Goal: Task Accomplishment & Management: Complete application form

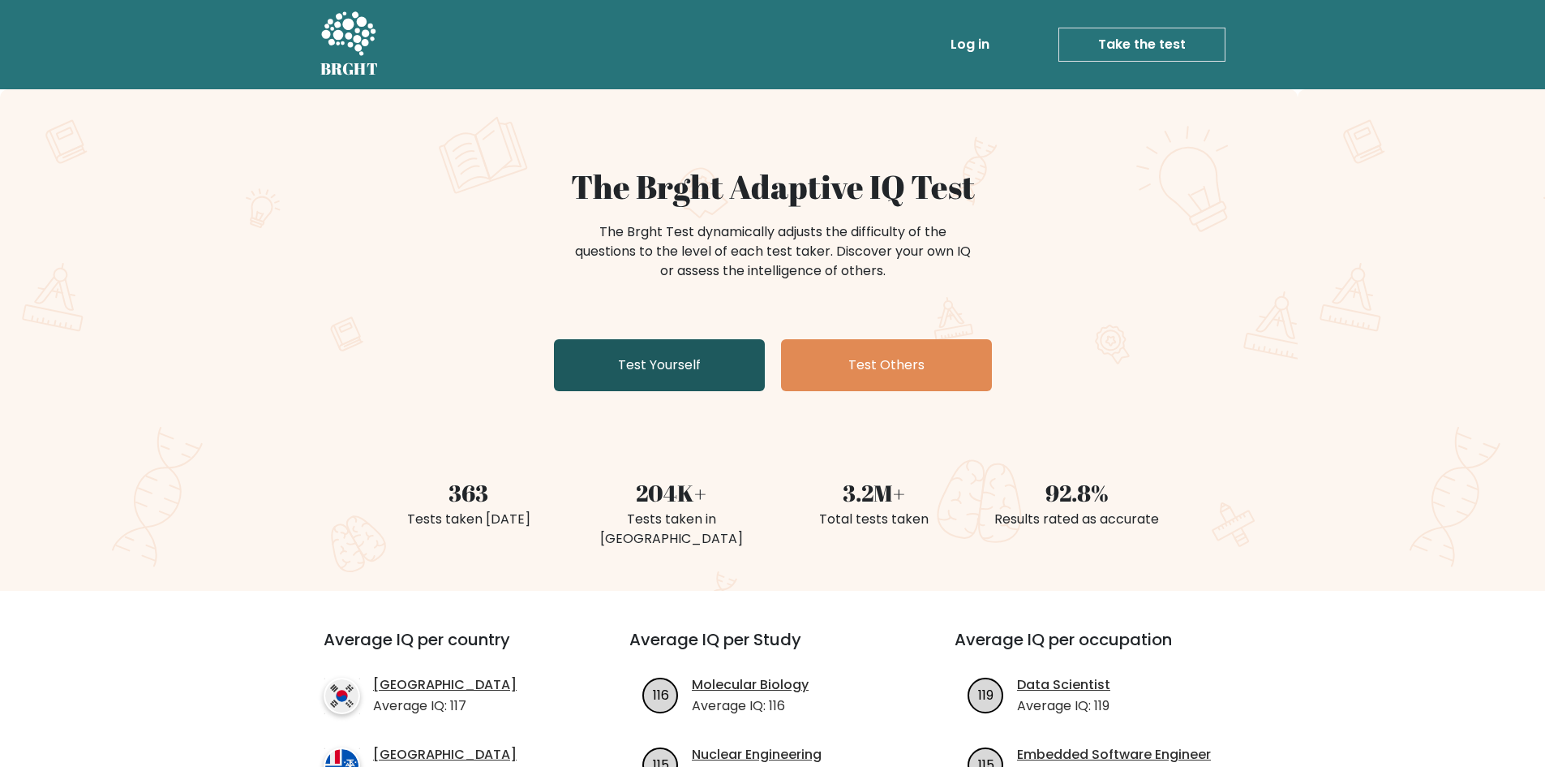
click at [696, 363] on link "Test Yourself" at bounding box center [659, 365] width 211 height 52
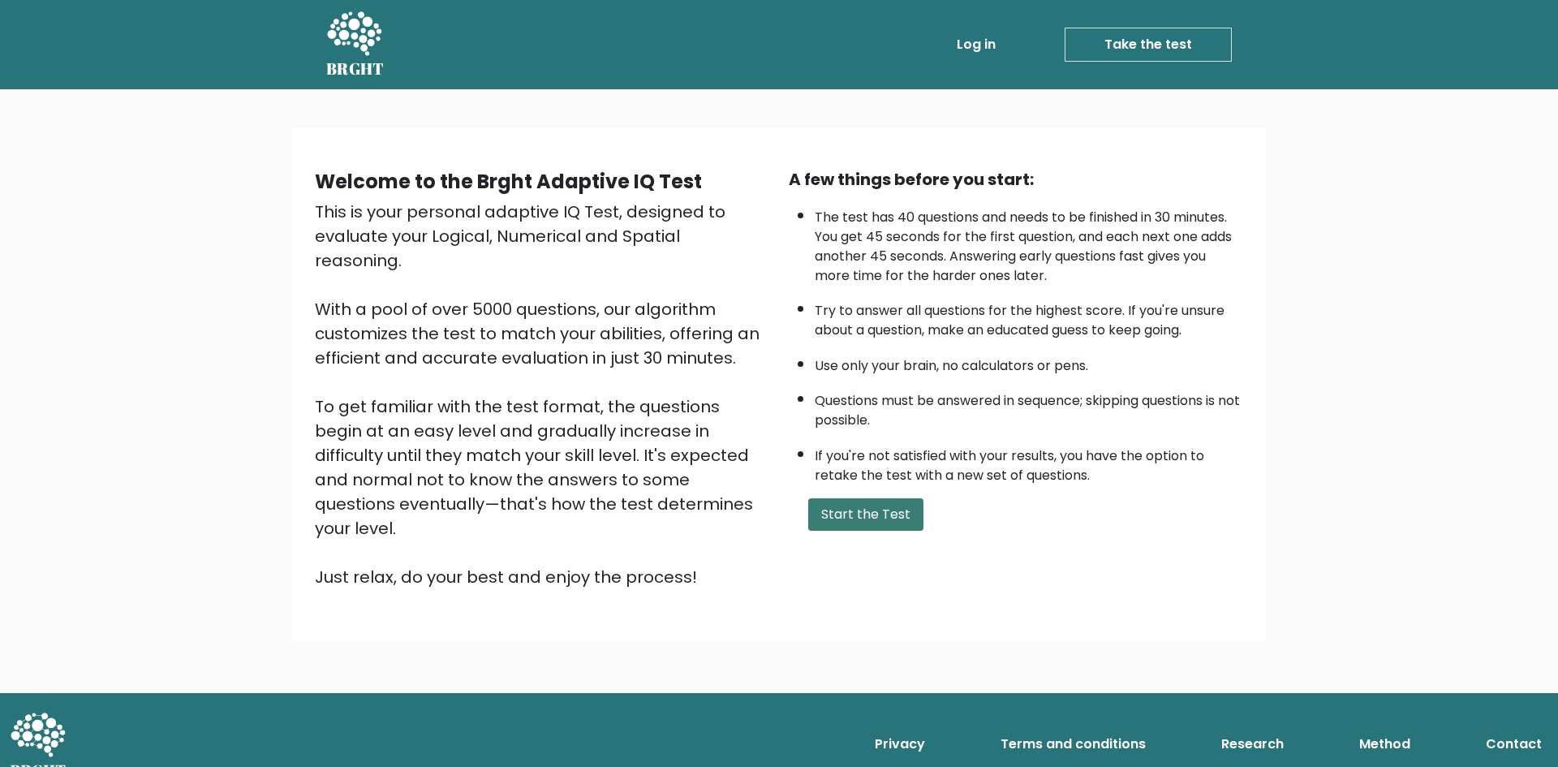
click at [845, 525] on button "Start the Test" at bounding box center [865, 514] width 115 height 32
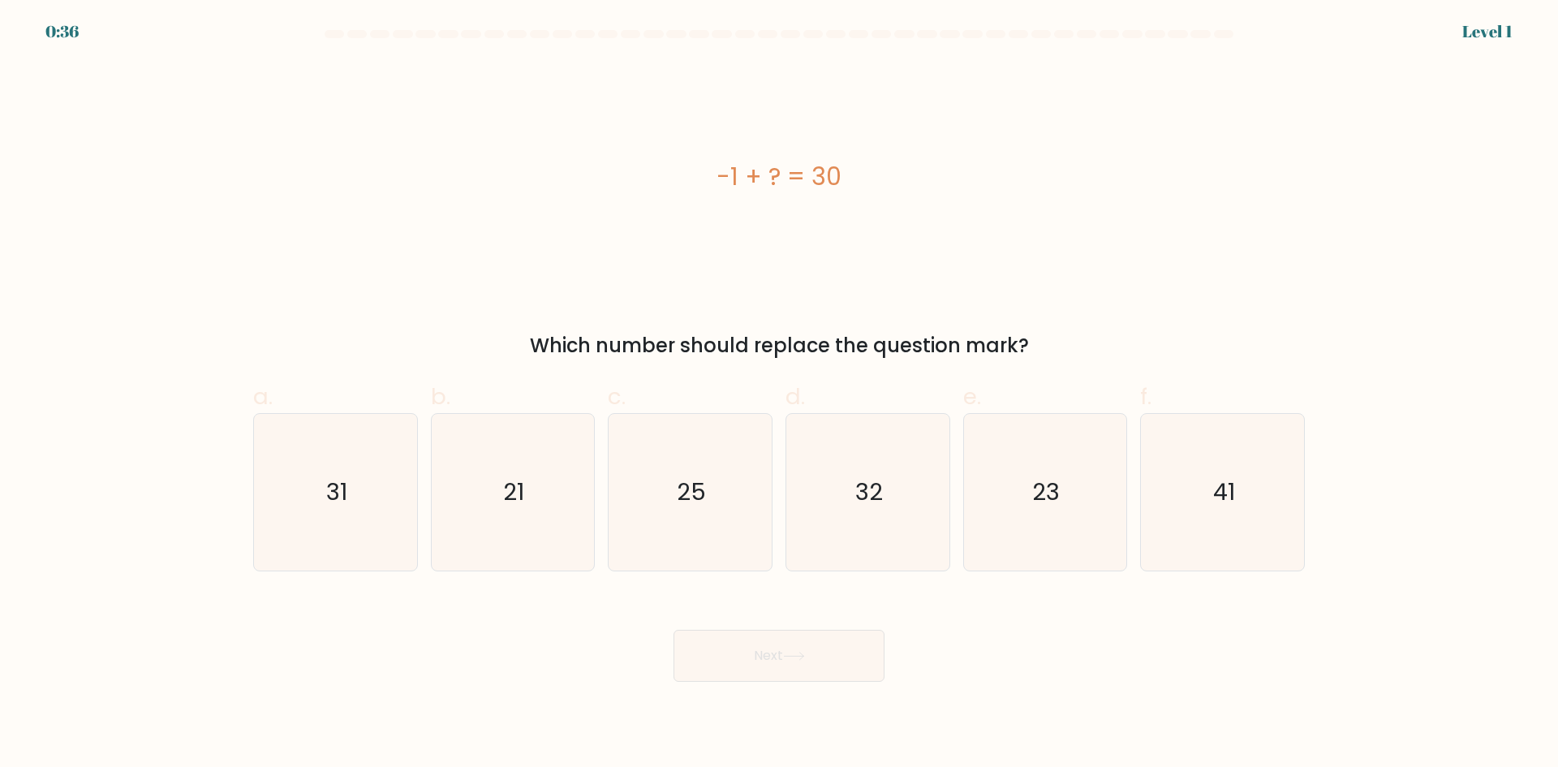
drag, startPoint x: 749, startPoint y: 170, endPoint x: 695, endPoint y: 168, distance: 53.6
click at [711, 170] on div "-1 + ? = 30" at bounding box center [778, 176] width 1051 height 37
click at [345, 507] on text "31" at bounding box center [336, 491] width 21 height 32
click at [779, 394] on input "a. 31" at bounding box center [779, 389] width 1 height 11
radio input "true"
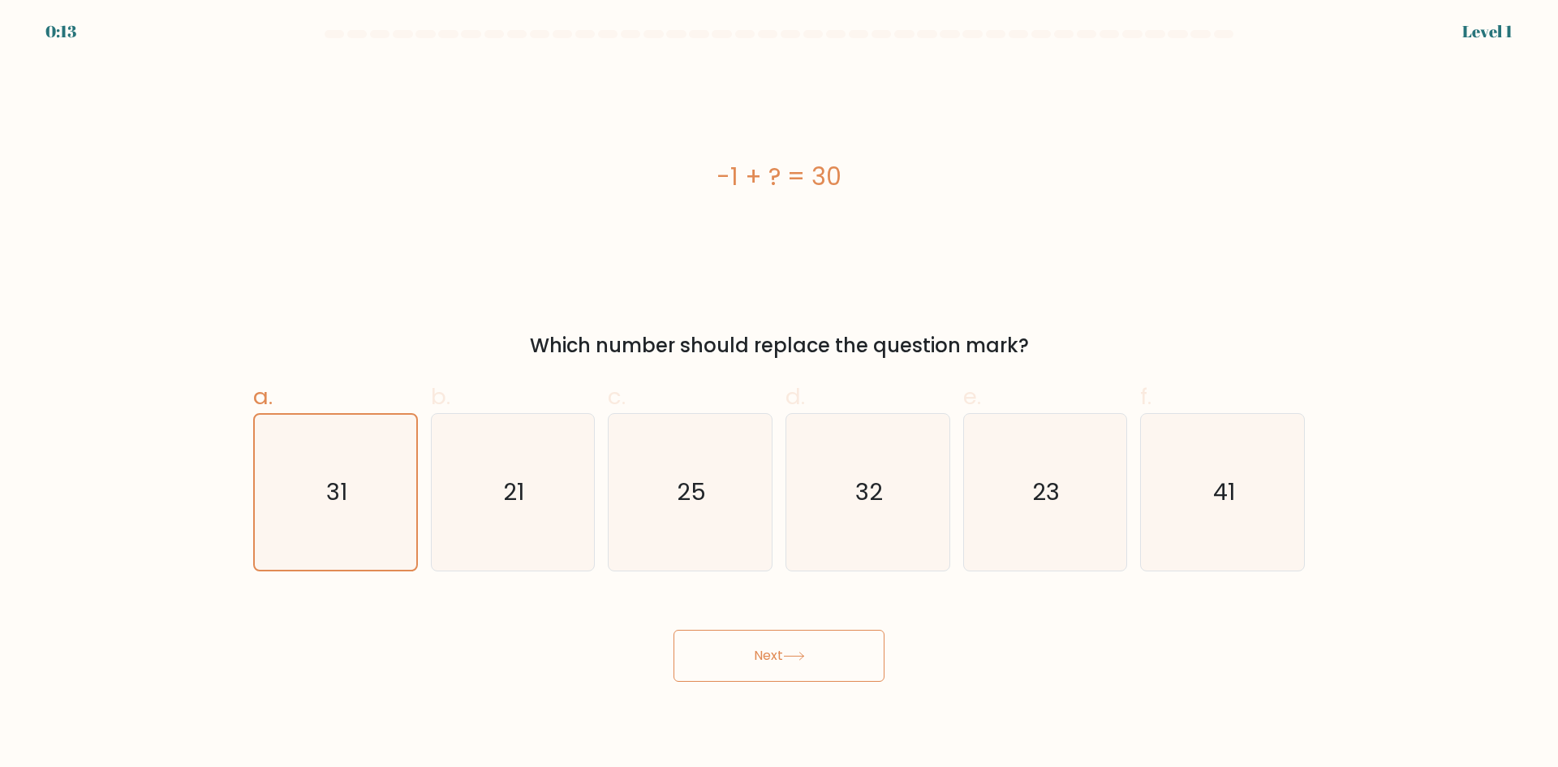
click at [808, 669] on button "Next" at bounding box center [778, 655] width 211 height 52
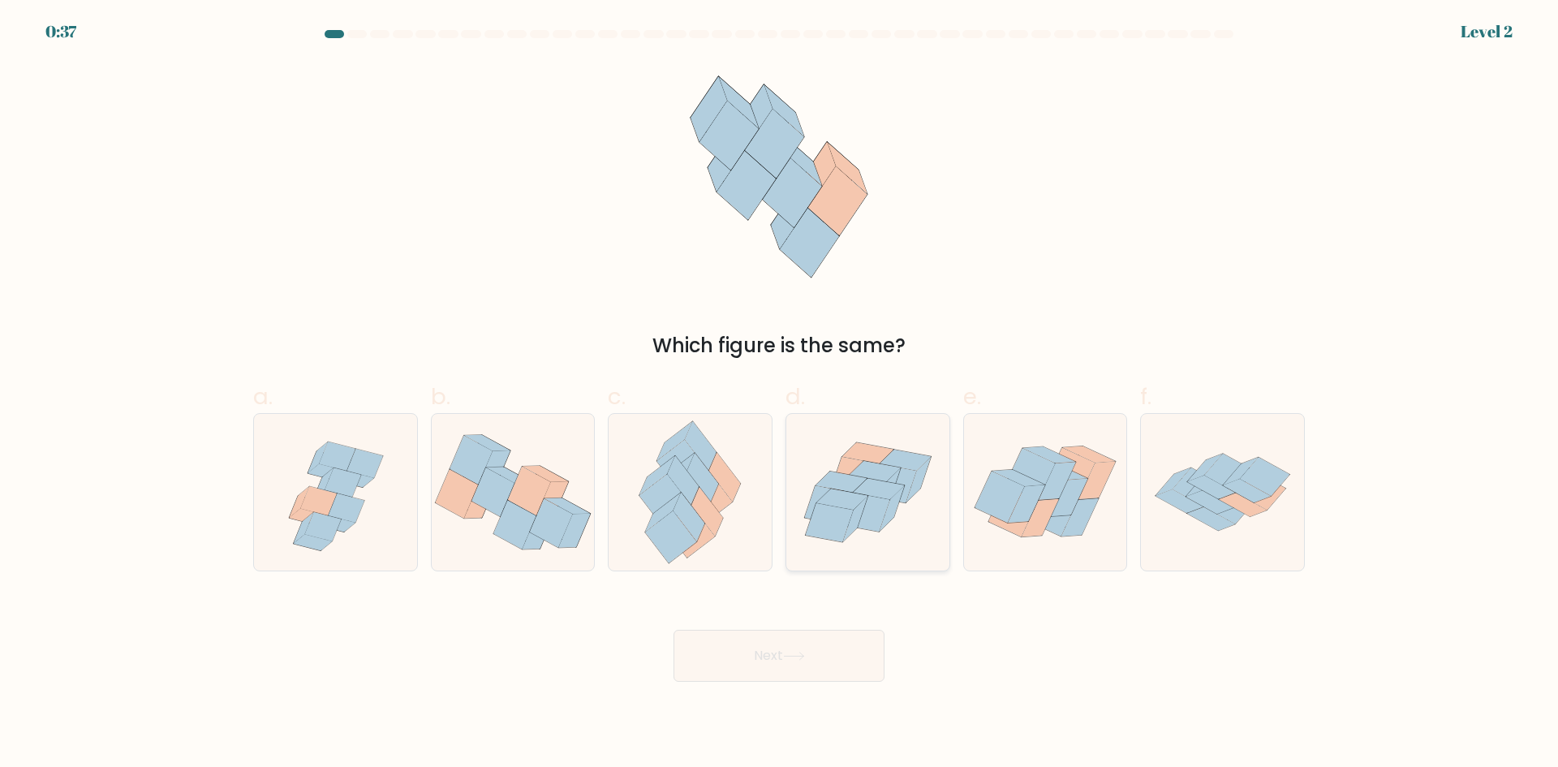
click at [857, 501] on icon at bounding box center [841, 498] width 51 height 21
click at [780, 394] on input "d." at bounding box center [779, 389] width 1 height 11
radio input "true"
click at [831, 654] on button "Next" at bounding box center [778, 655] width 211 height 52
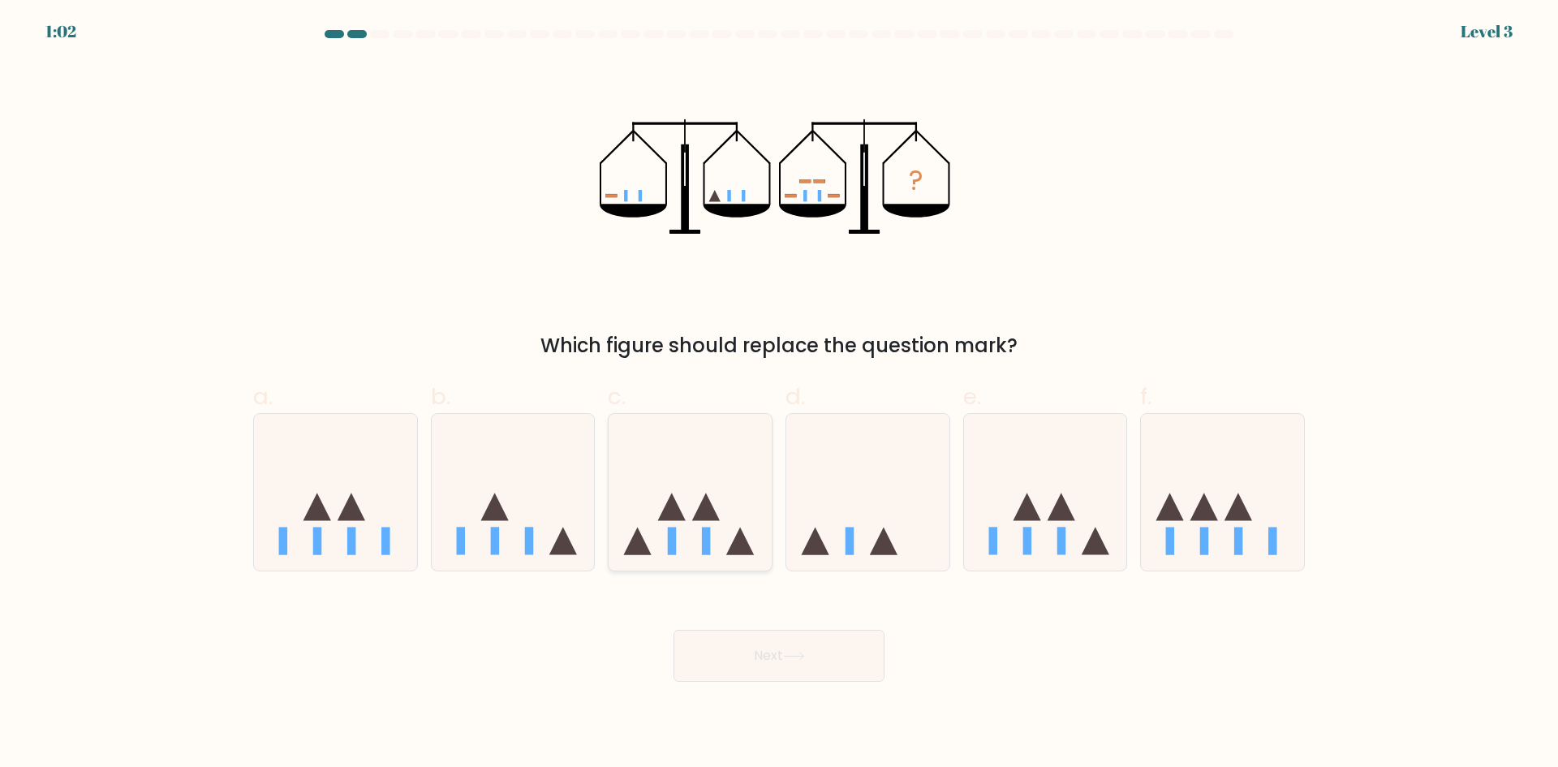
click at [707, 513] on icon at bounding box center [706, 507] width 28 height 28
click at [779, 394] on input "c." at bounding box center [779, 389] width 1 height 11
radio input "true"
click at [797, 664] on button "Next" at bounding box center [778, 655] width 211 height 52
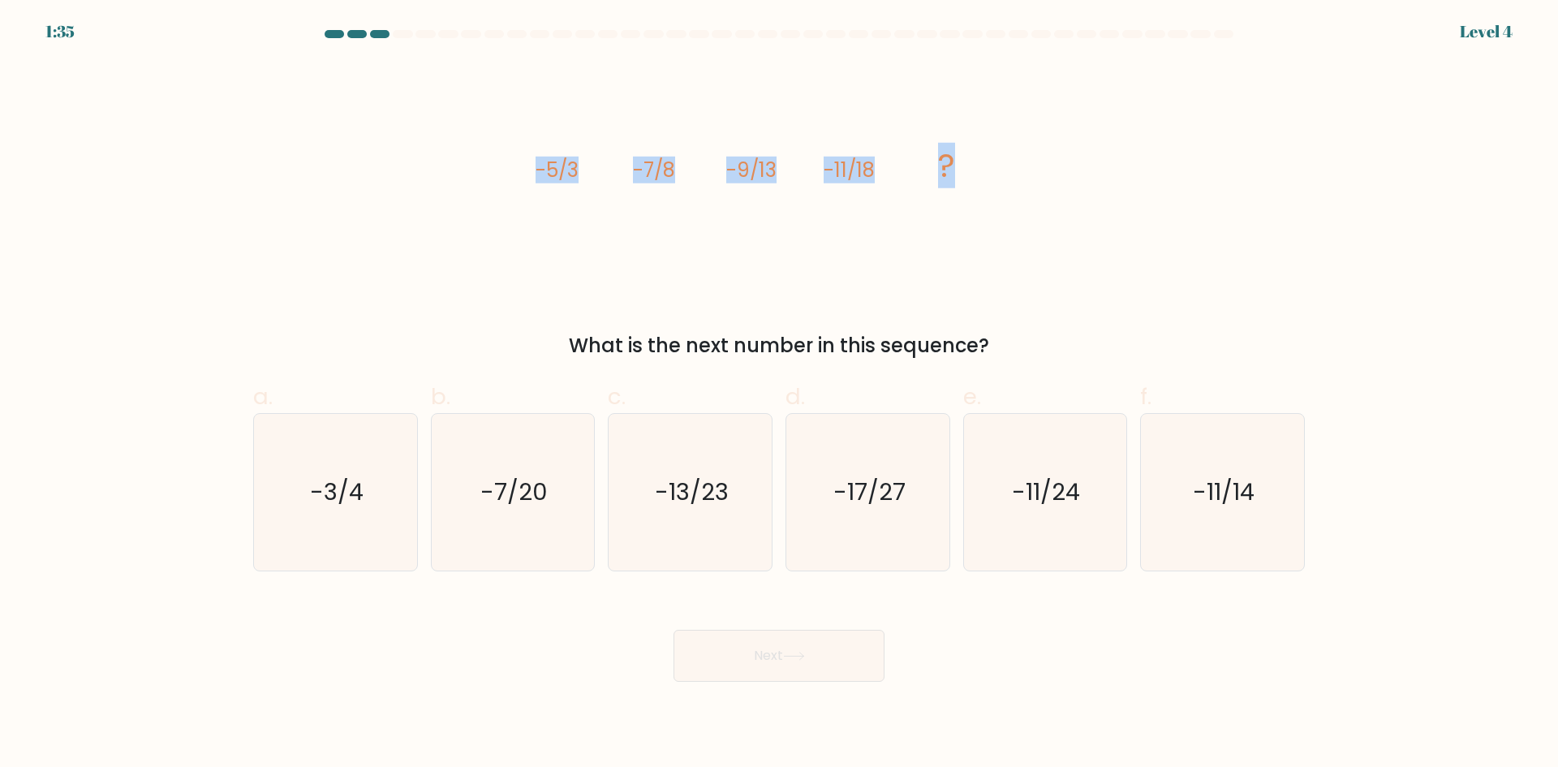
drag, startPoint x: 873, startPoint y: 178, endPoint x: 535, endPoint y: 178, distance: 338.3
click at [536, 178] on icon "image/svg+xml -5/3 -7/8 -9/13 -11/18 ?" at bounding box center [778, 177] width 487 height 230
click at [492, 174] on div "image/svg+xml -5/3 -7/8 -9/13 -11/18 ? What is the next number in this sequence?" at bounding box center [778, 211] width 1071 height 299
drag, startPoint x: 604, startPoint y: 170, endPoint x: 1067, endPoint y: 334, distance: 490.8
click at [1067, 334] on div "image/svg+xml -5/3 -7/8 -9/13 -11/18 ? What is the next number in this sequence?" at bounding box center [778, 211] width 1071 height 299
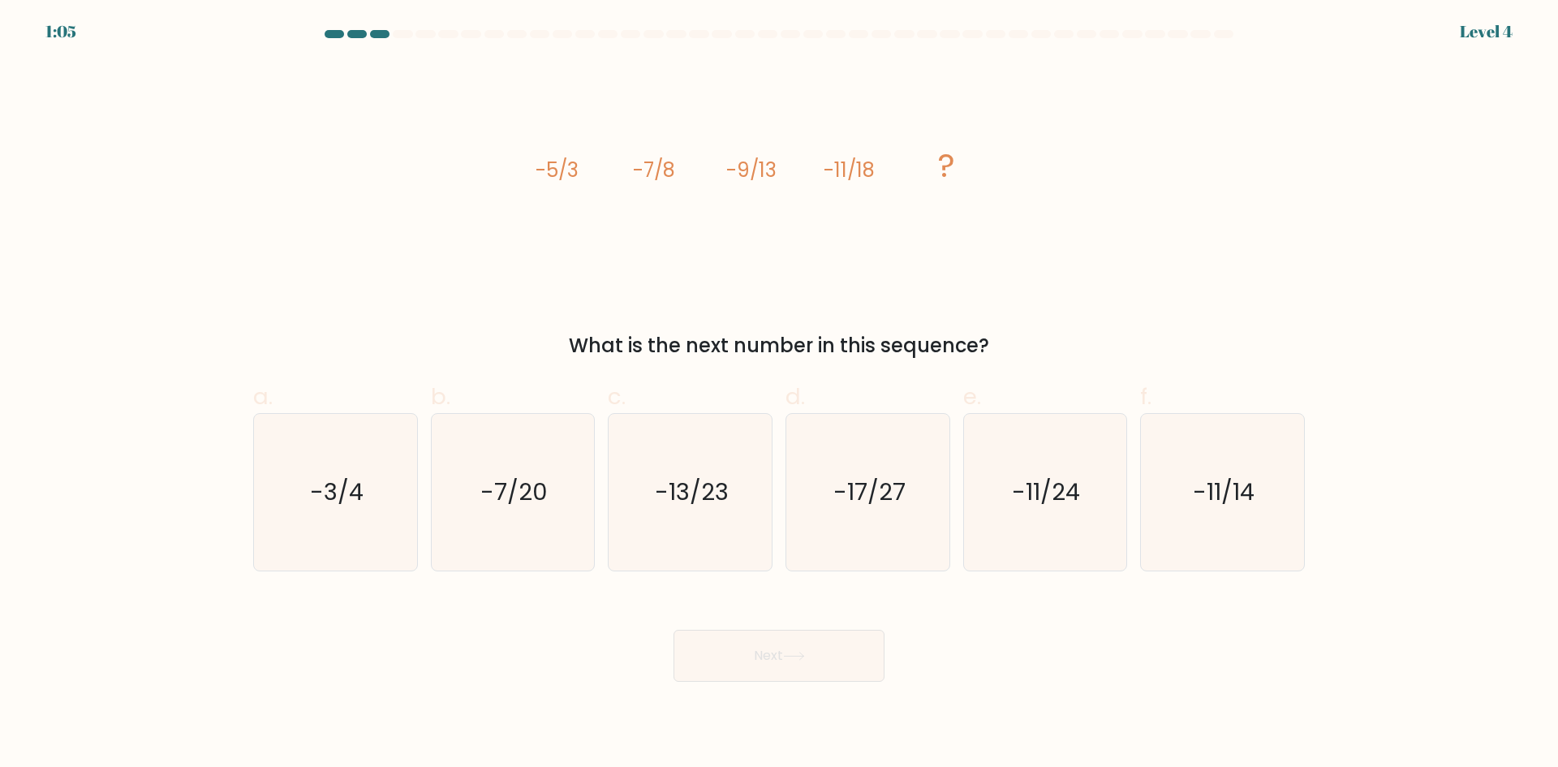
click at [1162, 184] on div "image/svg+xml -5/3 -7/8 -9/13 -11/18 ? What is the next number in this sequence?" at bounding box center [778, 211] width 1071 height 299
click at [797, 226] on icon "image/svg+xml -5/3 -7/8 -9/13 -11/18 ?" at bounding box center [778, 177] width 487 height 230
click at [713, 526] on icon "-13/23" at bounding box center [690, 492] width 157 height 157
click at [779, 394] on input "c. -13/23" at bounding box center [779, 389] width 1 height 11
radio input "true"
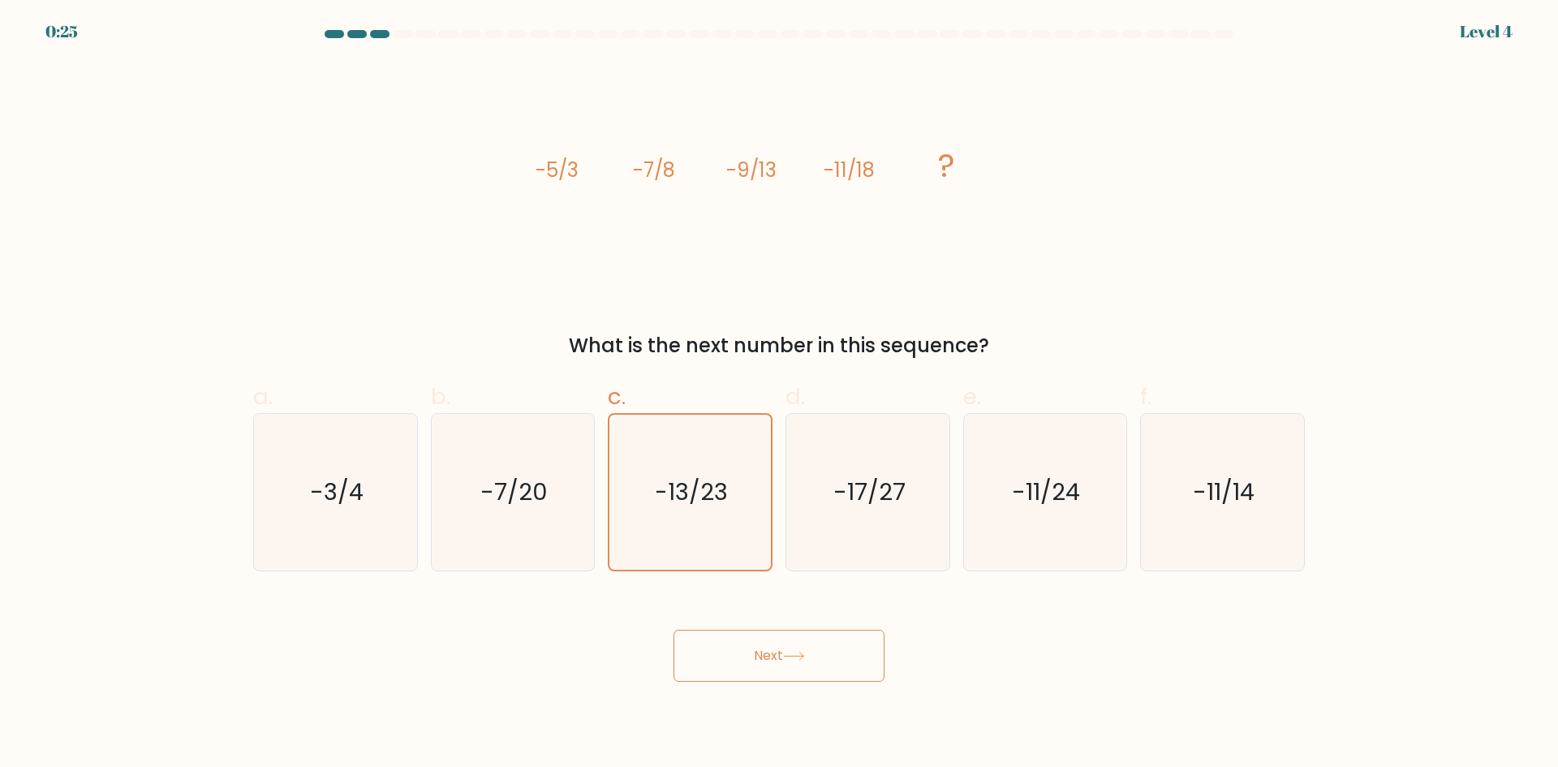
click at [765, 655] on button "Next" at bounding box center [778, 655] width 211 height 52
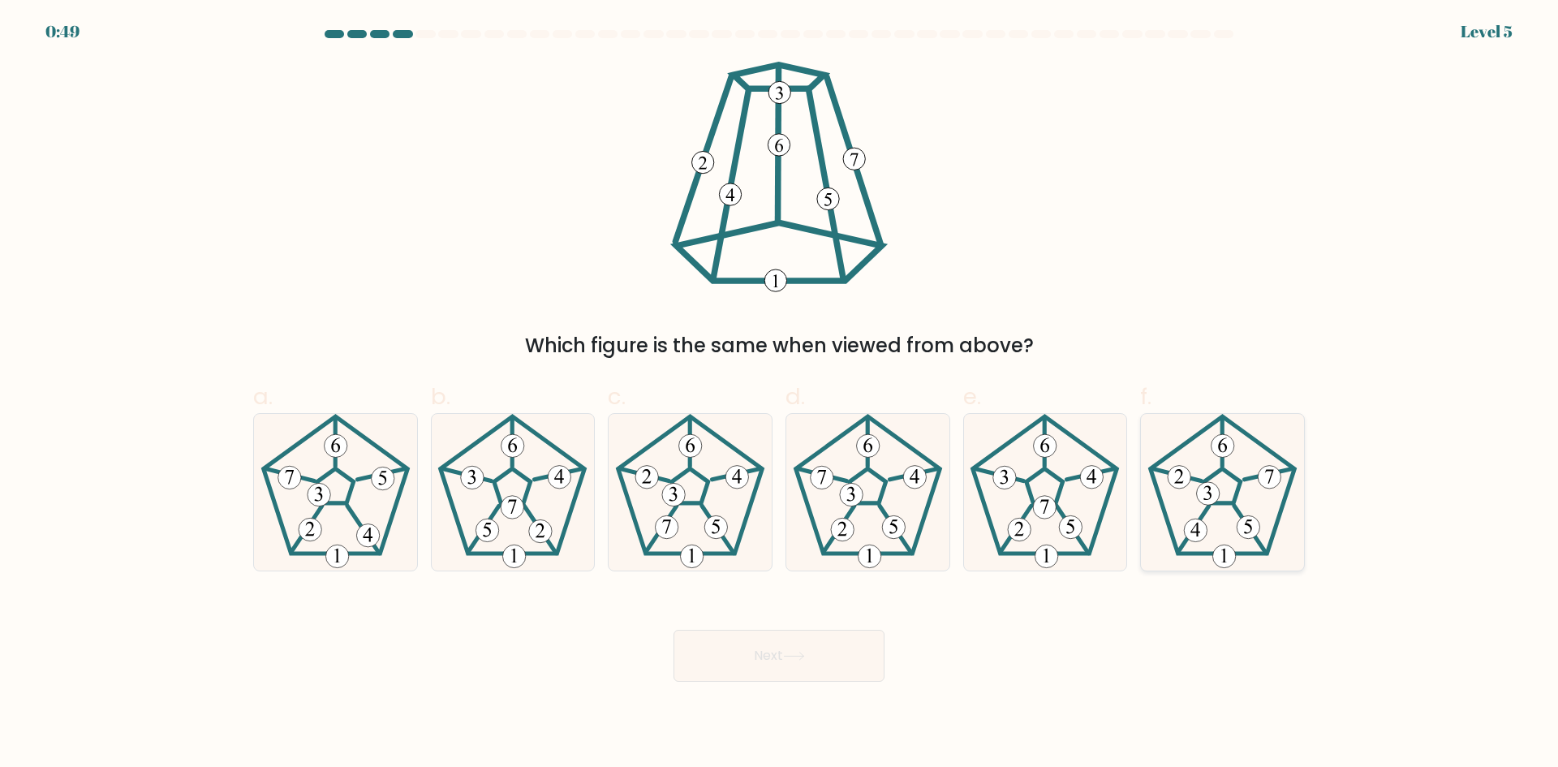
click at [1145, 504] on icon at bounding box center [1222, 492] width 157 height 157
click at [780, 394] on input "f." at bounding box center [779, 389] width 1 height 11
radio input "true"
click at [798, 624] on div "Next" at bounding box center [778, 636] width 1071 height 91
drag, startPoint x: 786, startPoint y: 663, endPoint x: 776, endPoint y: 671, distance: 13.3
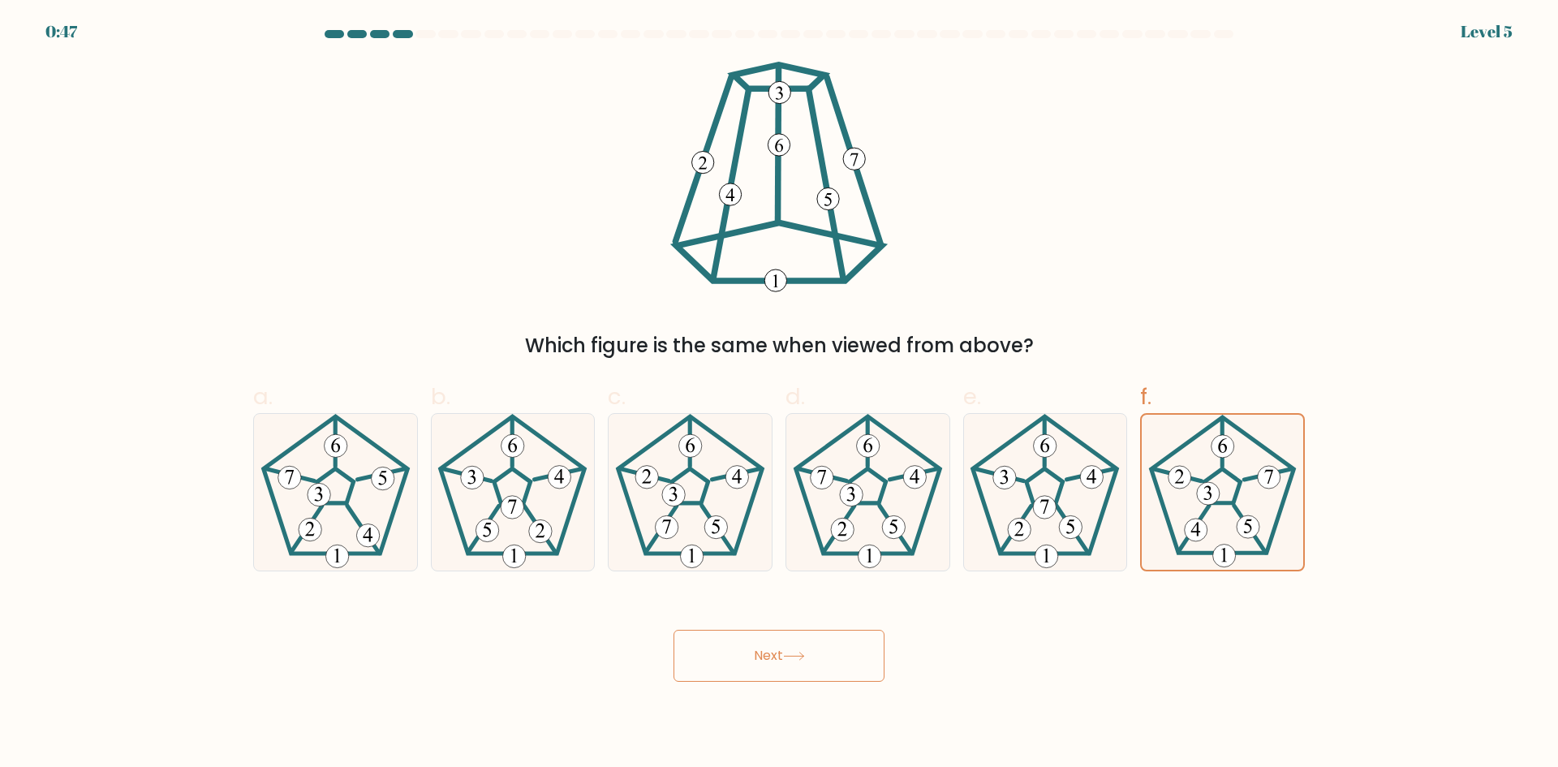
click at [786, 660] on button "Next" at bounding box center [778, 655] width 211 height 52
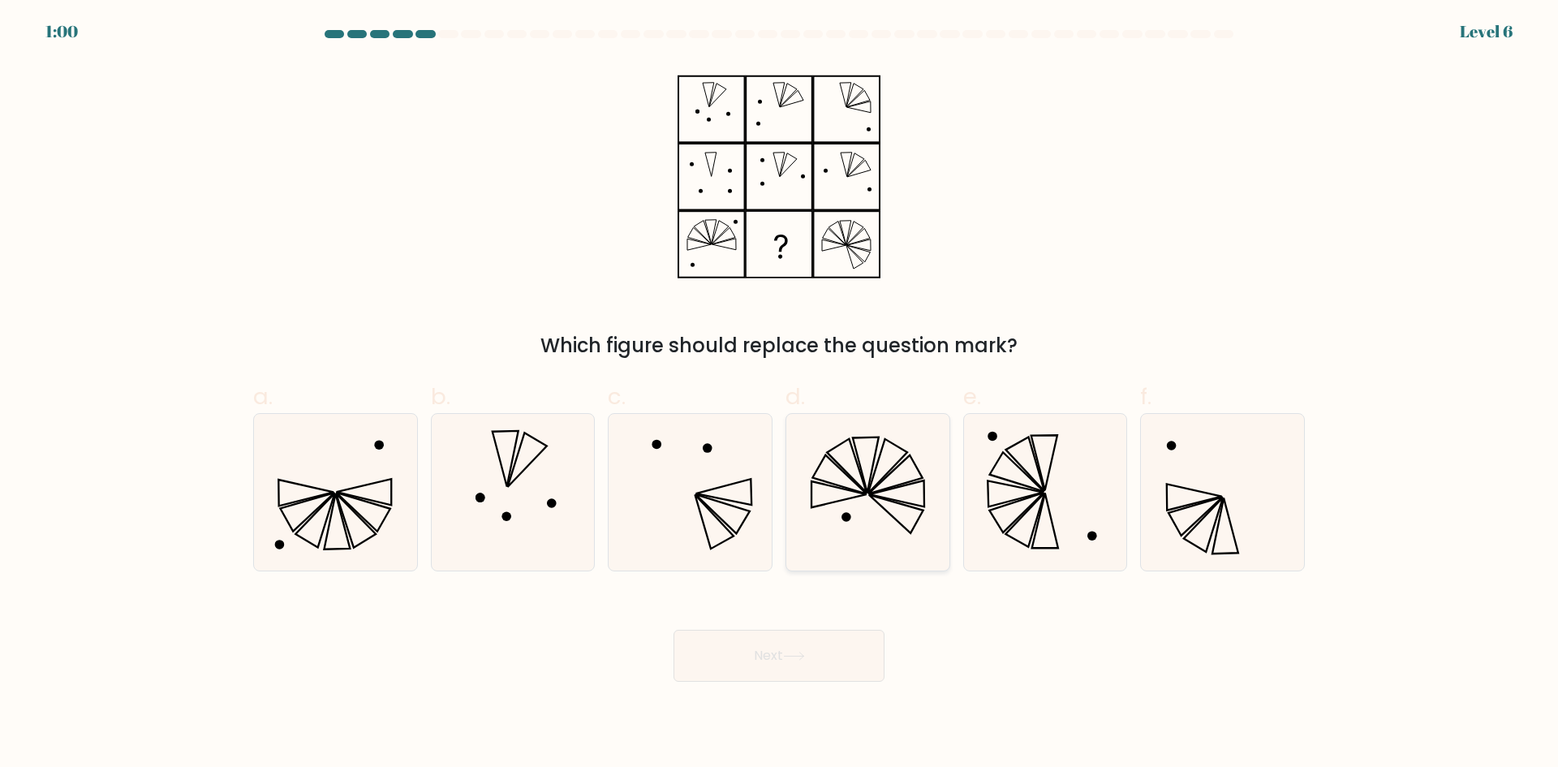
click at [839, 534] on icon at bounding box center [867, 492] width 157 height 157
click at [780, 394] on input "d." at bounding box center [779, 389] width 1 height 11
radio input "true"
click at [835, 658] on button "Next" at bounding box center [778, 655] width 211 height 52
click at [789, 662] on button "Next" at bounding box center [778, 655] width 211 height 52
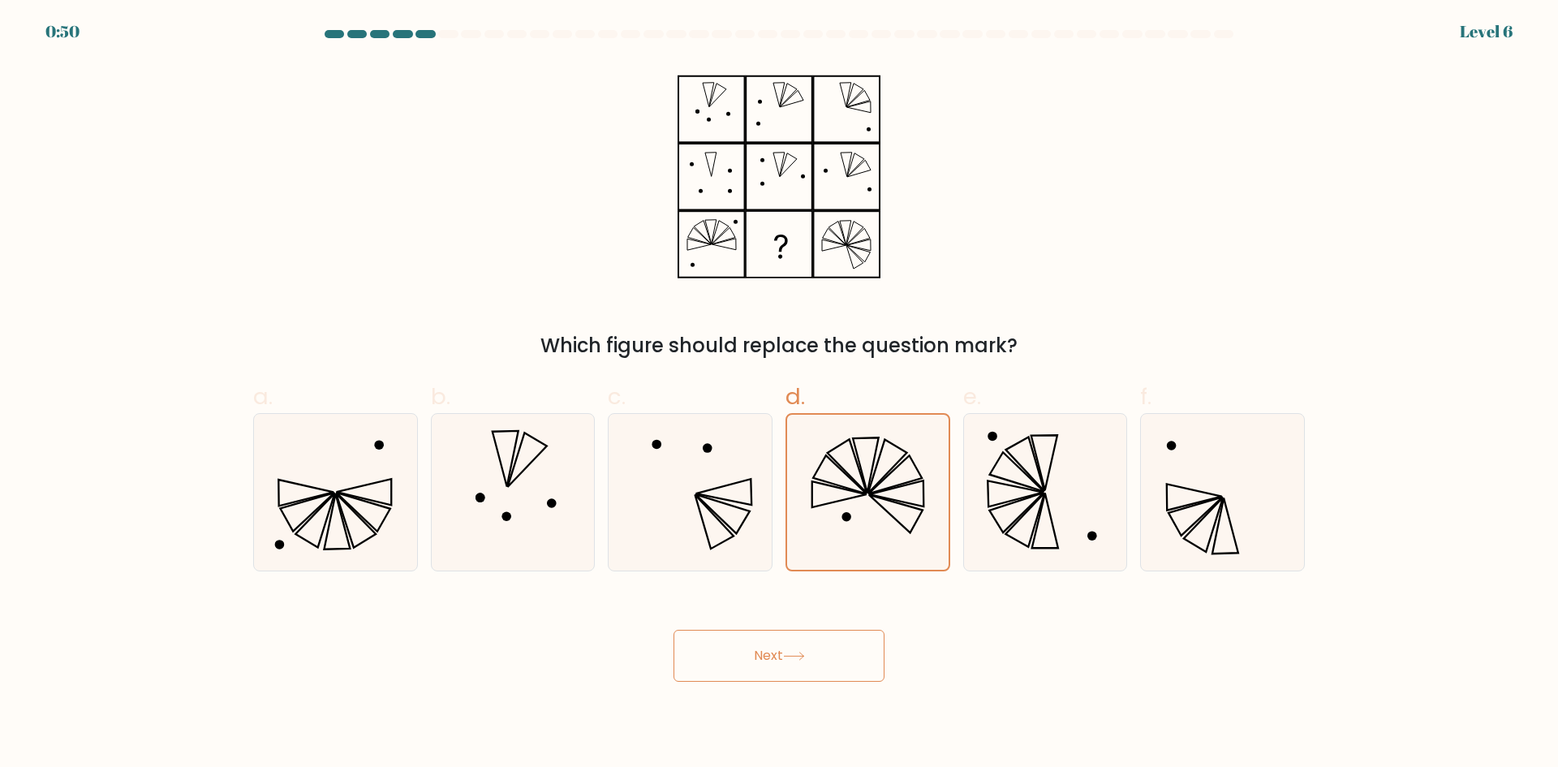
click at [770, 651] on button "Next" at bounding box center [778, 655] width 211 height 52
click at [819, 651] on button "Next" at bounding box center [778, 655] width 211 height 52
click at [1016, 466] on icon at bounding box center [1044, 492] width 157 height 157
click at [780, 394] on input "e." at bounding box center [779, 389] width 1 height 11
radio input "true"
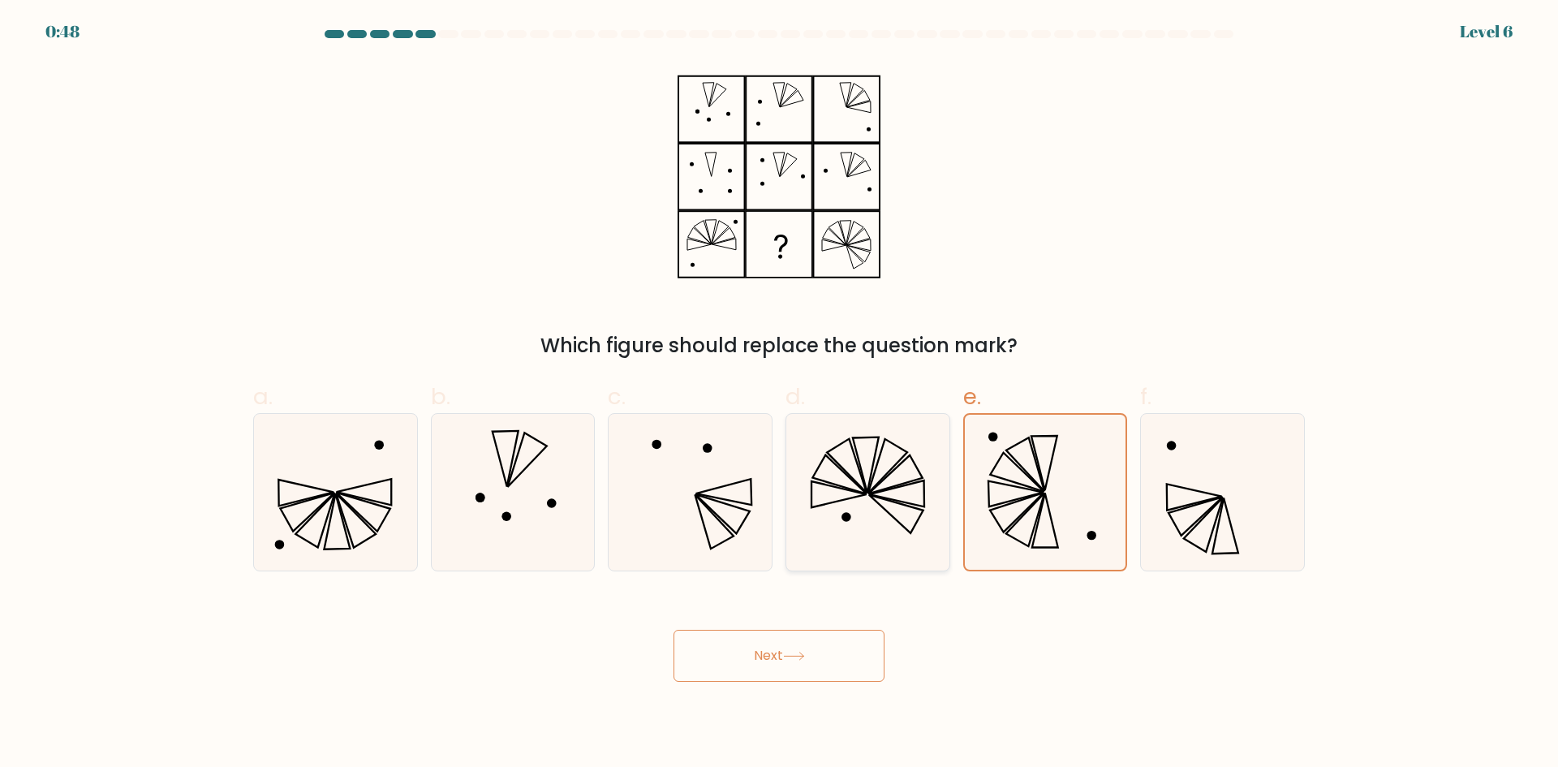
click at [869, 489] on icon at bounding box center [887, 466] width 39 height 54
click at [780, 394] on input "d." at bounding box center [779, 389] width 1 height 11
radio input "true"
click at [1179, 505] on icon at bounding box center [1222, 492] width 157 height 157
click at [780, 394] on input "f." at bounding box center [779, 389] width 1 height 11
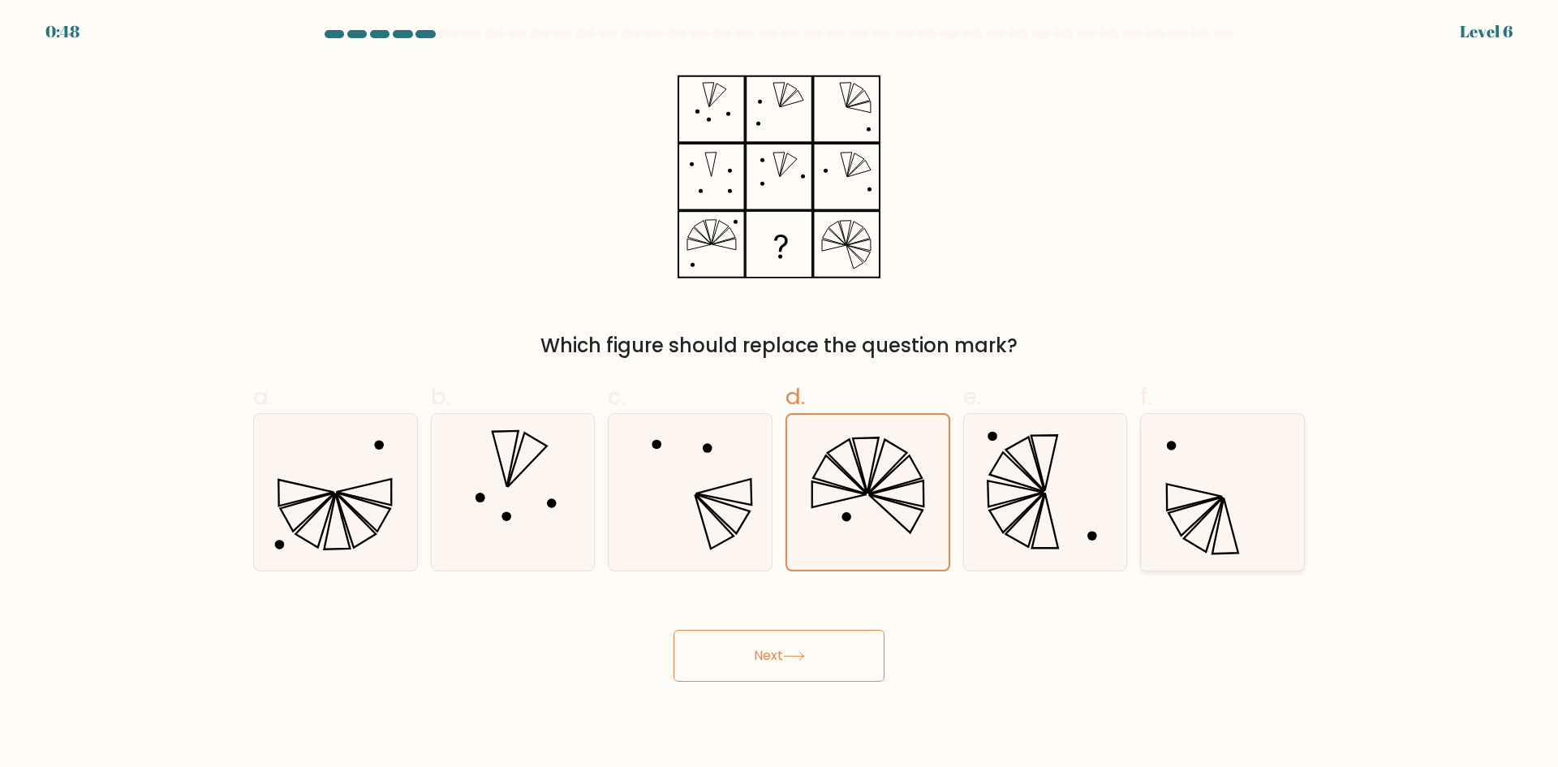
radio input "true"
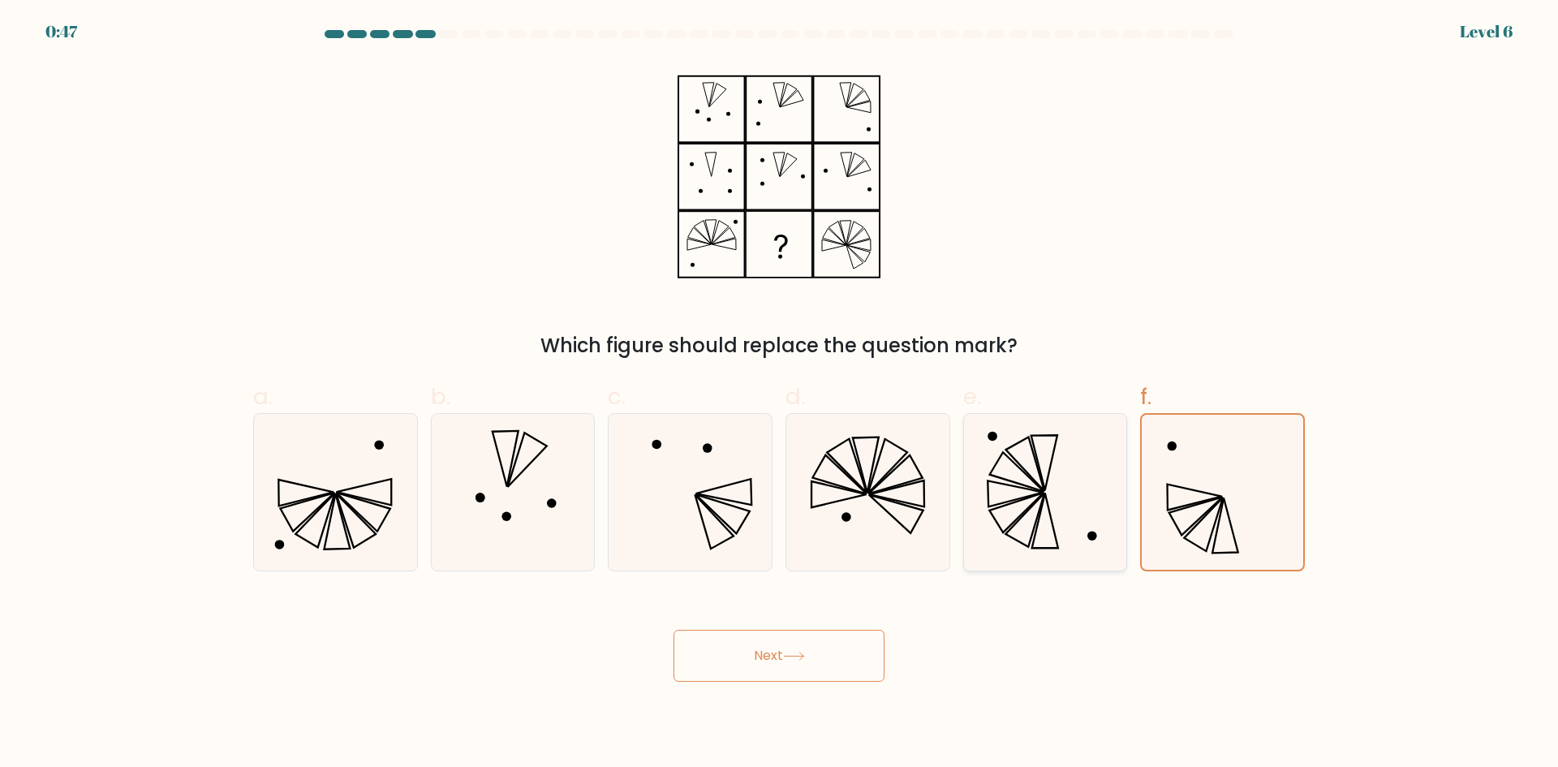
click at [1069, 505] on icon at bounding box center [1044, 492] width 157 height 157
click at [780, 394] on input "e." at bounding box center [779, 389] width 1 height 11
radio input "true"
click at [887, 550] on icon at bounding box center [867, 492] width 157 height 157
click at [780, 394] on input "d." at bounding box center [779, 389] width 1 height 11
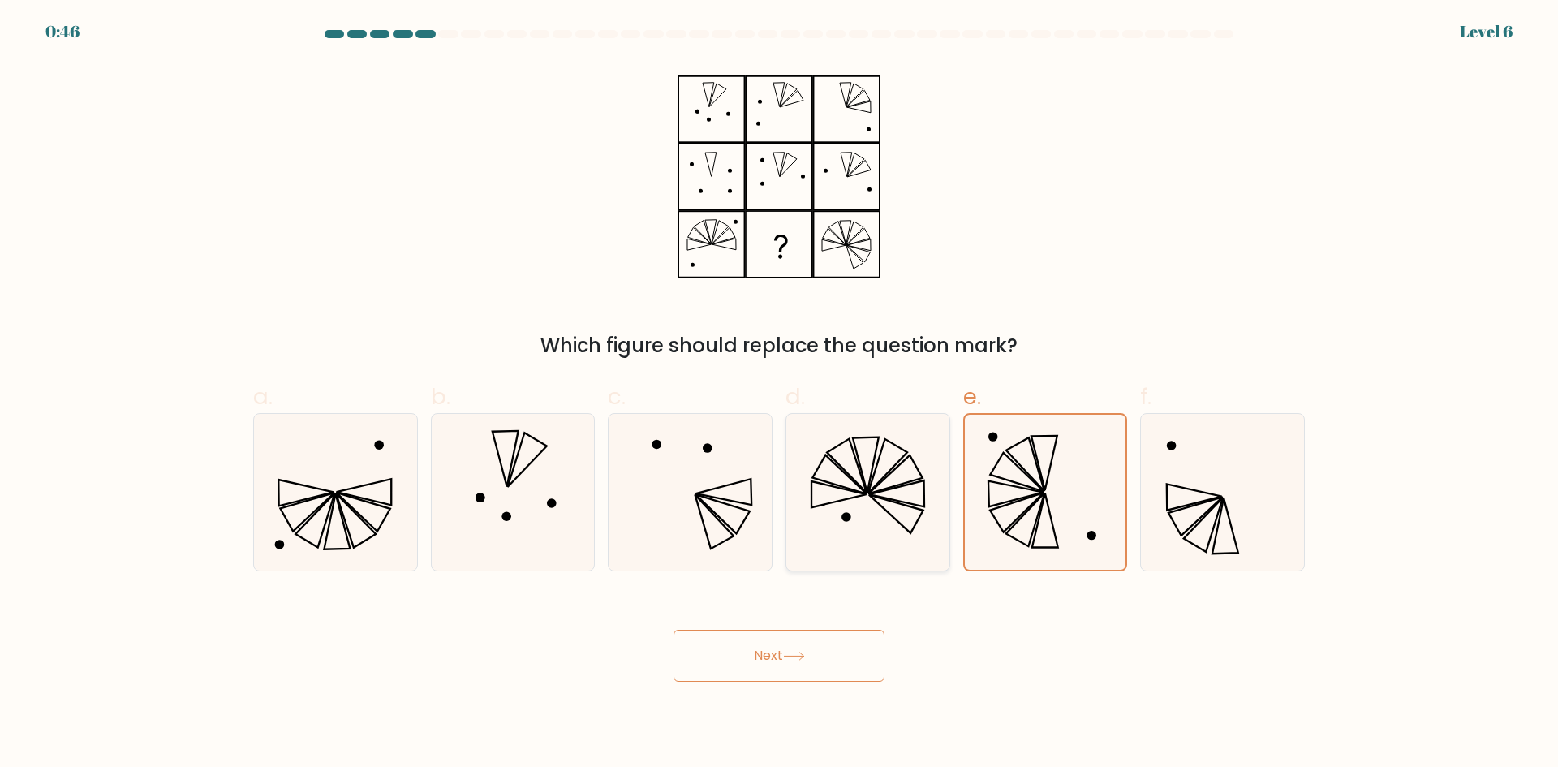
radio input "true"
click at [806, 640] on button "Next" at bounding box center [778, 655] width 211 height 52
click at [523, 501] on icon at bounding box center [512, 492] width 157 height 157
click at [779, 394] on input "b." at bounding box center [779, 389] width 1 height 11
radio input "true"
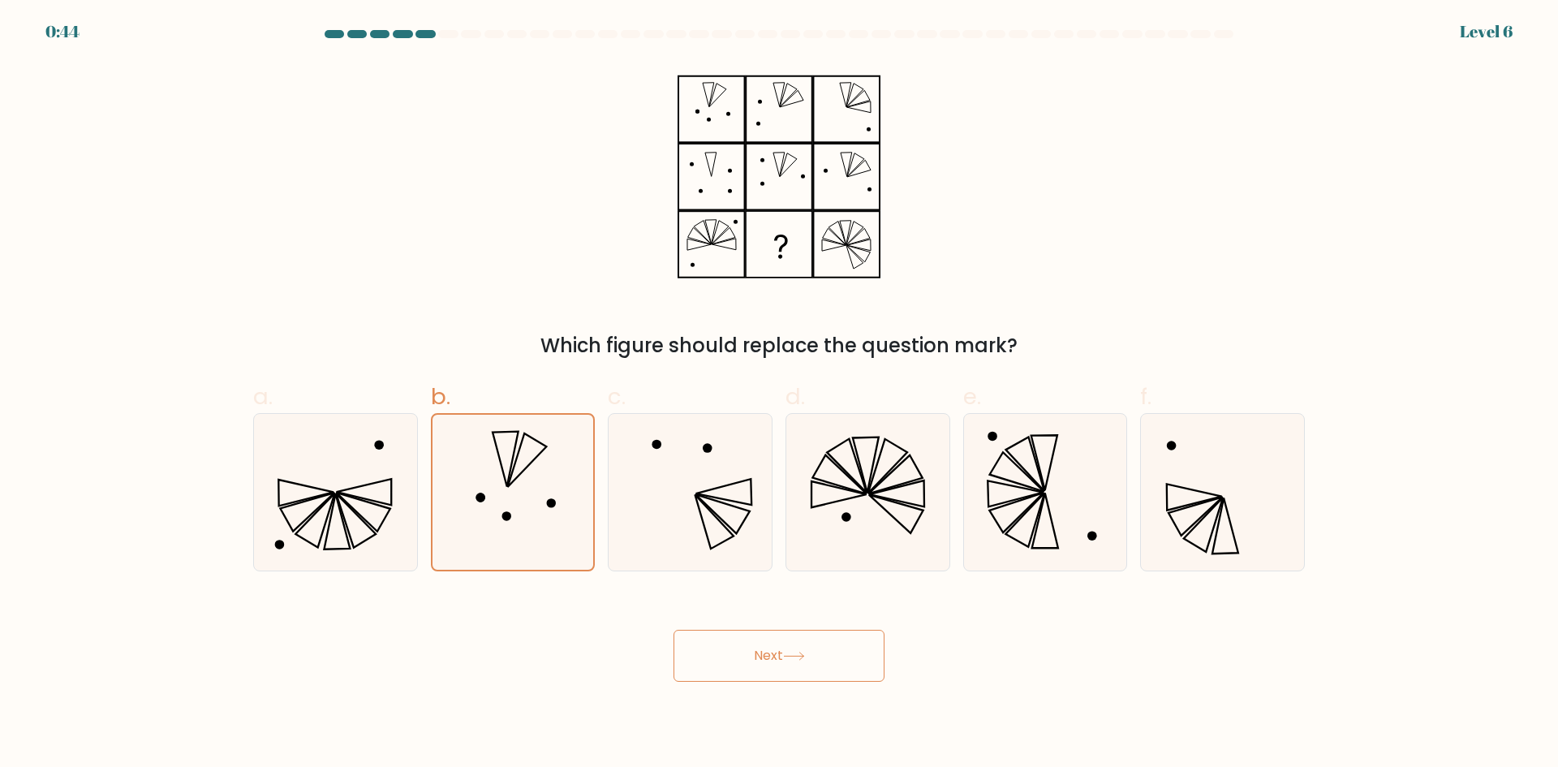
click at [716, 647] on button "Next" at bounding box center [778, 655] width 211 height 52
click at [722, 538] on icon at bounding box center [690, 492] width 157 height 157
click at [779, 394] on input "c." at bounding box center [779, 389] width 1 height 11
radio input "true"
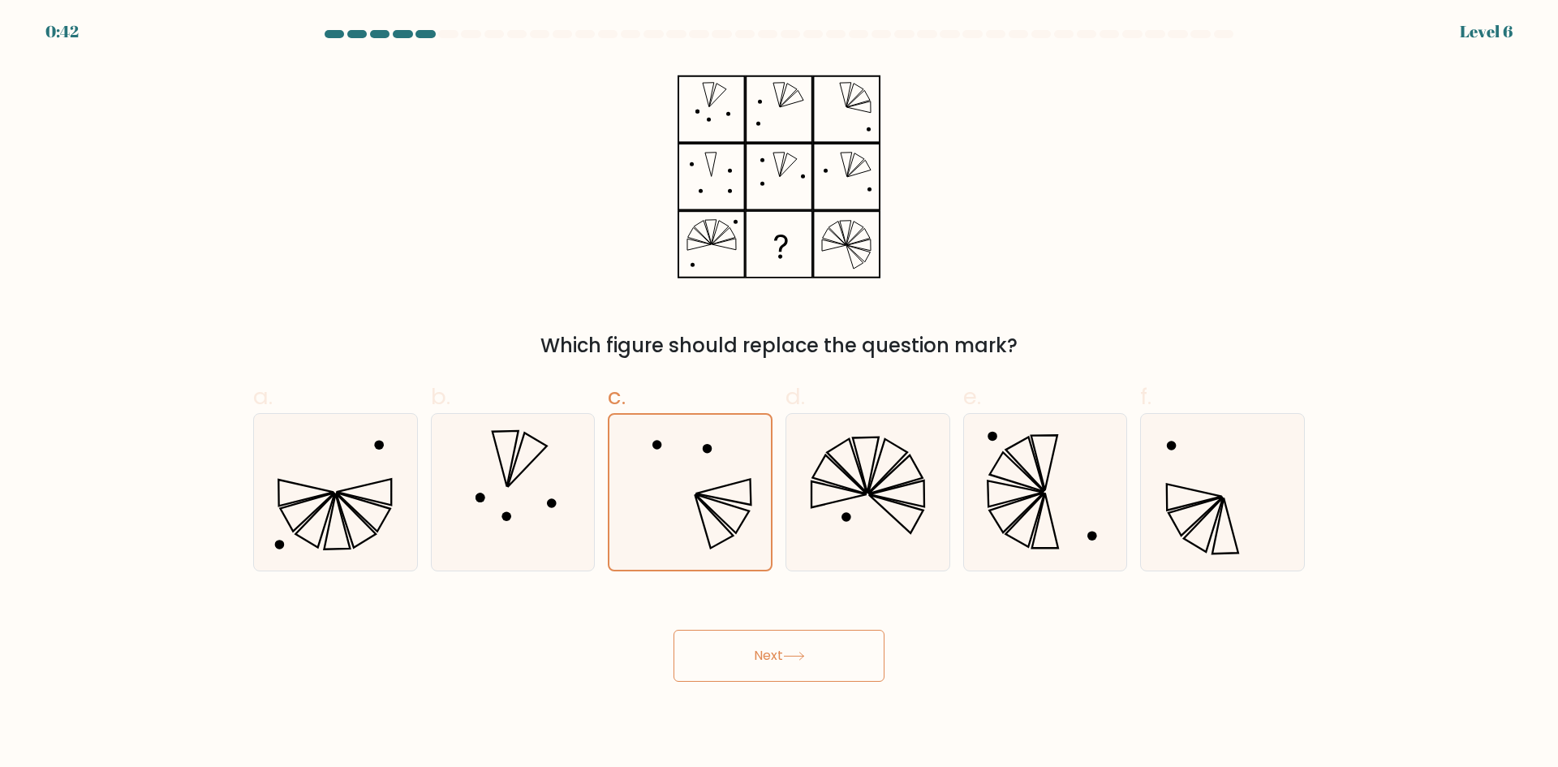
click at [825, 634] on button "Next" at bounding box center [778, 655] width 211 height 52
click at [879, 537] on icon at bounding box center [867, 492] width 157 height 157
click at [780, 394] on input "d." at bounding box center [779, 389] width 1 height 11
radio input "true"
drag, startPoint x: 802, startPoint y: 669, endPoint x: 849, endPoint y: 633, distance: 59.6
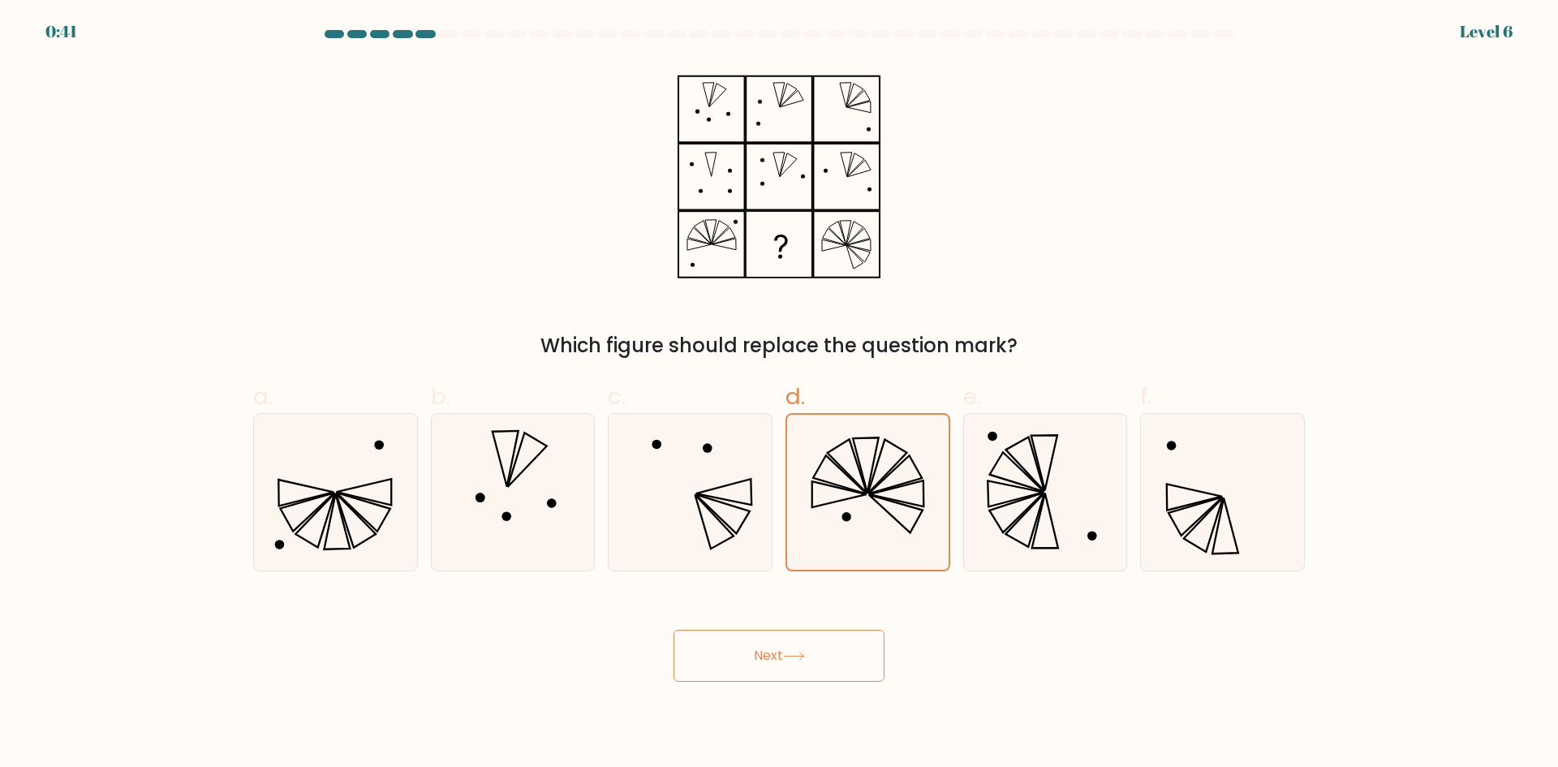
click at [803, 664] on button "Next" at bounding box center [778, 655] width 211 height 52
click at [995, 547] on icon at bounding box center [1044, 492] width 157 height 157
click at [780, 394] on input "e." at bounding box center [779, 389] width 1 height 11
radio input "true"
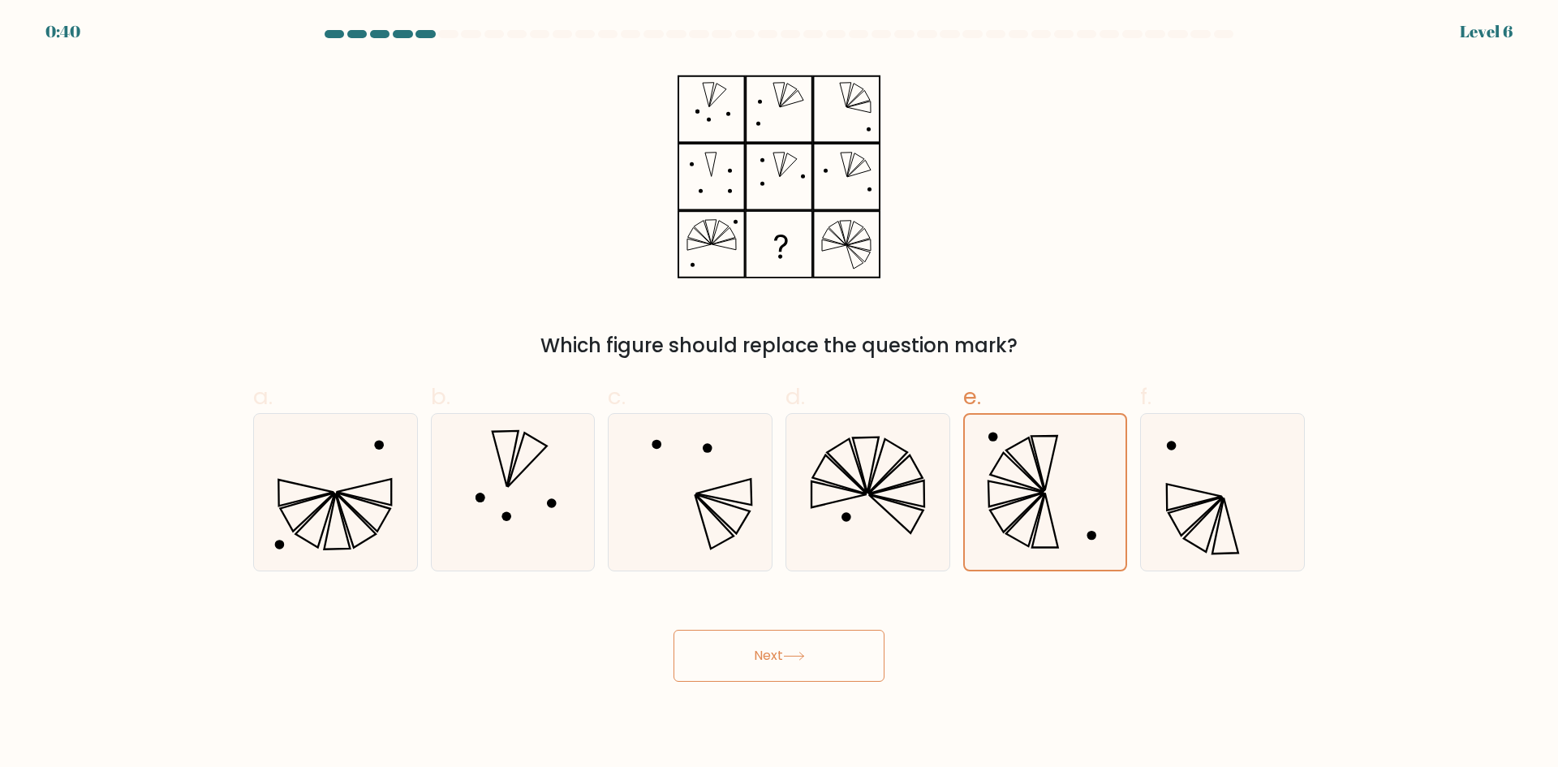
click at [794, 664] on button "Next" at bounding box center [778, 655] width 211 height 52
click at [1195, 493] on icon at bounding box center [1222, 492] width 157 height 157
click at [780, 394] on input "f." at bounding box center [779, 389] width 1 height 11
radio input "true"
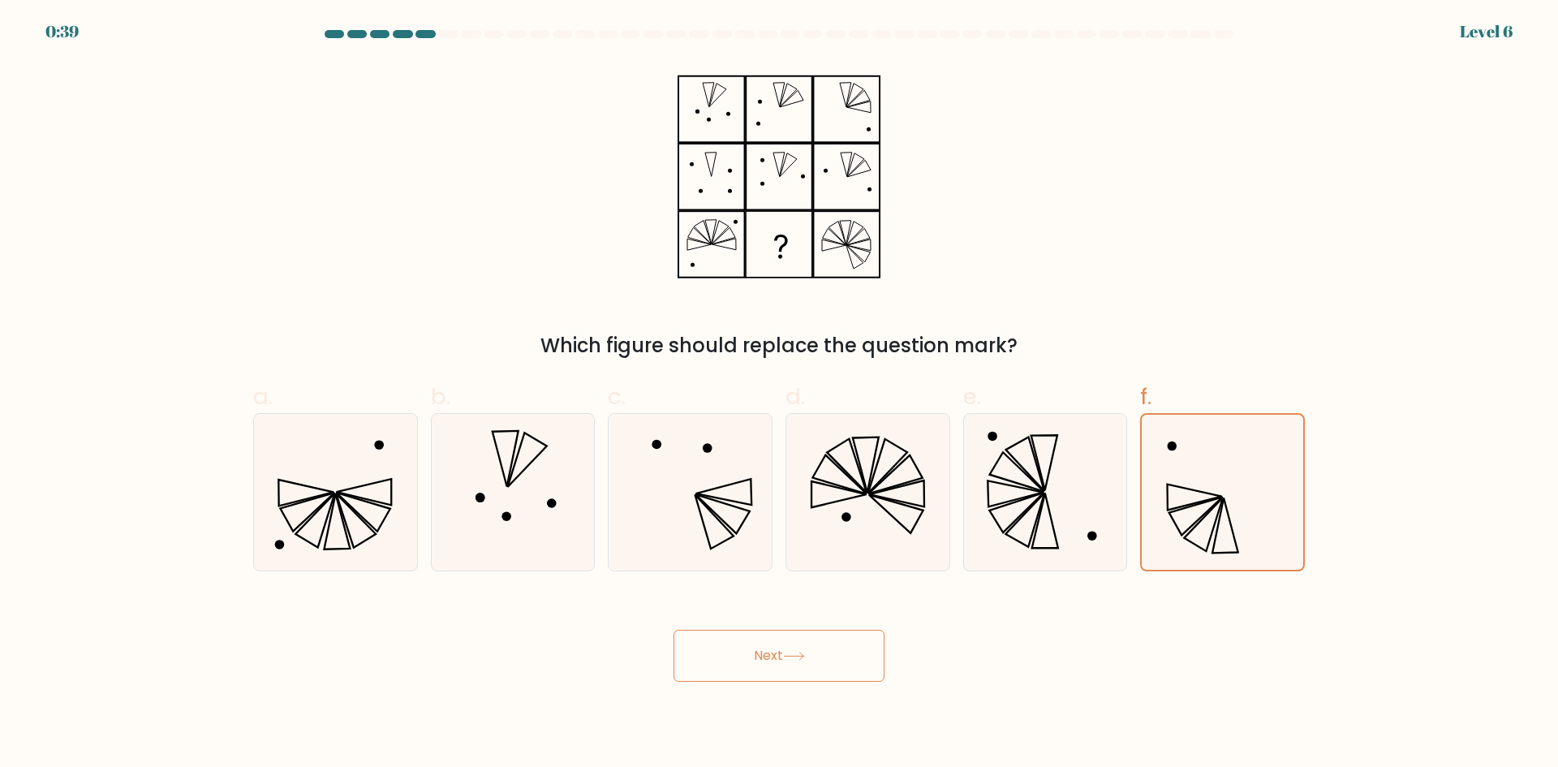
click at [789, 676] on button "Next" at bounding box center [778, 655] width 211 height 52
click at [415, 499] on div at bounding box center [335, 492] width 165 height 158
click at [779, 394] on input "a." at bounding box center [779, 389] width 1 height 11
radio input "true"
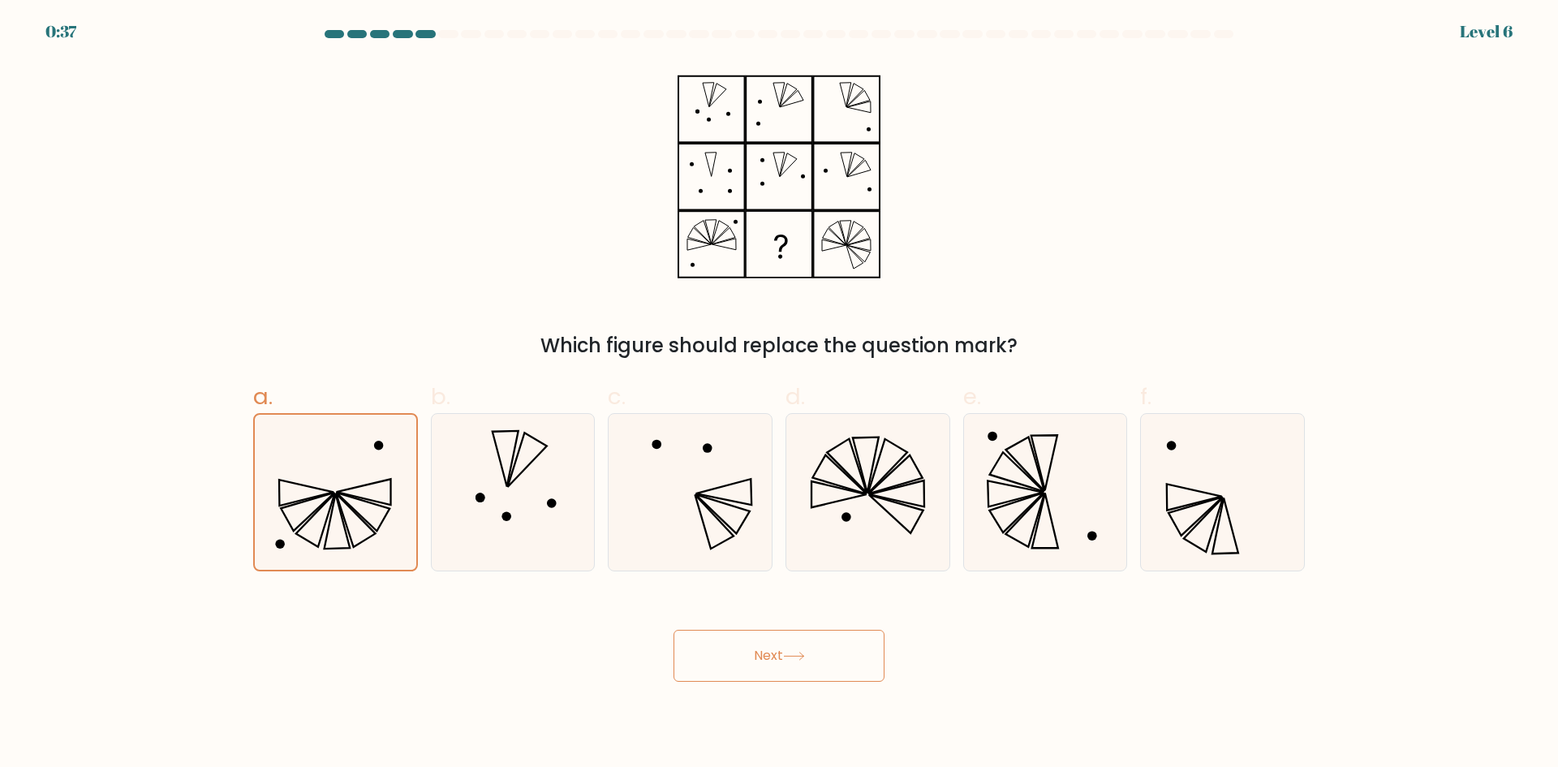
click at [750, 646] on button "Next" at bounding box center [778, 655] width 211 height 52
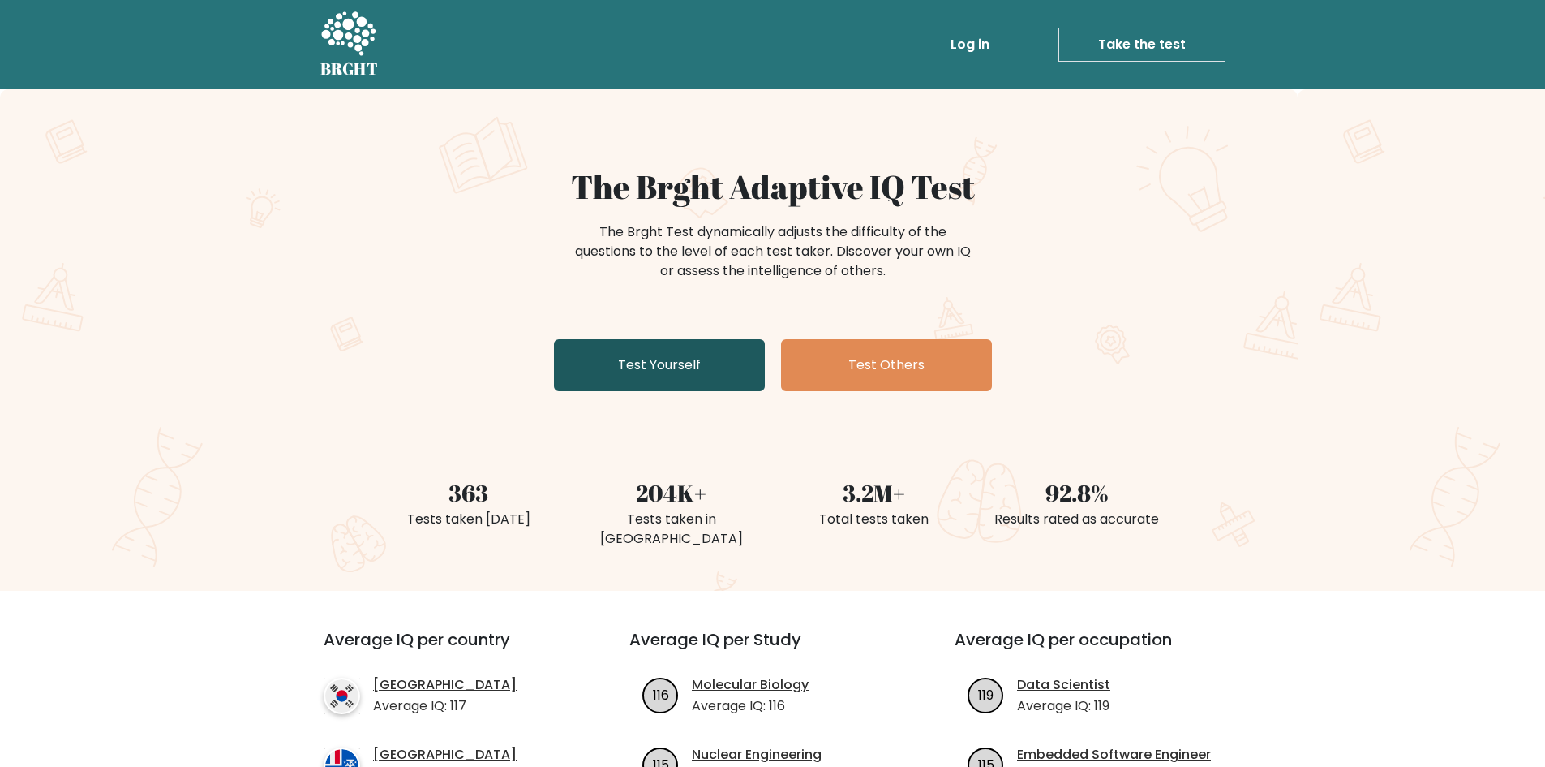
click at [716, 368] on link "Test Yourself" at bounding box center [659, 365] width 211 height 52
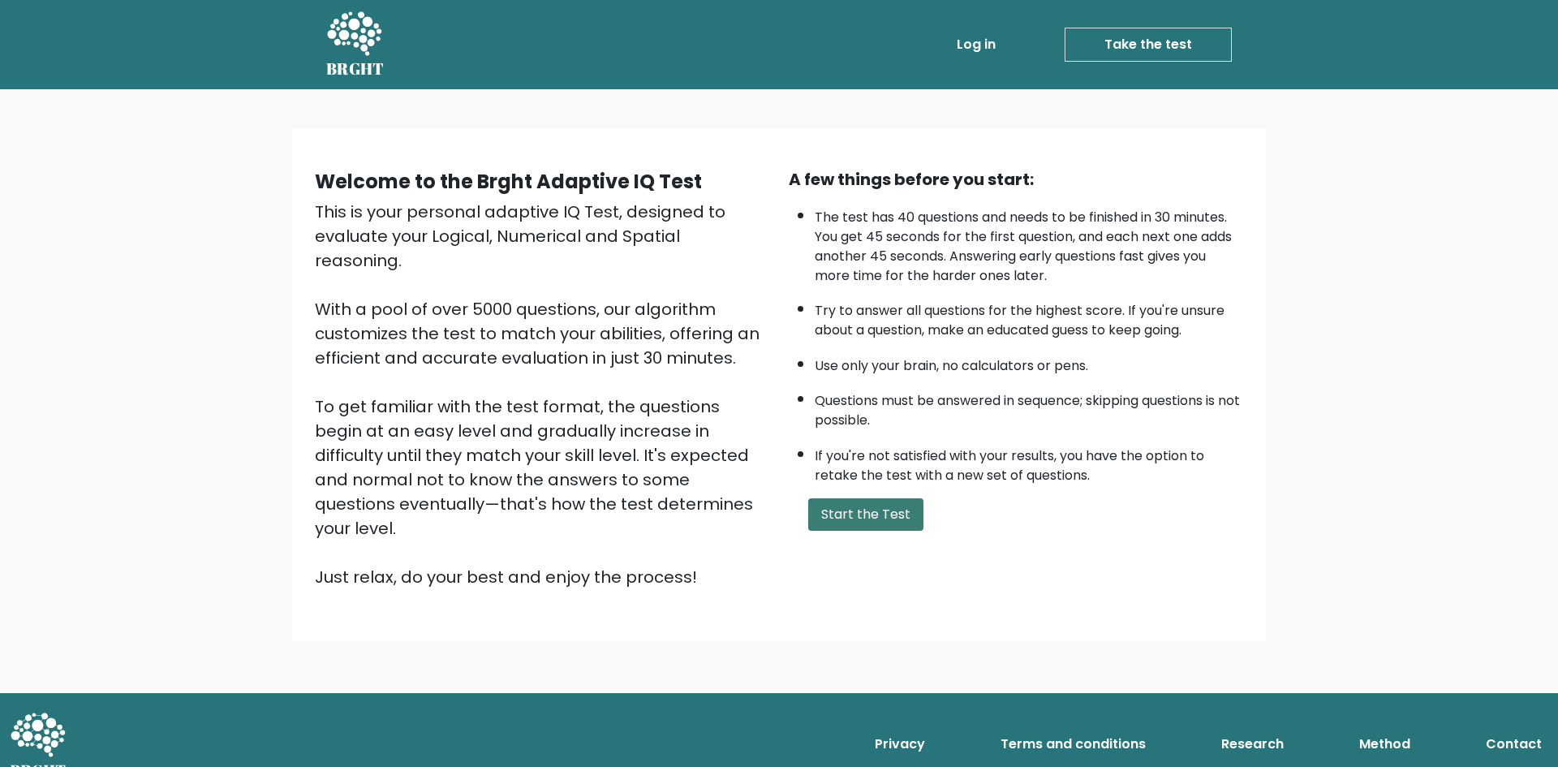
click at [844, 526] on button "Start the Test" at bounding box center [865, 514] width 115 height 32
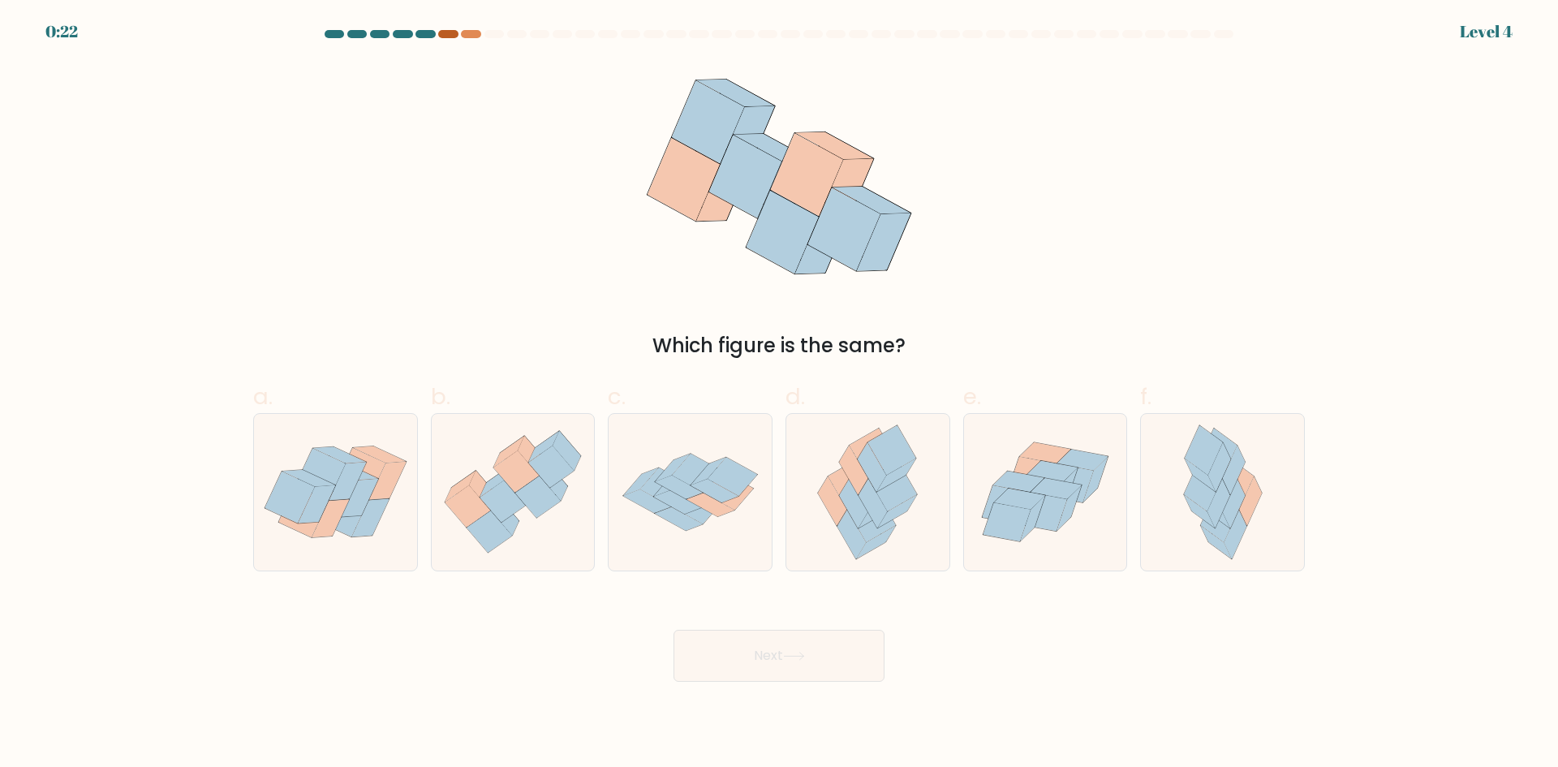
click at [448, 35] on div at bounding box center [447, 34] width 19 height 8
click at [447, 36] on div at bounding box center [447, 34] width 19 height 8
click at [383, 496] on icon at bounding box center [386, 481] width 37 height 38
click at [779, 394] on input "a." at bounding box center [779, 389] width 1 height 11
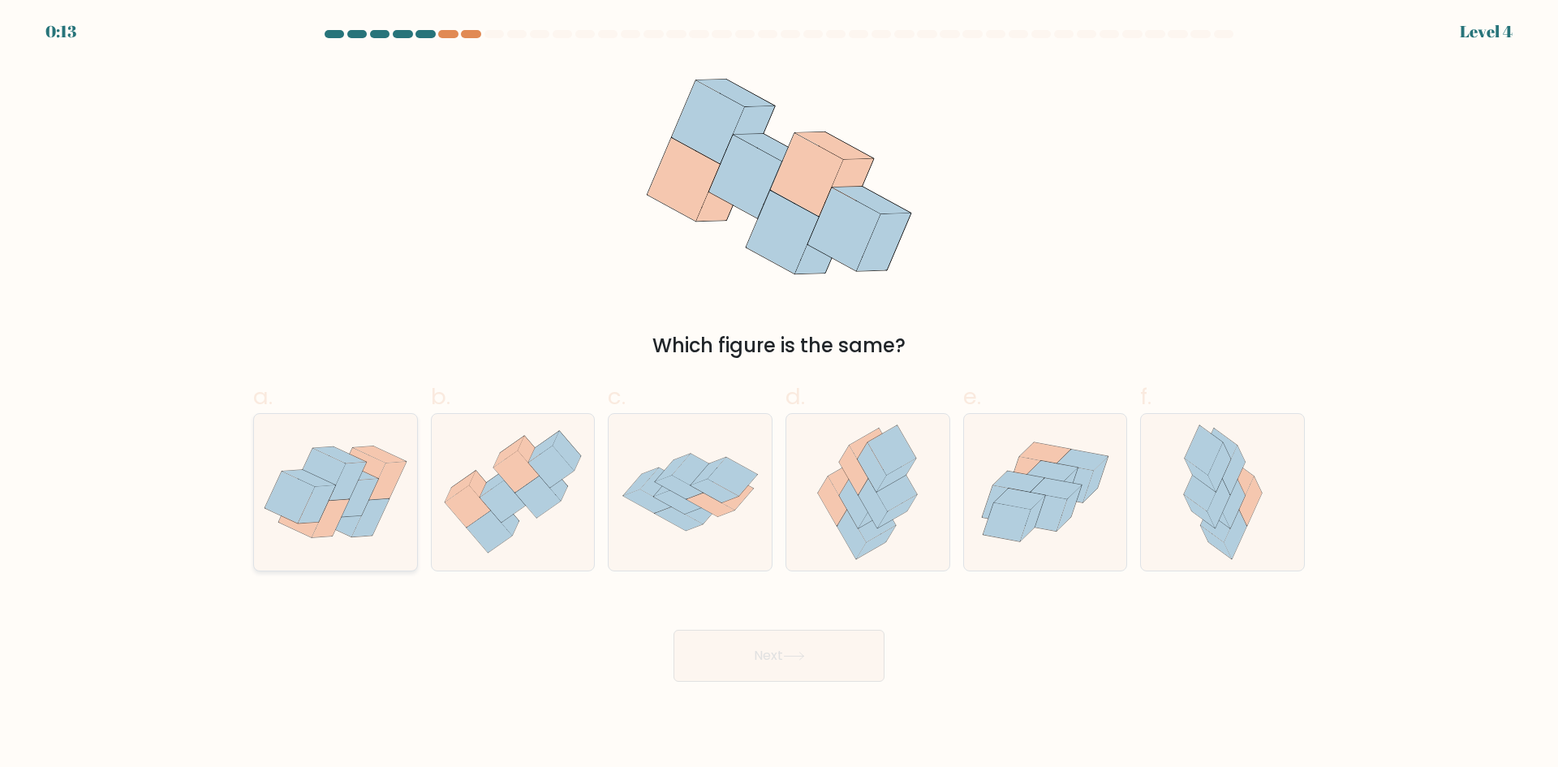
radio input "true"
click at [803, 658] on icon at bounding box center [793, 655] width 19 height 7
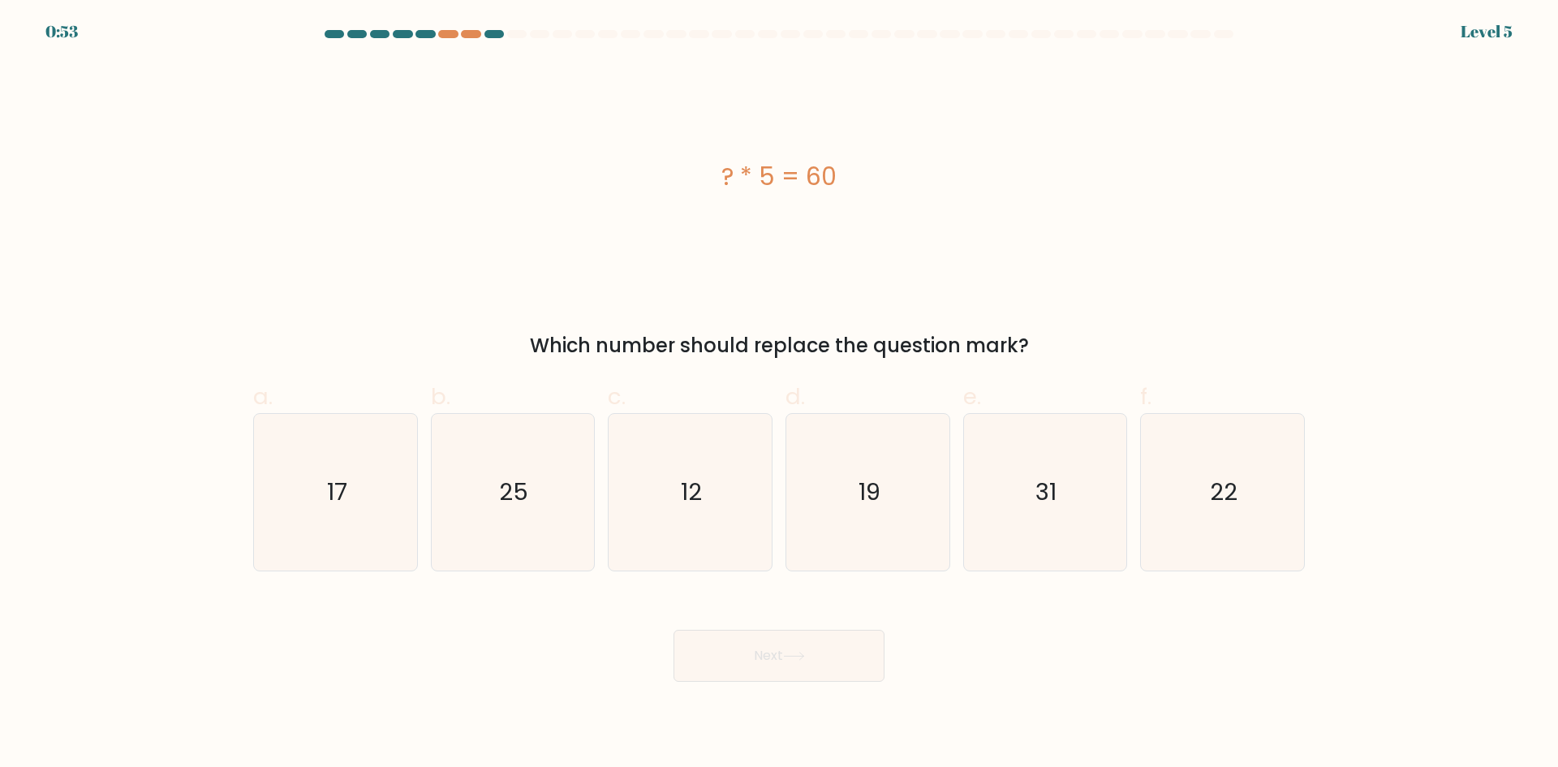
click at [458, 35] on at bounding box center [779, 34] width 912 height 8
click at [723, 504] on icon "12" at bounding box center [690, 492] width 157 height 157
click at [779, 394] on input "c. 12" at bounding box center [779, 389] width 1 height 11
radio input "true"
click at [797, 642] on button "Next" at bounding box center [778, 655] width 211 height 52
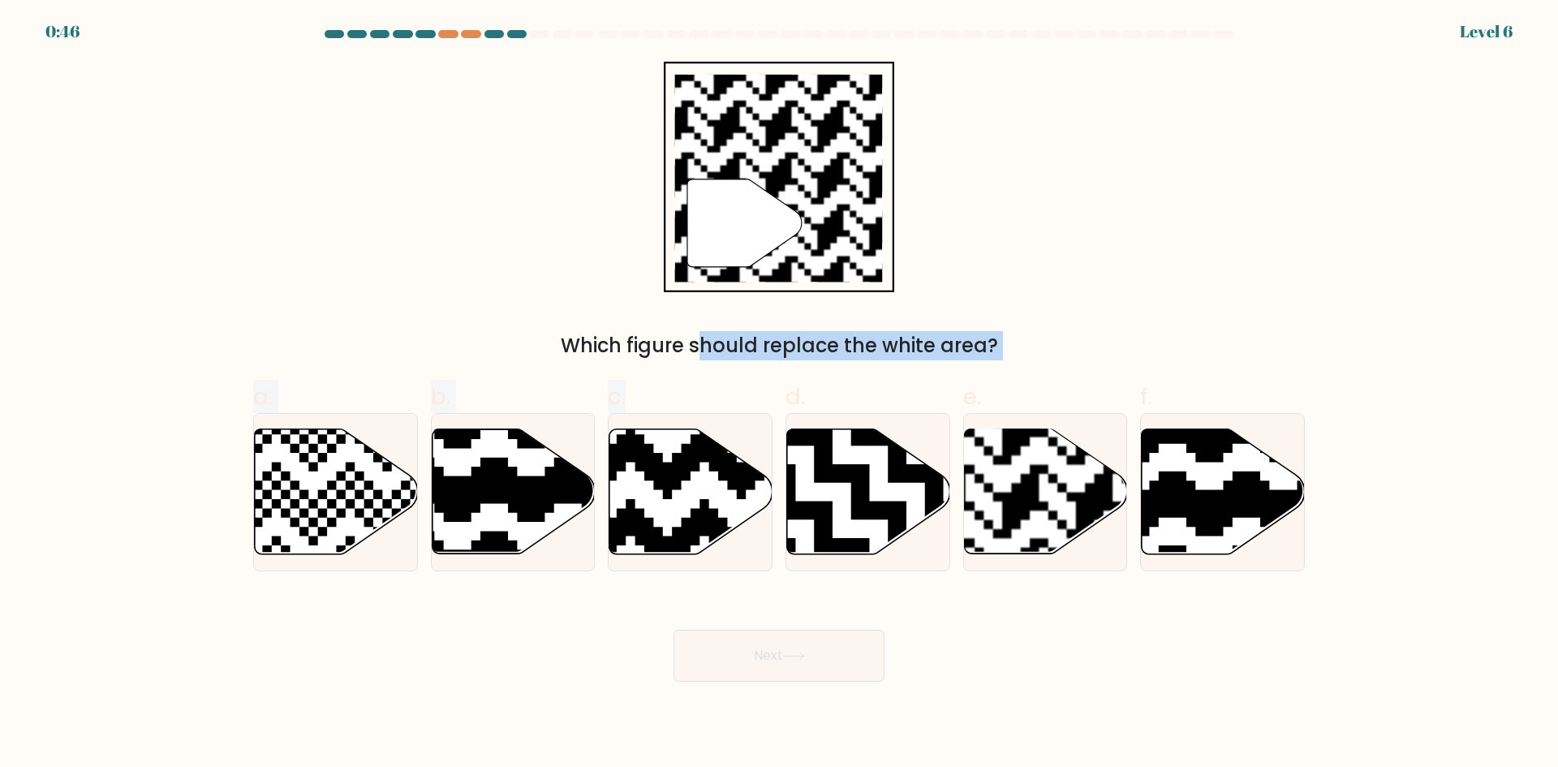
drag, startPoint x: 685, startPoint y: 512, endPoint x: 703, endPoint y: 240, distance: 272.3
click at [703, 240] on form at bounding box center [779, 355] width 1558 height 651
click at [1007, 251] on div "" Which figure should replace the white area?" at bounding box center [778, 211] width 1071 height 299
click at [1015, 506] on rect at bounding box center [1094, 427] width 295 height 295
click at [780, 394] on input "e." at bounding box center [779, 389] width 1 height 11
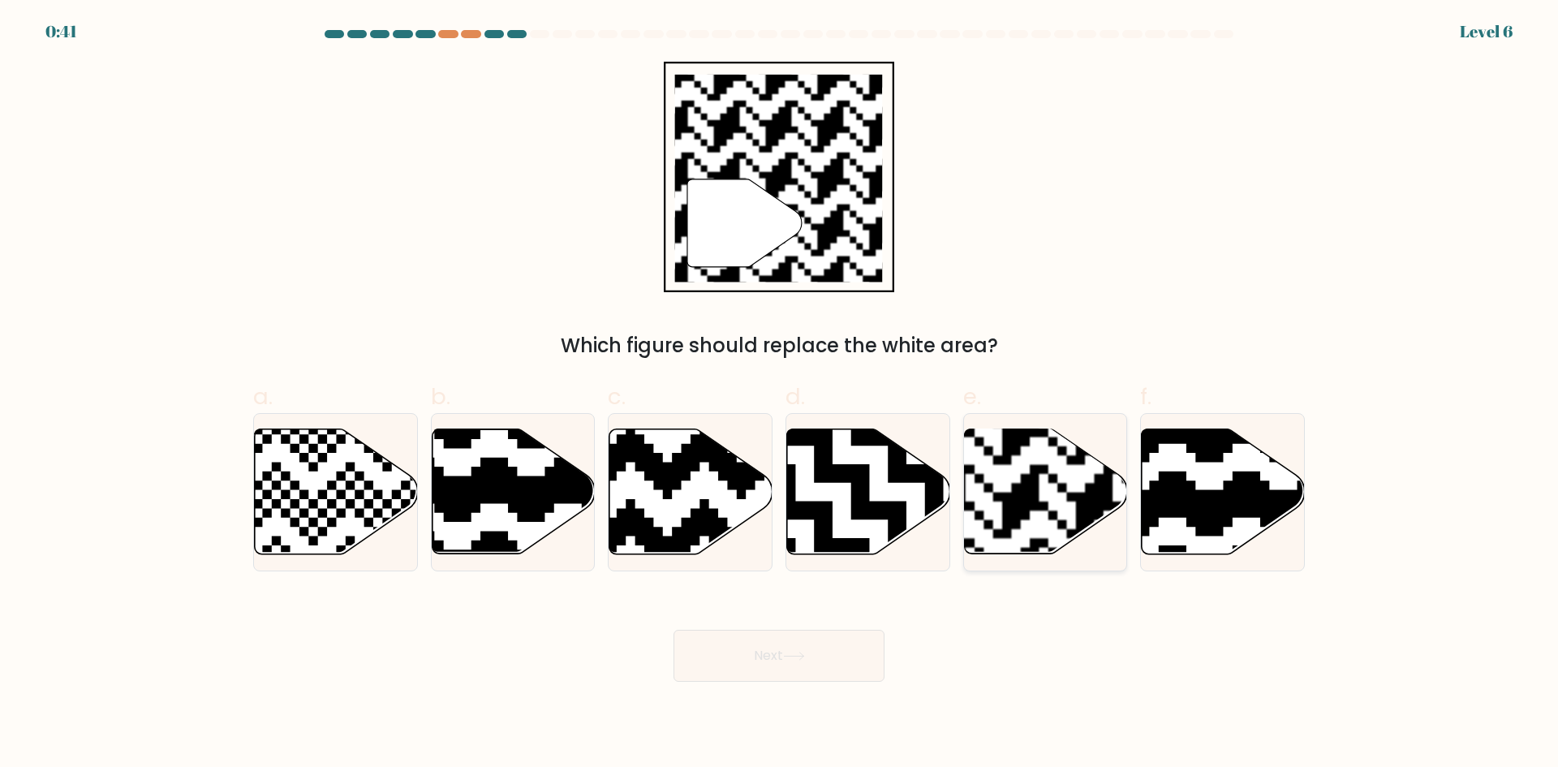
radio input "true"
click at [800, 655] on icon at bounding box center [794, 655] width 22 height 9
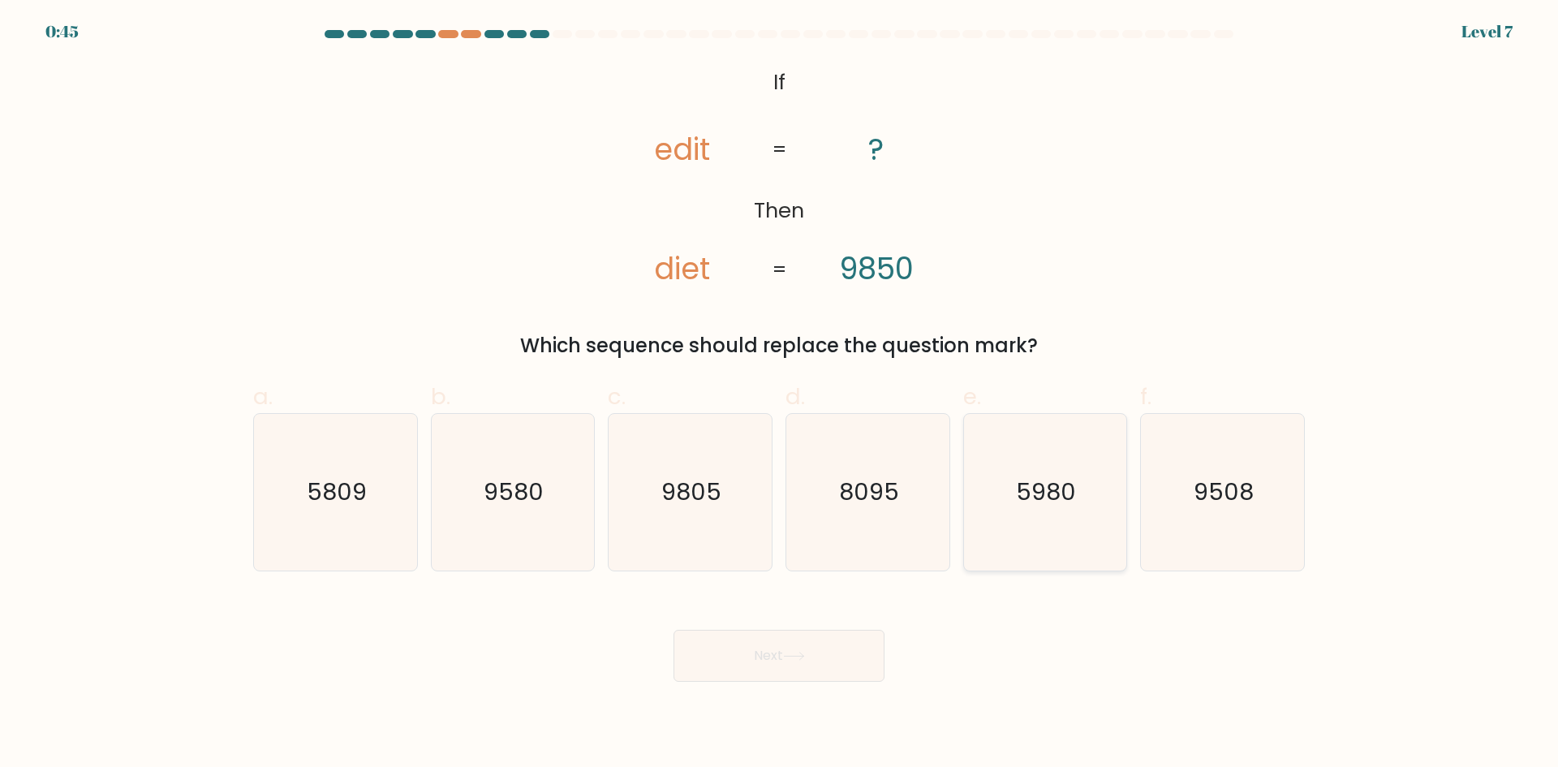
click at [993, 509] on icon "5980" at bounding box center [1044, 492] width 157 height 157
click at [780, 394] on input "e. 5980" at bounding box center [779, 389] width 1 height 11
radio input "true"
click at [753, 658] on button "Next" at bounding box center [778, 655] width 211 height 52
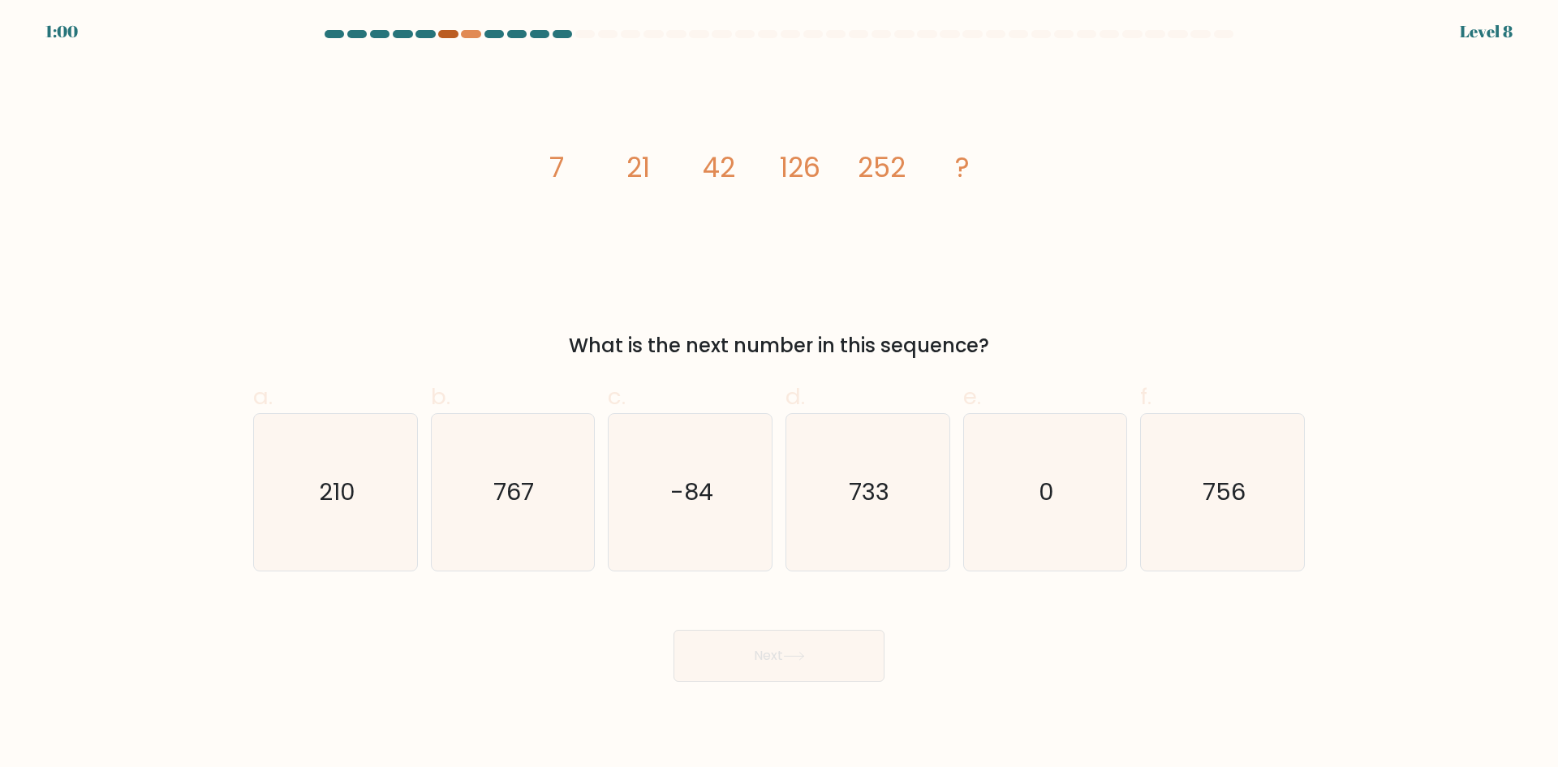
click at [447, 32] on div at bounding box center [447, 34] width 19 height 8
click at [479, 32] on div at bounding box center [470, 34] width 19 height 8
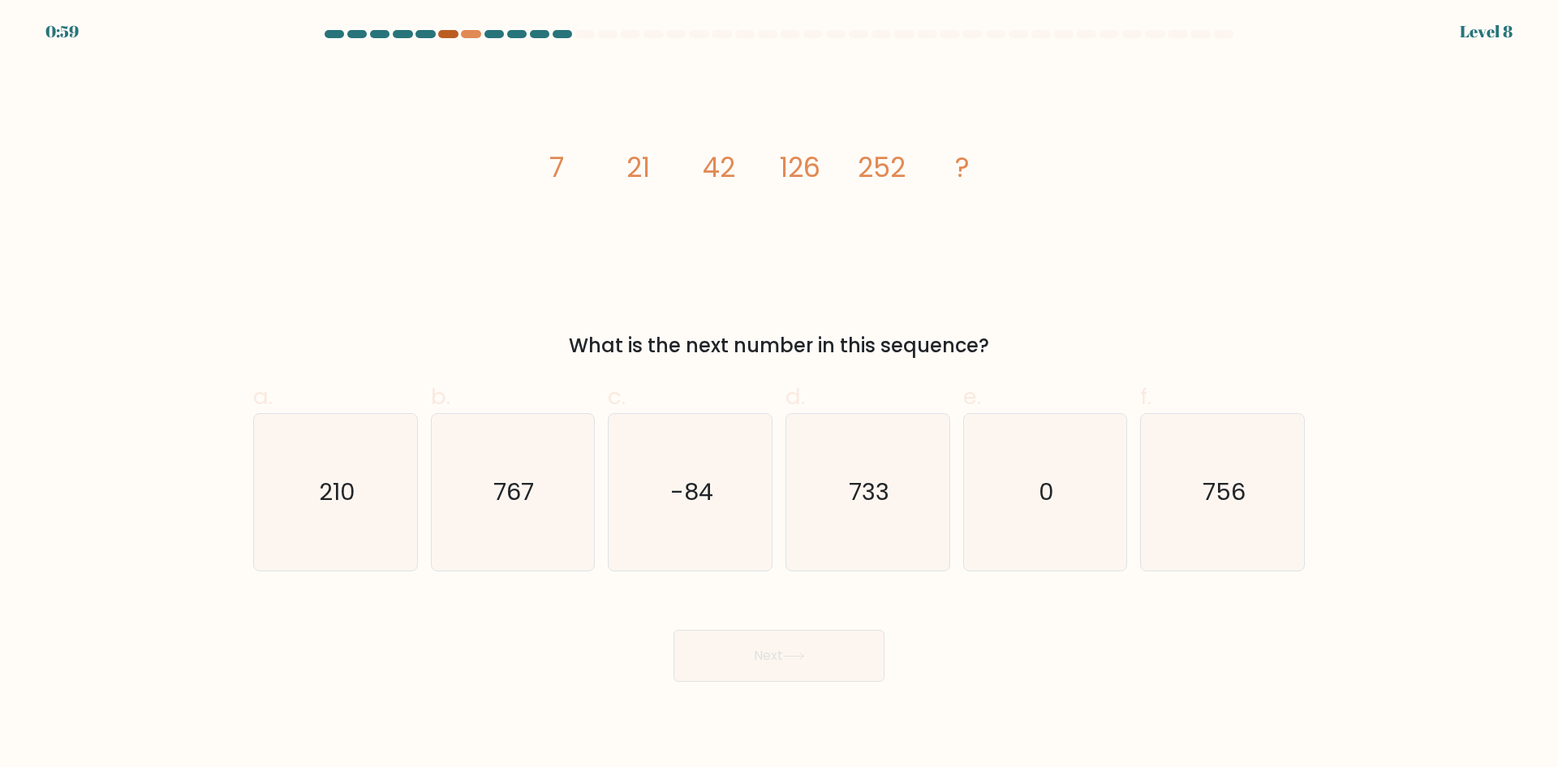
click at [444, 32] on div at bounding box center [447, 34] width 19 height 8
click at [473, 33] on div at bounding box center [470, 34] width 19 height 8
click at [634, 172] on tspan "21" at bounding box center [638, 167] width 24 height 38
click at [724, 173] on tspan "42" at bounding box center [719, 167] width 32 height 38
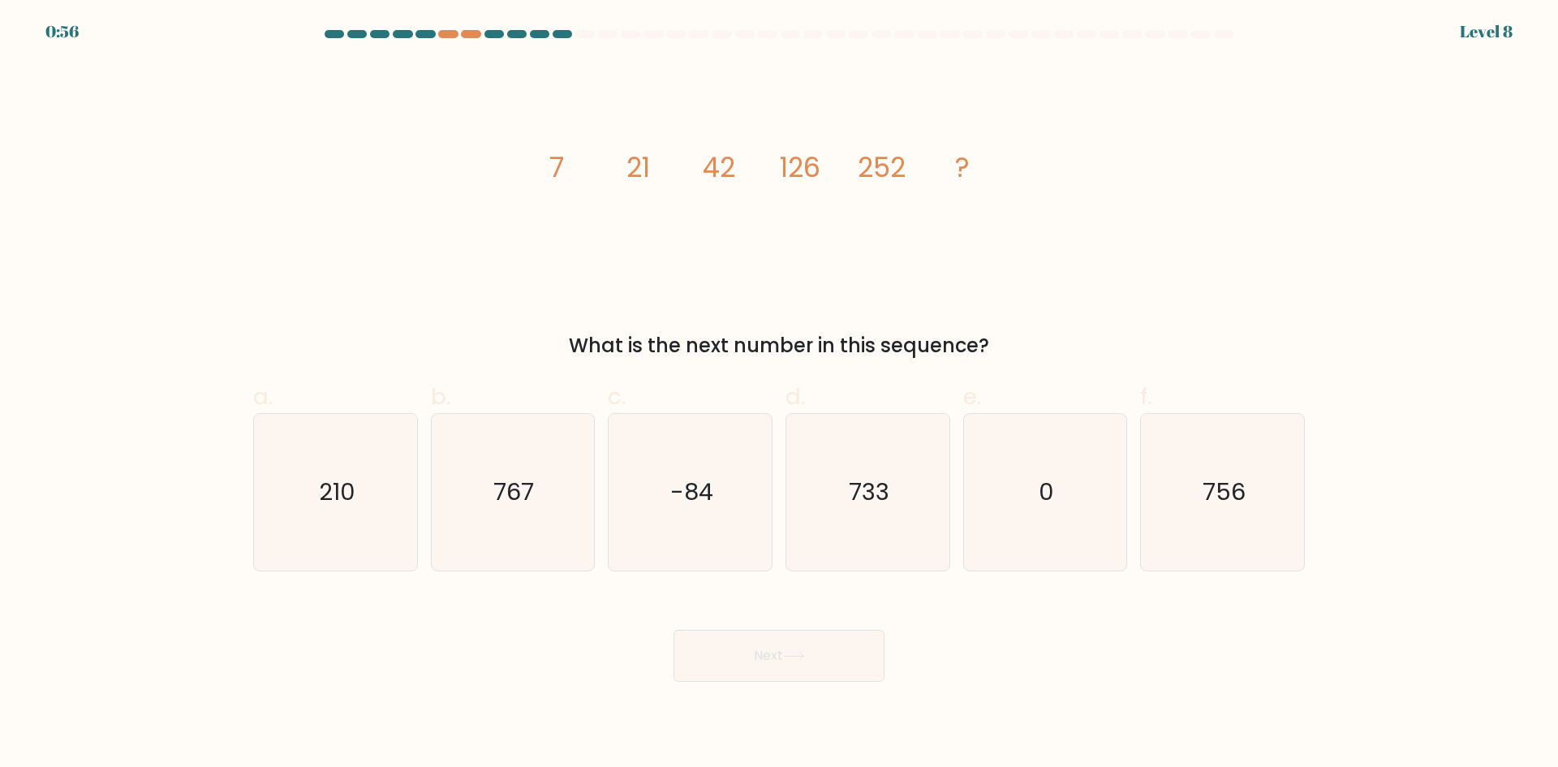
click at [813, 173] on tspan "126" at bounding box center [800, 167] width 41 height 38
click at [893, 171] on tspan "252" at bounding box center [881, 167] width 48 height 38
drag, startPoint x: 532, startPoint y: 159, endPoint x: 1059, endPoint y: 165, distance: 526.5
click at [1059, 165] on div "image/svg+xml 7 21 42 126 252 ? What is the next number in this sequence?" at bounding box center [778, 211] width 1071 height 299
copy g "7 21 42 126 252 ?"
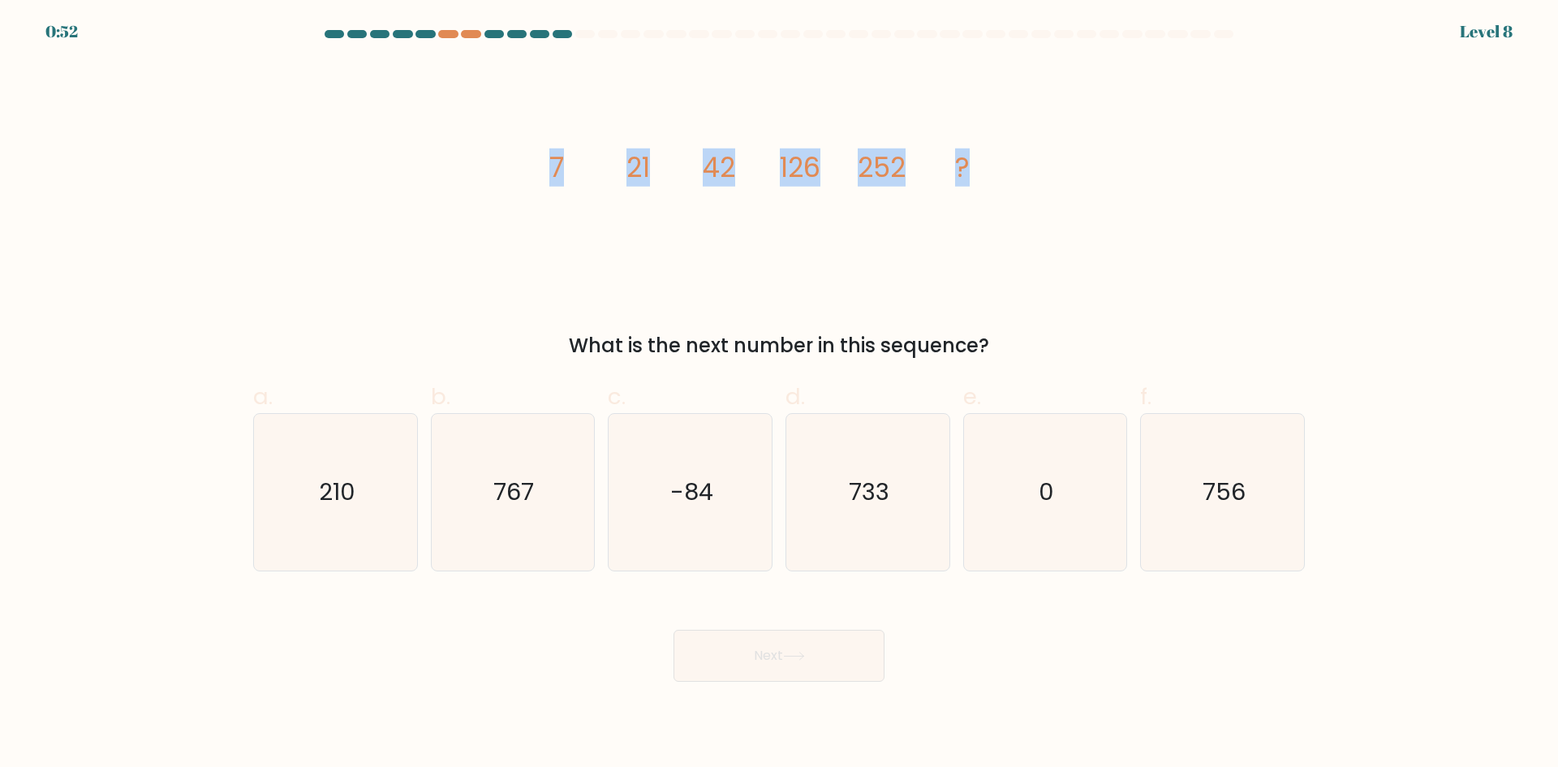
drag, startPoint x: 1011, startPoint y: 345, endPoint x: 488, endPoint y: 158, distance: 554.7
click at [496, 160] on div "image/svg+xml 7 21 42 126 252 ? What is the next number in this sequence?" at bounding box center [778, 211] width 1071 height 299
copy div "7 21 42 126 252 ? What is the next number in this sequence?"
click at [1180, 492] on icon "756" at bounding box center [1222, 492] width 157 height 157
click at [780, 394] on input "f. 756" at bounding box center [779, 389] width 1 height 11
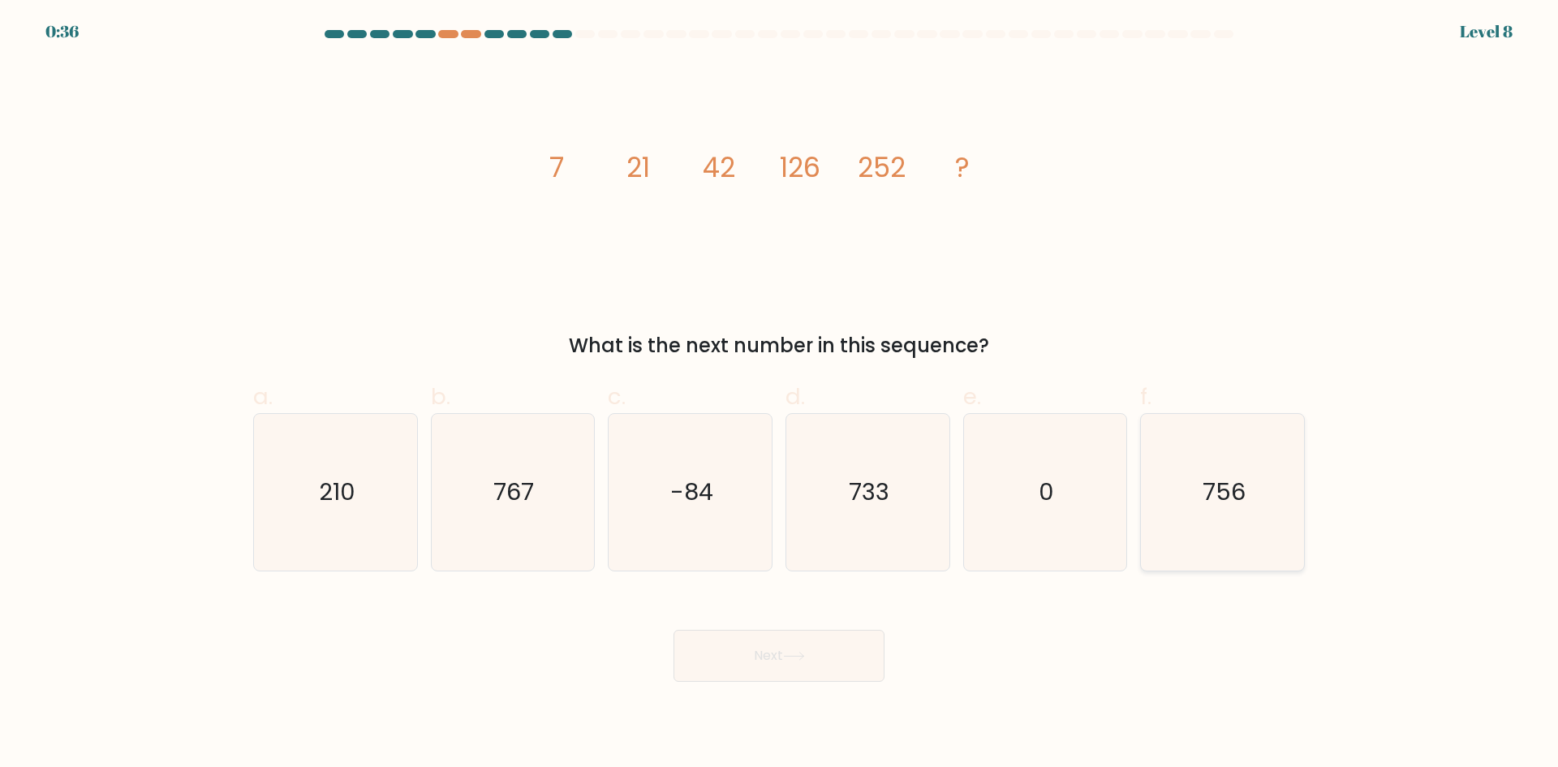
radio input "true"
click at [787, 663] on button "Next" at bounding box center [778, 655] width 211 height 52
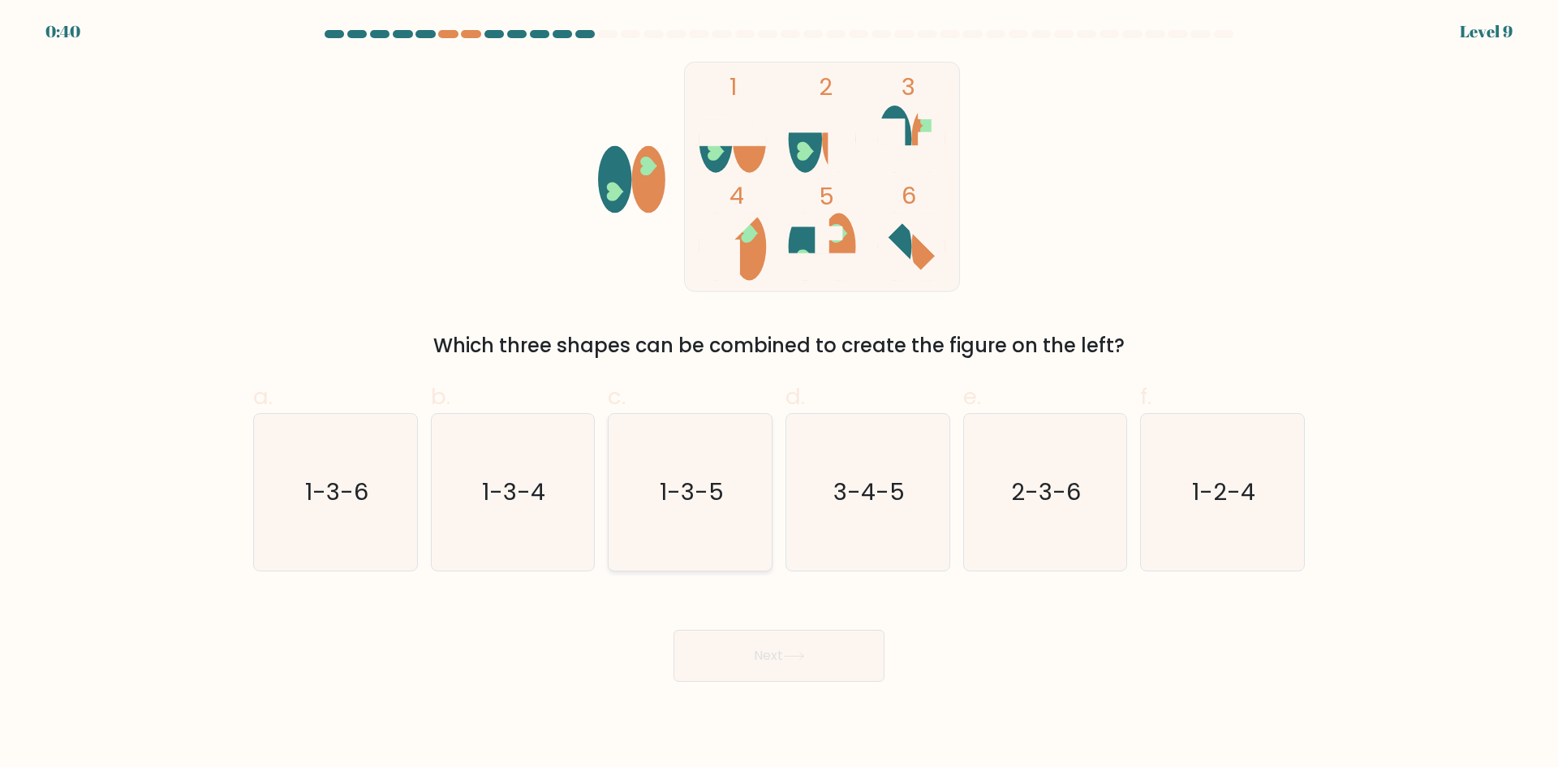
click at [703, 471] on icon "1-3-5" at bounding box center [690, 492] width 157 height 157
click at [779, 394] on input "c. 1-3-5" at bounding box center [779, 389] width 1 height 11
radio input "true"
click at [820, 662] on button "Next" at bounding box center [778, 655] width 211 height 52
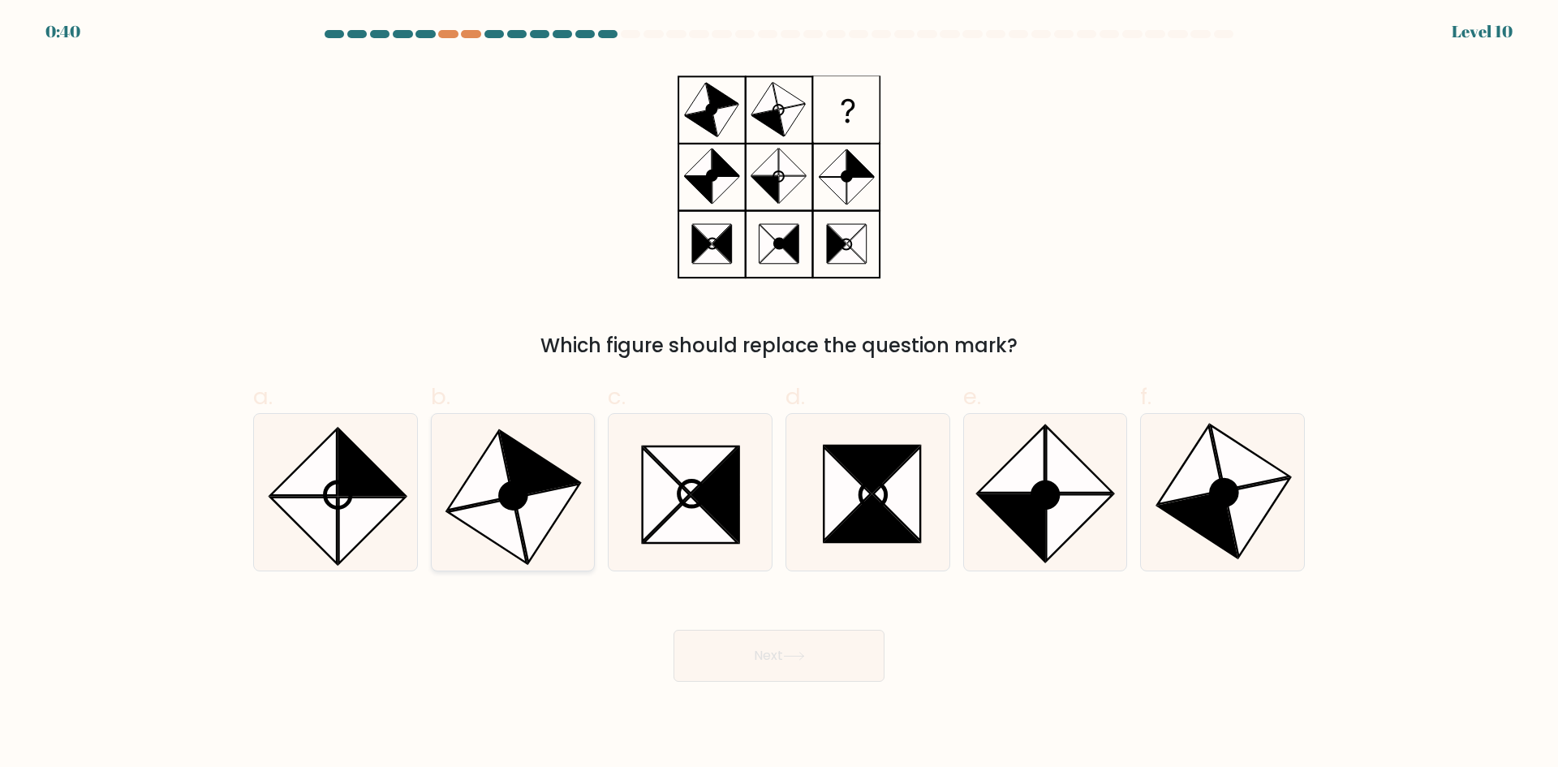
click at [519, 501] on icon at bounding box center [514, 496] width 26 height 26
click at [779, 394] on input "b." at bounding box center [779, 389] width 1 height 11
radio input "true"
click at [787, 656] on icon at bounding box center [794, 655] width 22 height 9
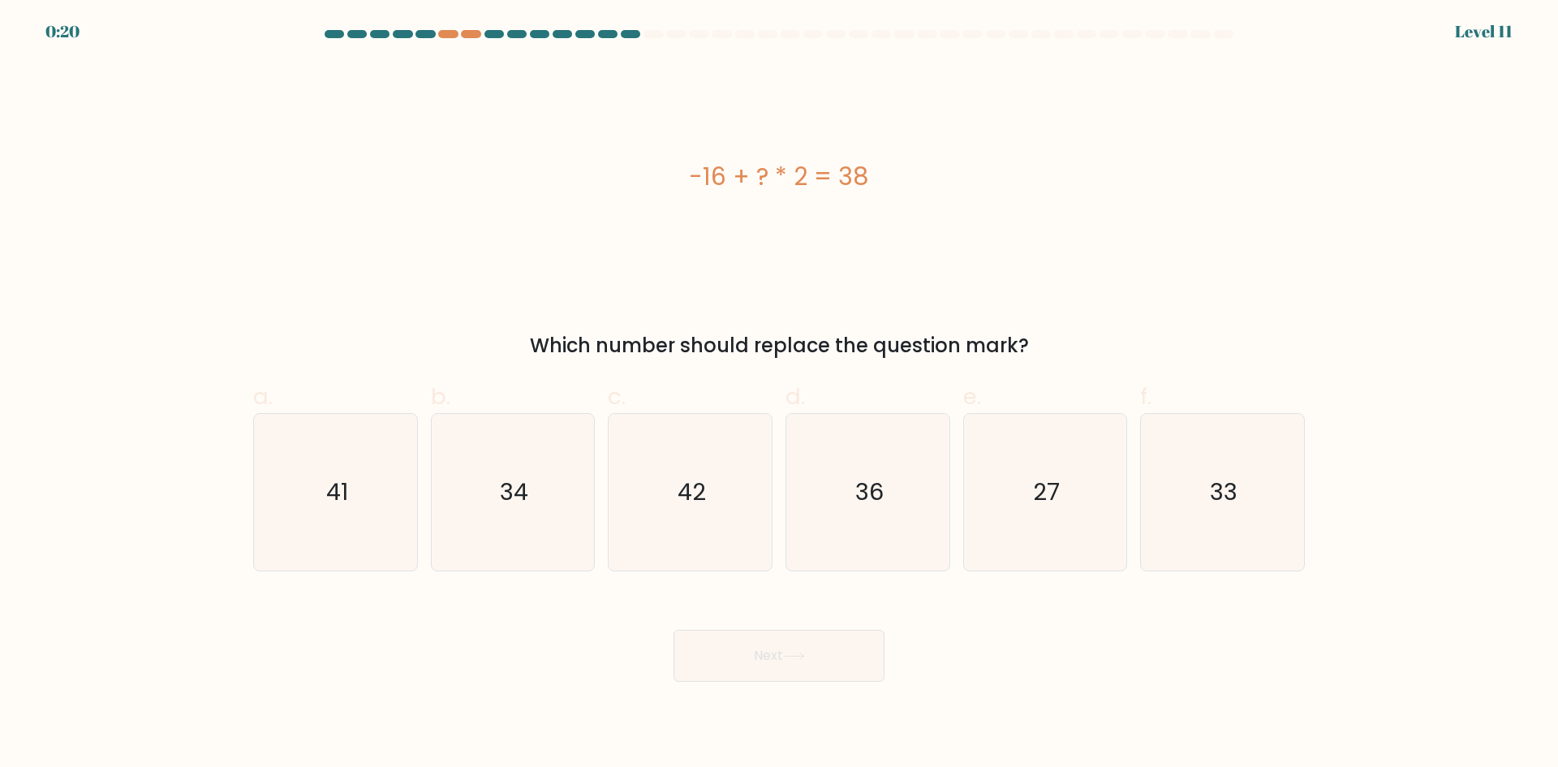
drag, startPoint x: 685, startPoint y: 171, endPoint x: 1063, endPoint y: 332, distance: 410.7
click at [1063, 332] on div "-16 + ? * 2 = 38 Which number should replace the question mark?" at bounding box center [778, 211] width 1071 height 299
copy div "-16 + ? * 2 = 38 Which number should replace the question mark?"
click at [1023, 522] on icon "27" at bounding box center [1044, 492] width 157 height 157
click at [780, 394] on input "e. 27" at bounding box center [779, 389] width 1 height 11
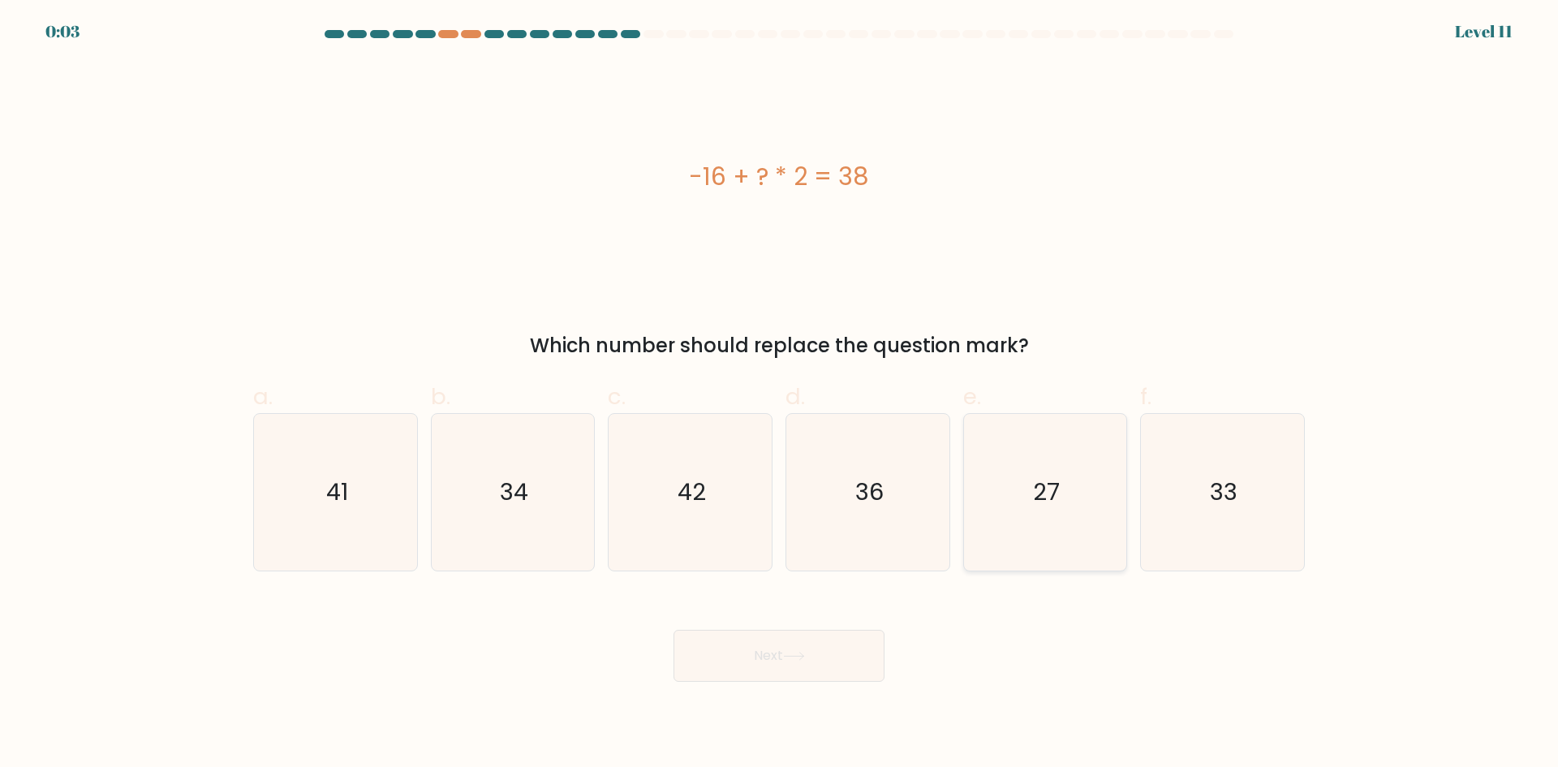
radio input "true"
click at [761, 657] on button "Next" at bounding box center [778, 655] width 211 height 52
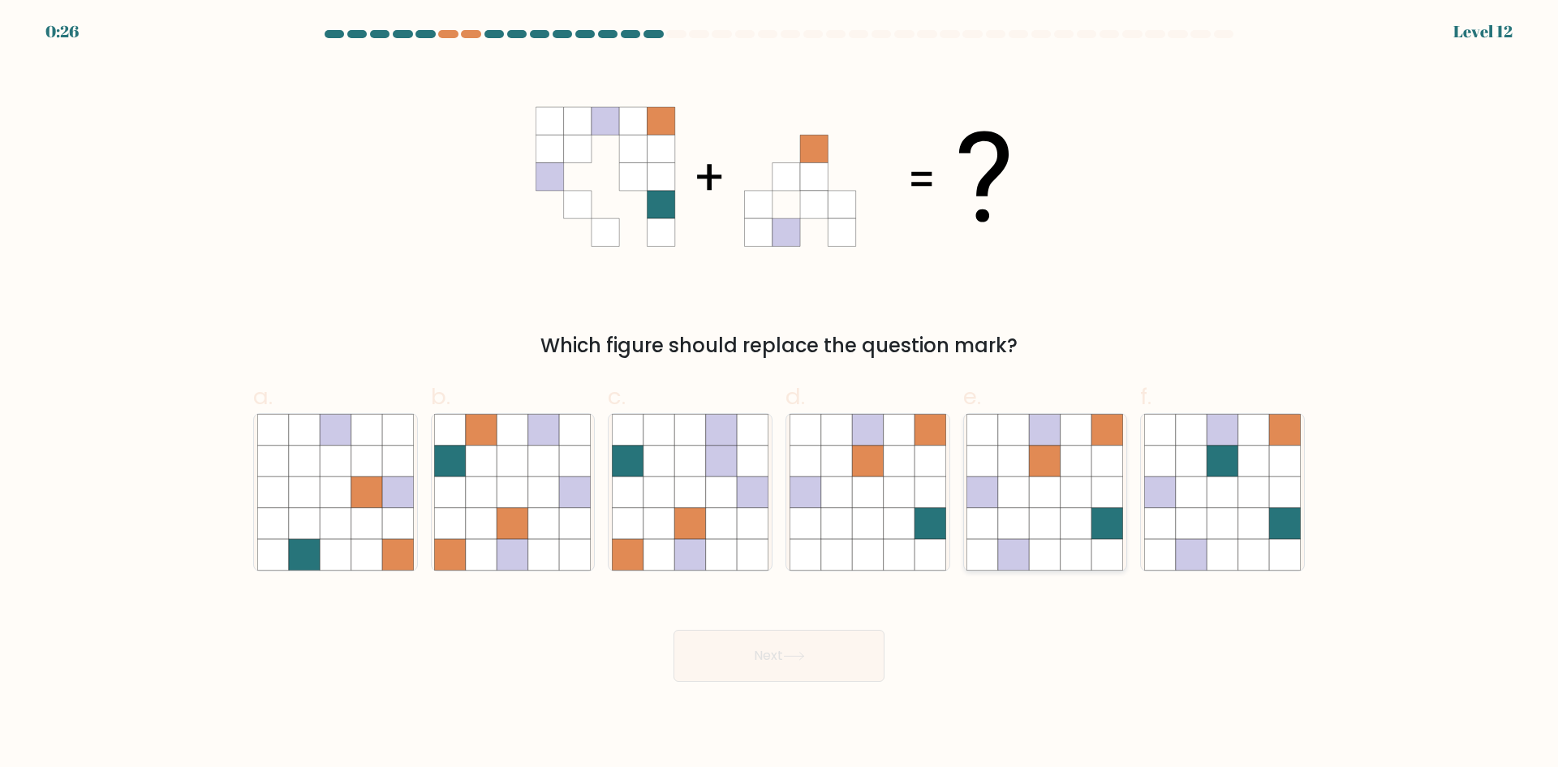
click at [1046, 537] on icon at bounding box center [1044, 523] width 31 height 31
click at [780, 394] on input "e." at bounding box center [779, 389] width 1 height 11
radio input "true"
click at [803, 668] on button "Next" at bounding box center [778, 655] width 211 height 52
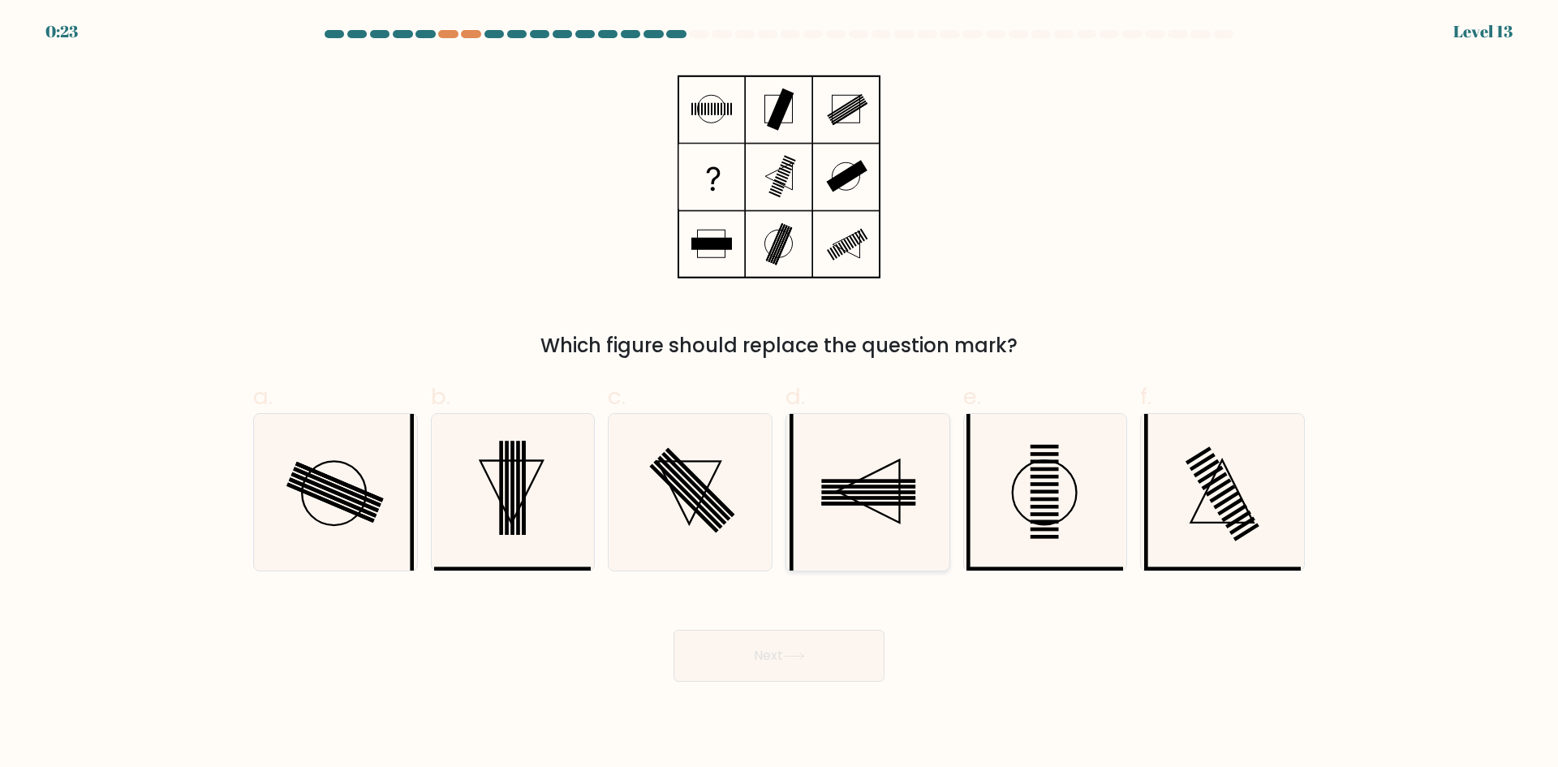
click at [853, 489] on icon at bounding box center [867, 492] width 157 height 157
click at [780, 394] on input "d." at bounding box center [779, 389] width 1 height 11
radio input "true"
click at [780, 658] on button "Next" at bounding box center [778, 655] width 211 height 52
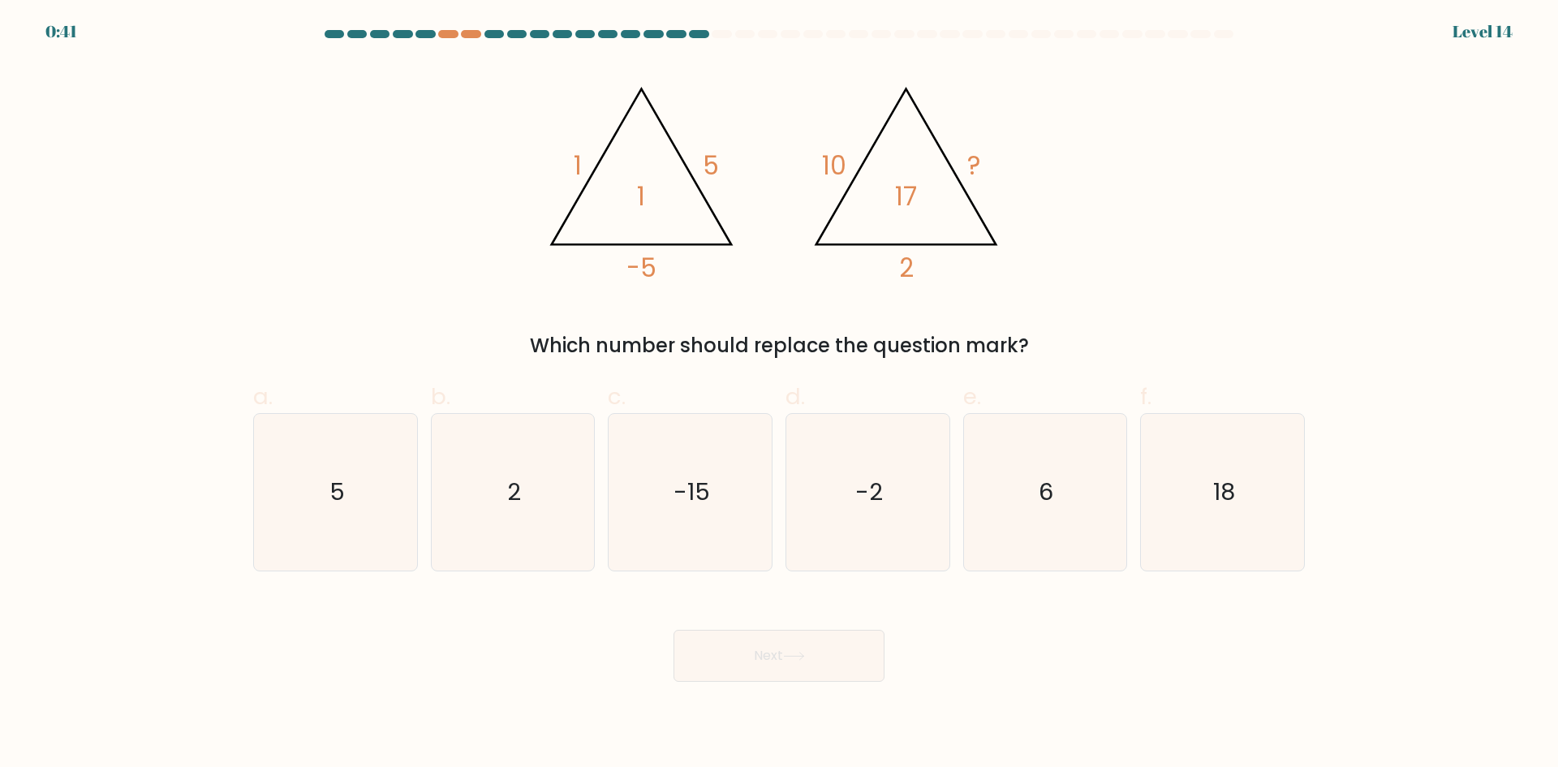
drag, startPoint x: 553, startPoint y: 163, endPoint x: 1119, endPoint y: 332, distance: 590.8
click at [1119, 332] on div "@import url('https://fonts.googleapis.com/css?family=Abril+Fatface:400,100,100i…" at bounding box center [778, 211] width 1071 height 299
copy div "1 5 -5 1 @import url('https://fonts.googleapis.com/css?family=Abril+Fatface:400…"
click at [479, 495] on icon "2" at bounding box center [512, 492] width 157 height 157
click at [779, 394] on input "b. 2" at bounding box center [779, 389] width 1 height 11
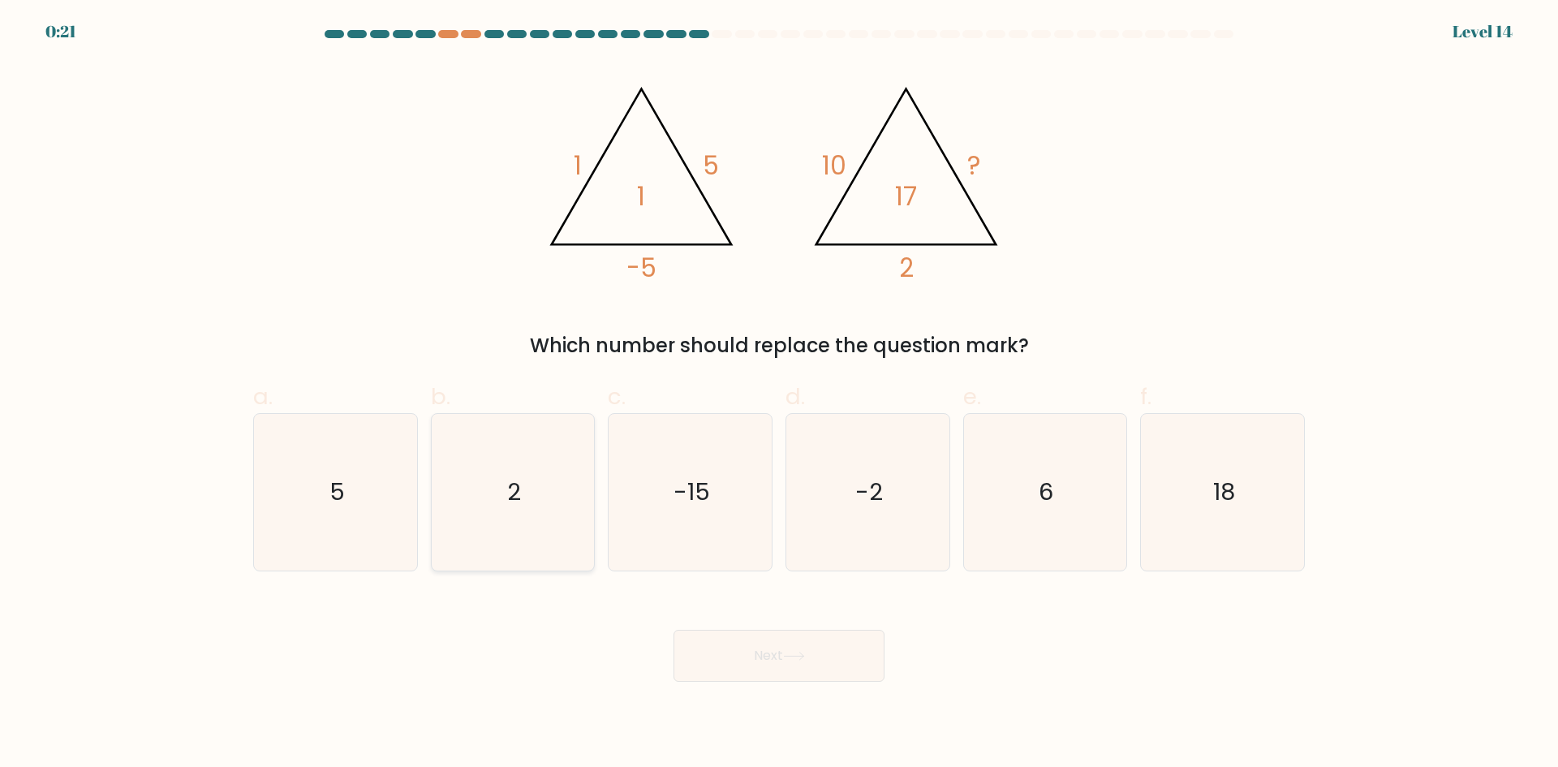
radio input "true"
click at [811, 665] on button "Next" at bounding box center [778, 655] width 211 height 52
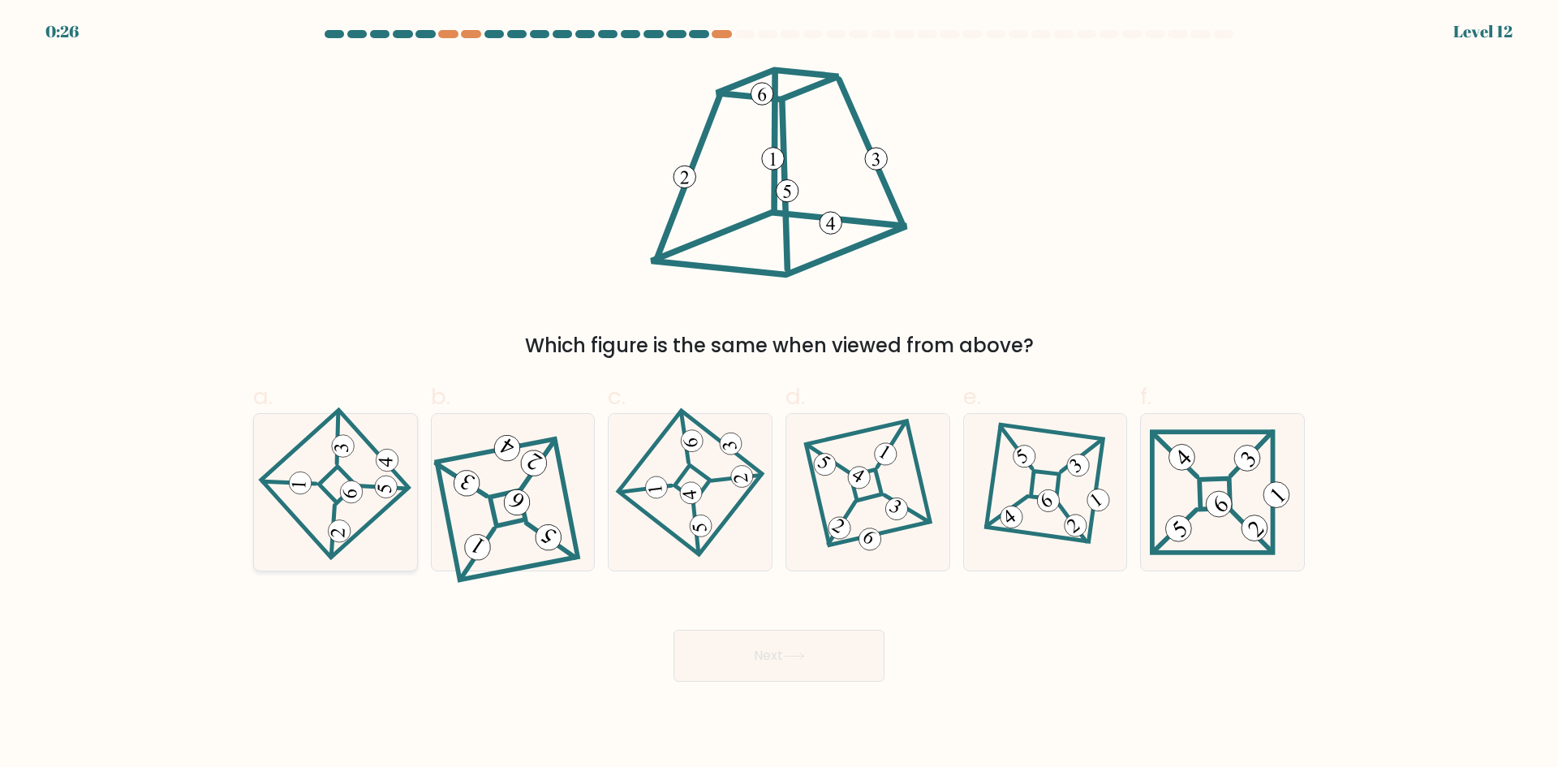
click at [322, 493] on icon at bounding box center [335, 491] width 109 height 125
click at [779, 394] on input "a." at bounding box center [779, 389] width 1 height 11
radio input "true"
click at [814, 662] on button "Next" at bounding box center [778, 655] width 211 height 52
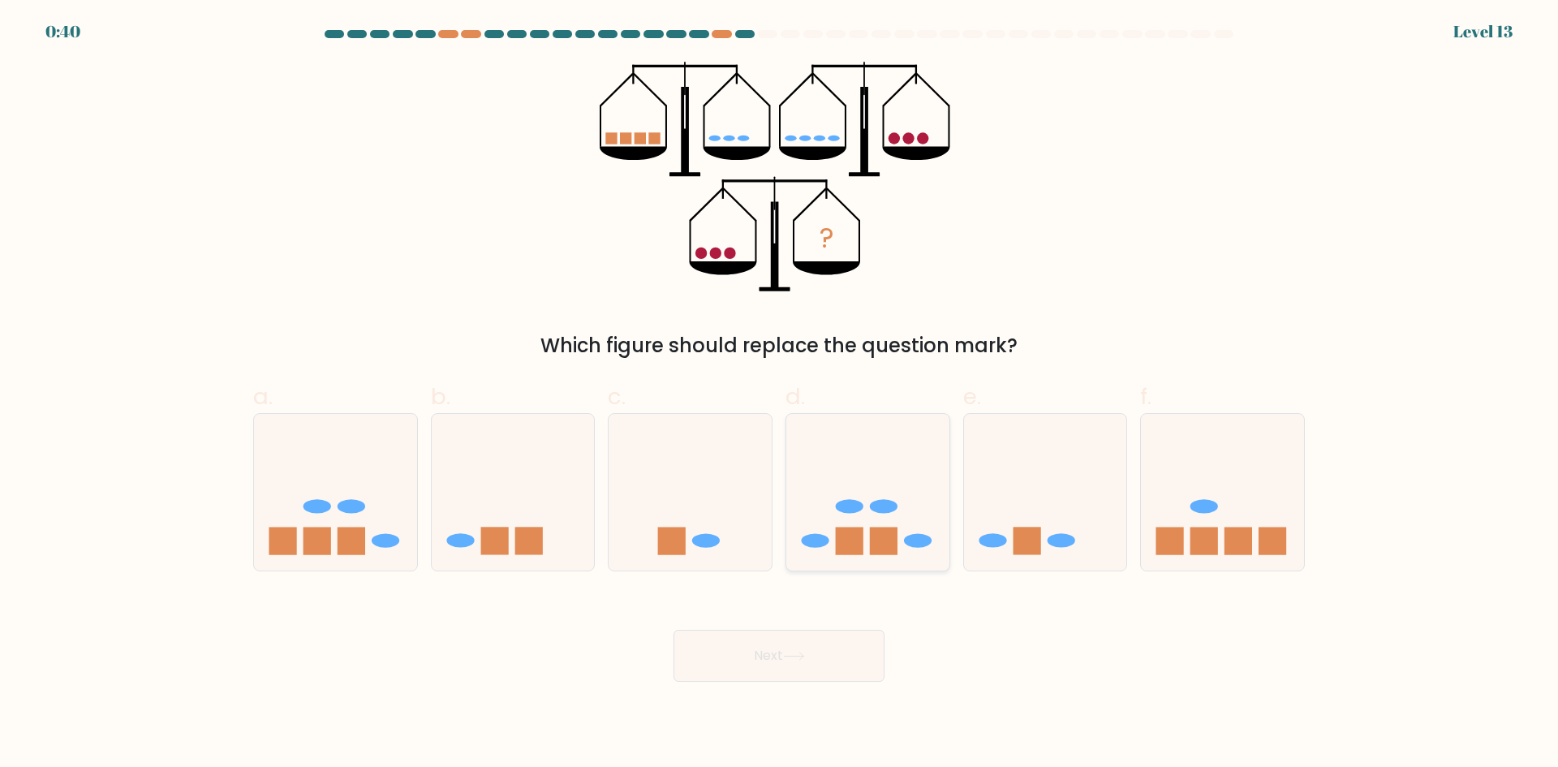
click at [885, 536] on rect at bounding box center [884, 541] width 28 height 28
click at [780, 394] on input "d." at bounding box center [779, 389] width 1 height 11
radio input "true"
click at [810, 635] on button "Next" at bounding box center [778, 655] width 211 height 52
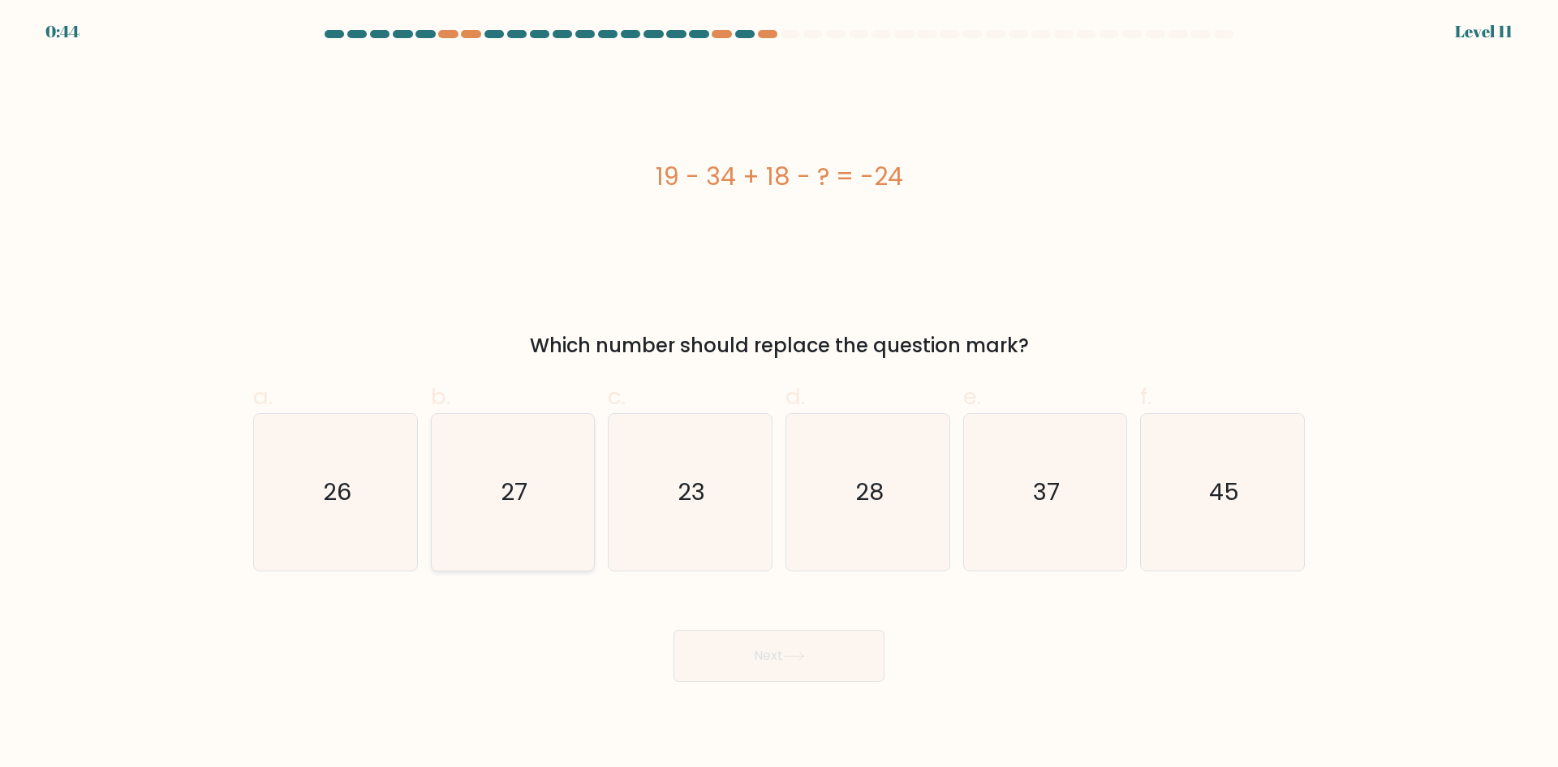
click at [516, 474] on icon "27" at bounding box center [512, 492] width 157 height 157
click at [779, 394] on input "b. 27" at bounding box center [779, 389] width 1 height 11
radio input "true"
click at [749, 639] on button "Next" at bounding box center [778, 655] width 211 height 52
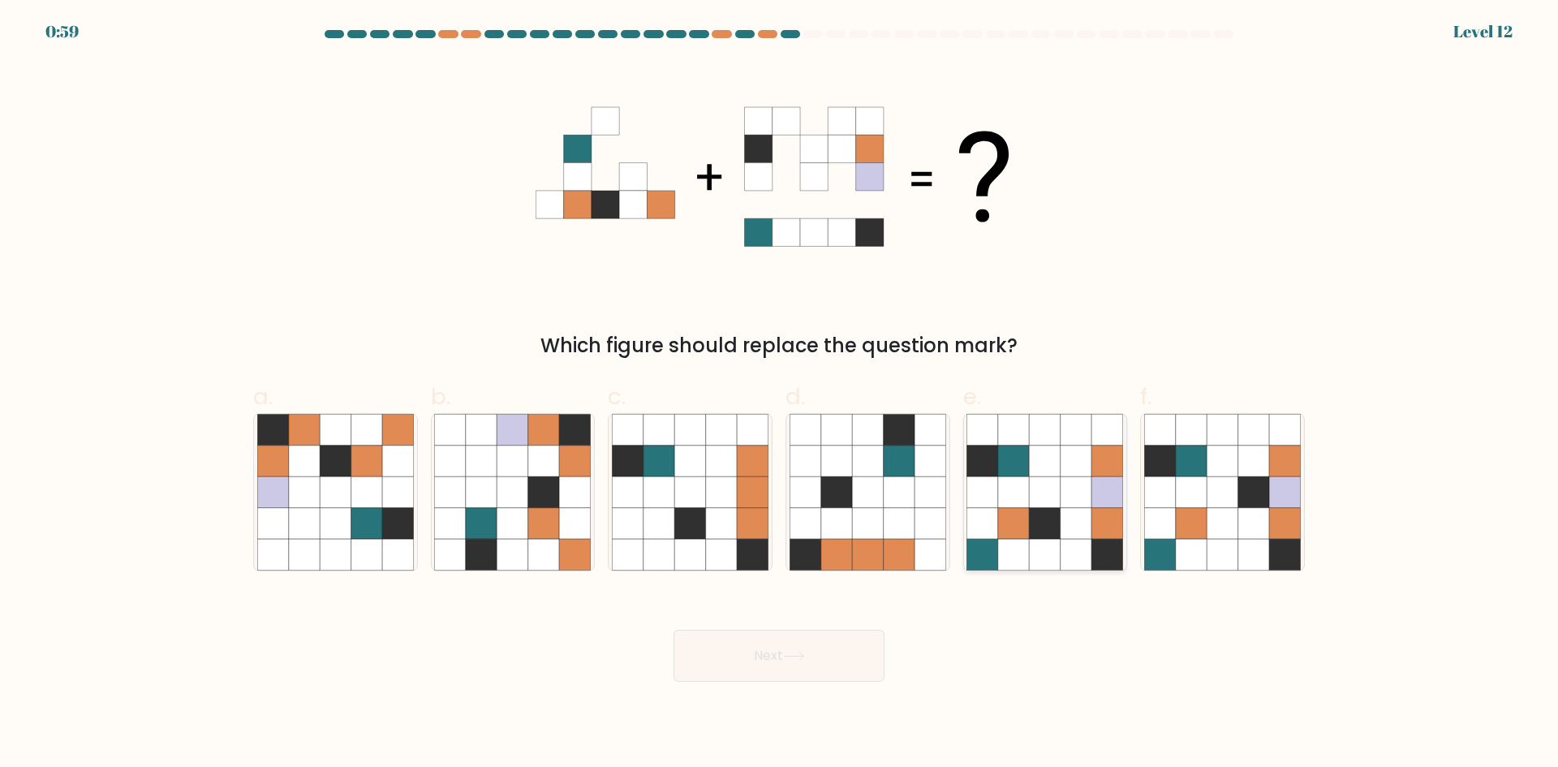
click at [1064, 458] on icon at bounding box center [1075, 460] width 31 height 31
click at [780, 394] on input "e." at bounding box center [779, 389] width 1 height 11
radio input "true"
click at [741, 663] on button "Next" at bounding box center [778, 655] width 211 height 52
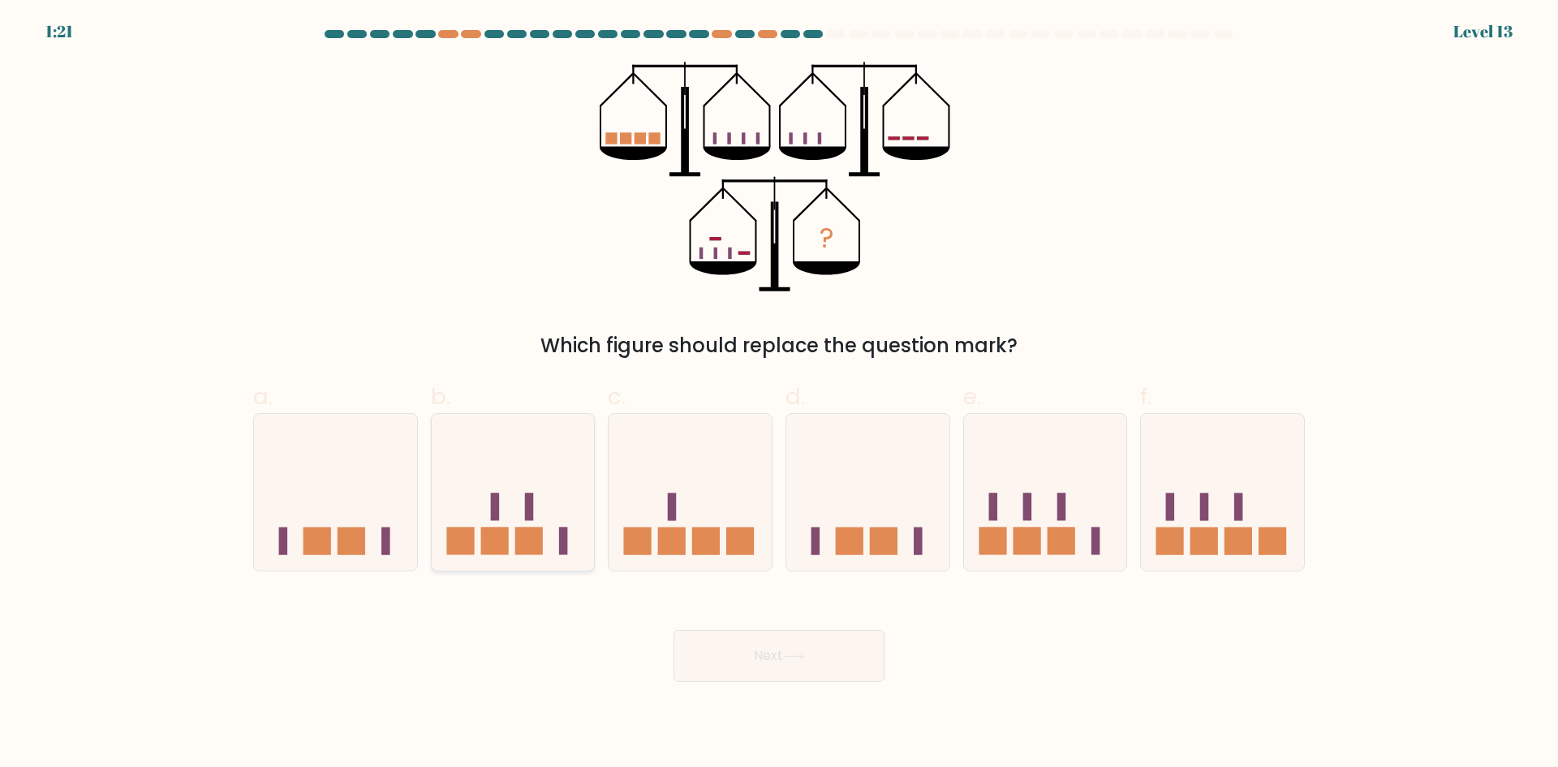
click at [493, 551] on rect at bounding box center [494, 541] width 28 height 28
click at [779, 394] on input "b." at bounding box center [779, 389] width 1 height 11
radio input "true"
click at [807, 649] on button "Next" at bounding box center [778, 655] width 211 height 52
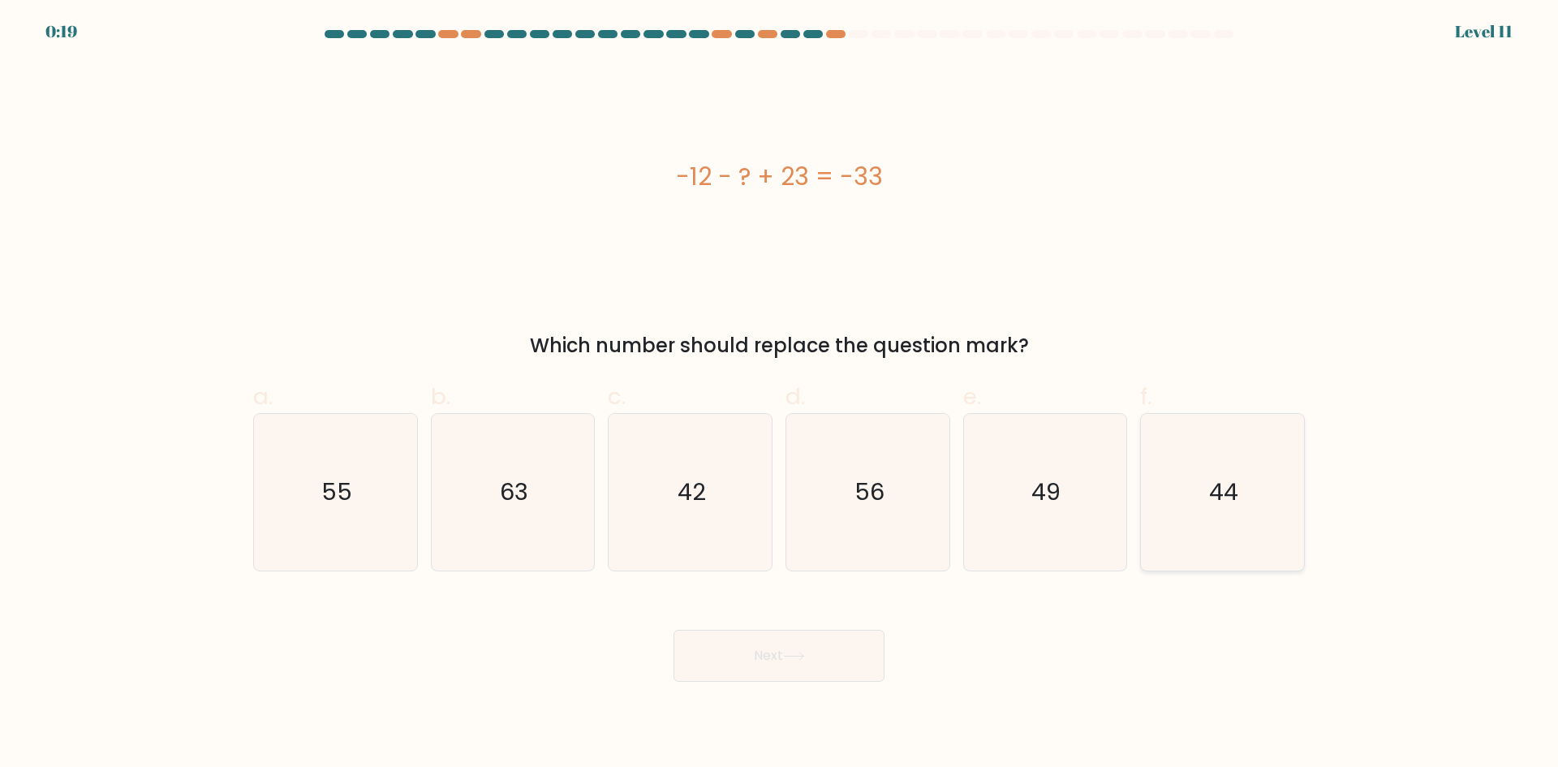
click at [1244, 521] on icon "44" at bounding box center [1222, 492] width 157 height 157
click at [780, 394] on input "f. 44" at bounding box center [779, 389] width 1 height 11
radio input "true"
click at [779, 646] on button "Next" at bounding box center [778, 655] width 211 height 52
click at [766, 660] on button "Next" at bounding box center [778, 655] width 211 height 52
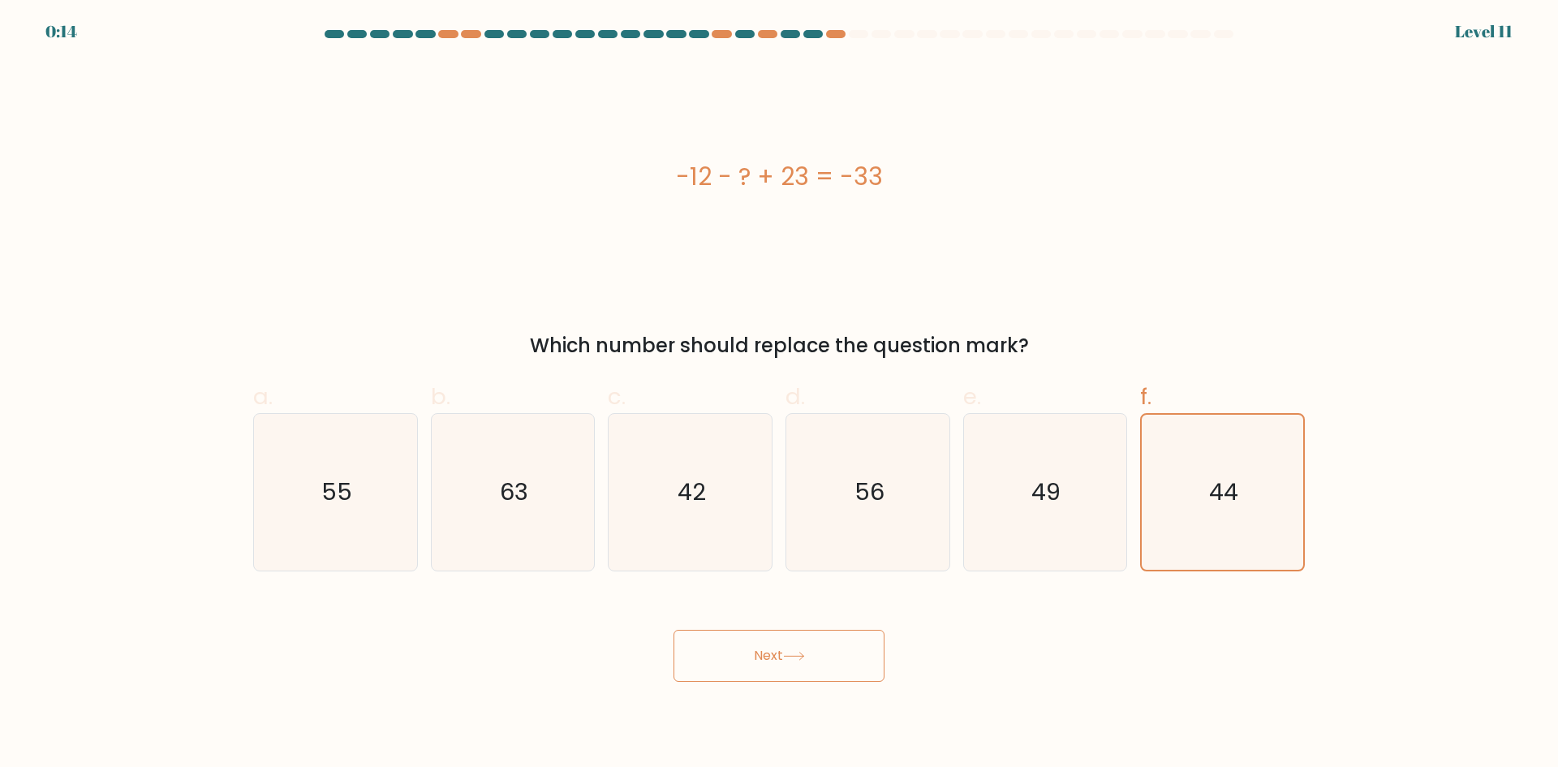
click at [1066, 141] on div "-12 - ? + 23 = -33" at bounding box center [778, 177] width 1051 height 230
click at [826, 30] on at bounding box center [779, 34] width 912 height 8
click at [771, 32] on div at bounding box center [767, 34] width 19 height 8
click at [737, 32] on div at bounding box center [744, 34] width 19 height 8
click at [702, 32] on div at bounding box center [698, 34] width 19 height 8
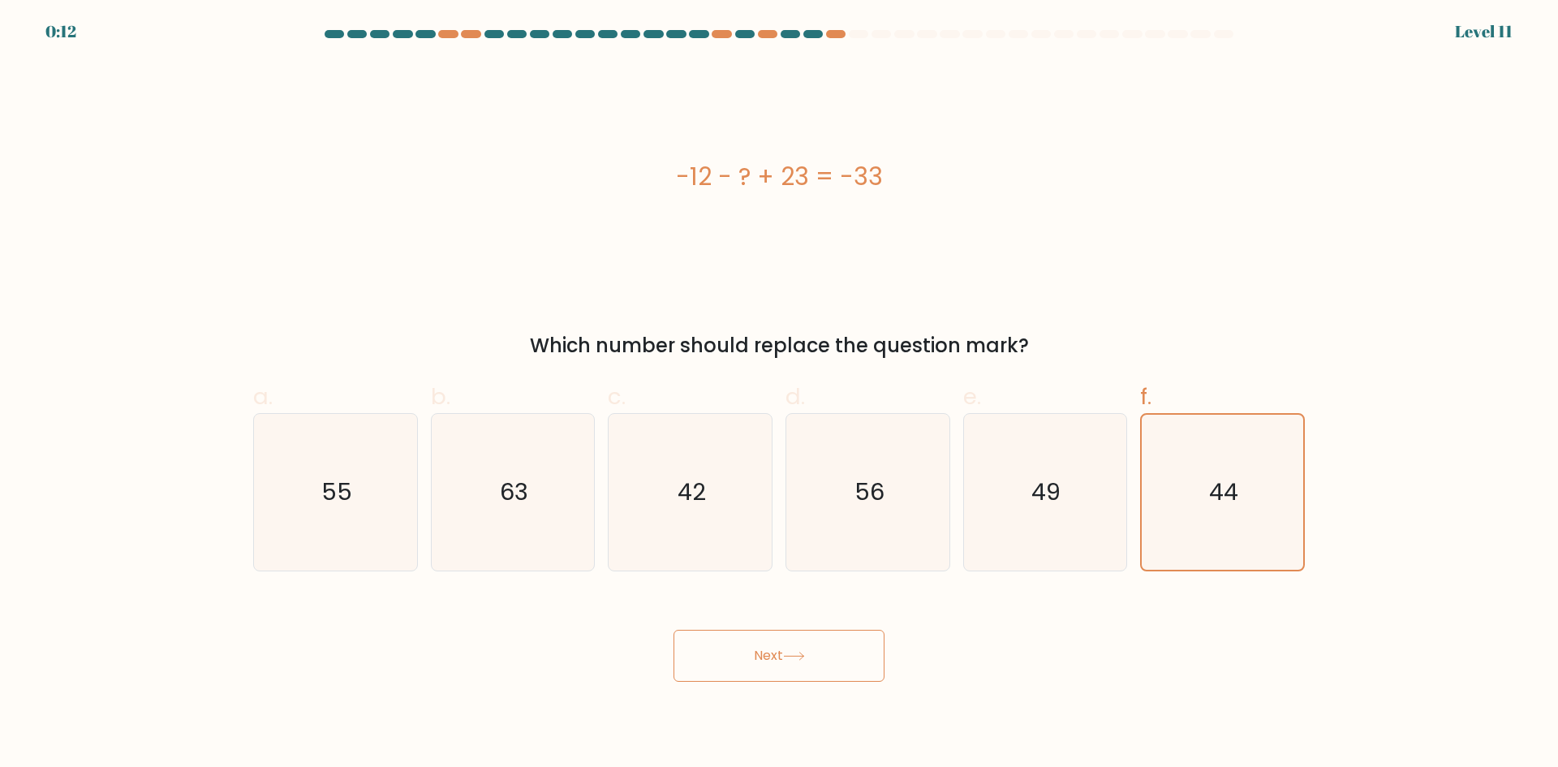
drag, startPoint x: 653, startPoint y: 32, endPoint x: 576, endPoint y: 26, distance: 77.3
click at [651, 32] on div at bounding box center [652, 34] width 19 height 8
drag, startPoint x: 576, startPoint y: 26, endPoint x: 500, endPoint y: 20, distance: 76.5
click at [548, 22] on div "0:11 Level 11" at bounding box center [779, 22] width 1558 height 44
drag, startPoint x: 499, startPoint y: 20, endPoint x: 465, endPoint y: 32, distance: 35.9
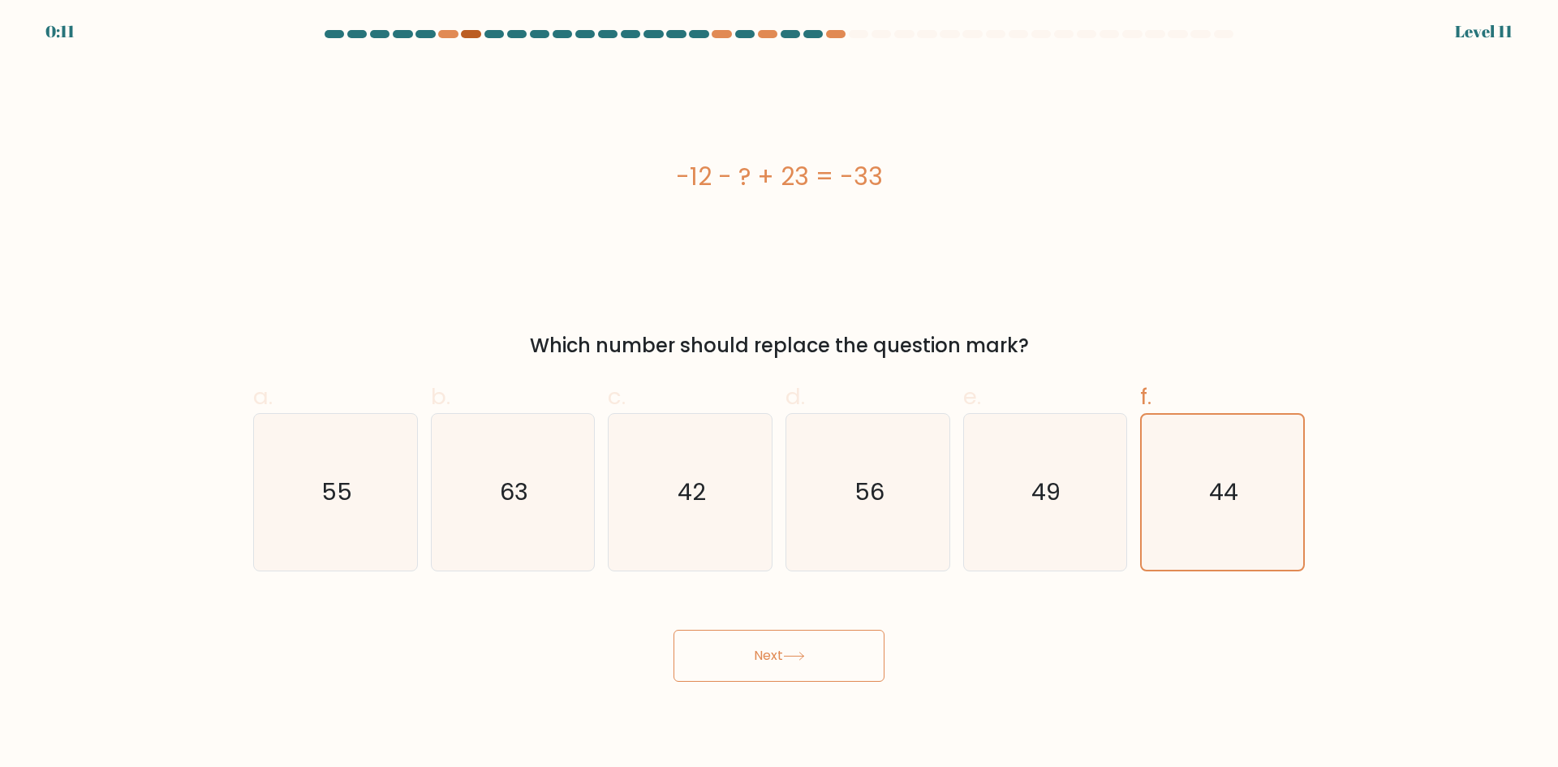
click at [492, 20] on div "0:11 Level 11" at bounding box center [779, 22] width 1558 height 44
click at [465, 32] on div at bounding box center [470, 34] width 19 height 8
click at [1224, 534] on icon "44" at bounding box center [1222, 492] width 155 height 155
click at [780, 394] on input "f. 44" at bounding box center [779, 389] width 1 height 11
click at [1224, 534] on icon "44" at bounding box center [1222, 492] width 155 height 155
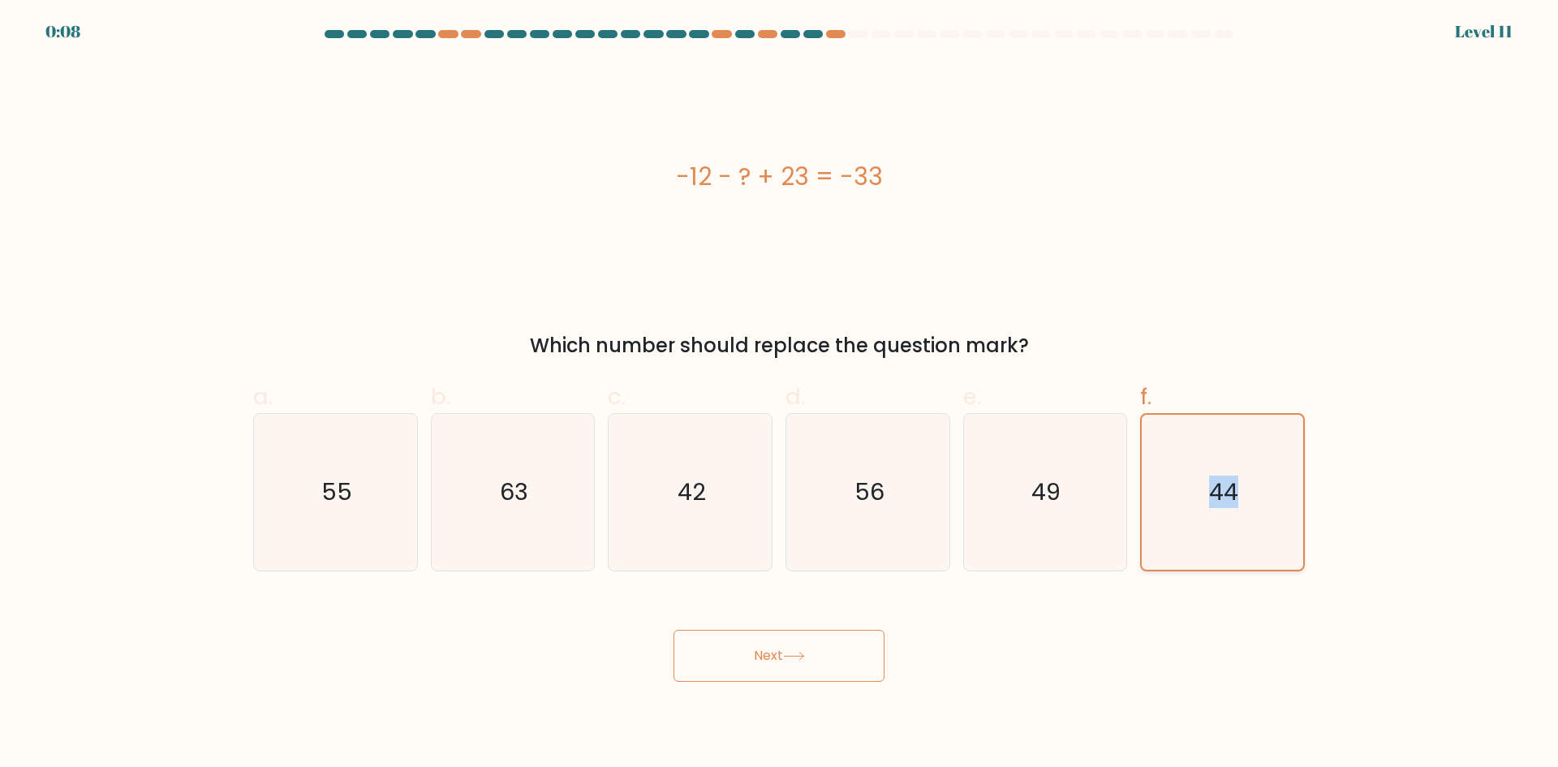
click at [780, 394] on input "f. 44" at bounding box center [779, 389] width 1 height 11
click at [1224, 534] on icon "44" at bounding box center [1222, 492] width 155 height 155
click at [780, 394] on input "f. 44" at bounding box center [779, 389] width 1 height 11
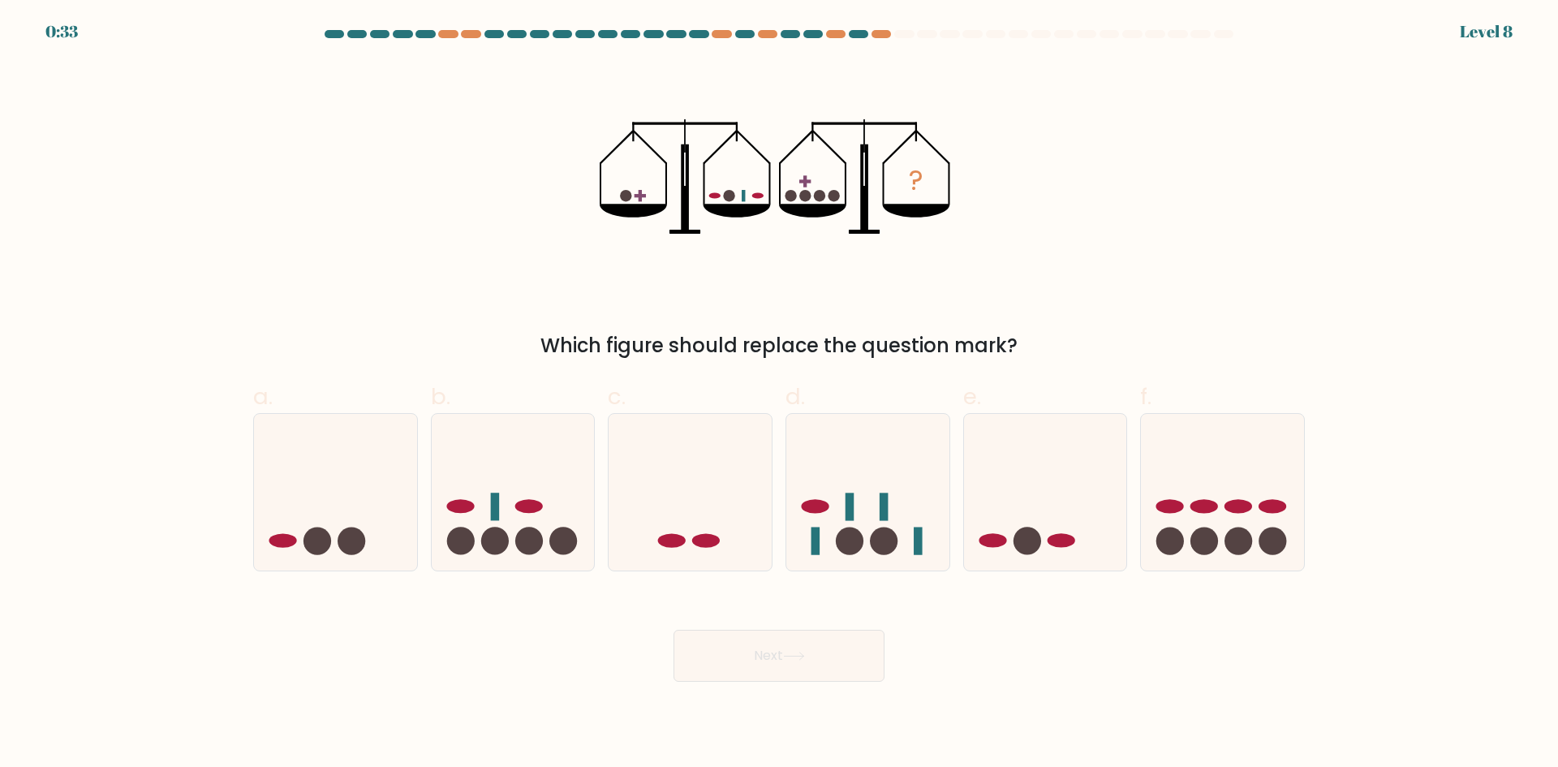
drag, startPoint x: 603, startPoint y: 188, endPoint x: 971, endPoint y: 316, distance: 390.0
click at [971, 316] on div "? Which figure should replace the question mark?" at bounding box center [778, 211] width 1071 height 299
drag, startPoint x: 1085, startPoint y: 299, endPoint x: 1065, endPoint y: 329, distance: 36.9
click at [1082, 299] on div "? Which figure should replace the question mark?" at bounding box center [778, 211] width 1071 height 299
click at [877, 513] on icon at bounding box center [867, 491] width 163 height 135
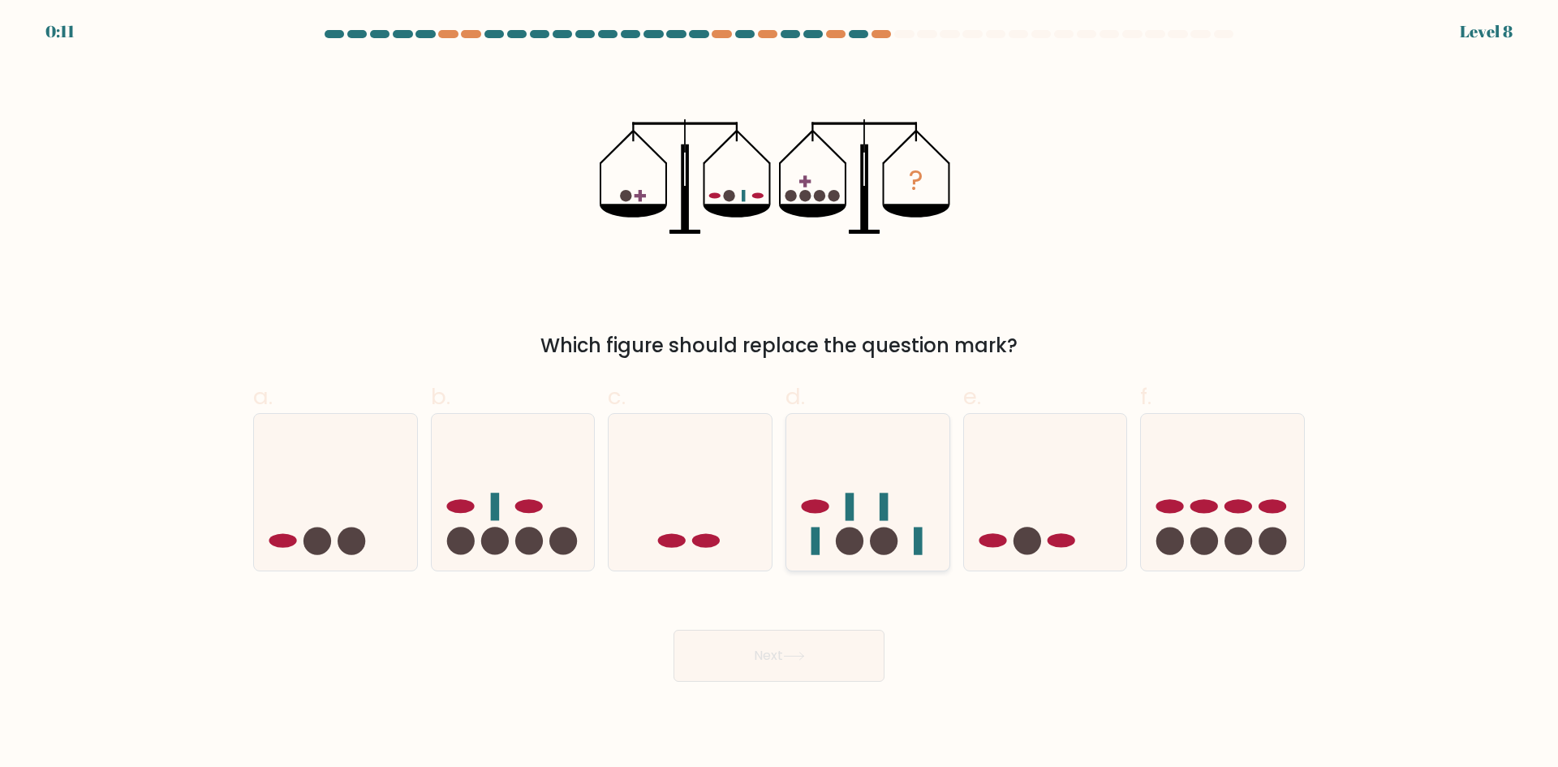
click at [780, 394] on input "d." at bounding box center [779, 389] width 1 height 11
radio input "true"
click at [831, 656] on button "Next" at bounding box center [778, 655] width 211 height 52
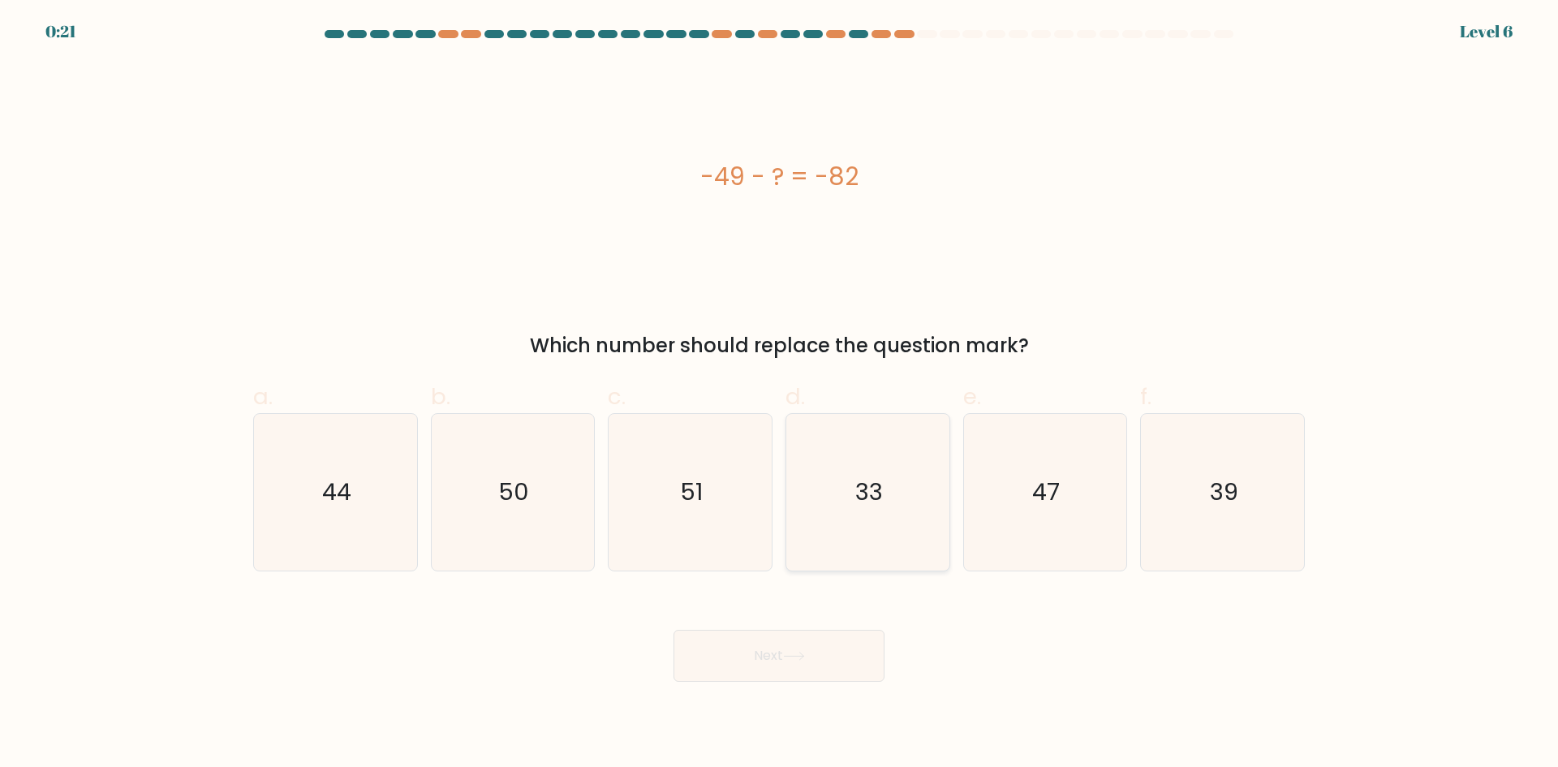
click at [840, 503] on icon "33" at bounding box center [867, 492] width 157 height 157
click at [780, 394] on input "d. 33" at bounding box center [779, 389] width 1 height 11
radio input "true"
click at [805, 641] on button "Next" at bounding box center [778, 655] width 211 height 52
click at [769, 640] on button "Next" at bounding box center [778, 655] width 211 height 52
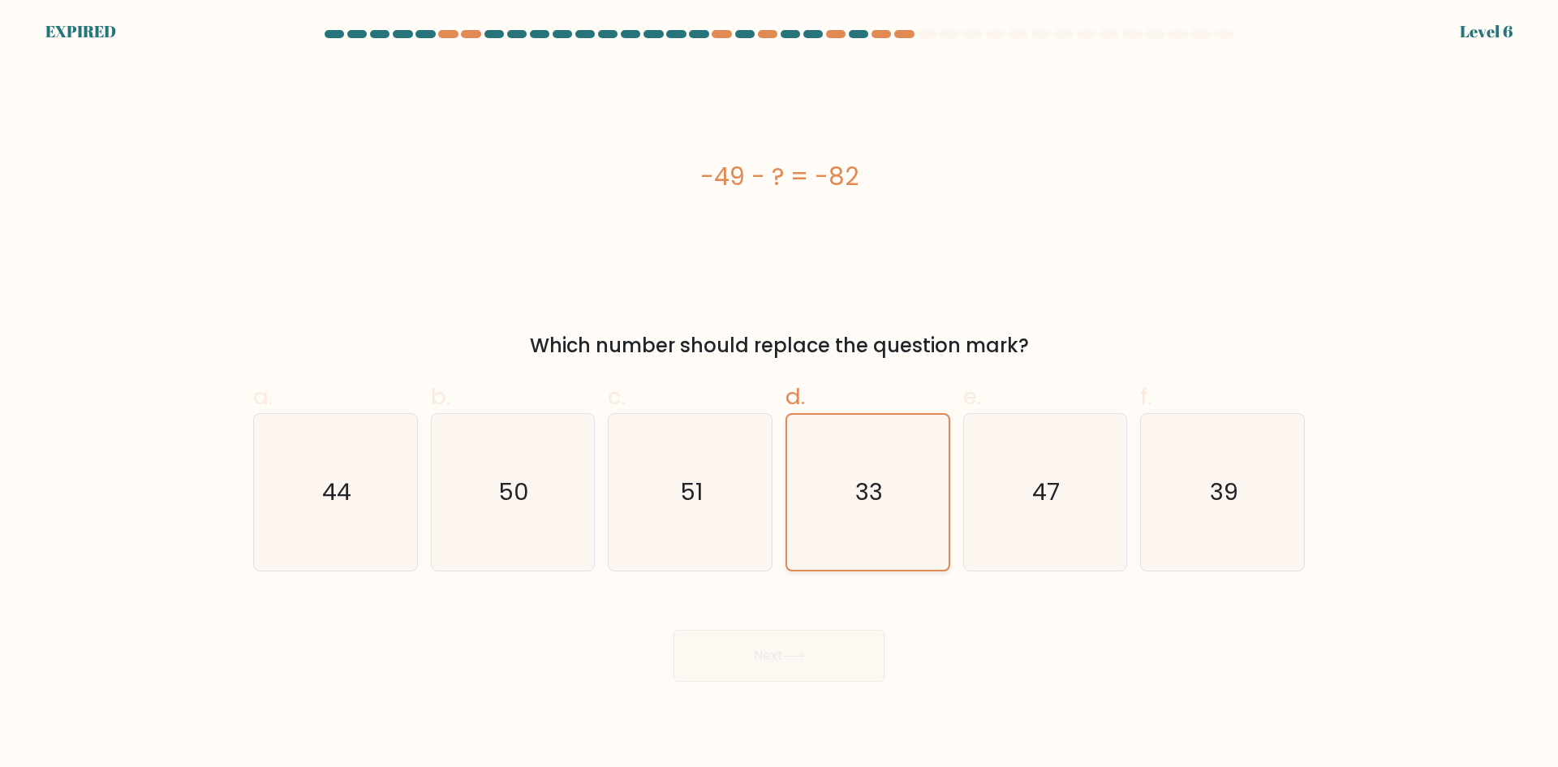
click at [841, 512] on icon "33" at bounding box center [867, 492] width 155 height 155
click at [780, 394] on input "d. 33" at bounding box center [779, 389] width 1 height 11
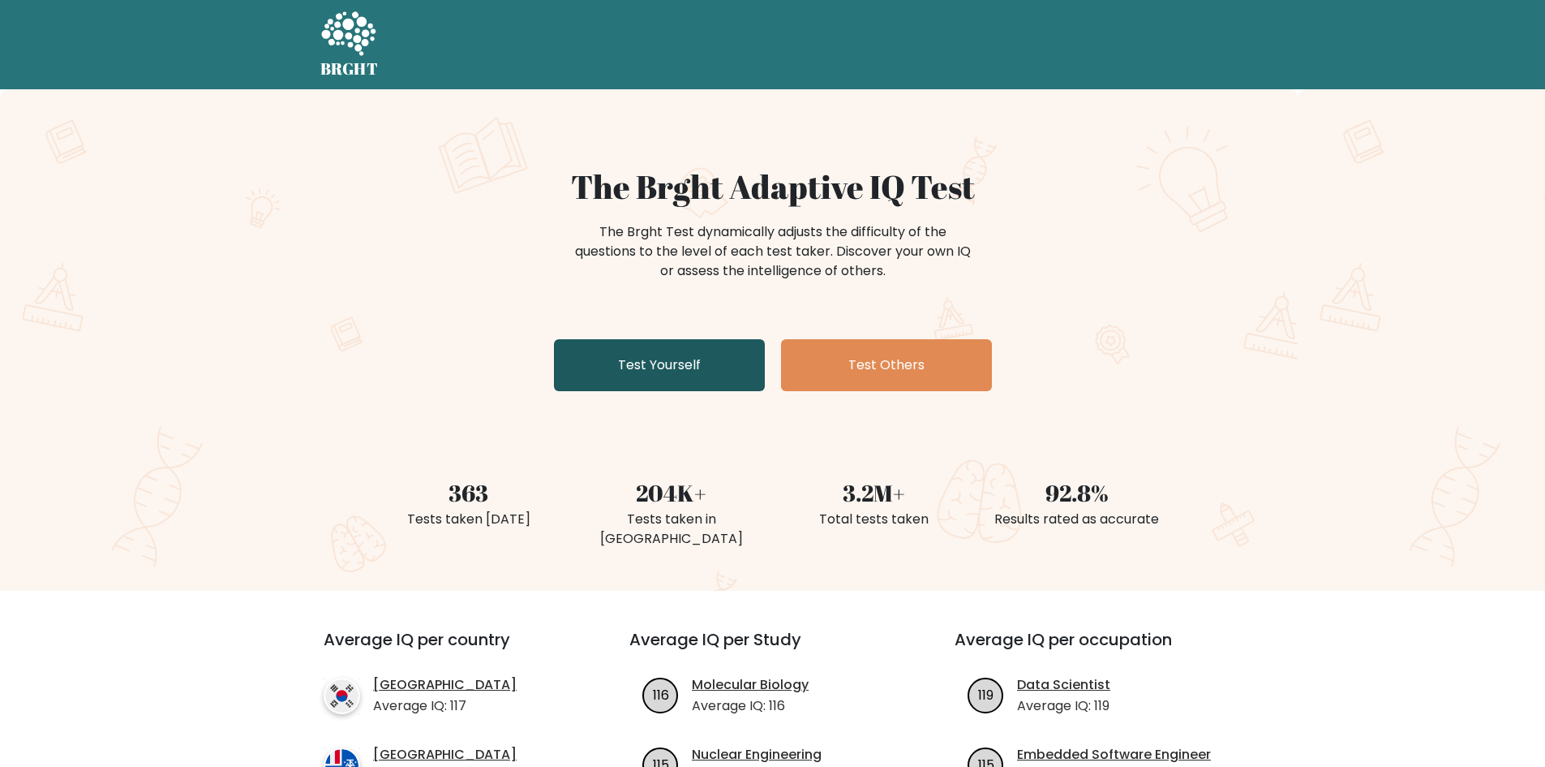
click at [672, 369] on link "Test Yourself" at bounding box center [659, 365] width 211 height 52
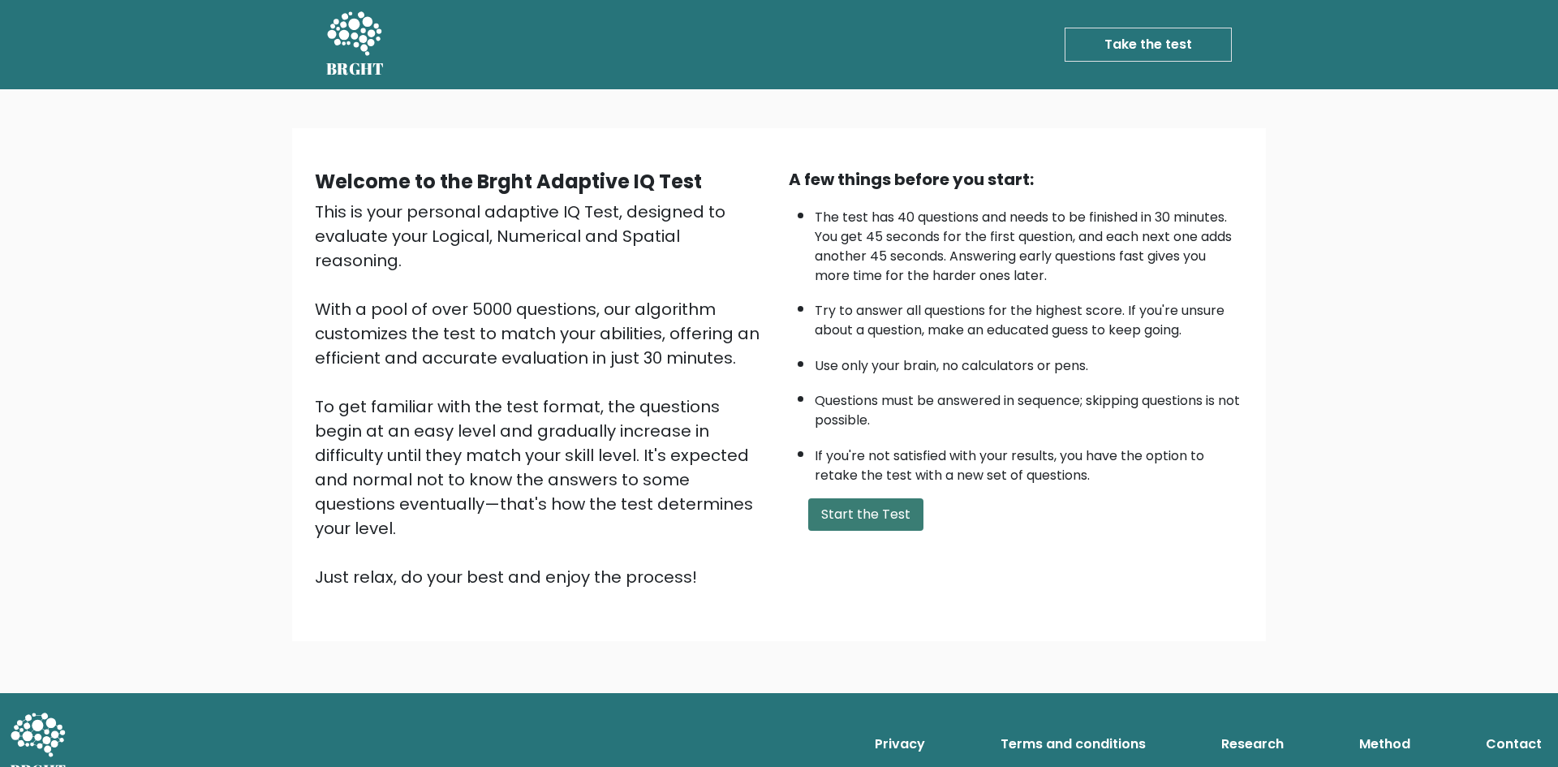
click at [864, 517] on button "Start the Test" at bounding box center [865, 514] width 115 height 32
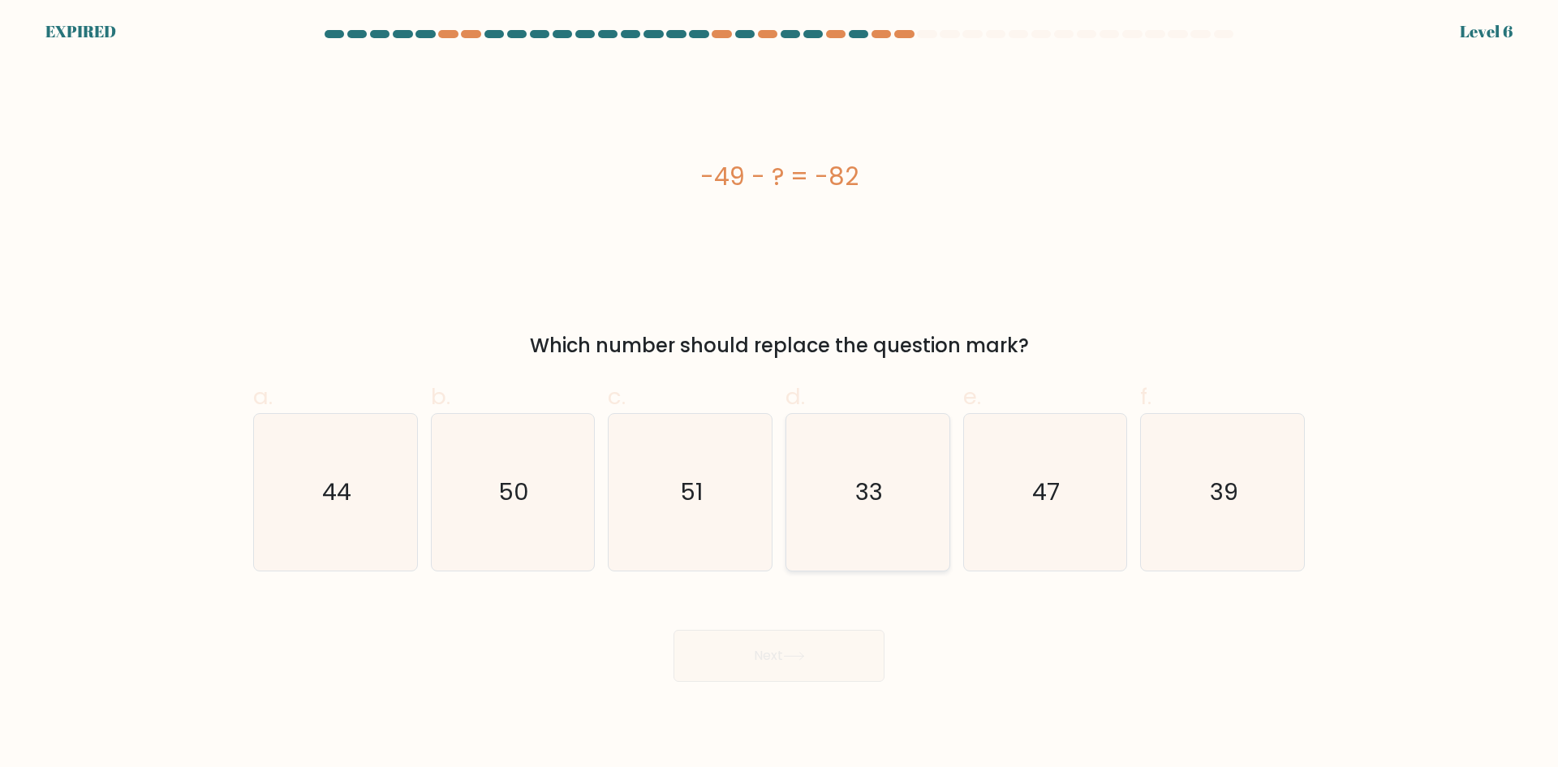
click at [870, 524] on icon "33" at bounding box center [867, 492] width 157 height 157
click at [780, 394] on input "d. 33" at bounding box center [779, 389] width 1 height 11
radio input "true"
click at [844, 666] on div "Next" at bounding box center [778, 636] width 1071 height 91
click at [923, 35] on div at bounding box center [926, 34] width 19 height 8
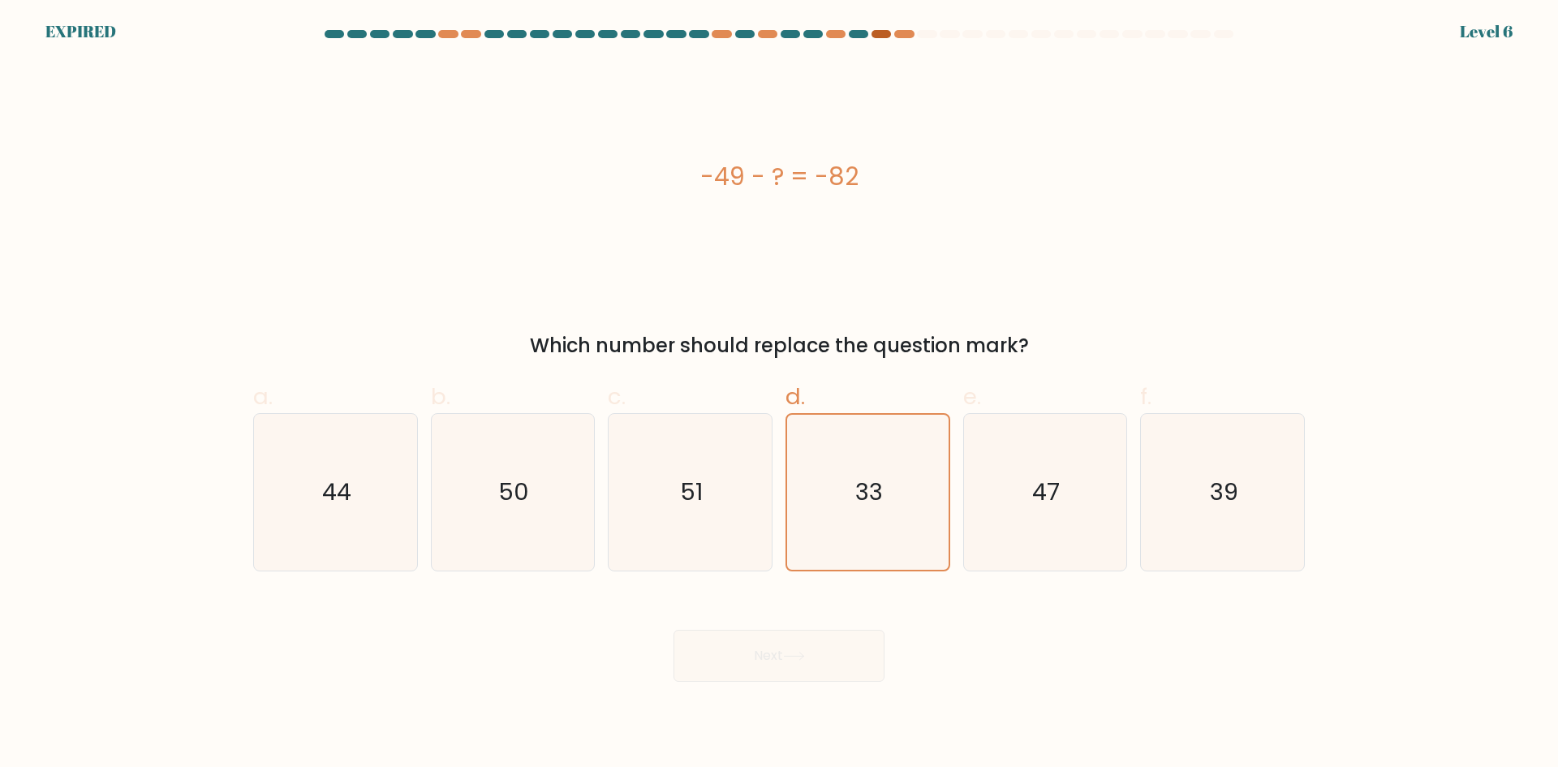
click at [882, 35] on div at bounding box center [880, 34] width 19 height 8
click at [92, 39] on form "a." at bounding box center [779, 355] width 1558 height 651
click at [717, 45] on form "a." at bounding box center [779, 355] width 1558 height 651
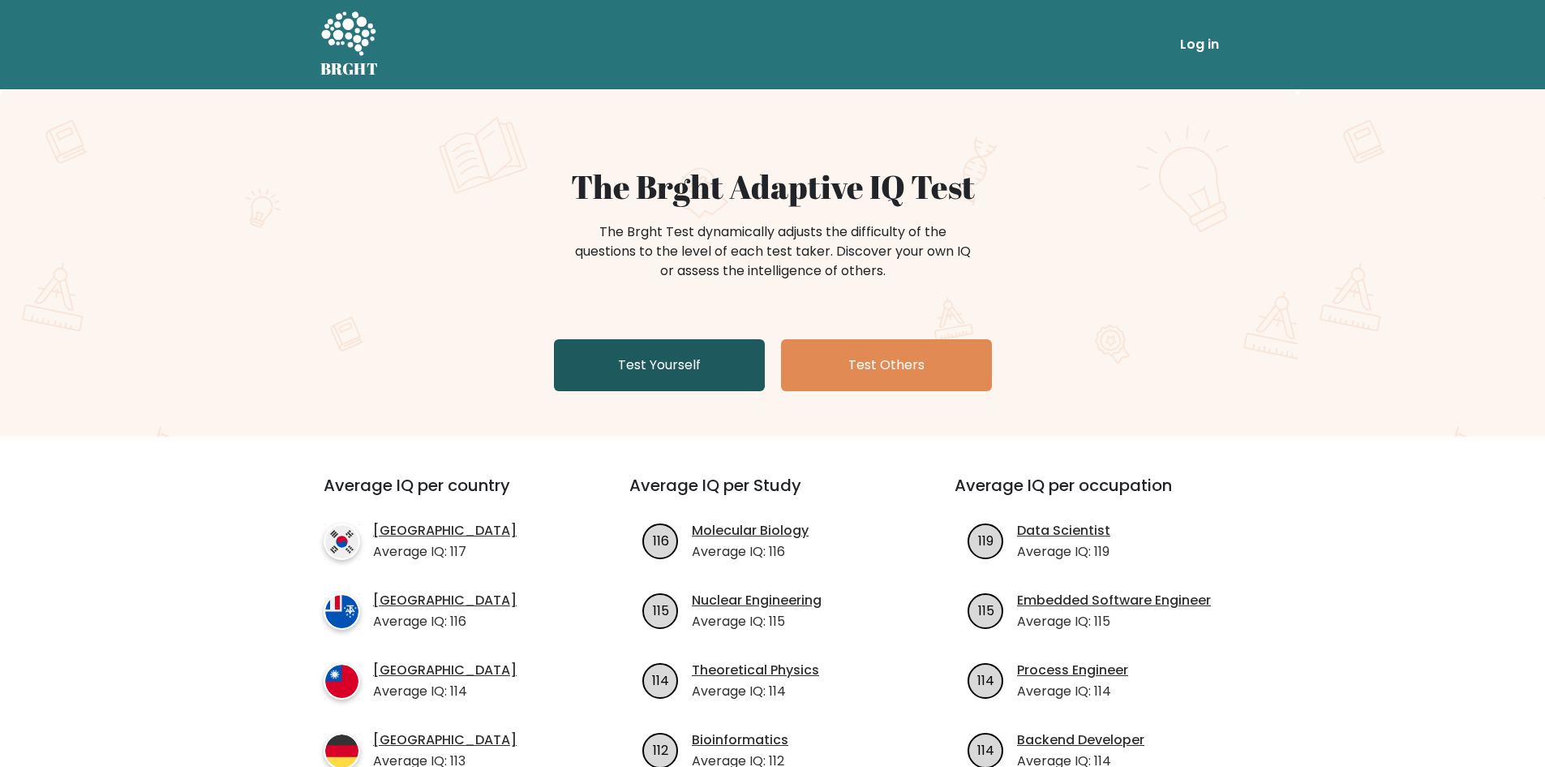
click at [686, 376] on link "Test Yourself" at bounding box center [659, 365] width 211 height 52
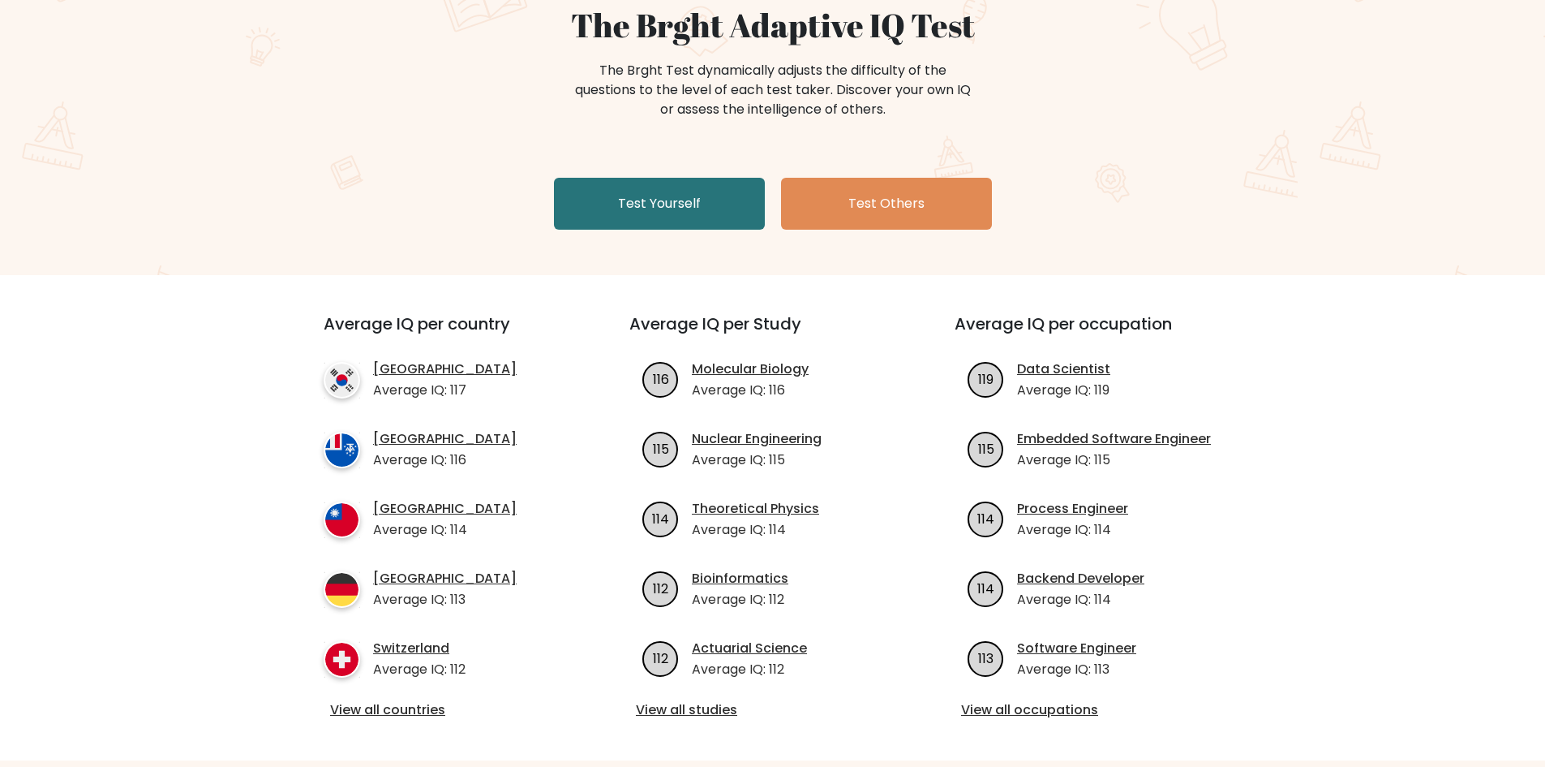
scroll to position [162, 0]
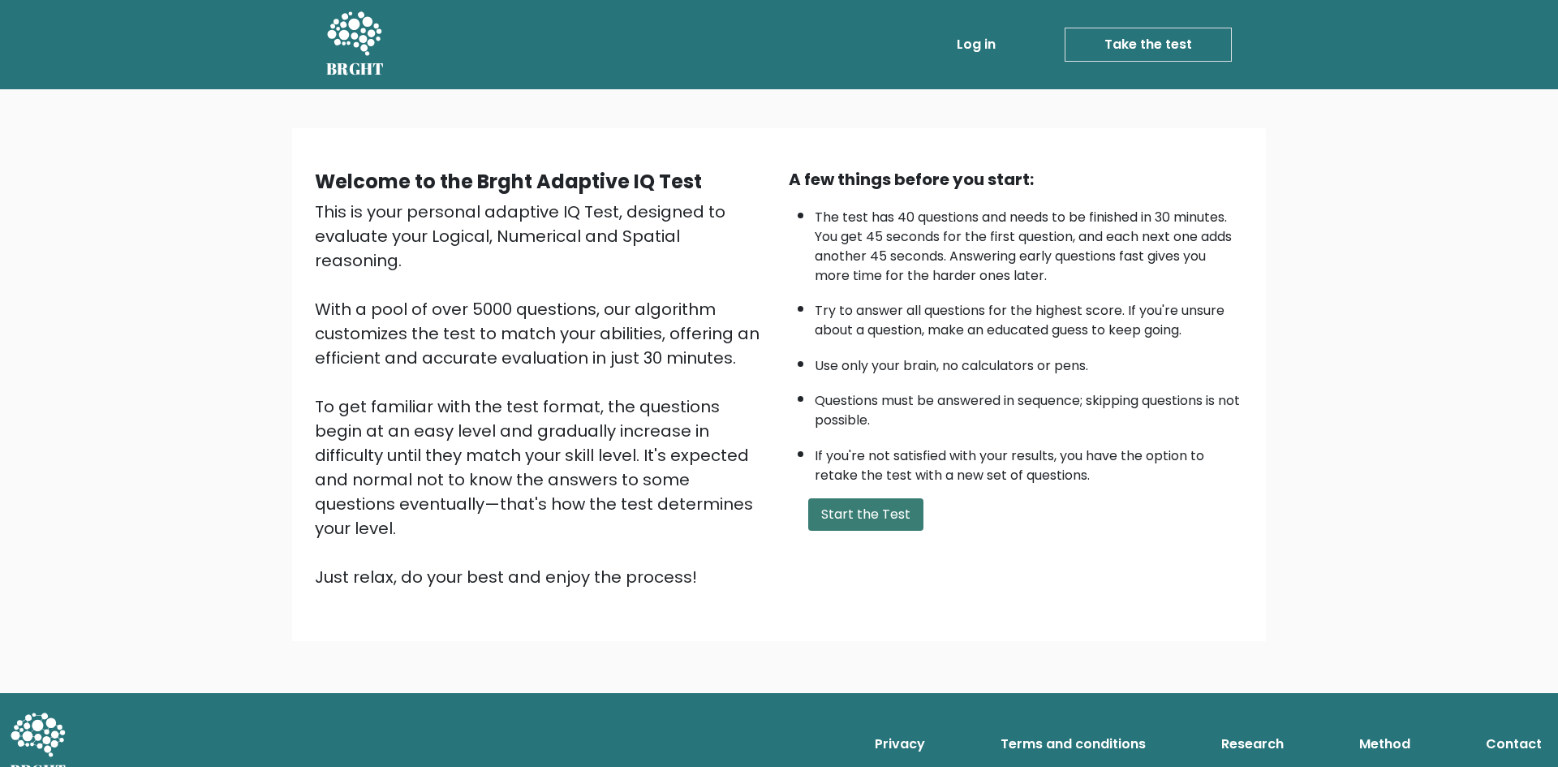
click at [826, 501] on button "Start the Test" at bounding box center [865, 514] width 115 height 32
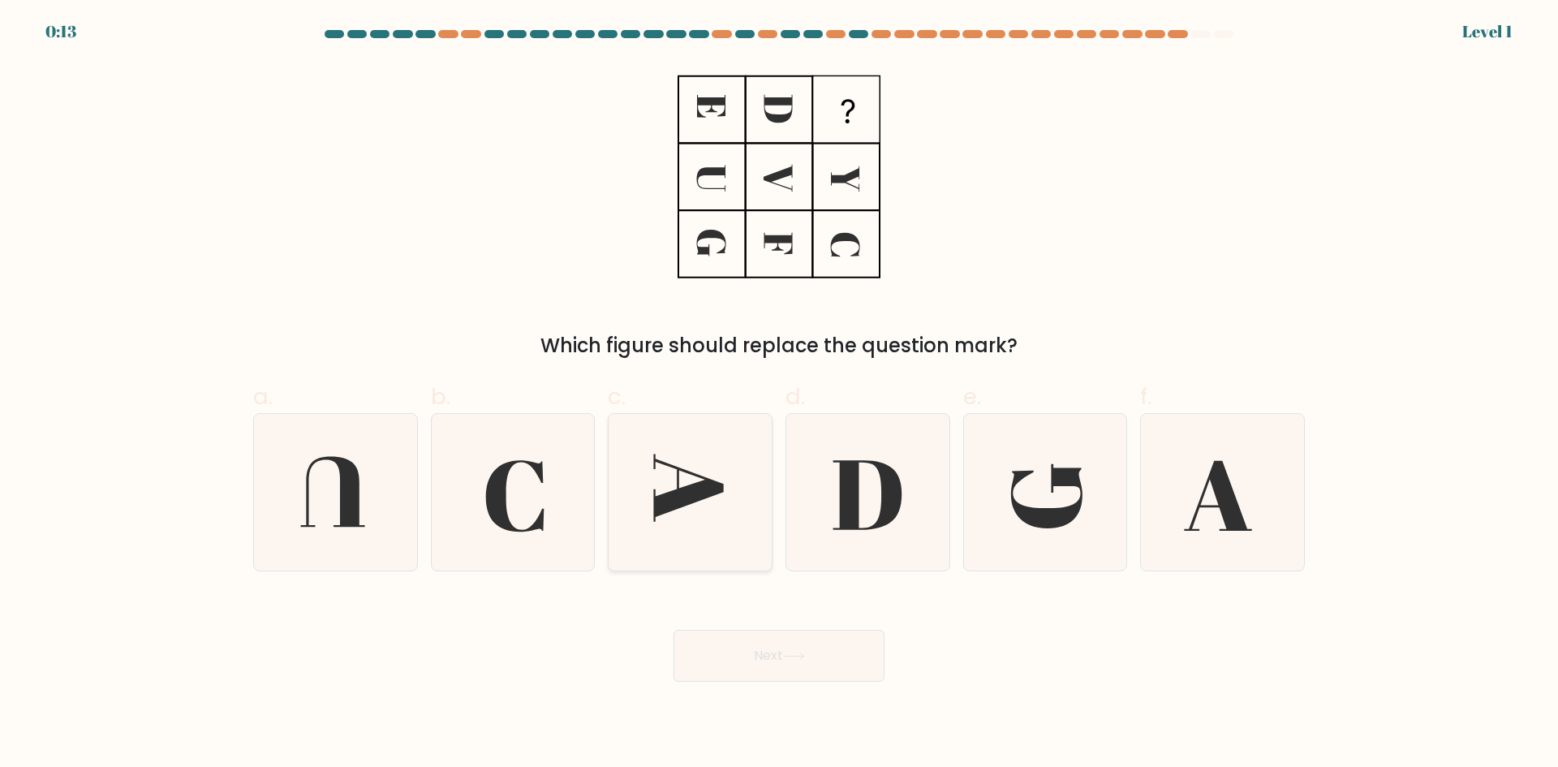
click at [698, 464] on icon at bounding box center [690, 492] width 157 height 157
click at [779, 394] on input "c." at bounding box center [779, 389] width 1 height 11
radio input "true"
click at [778, 635] on button "Next" at bounding box center [778, 655] width 211 height 52
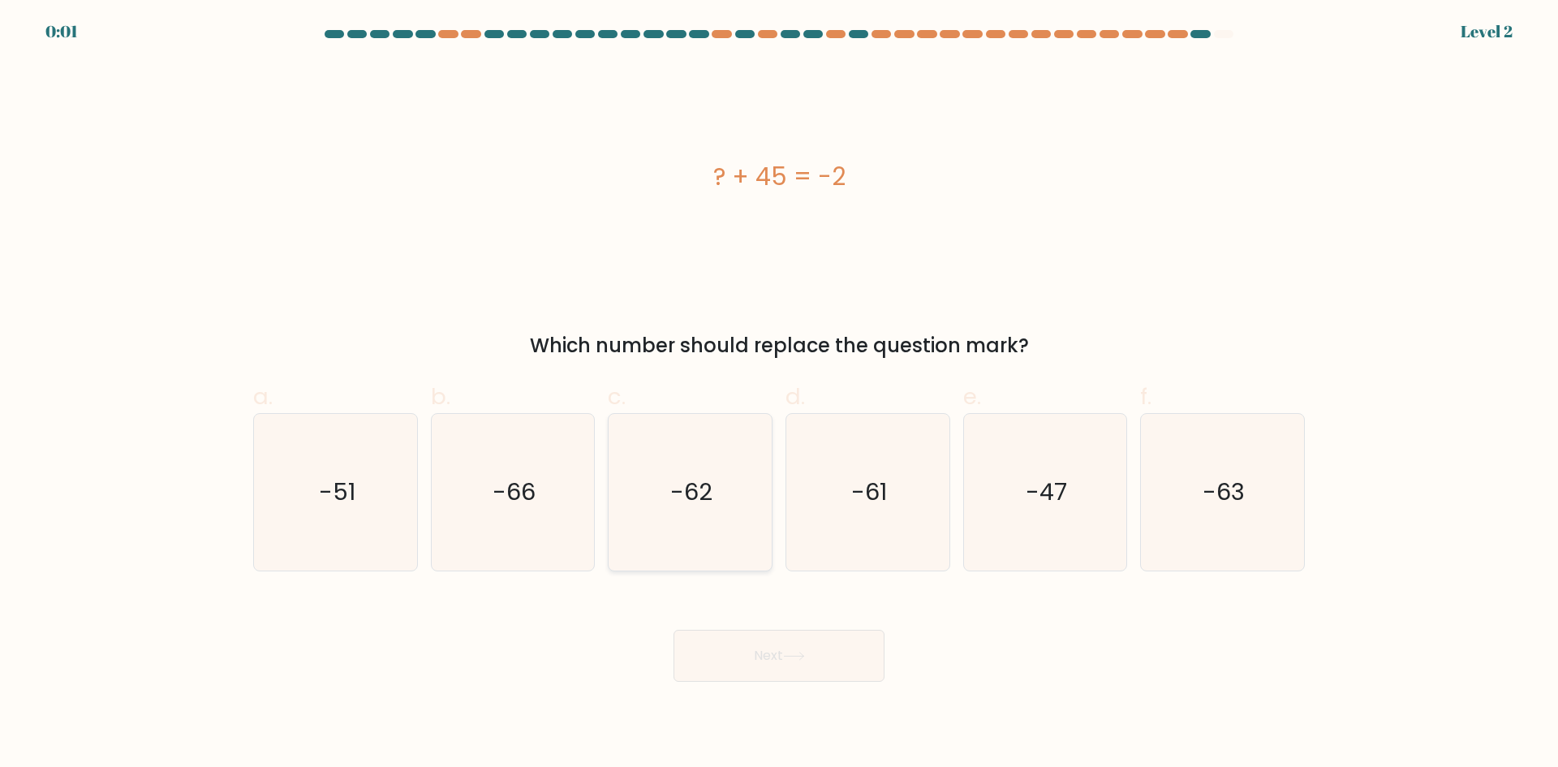
click at [660, 486] on icon "-62" at bounding box center [690, 492] width 157 height 157
click at [779, 394] on input "c. -62" at bounding box center [779, 389] width 1 height 11
radio input "true"
drag, startPoint x: 795, startPoint y: 667, endPoint x: 784, endPoint y: 661, distance: 12.0
click at [793, 668] on button "Next" at bounding box center [778, 655] width 211 height 52
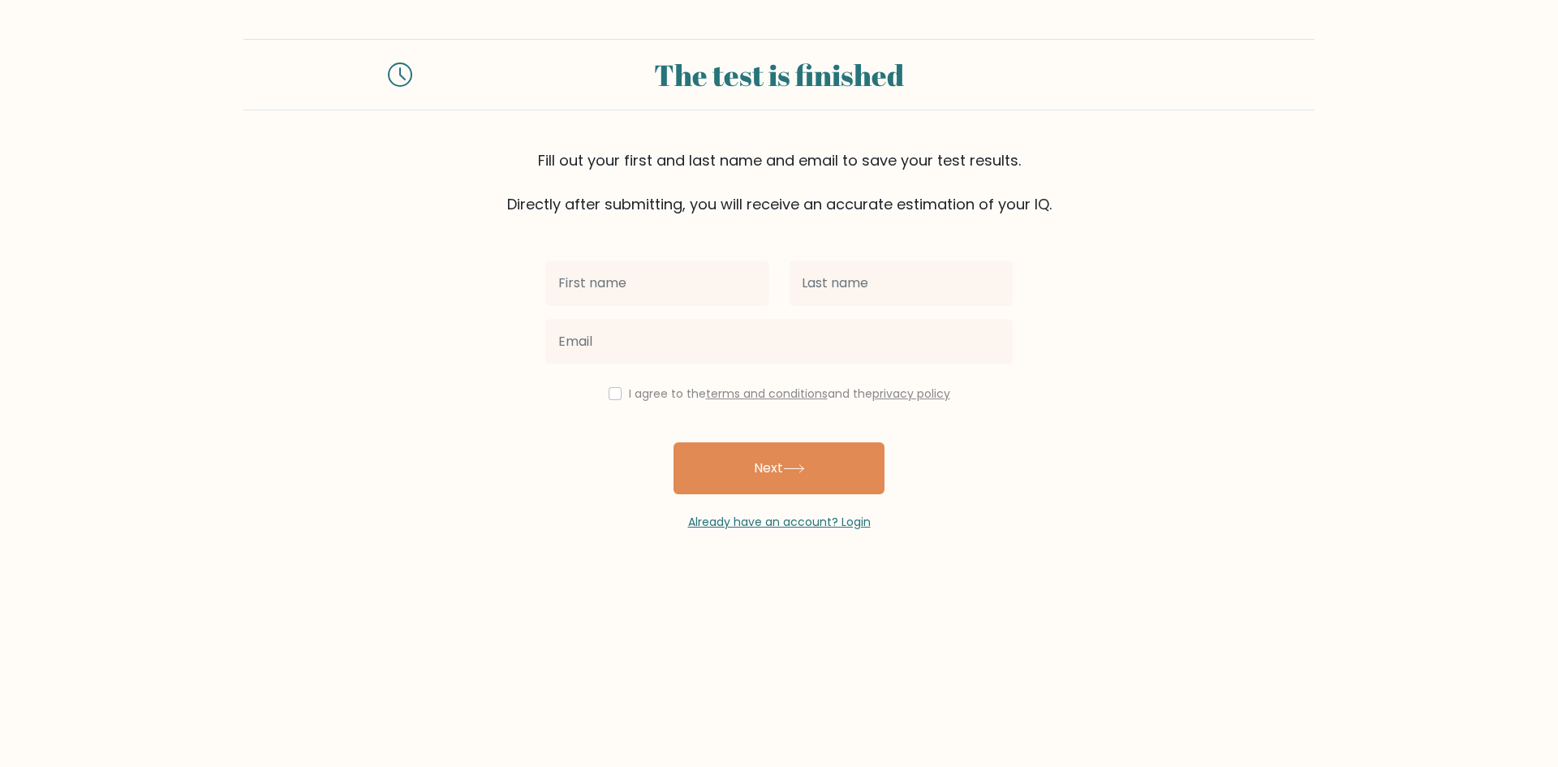
click at [419, 79] on div at bounding box center [332, 74] width 178 height 24
click at [612, 393] on input "checkbox" at bounding box center [614, 393] width 13 height 13
checkbox input "true"
click at [830, 488] on button "Next" at bounding box center [778, 468] width 211 height 52
click at [824, 473] on button "Next" at bounding box center [778, 468] width 211 height 52
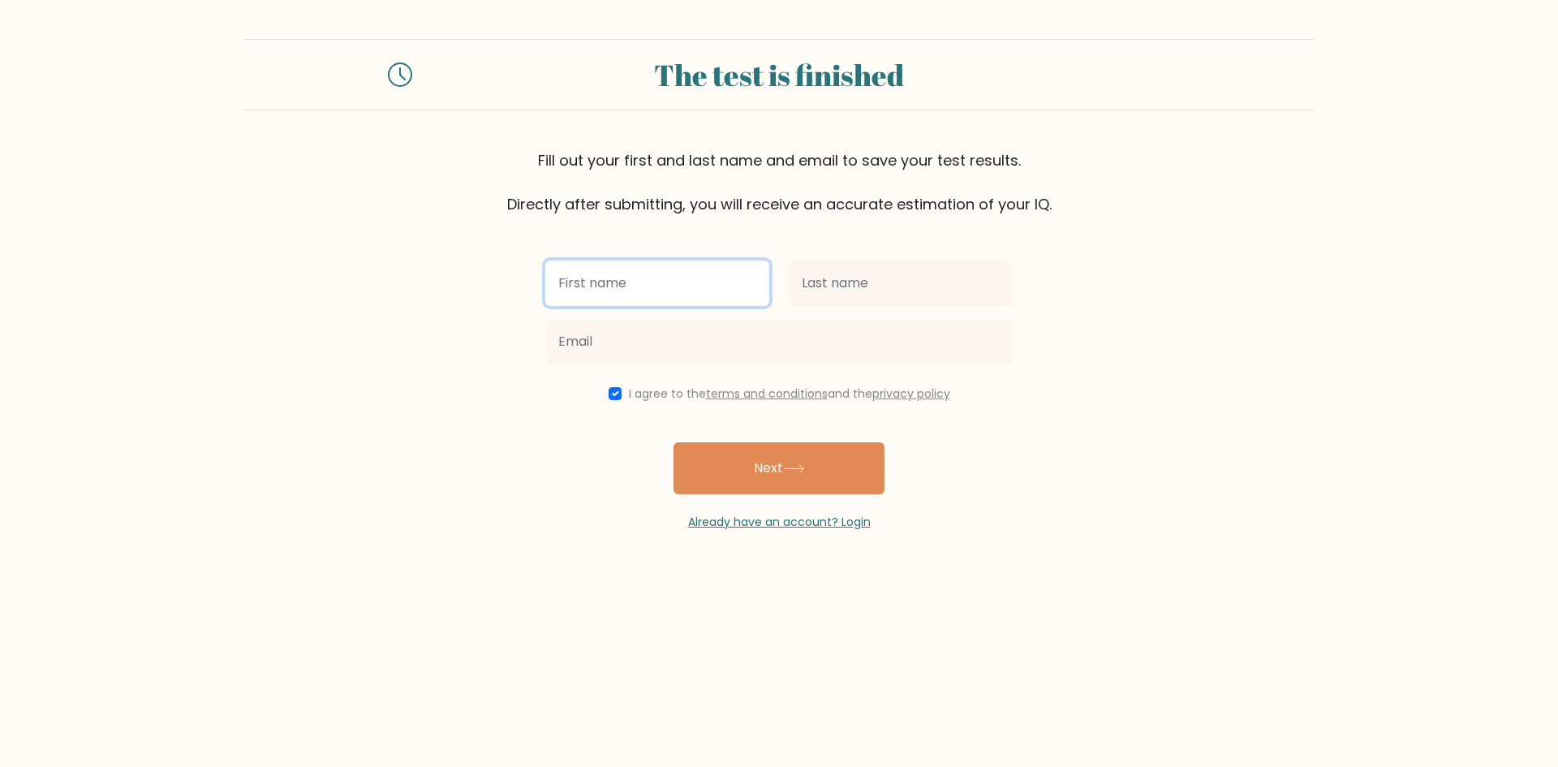
click at [632, 276] on input "text" at bounding box center [657, 282] width 224 height 45
type input "r"
type input "sese"
drag, startPoint x: 883, startPoint y: 318, endPoint x: 890, endPoint y: 294, distance: 25.4
click at [883, 317] on div at bounding box center [778, 341] width 487 height 58
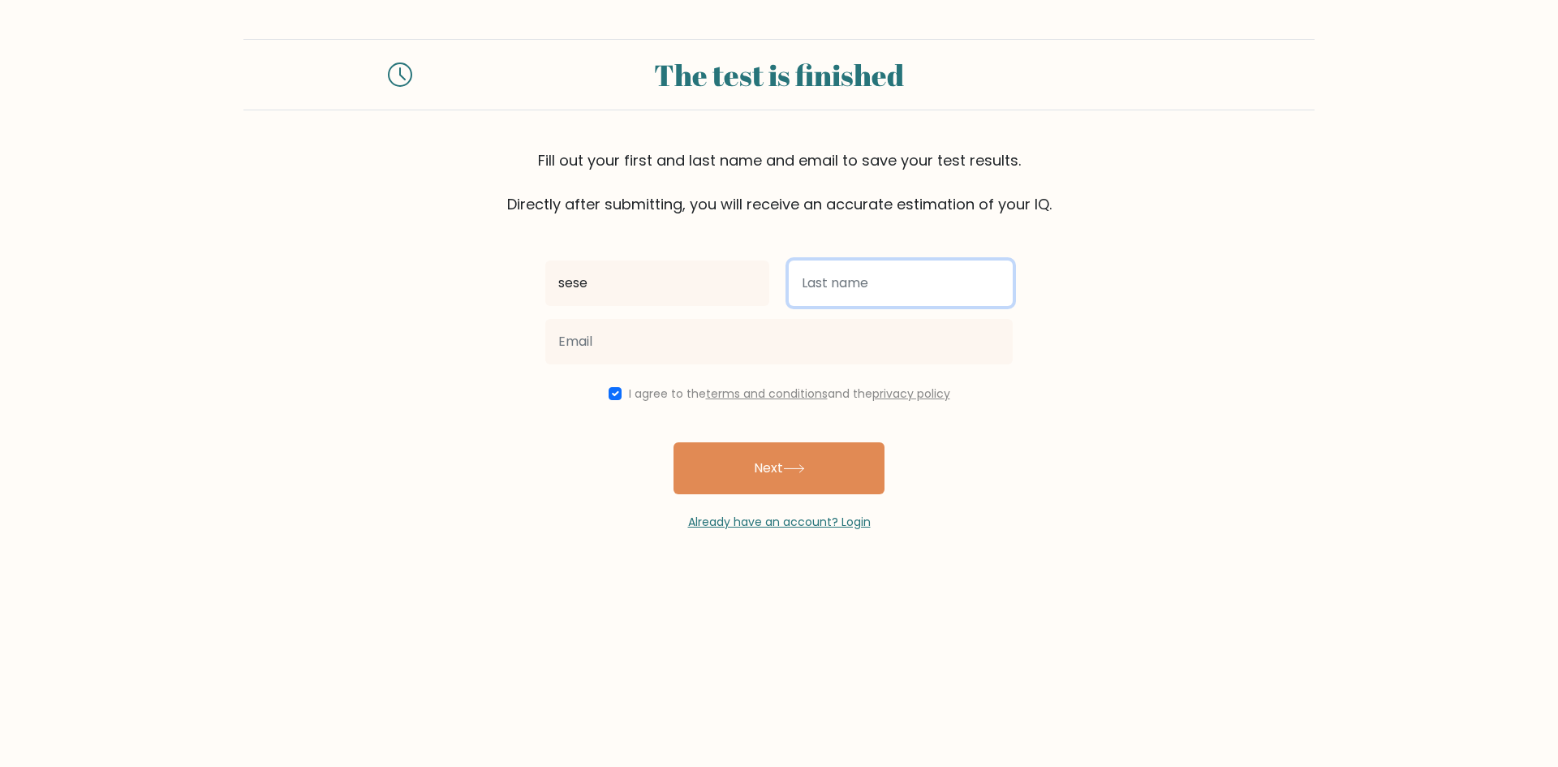
click at [890, 290] on input "text" at bounding box center [900, 282] width 224 height 45
type input "regent"
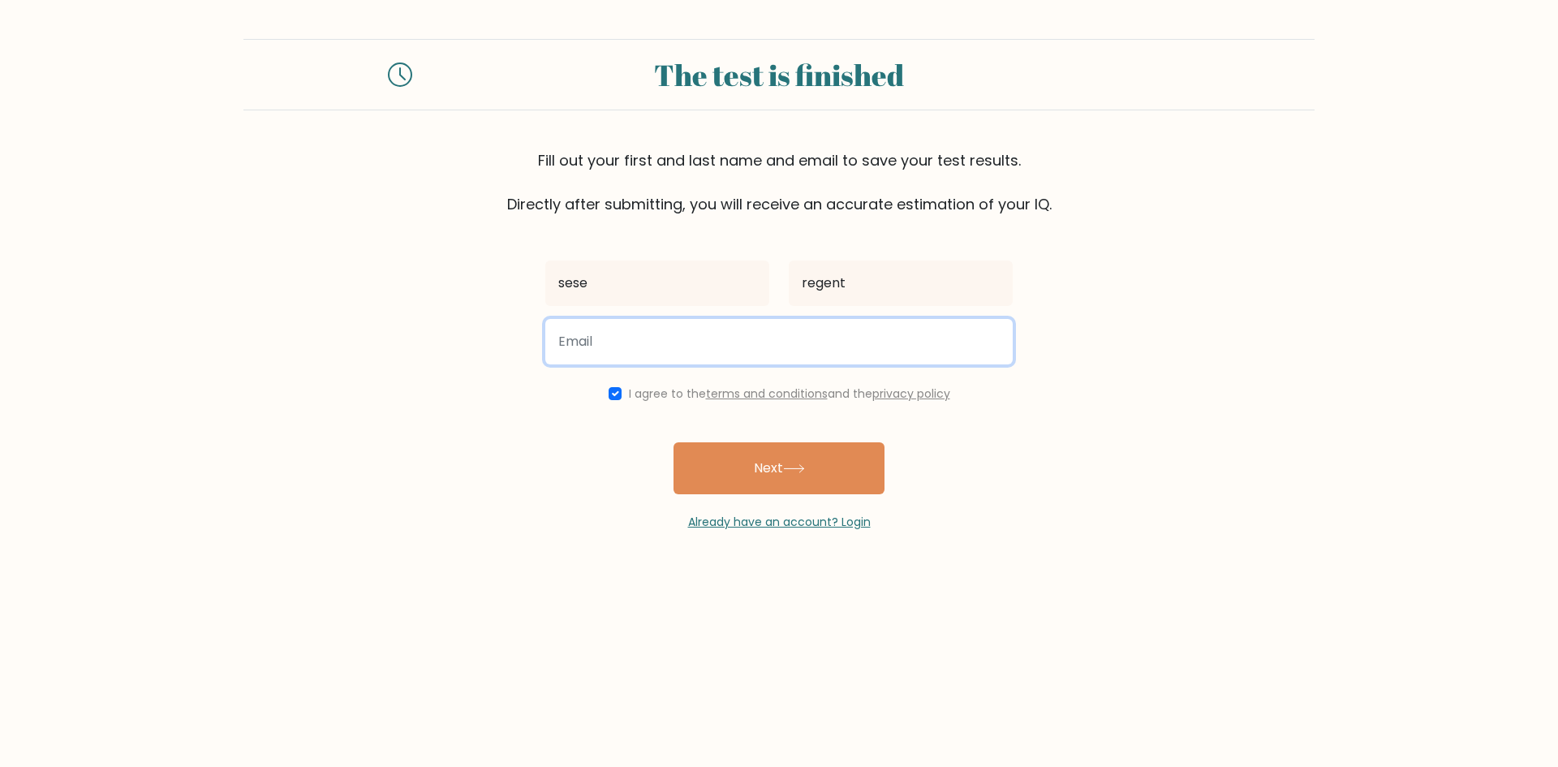
click at [840, 334] on input "email" at bounding box center [778, 341] width 467 height 45
type input "rolandregente12@gmail.com"
click at [673, 442] on button "Next" at bounding box center [778, 468] width 211 height 52
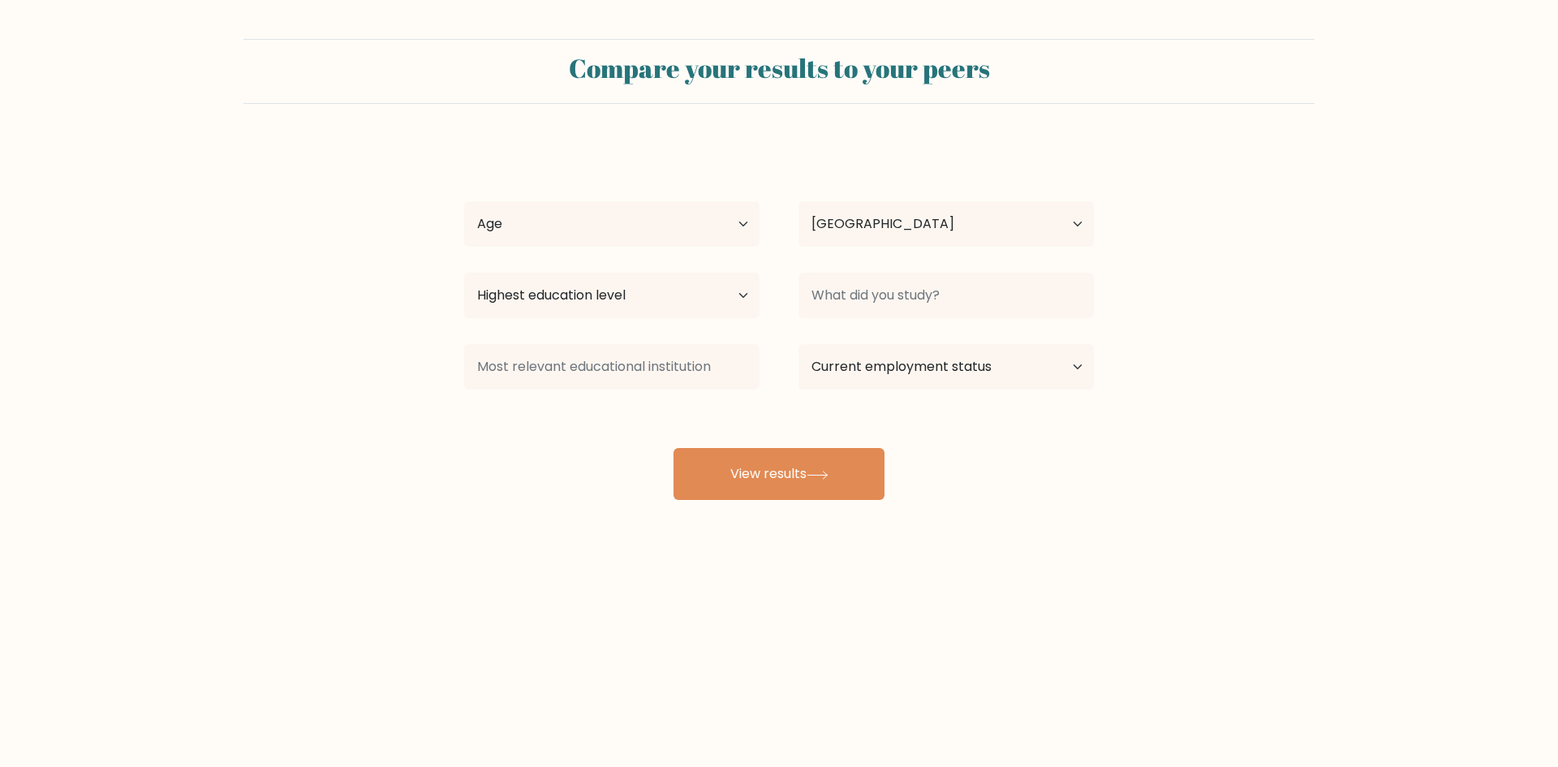
select select "PH"
drag, startPoint x: 788, startPoint y: 486, endPoint x: 795, endPoint y: 476, distance: 11.7
click at [788, 482] on button "View results" at bounding box center [778, 474] width 211 height 52
click at [574, 230] on select "Age Under [DEMOGRAPHIC_DATA] [DEMOGRAPHIC_DATA] [DEMOGRAPHIC_DATA] [DEMOGRAPHIC…" at bounding box center [611, 223] width 295 height 45
select select "25_34"
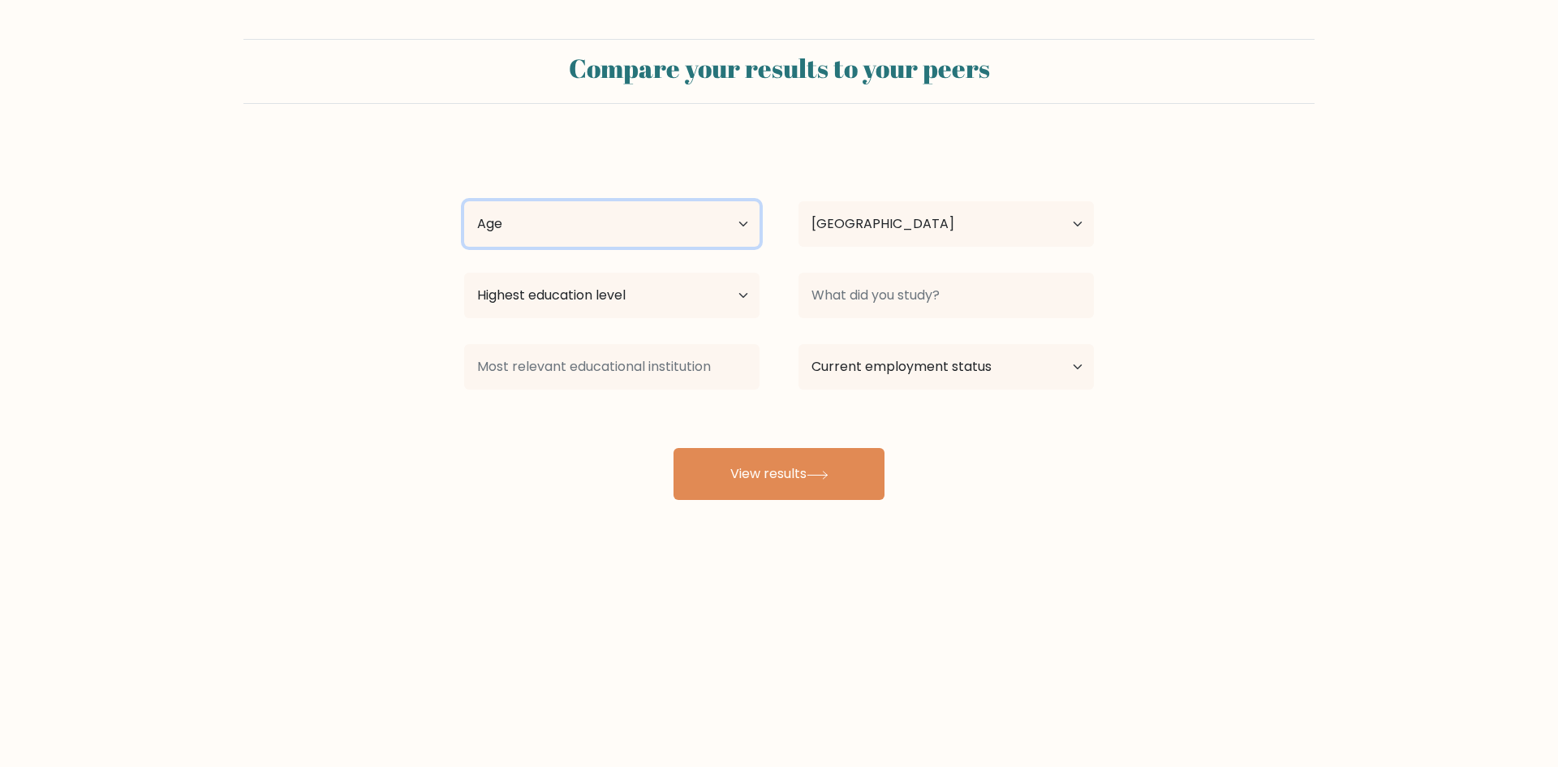
click at [464, 201] on select "Age Under [DEMOGRAPHIC_DATA] [DEMOGRAPHIC_DATA] [DEMOGRAPHIC_DATA] [DEMOGRAPHIC…" at bounding box center [611, 223] width 295 height 45
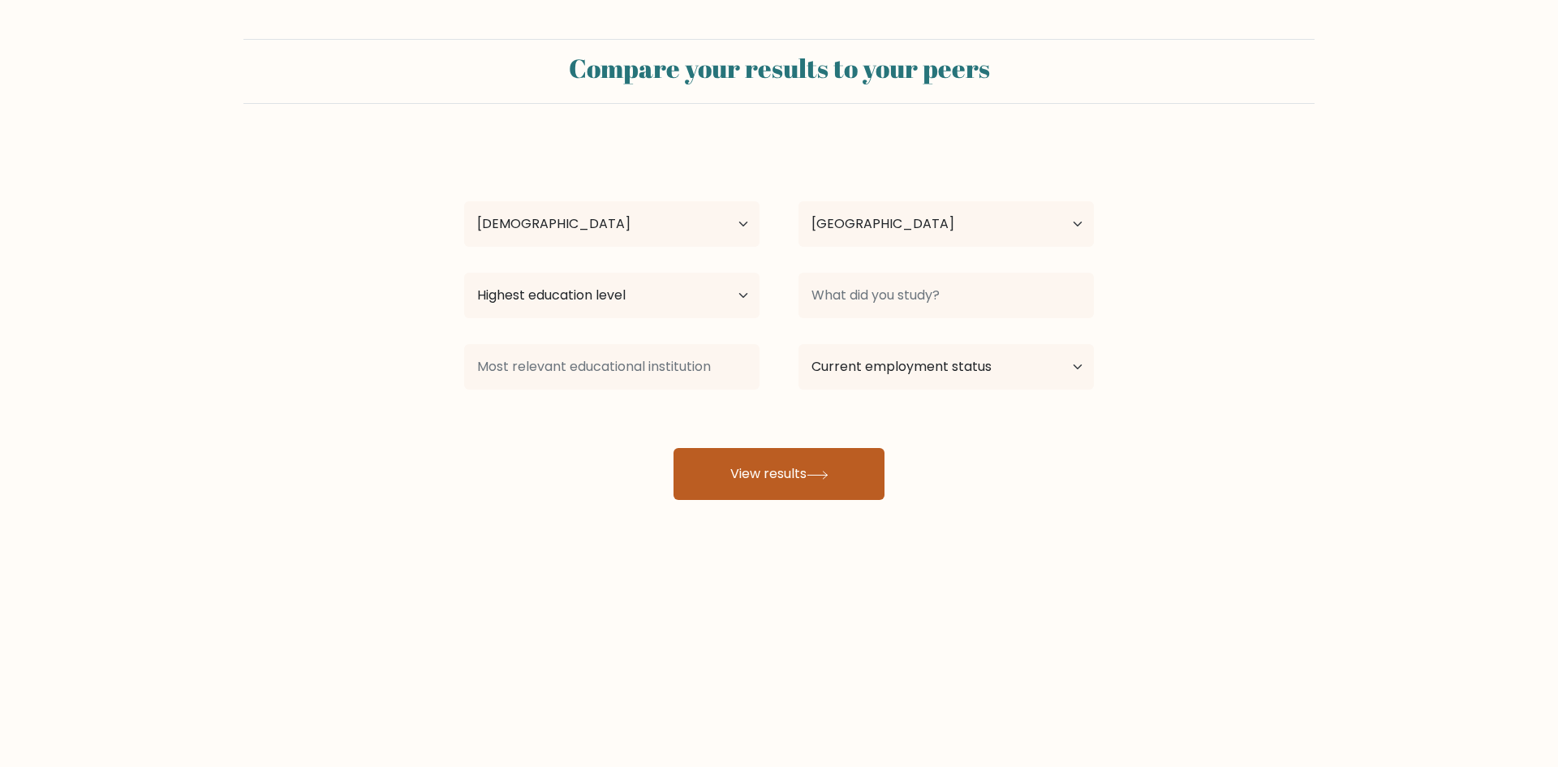
click at [821, 460] on button "View results" at bounding box center [778, 474] width 211 height 52
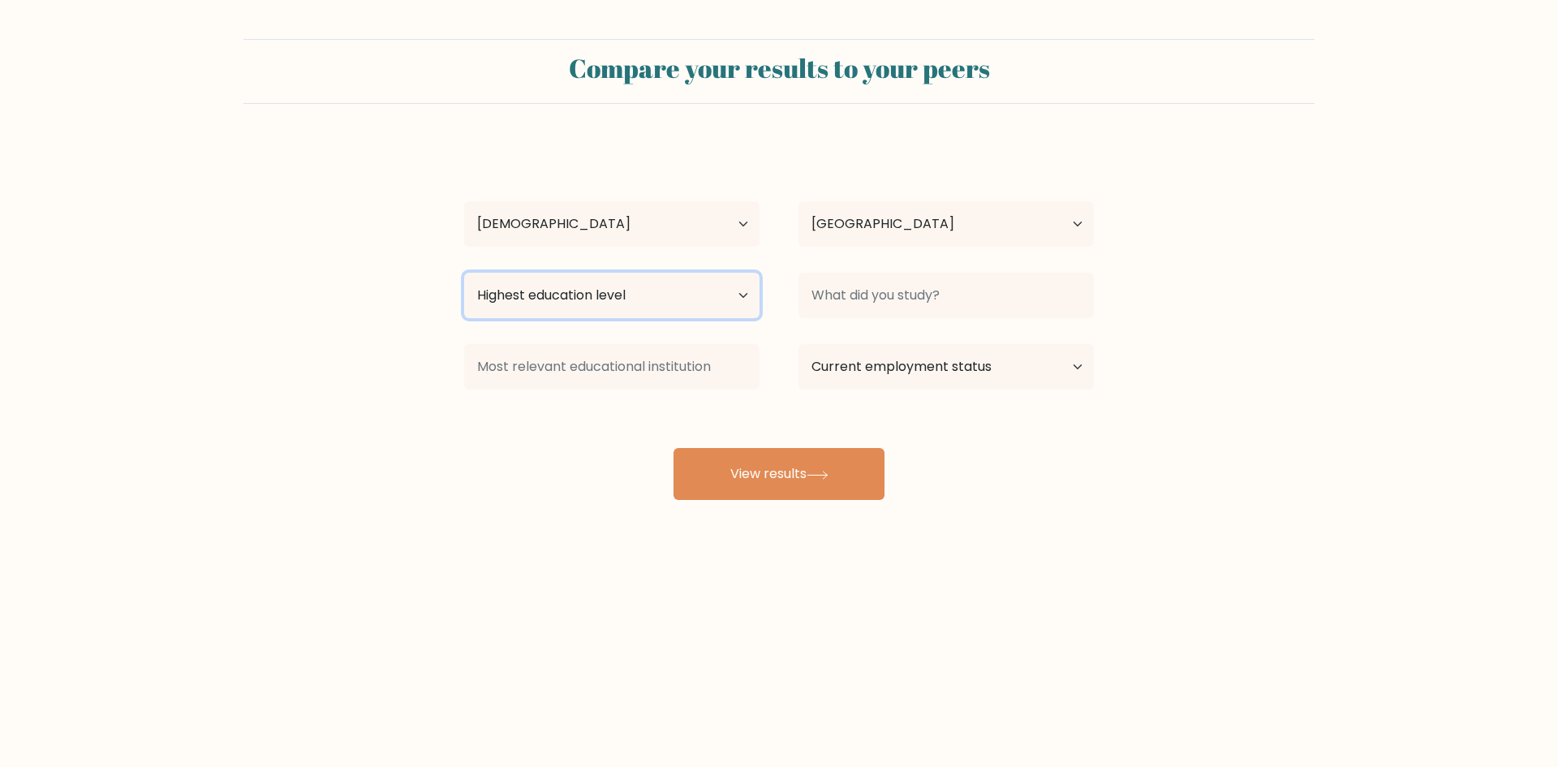
click at [658, 289] on select "Highest education level No schooling Primary Lower Secondary Upper Secondary Oc…" at bounding box center [611, 295] width 295 height 45
select select "bachelors_degree"
click at [464, 273] on select "Highest education level No schooling Primary Lower Secondary Upper Secondary Oc…" at bounding box center [611, 295] width 295 height 45
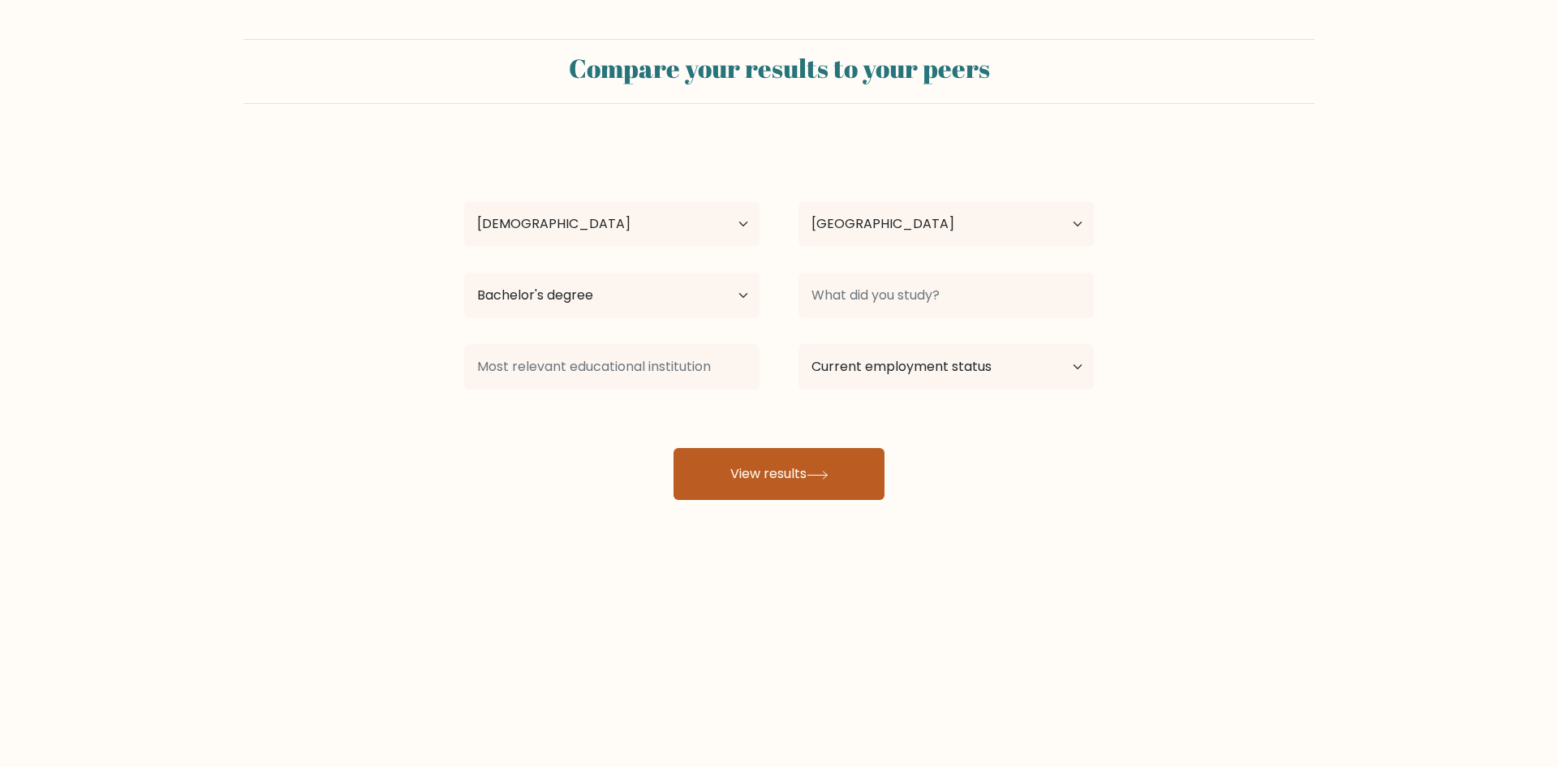
click at [771, 478] on button "View results" at bounding box center [778, 474] width 211 height 52
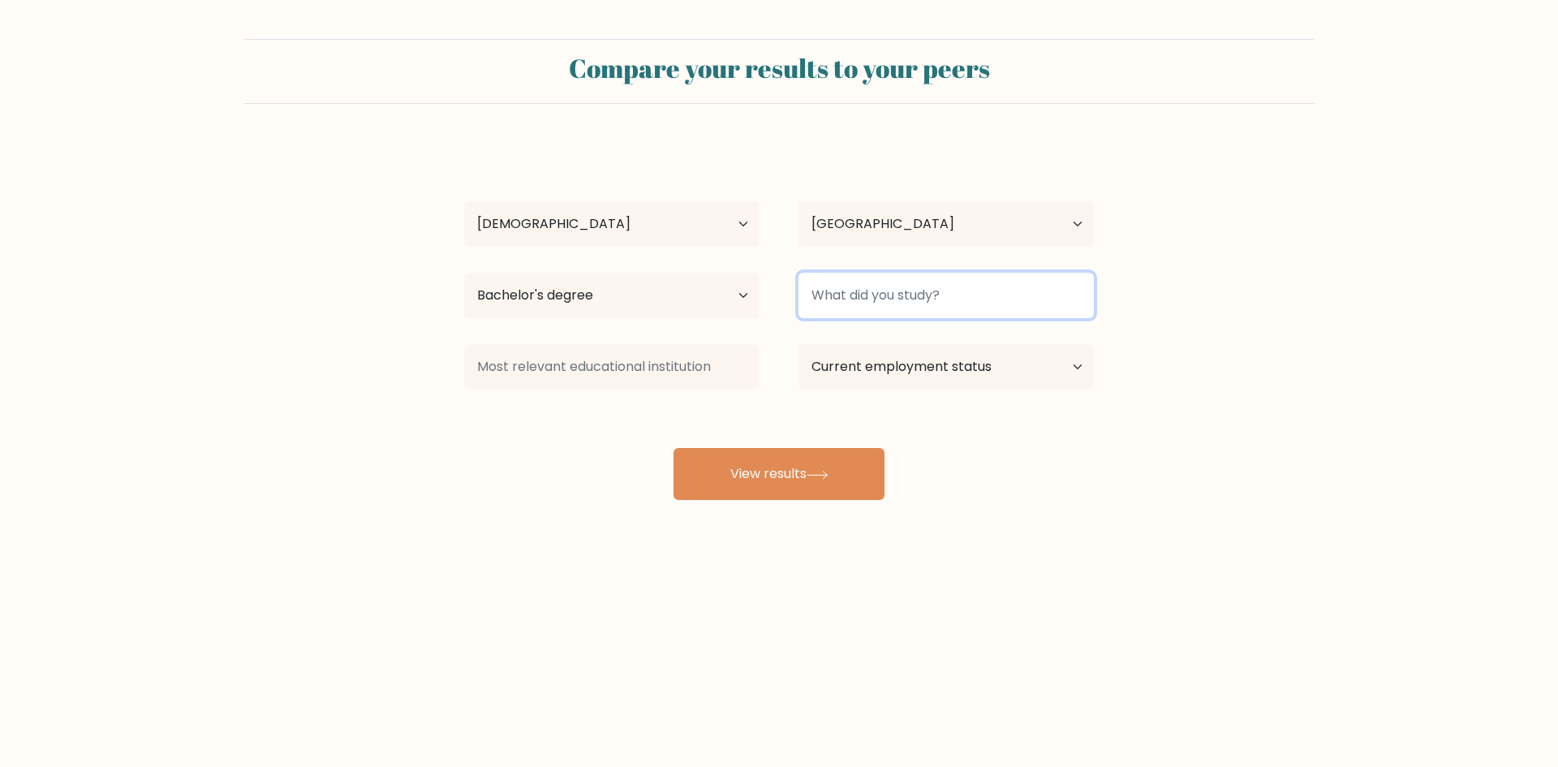
click at [891, 310] on input at bounding box center [945, 295] width 295 height 45
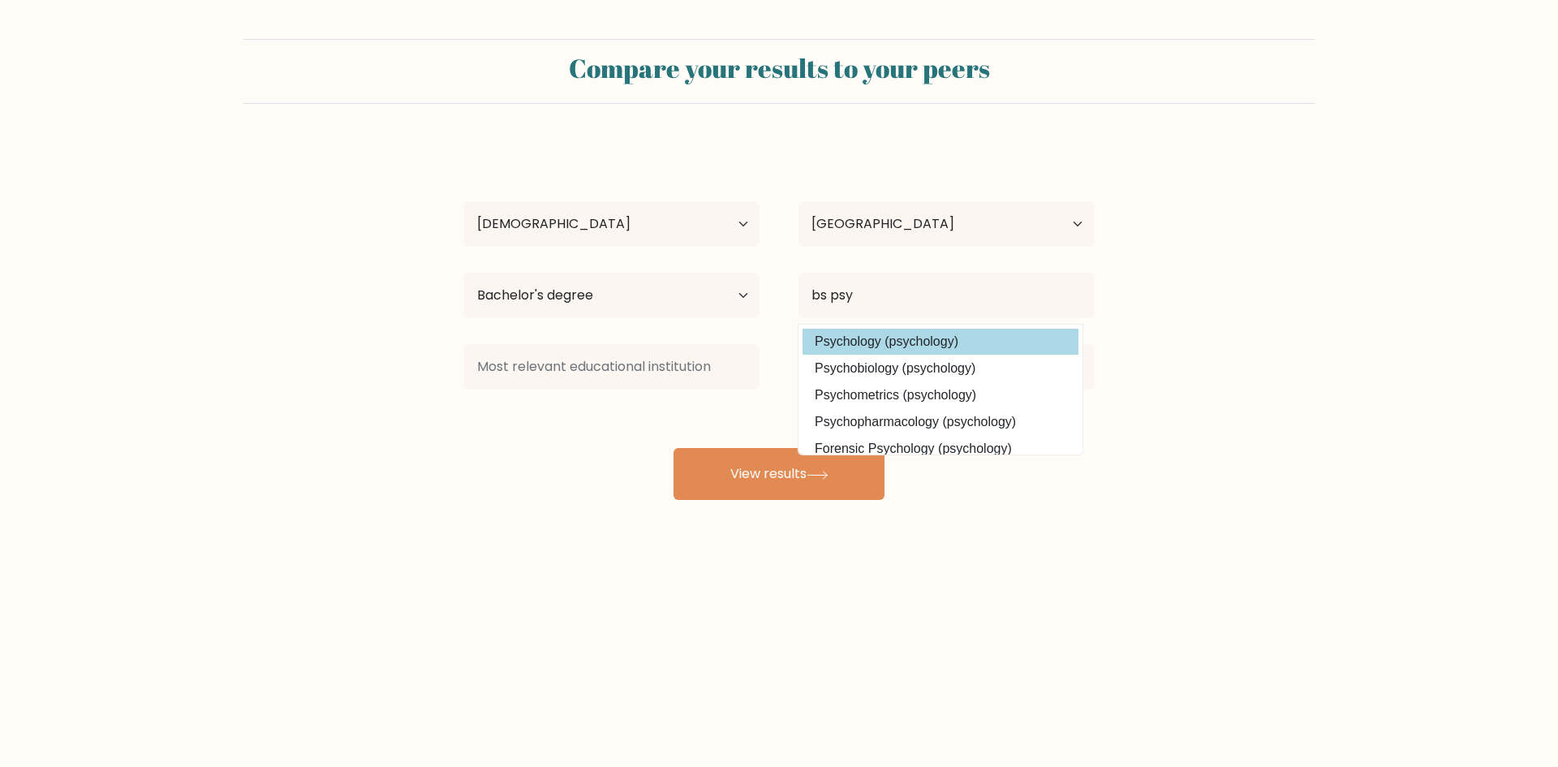
click at [879, 352] on option "Psychology (psychology)" at bounding box center [940, 342] width 276 height 26
type input "Psychology"
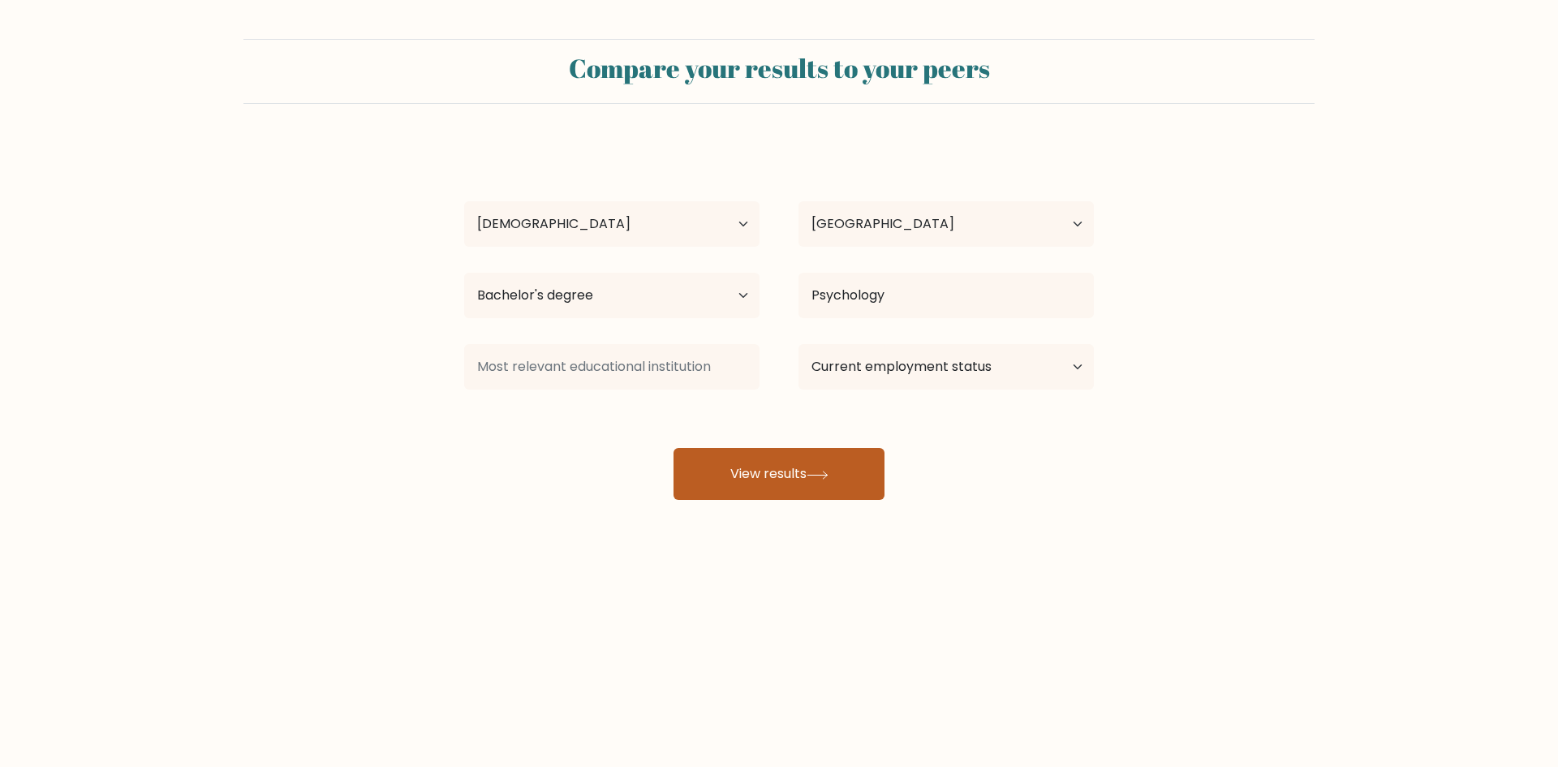
click at [826, 492] on button "View results" at bounding box center [778, 474] width 211 height 52
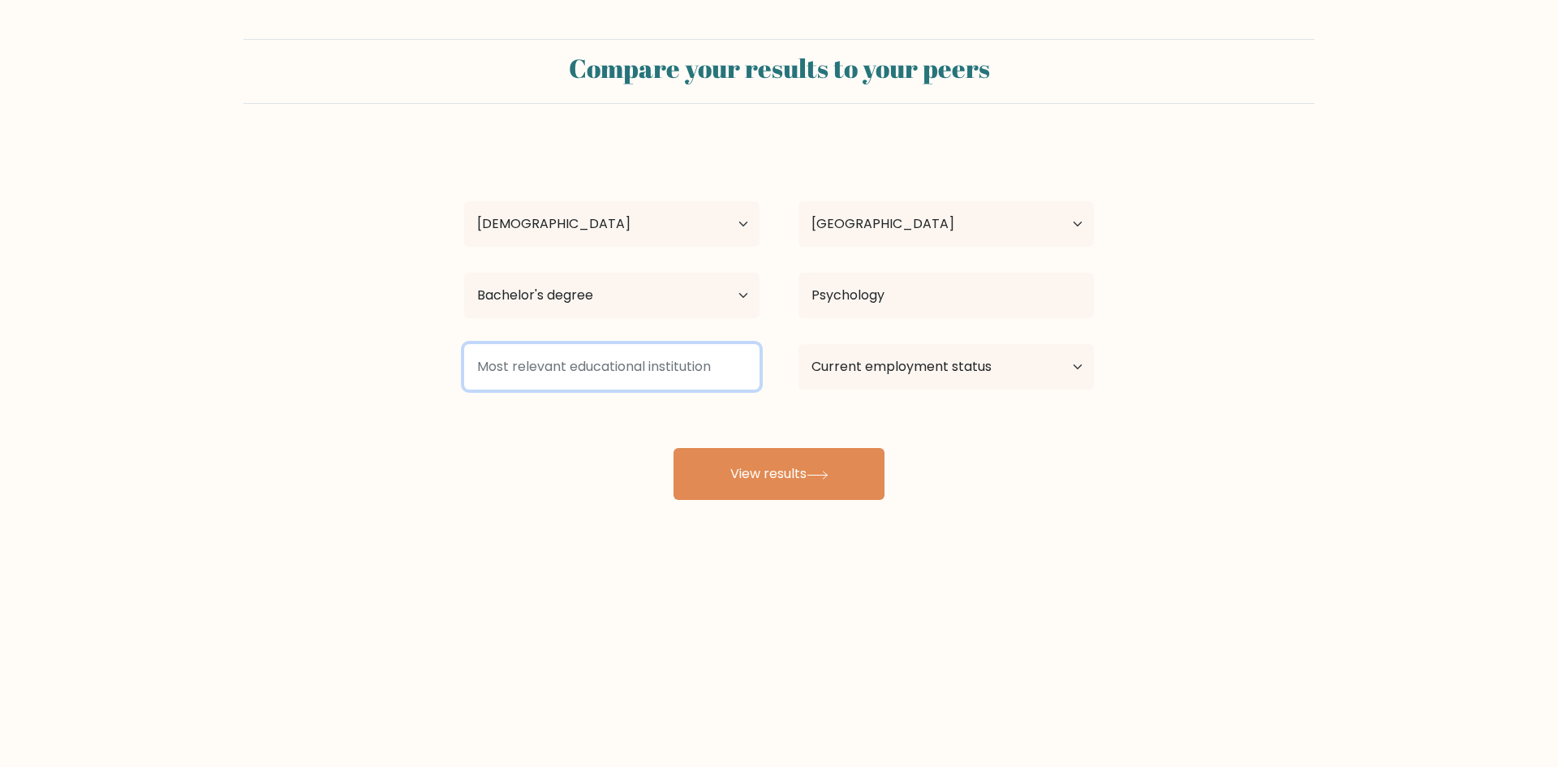
click at [707, 363] on input at bounding box center [611, 366] width 295 height 45
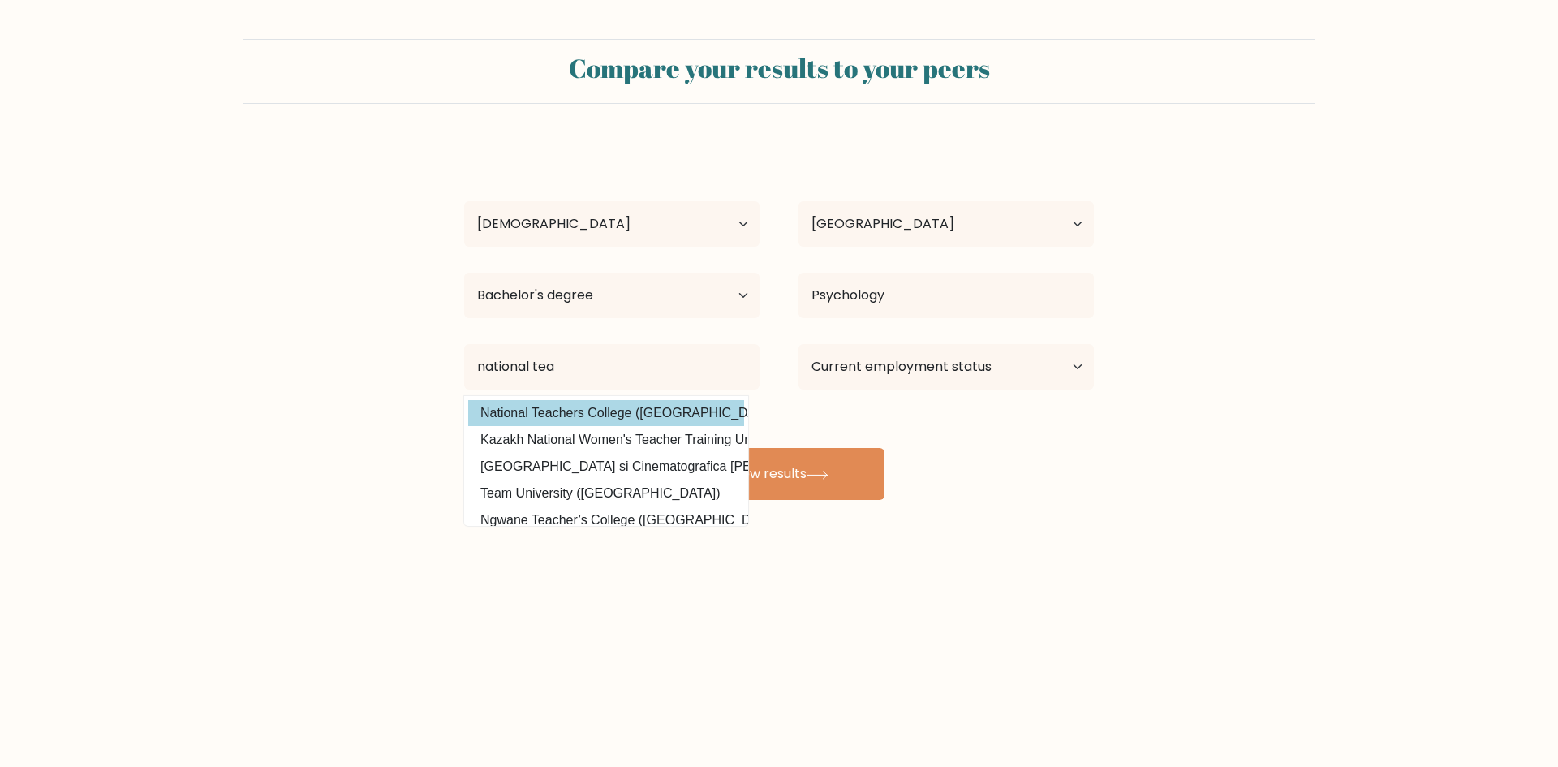
click at [675, 412] on option "National Teachers College ([GEOGRAPHIC_DATA])" at bounding box center [606, 413] width 276 height 26
type input "National Teachers College"
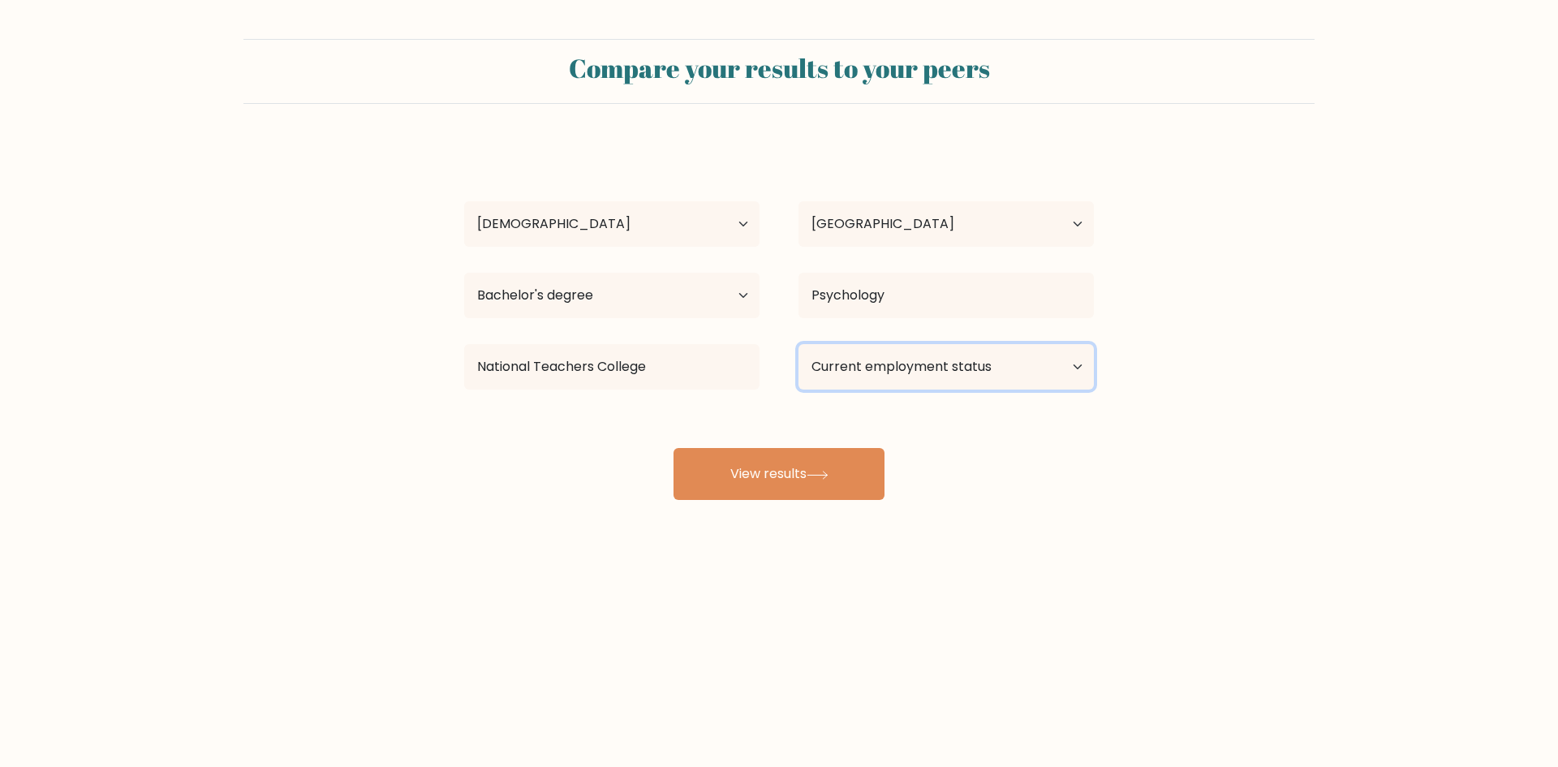
click at [871, 356] on select "Current employment status Employed Student Retired Other / prefer not to answer" at bounding box center [945, 366] width 295 height 45
click at [798, 344] on select "Current employment status Employed Student Retired Other / prefer not to answer" at bounding box center [945, 366] width 295 height 45
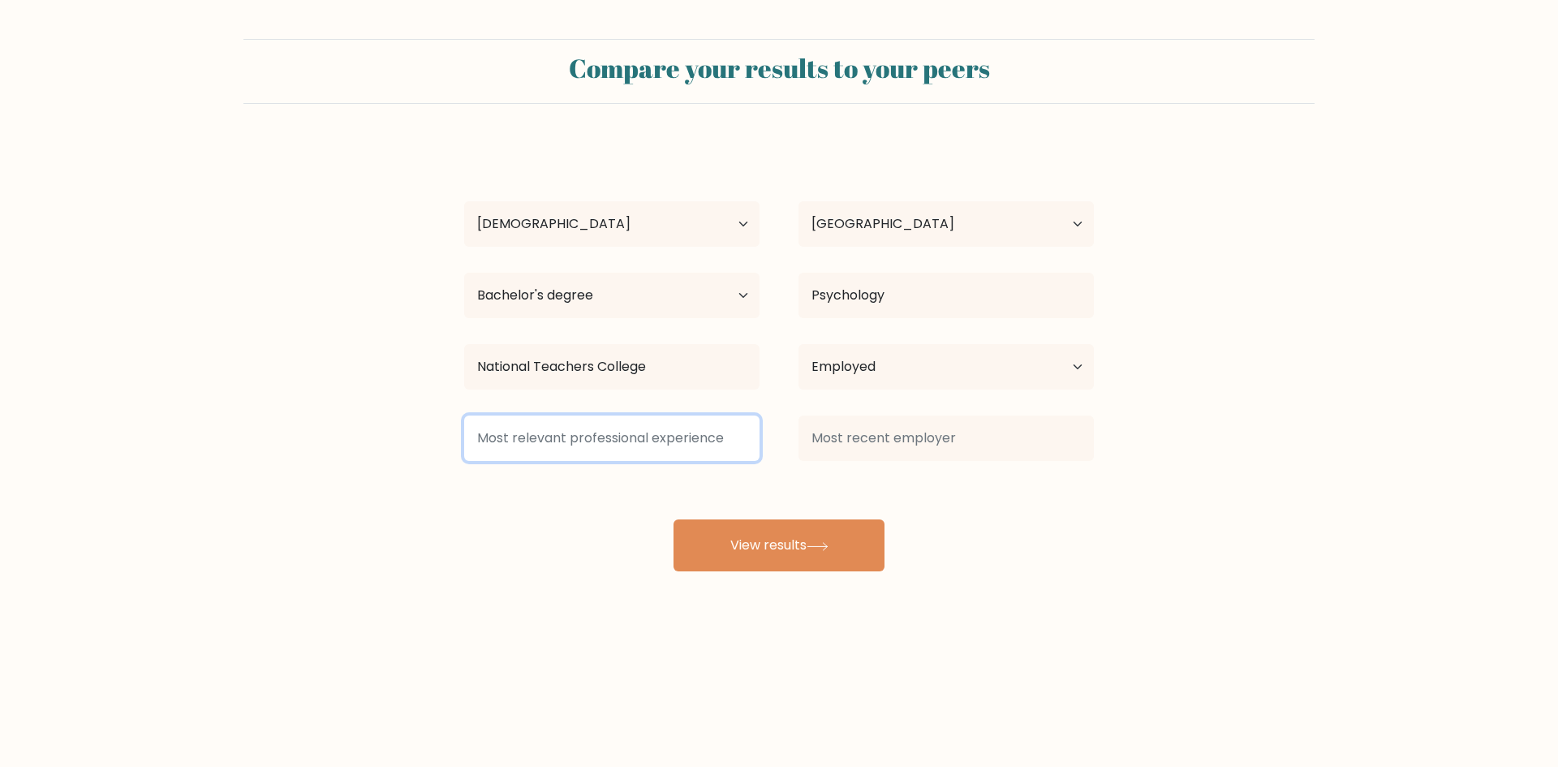
click at [672, 444] on input at bounding box center [611, 437] width 295 height 45
click at [890, 380] on select "Current employment status Employed Student Retired Other / prefer not to answer" at bounding box center [945, 366] width 295 height 45
select select "other"
click at [798, 344] on select "Current employment status Employed Student Retired Other / prefer not to answer" at bounding box center [945, 366] width 295 height 45
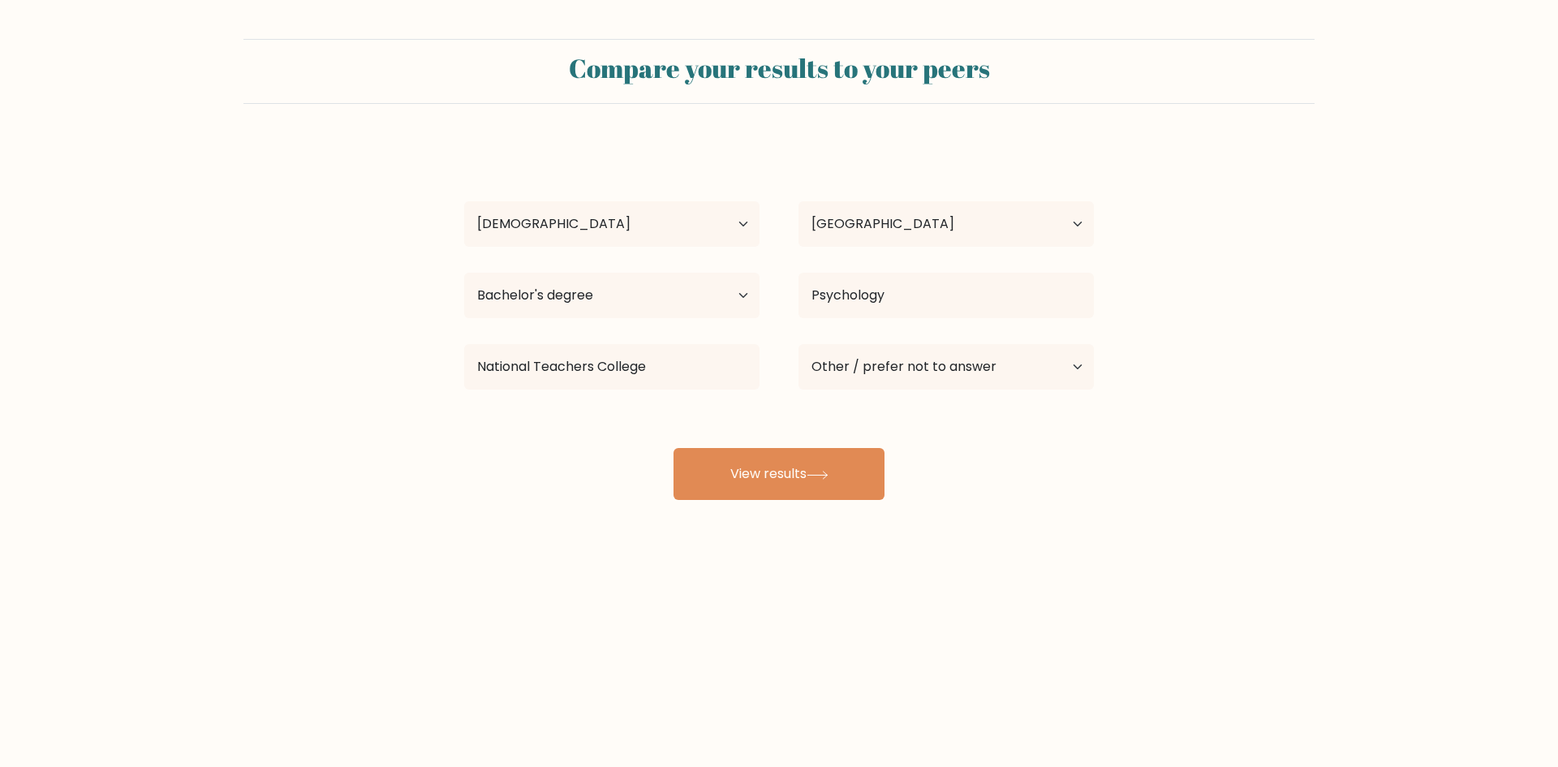
click at [842, 540] on div "Compare your results to your peers sese regent Age Under 18 years old 18-24 yea…" at bounding box center [779, 307] width 1558 height 615
click at [817, 488] on button "View results" at bounding box center [778, 474] width 211 height 52
select select "25_34"
select select "PH"
select select "bachelors_degree"
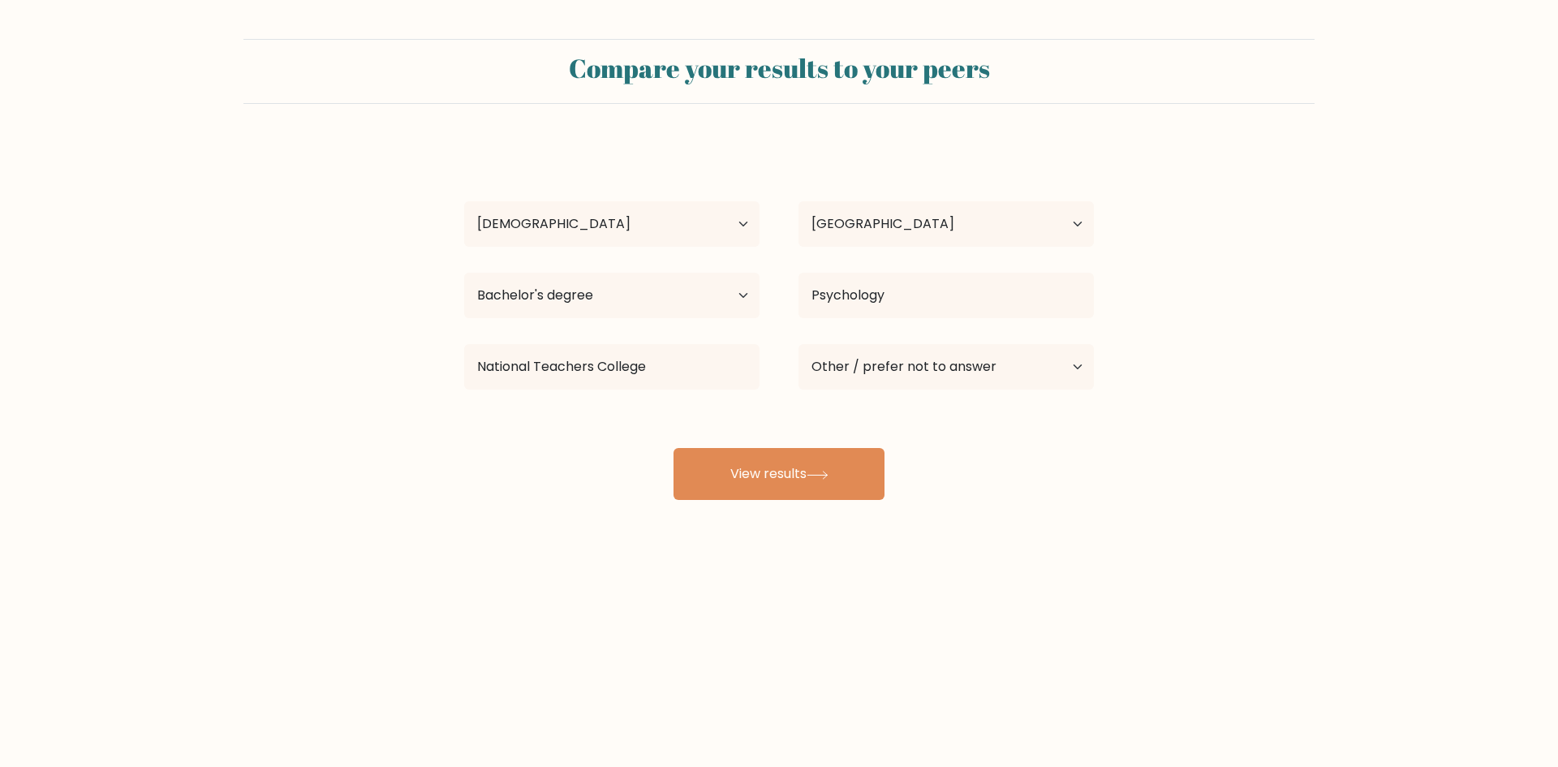
select select "other"
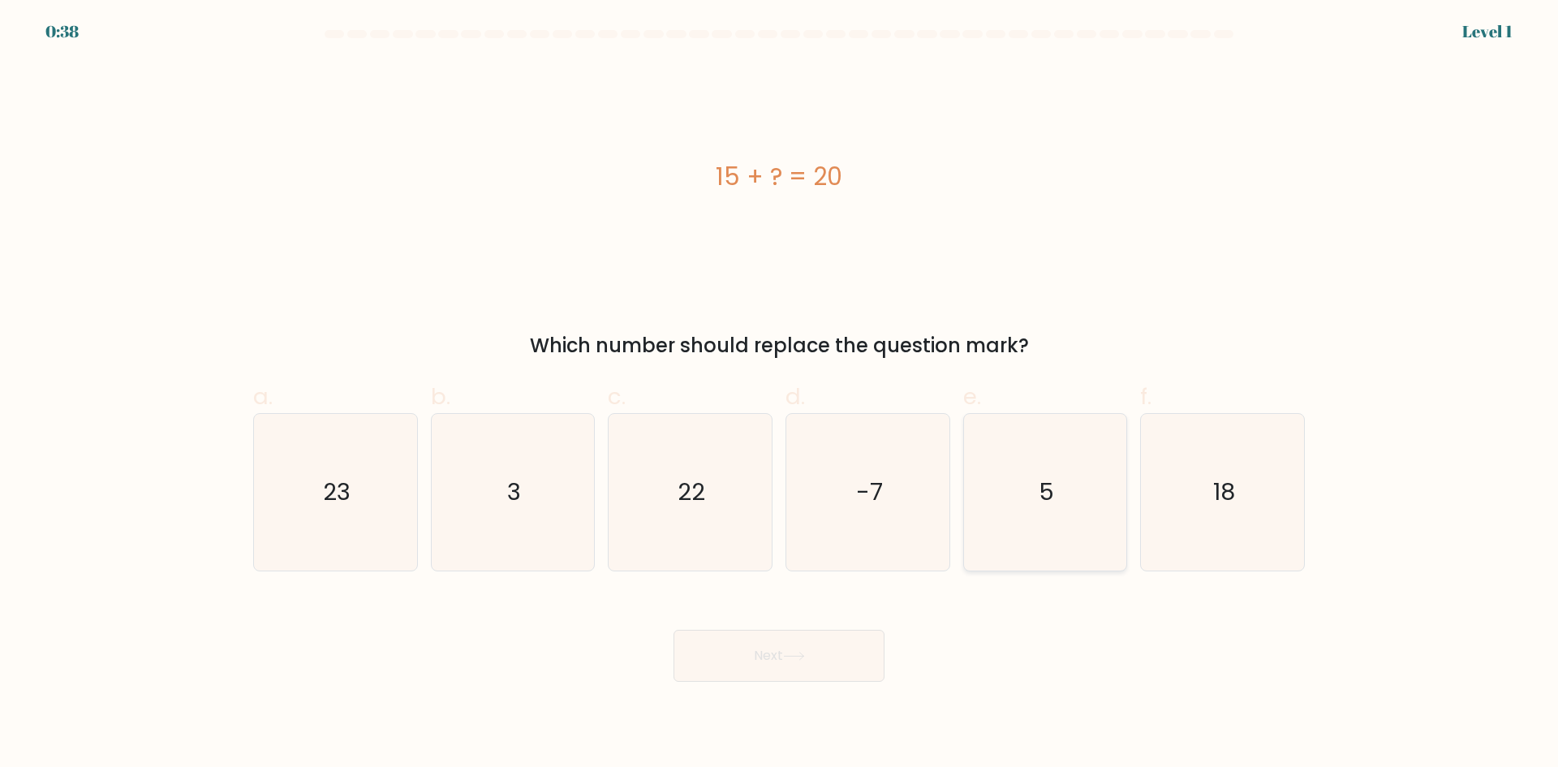
click at [1022, 457] on icon "5" at bounding box center [1044, 492] width 157 height 157
click at [780, 394] on input "e. 5" at bounding box center [779, 389] width 1 height 11
radio input "true"
drag, startPoint x: 806, startPoint y: 660, endPoint x: 799, endPoint y: 653, distance: 9.2
click at [805, 660] on icon at bounding box center [794, 655] width 22 height 9
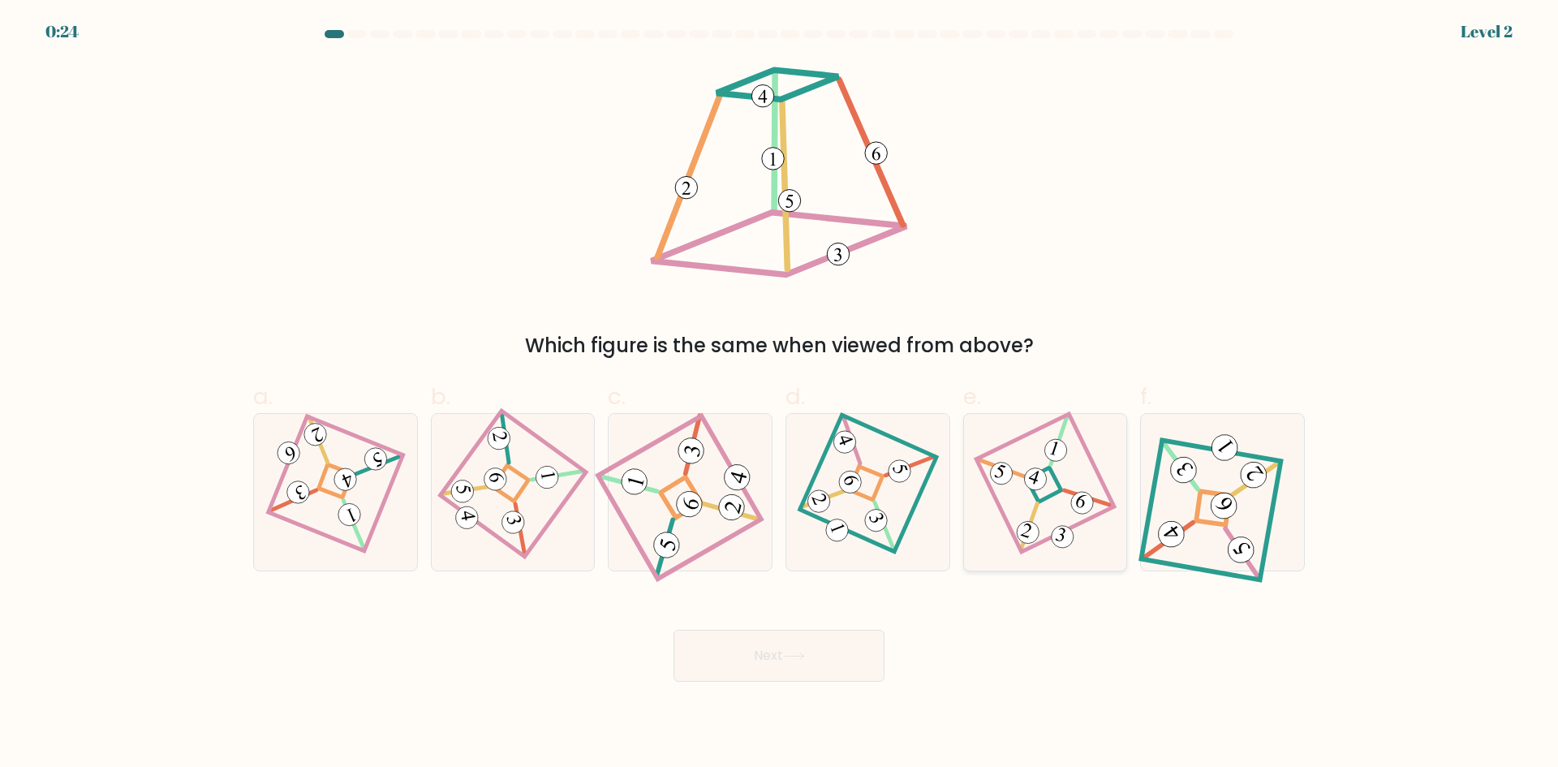
click at [1038, 492] on icon at bounding box center [1044, 491] width 107 height 125
click at [780, 394] on input "e." at bounding box center [779, 389] width 1 height 11
radio input "true"
click at [789, 645] on button "Next" at bounding box center [778, 655] width 211 height 52
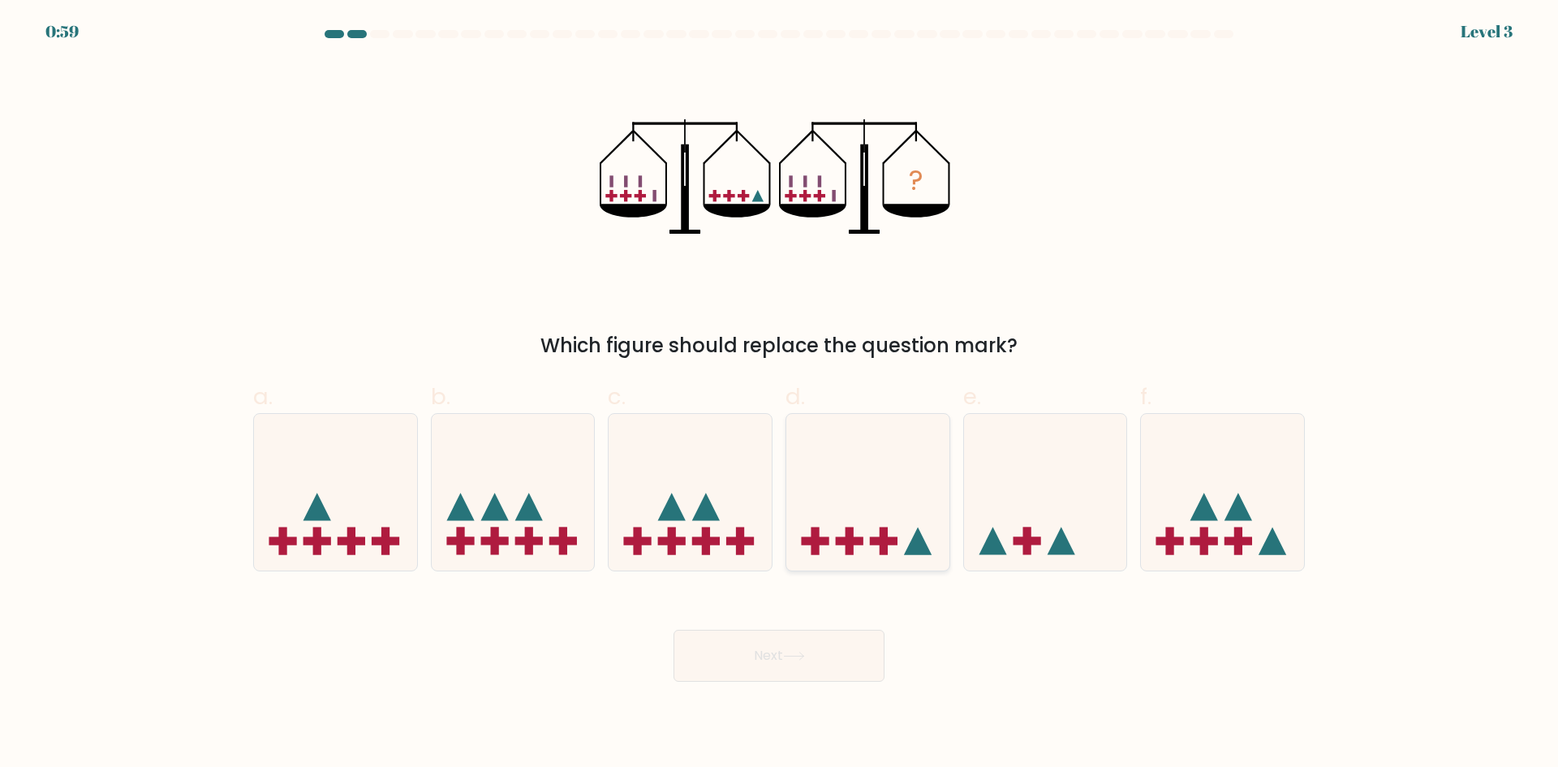
click at [874, 522] on icon at bounding box center [867, 491] width 163 height 135
click at [780, 394] on input "d." at bounding box center [779, 389] width 1 height 11
radio input "true"
click at [805, 660] on icon at bounding box center [794, 655] width 22 height 9
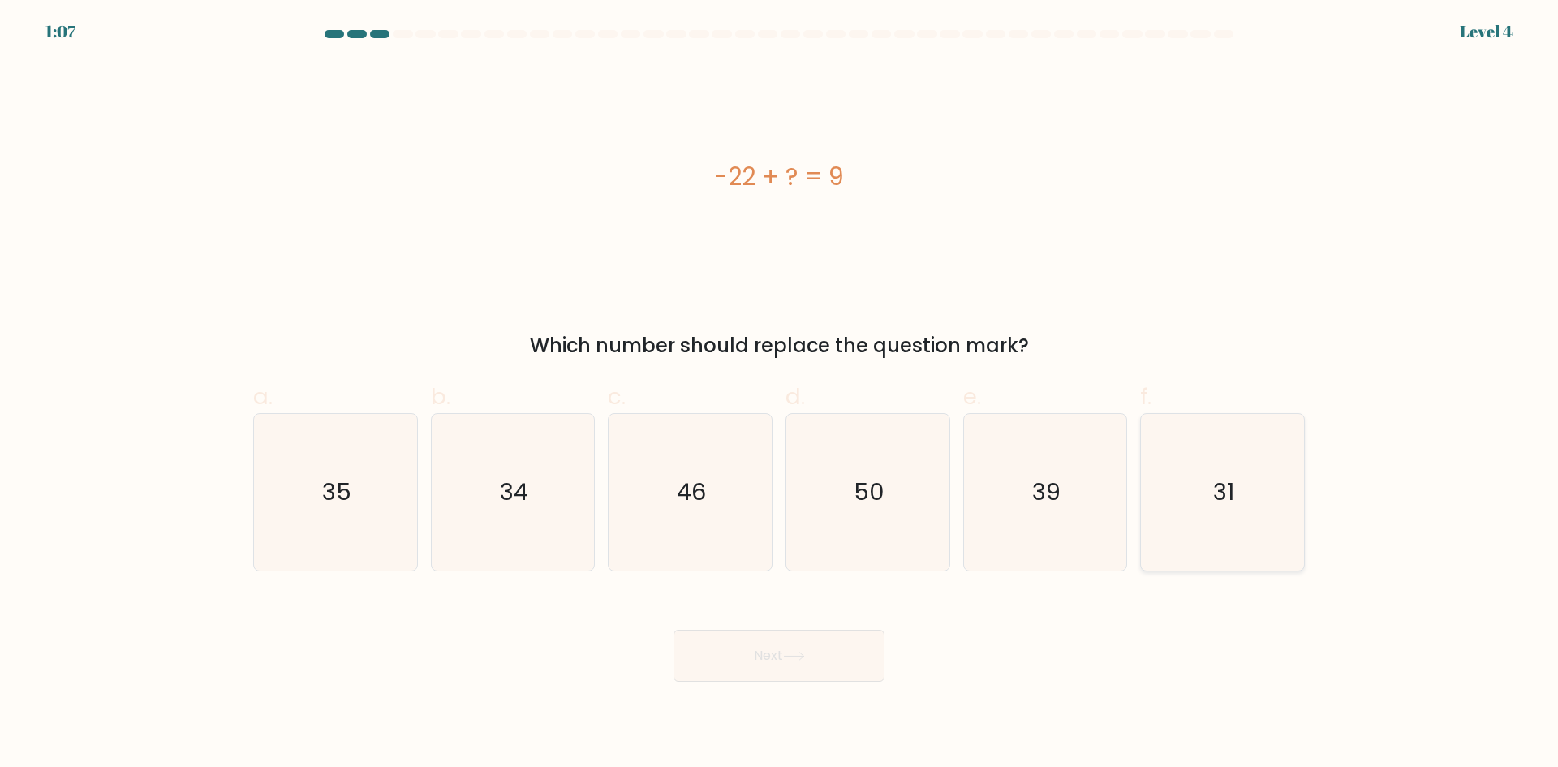
click at [1198, 506] on icon "31" at bounding box center [1222, 492] width 157 height 157
click at [780, 394] on input "f. 31" at bounding box center [779, 389] width 1 height 11
radio input "true"
click at [830, 649] on button "Next" at bounding box center [778, 655] width 211 height 52
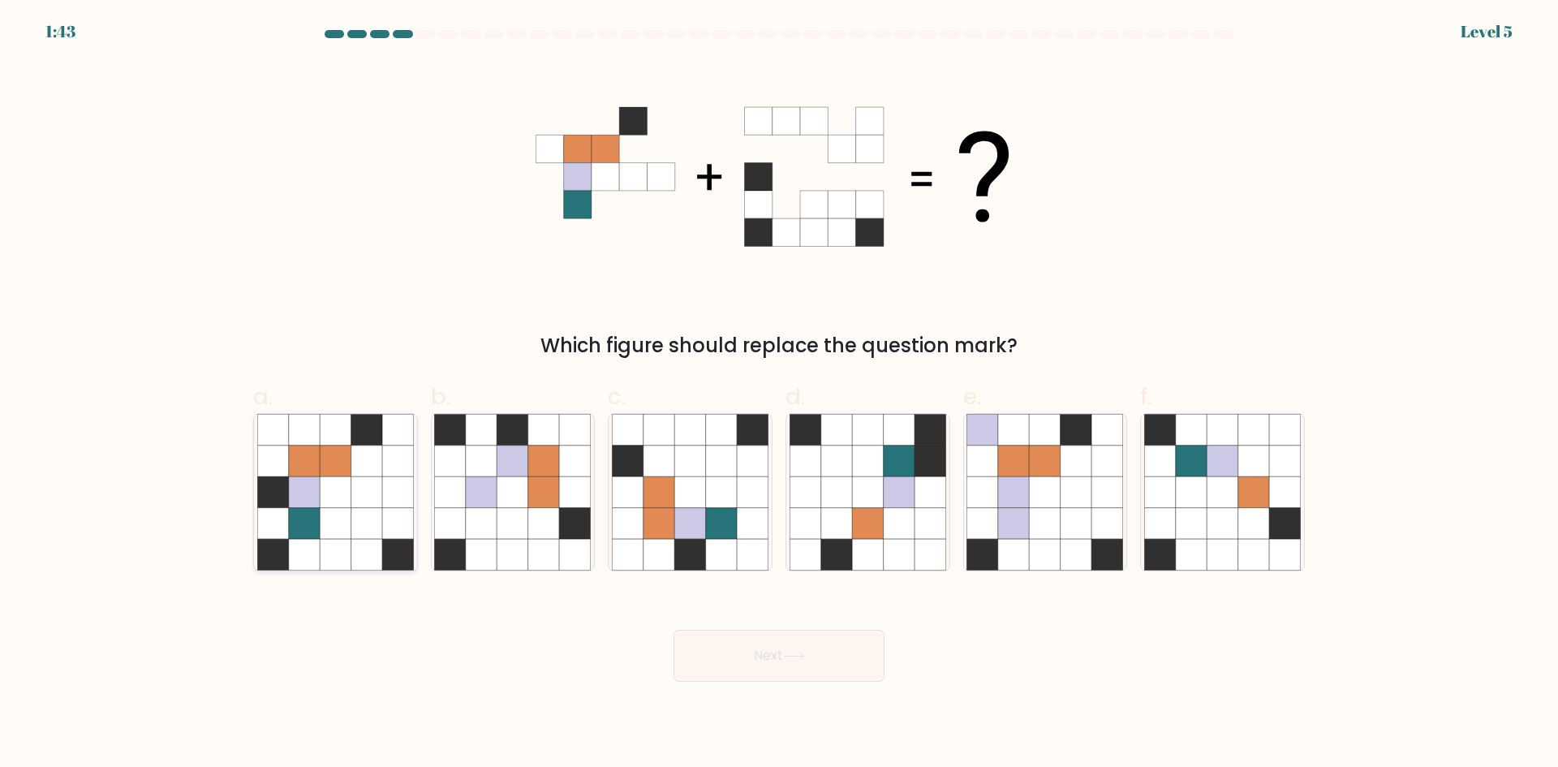
click at [354, 504] on icon at bounding box center [366, 491] width 31 height 31
click at [779, 394] on input "a." at bounding box center [779, 389] width 1 height 11
radio input "true"
click at [780, 651] on button "Next" at bounding box center [778, 655] width 211 height 52
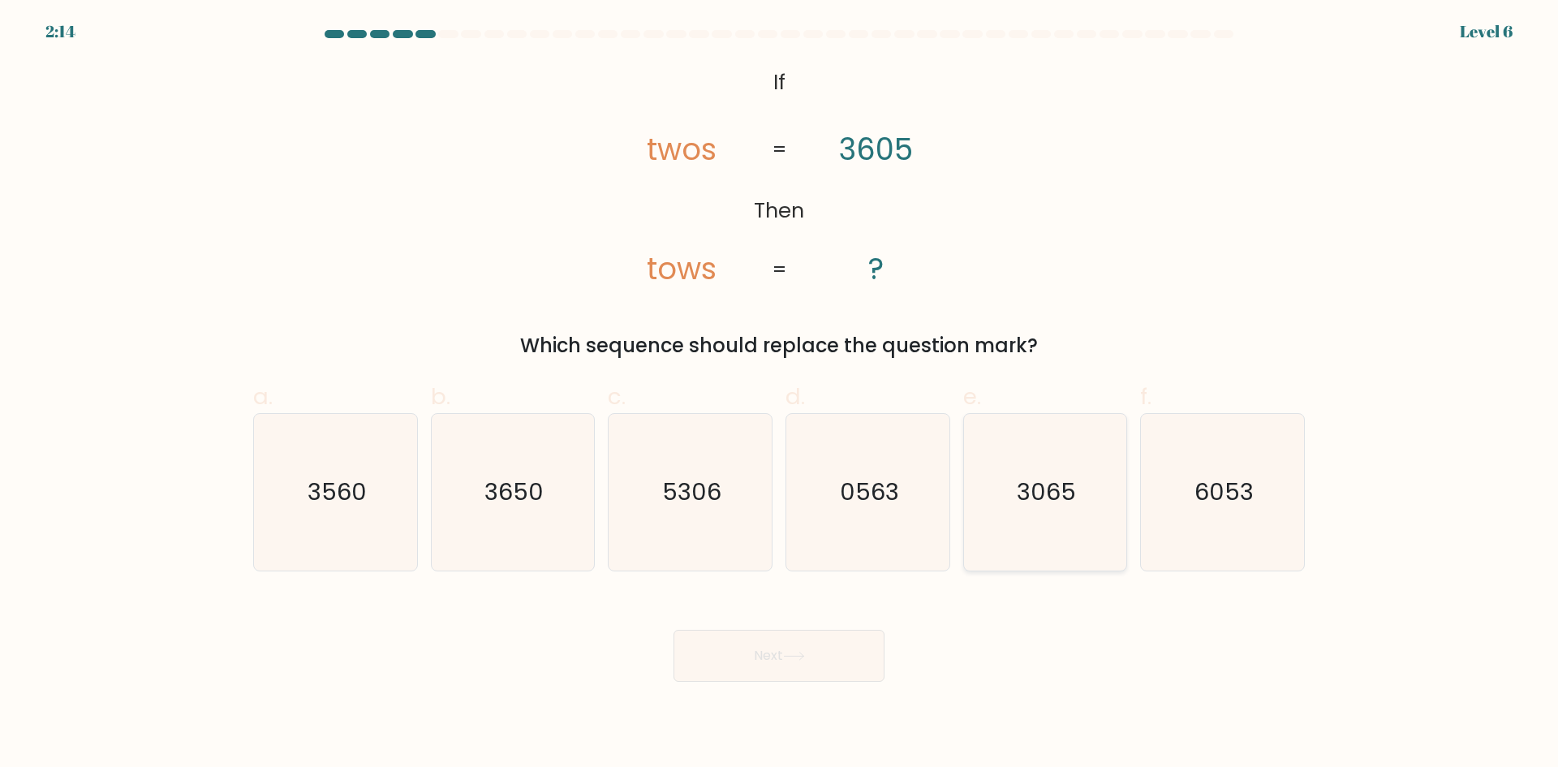
click at [1039, 495] on text "3065" at bounding box center [1045, 491] width 59 height 32
click at [780, 394] on input "e. 3065" at bounding box center [779, 389] width 1 height 11
radio input "true"
click at [787, 662] on button "Next" at bounding box center [778, 655] width 211 height 52
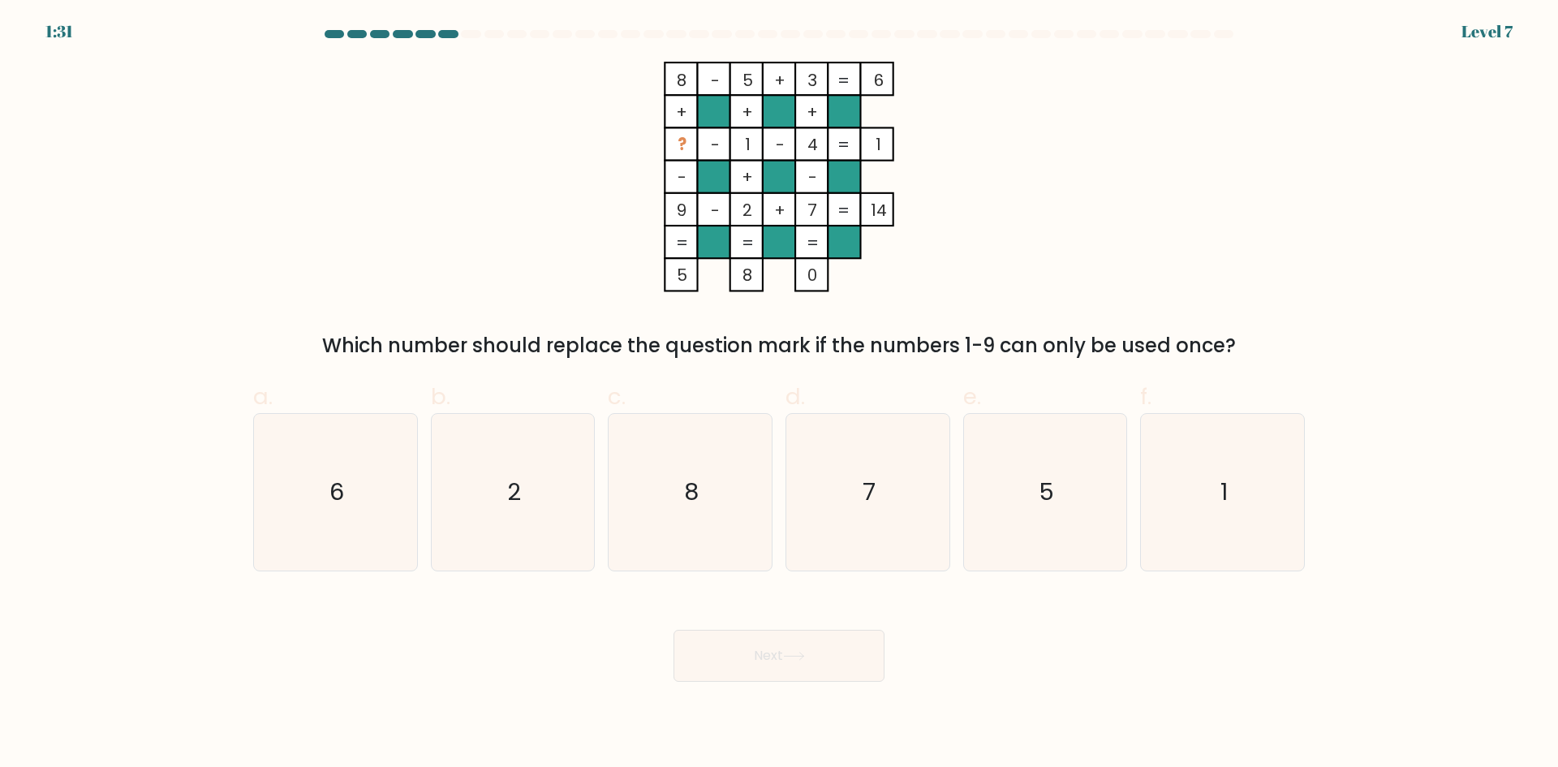
click at [553, 221] on icon "8 - 5 + 3 6 + + + ? - 1 - 4 1 - + - 9 - 2 + 7 = 14 = = = = 5 8 0 =" at bounding box center [778, 177] width 487 height 230
click at [632, 485] on icon "8" at bounding box center [690, 492] width 157 height 157
click at [779, 394] on input "c. 8" at bounding box center [779, 389] width 1 height 11
radio input "true"
click at [887, 483] on icon "7" at bounding box center [867, 492] width 157 height 157
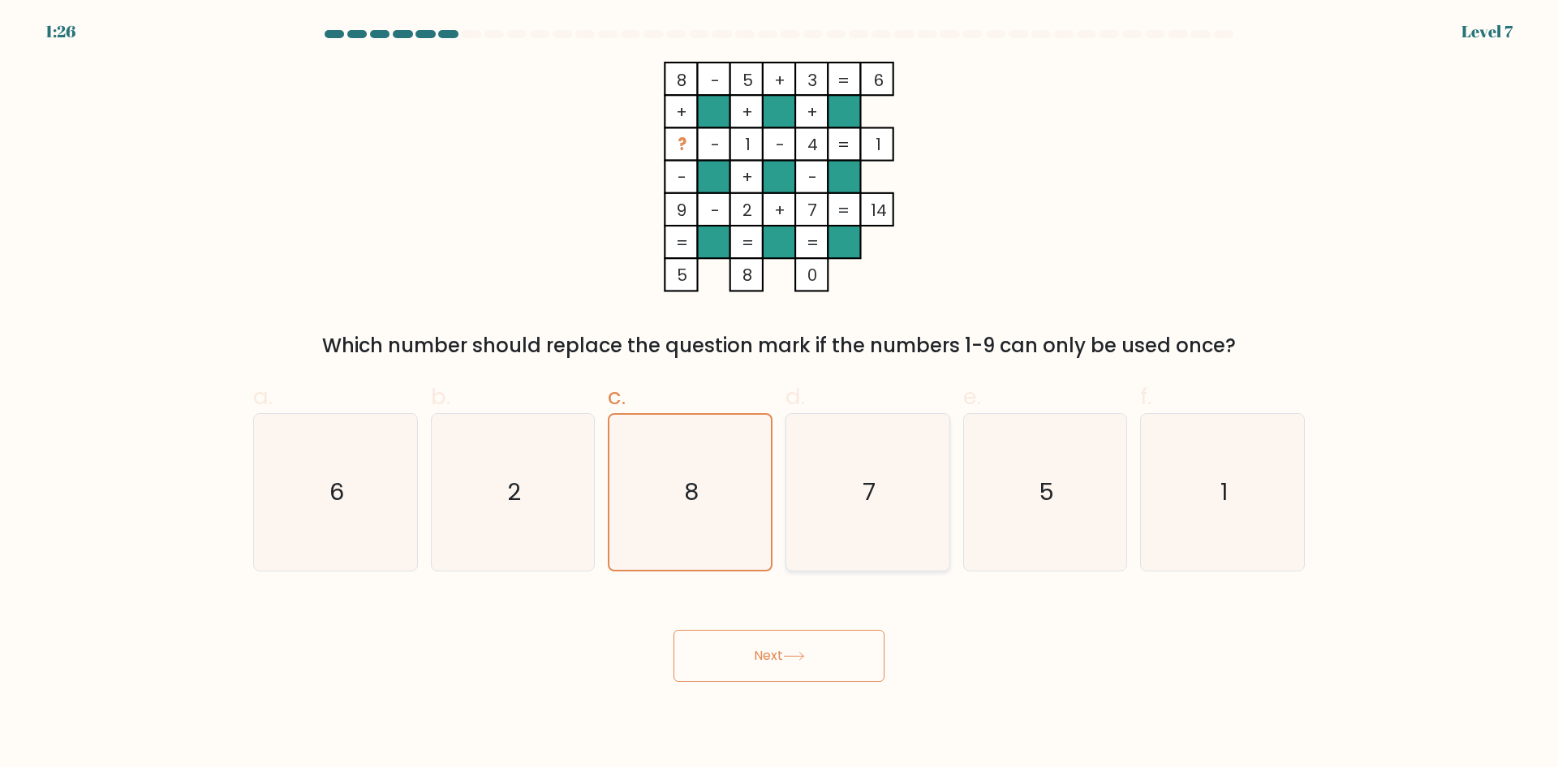
click at [780, 394] on input "d. 7" at bounding box center [779, 389] width 1 height 11
radio input "true"
click at [1016, 479] on icon "5" at bounding box center [1044, 492] width 157 height 157
click at [780, 394] on input "e. 5" at bounding box center [779, 389] width 1 height 11
radio input "true"
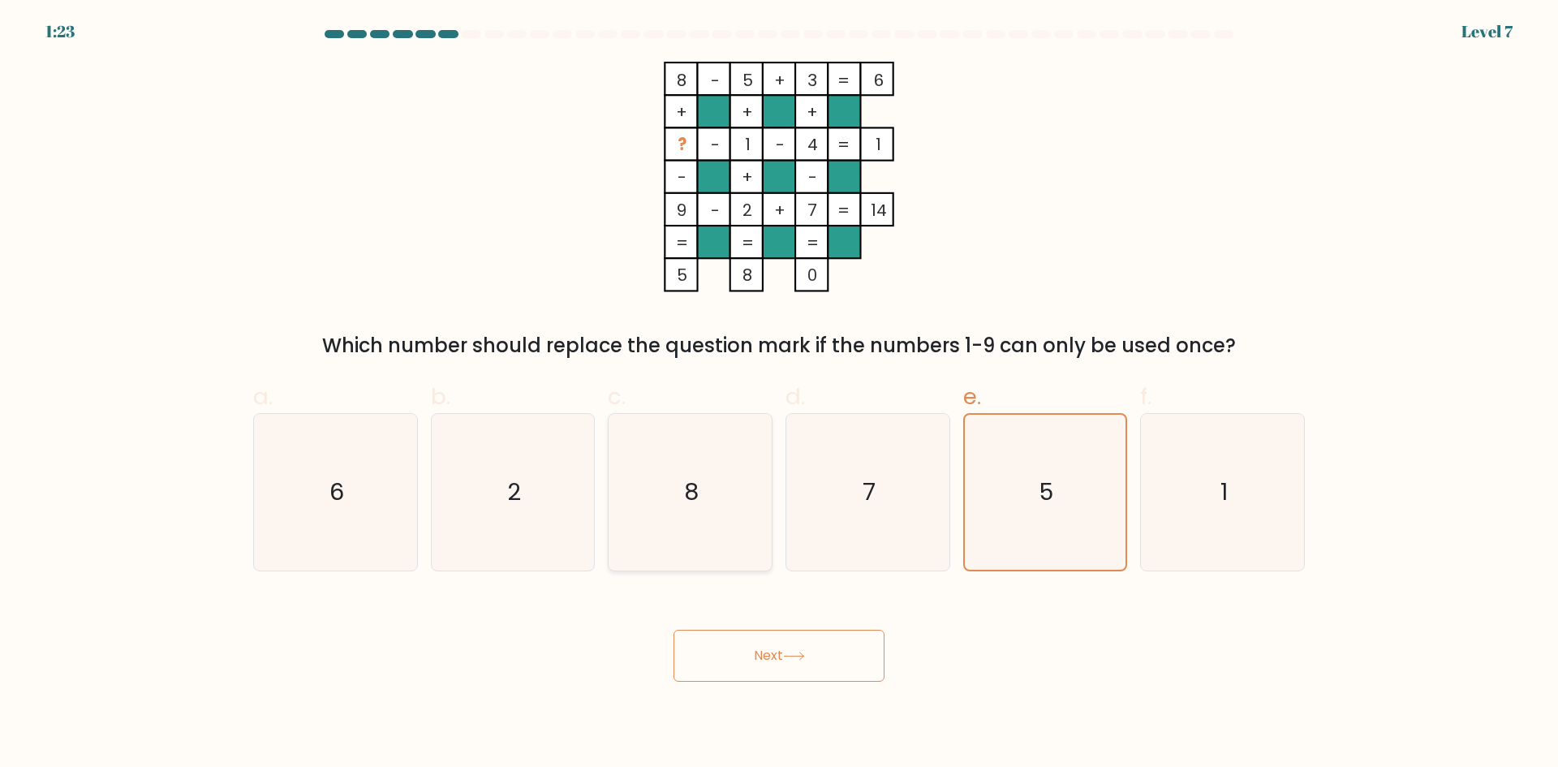
click at [676, 531] on icon "8" at bounding box center [690, 492] width 157 height 157
click at [779, 394] on input "c. 8" at bounding box center [779, 389] width 1 height 11
radio input "true"
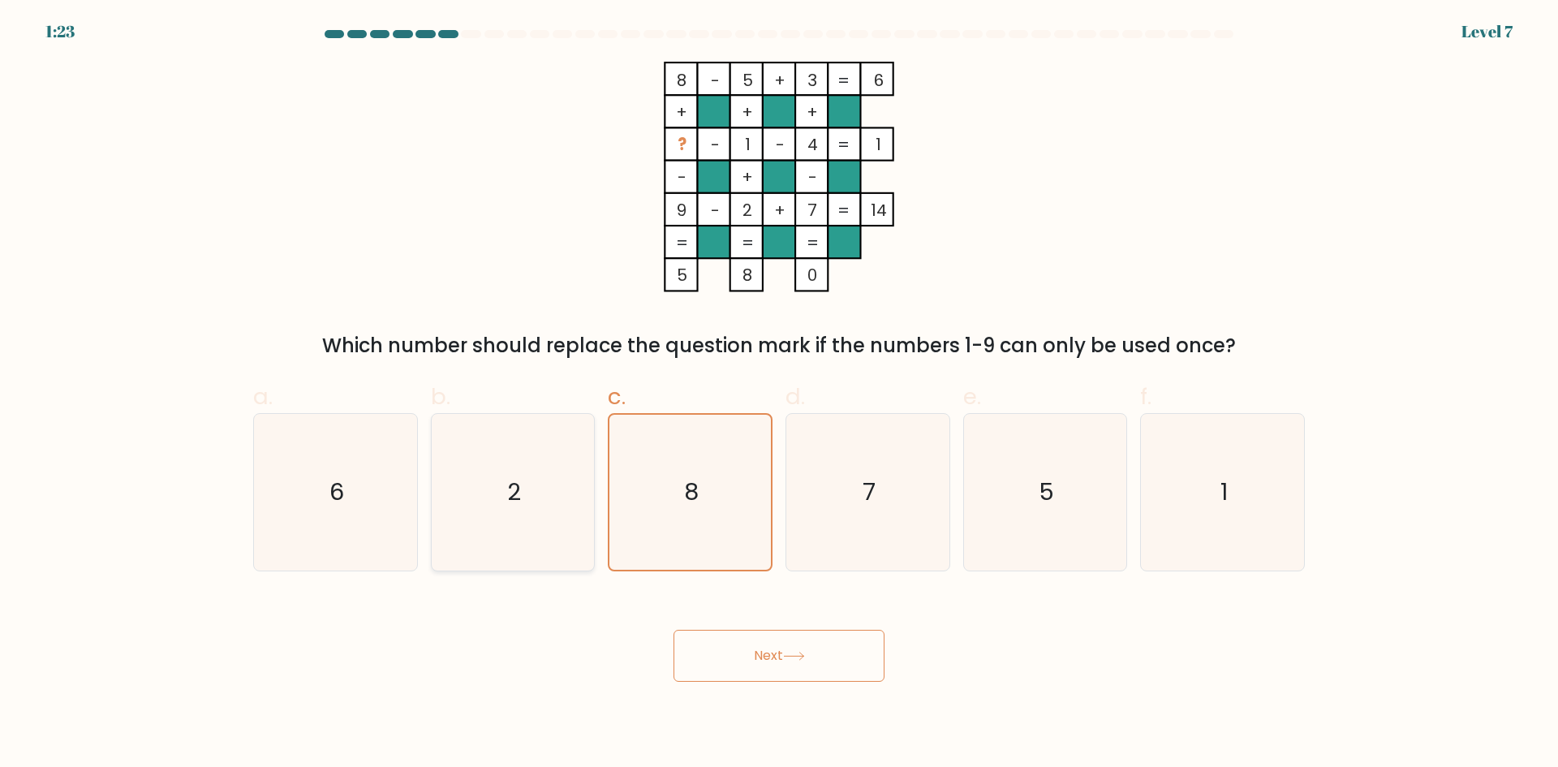
click at [487, 516] on icon "2" at bounding box center [512, 492] width 157 height 157
click at [779, 394] on input "b. 2" at bounding box center [779, 389] width 1 height 11
radio input "true"
click at [363, 501] on icon "6" at bounding box center [335, 492] width 157 height 157
click at [779, 394] on input "a. 6" at bounding box center [779, 389] width 1 height 11
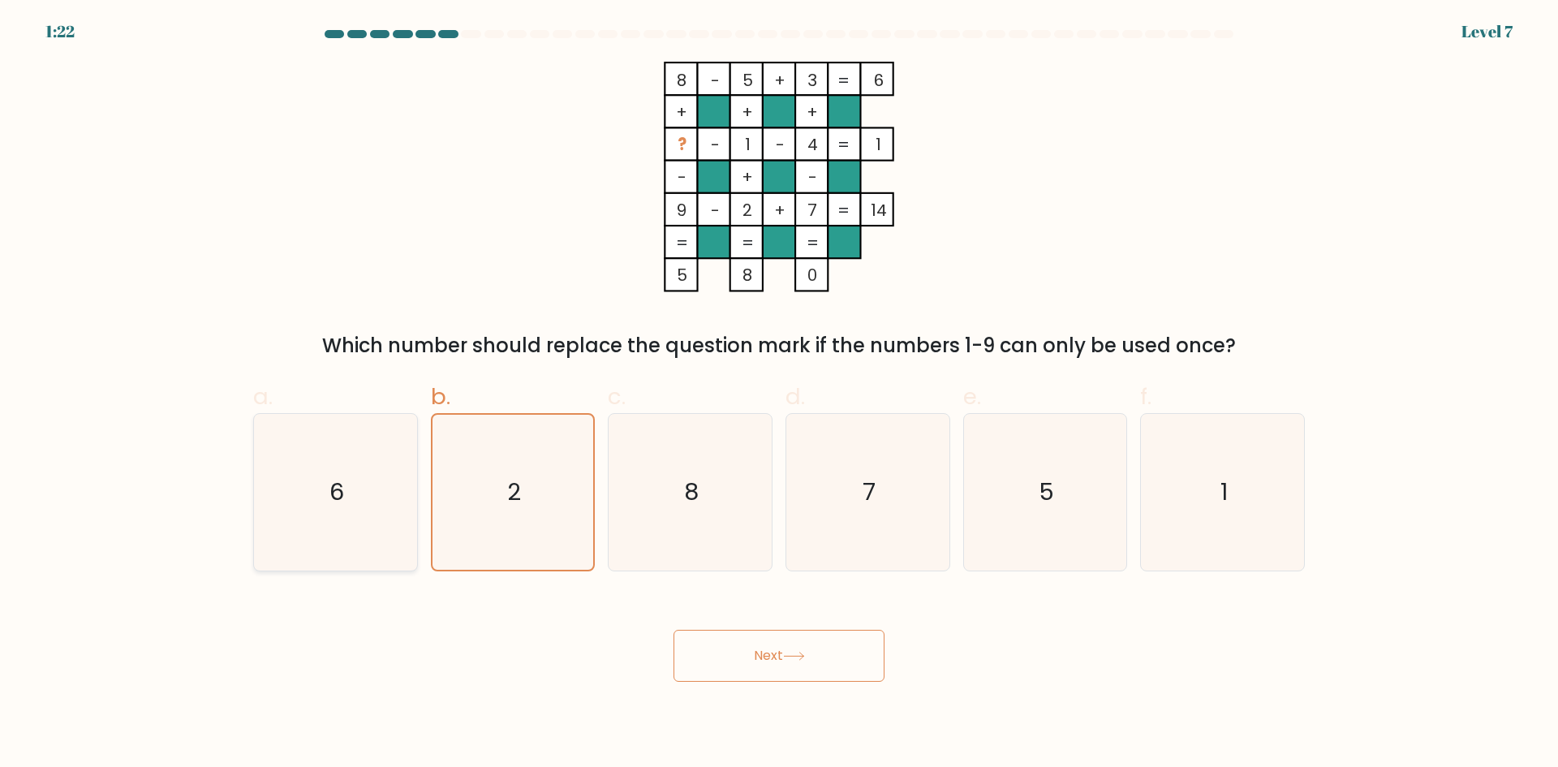
radio input "true"
click at [518, 487] on text "2" at bounding box center [514, 491] width 14 height 32
click at [779, 394] on input "b. 2" at bounding box center [779, 389] width 1 height 11
radio input "true"
click at [642, 487] on icon "8" at bounding box center [690, 492] width 157 height 157
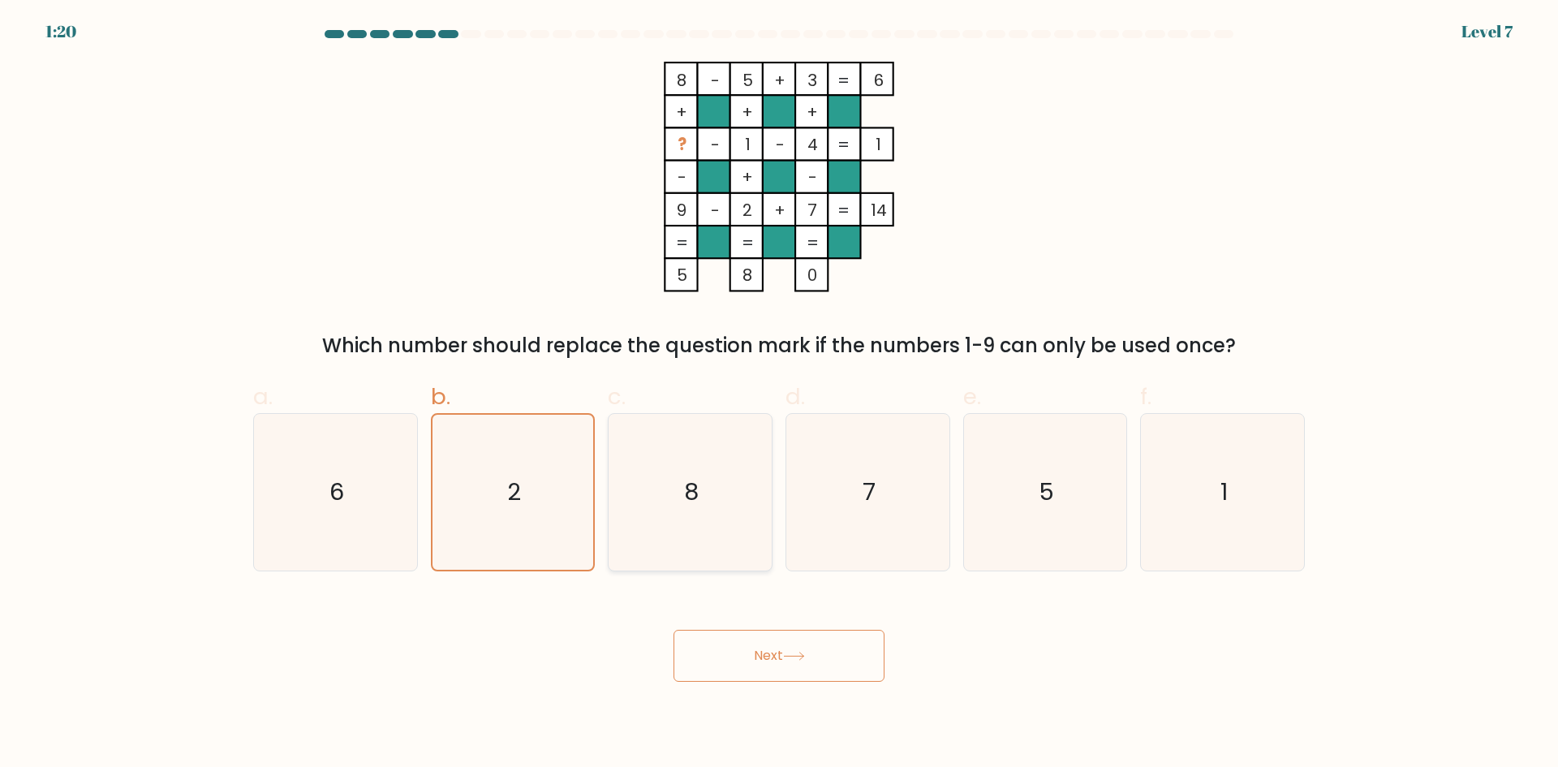
click at [779, 394] on input "c. 8" at bounding box center [779, 389] width 1 height 11
radio input "true"
drag, startPoint x: 313, startPoint y: 512, endPoint x: 318, endPoint y: 520, distance: 9.5
click at [312, 512] on icon "6" at bounding box center [335, 492] width 157 height 157
click at [779, 394] on input "a. 6" at bounding box center [779, 389] width 1 height 11
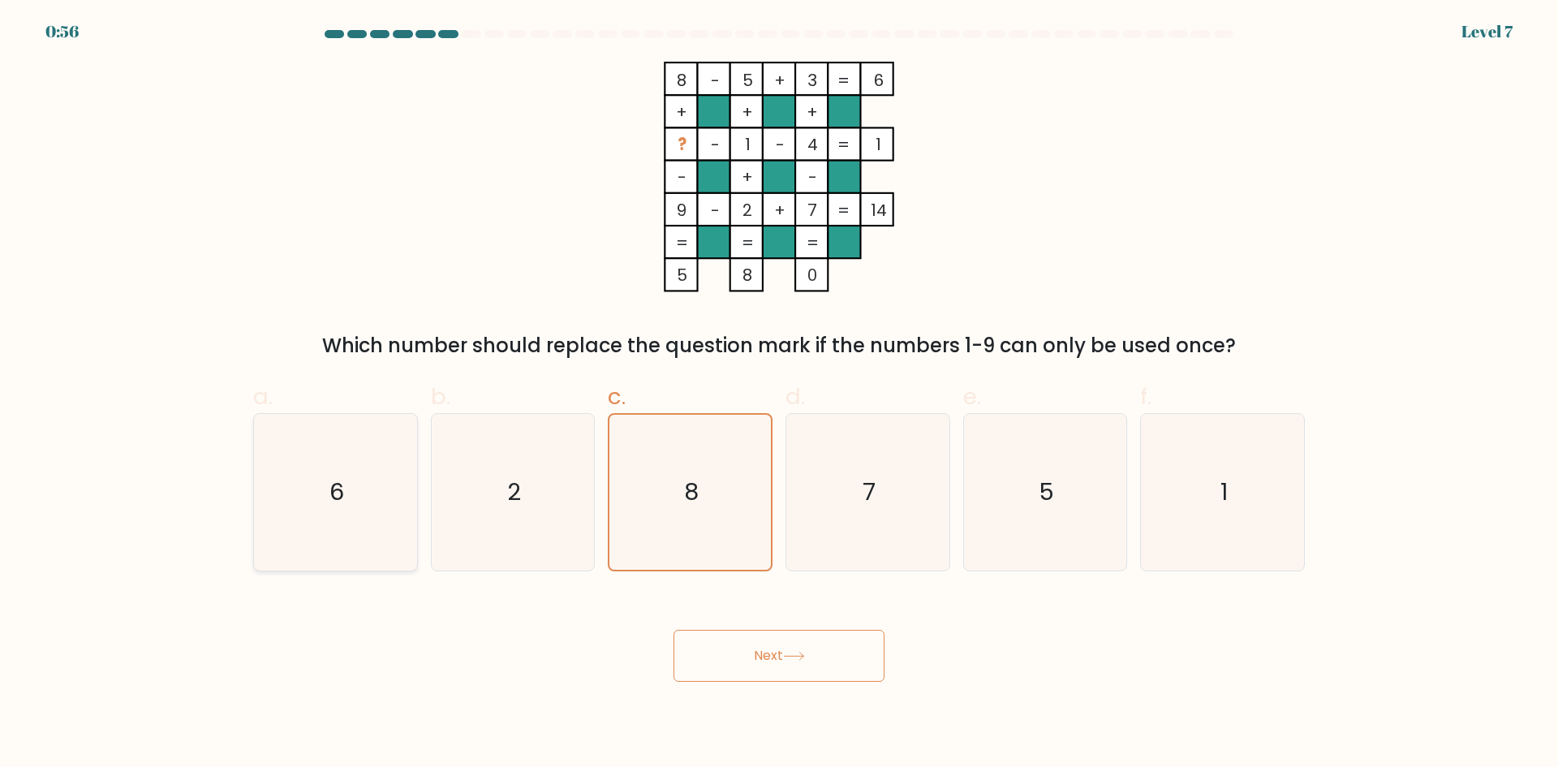
radio input "true"
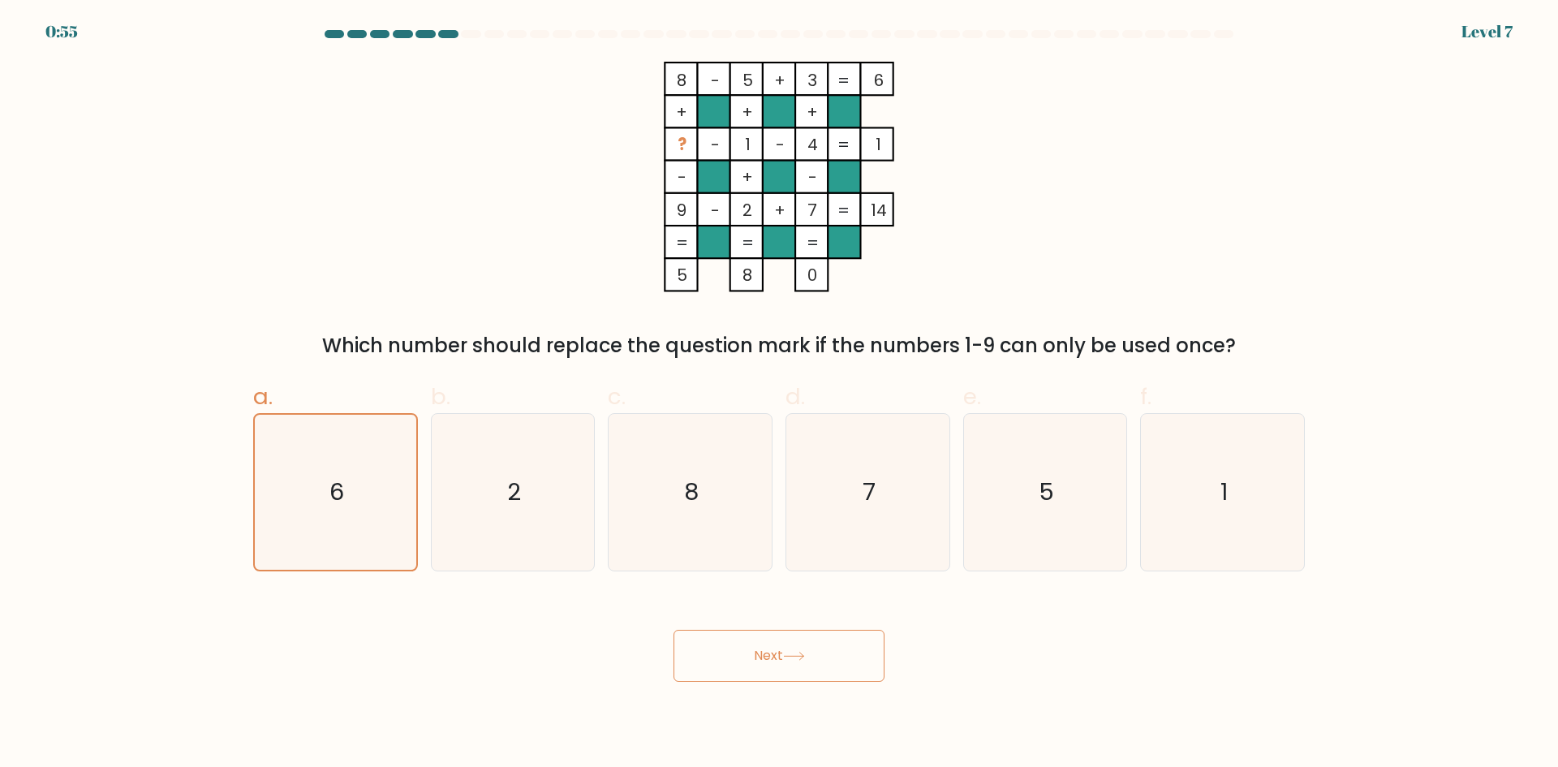
click at [788, 657] on icon at bounding box center [794, 655] width 22 height 9
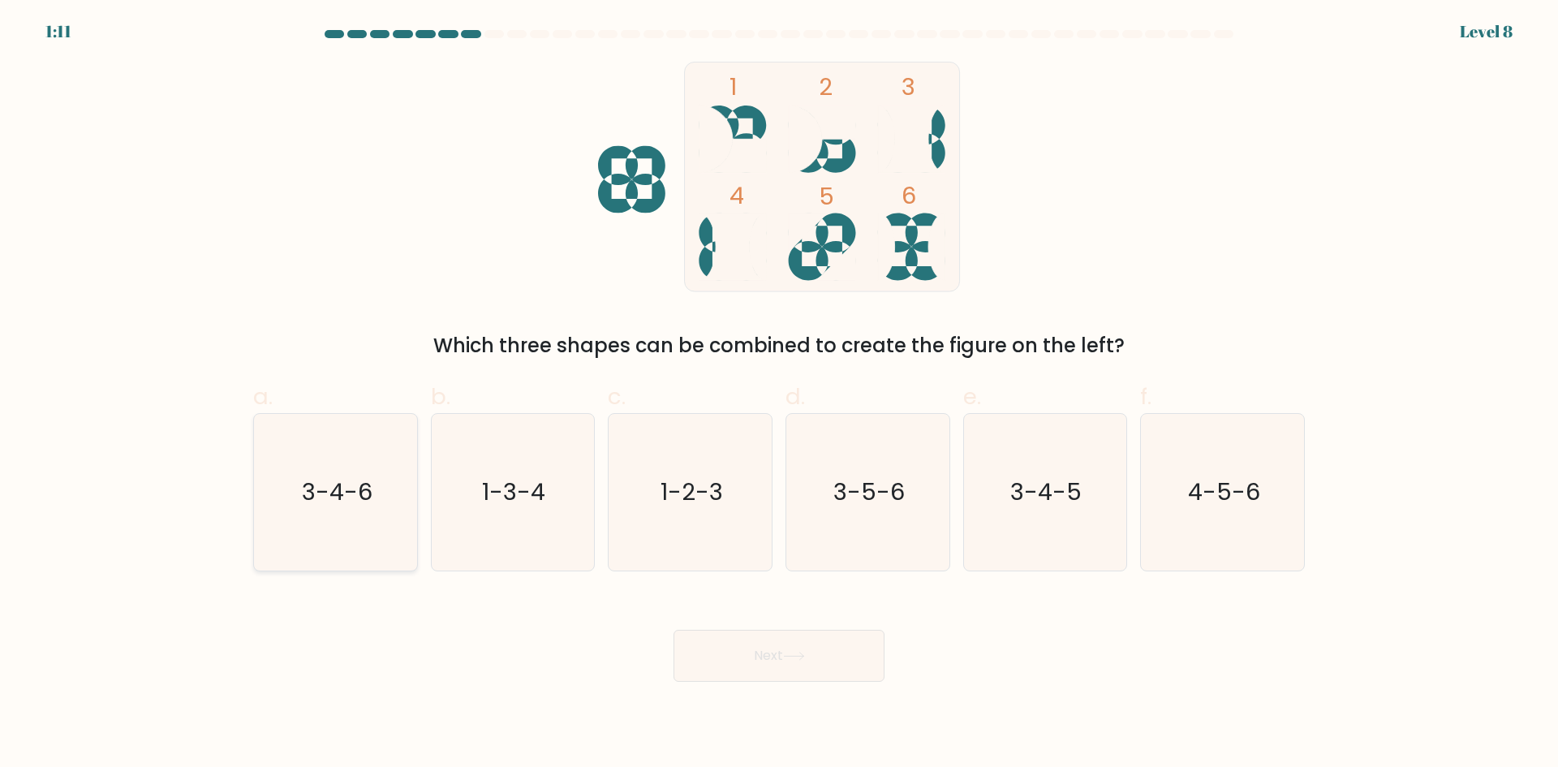
click at [262, 523] on icon "3-4-6" at bounding box center [335, 492] width 157 height 157
click at [779, 394] on input "a. 3-4-6" at bounding box center [779, 389] width 1 height 11
radio input "true"
click at [784, 655] on button "Next" at bounding box center [778, 655] width 211 height 52
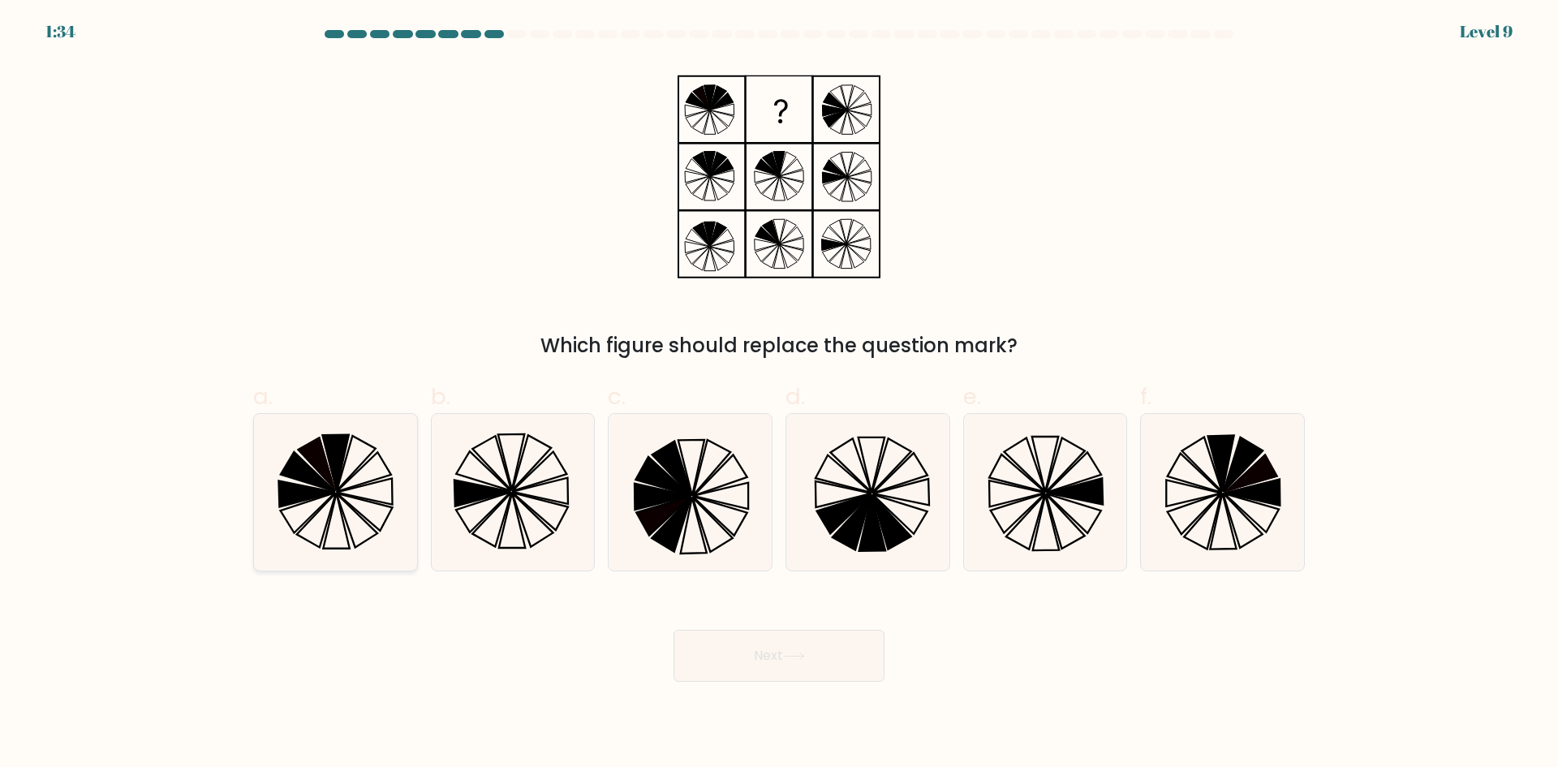
drag, startPoint x: 349, startPoint y: 485, endPoint x: 386, endPoint y: 499, distance: 39.8
click at [348, 485] on icon at bounding box center [335, 492] width 157 height 157
click at [779, 394] on input "a." at bounding box center [779, 389] width 1 height 11
radio input "true"
click at [785, 644] on button "Next" at bounding box center [778, 655] width 211 height 52
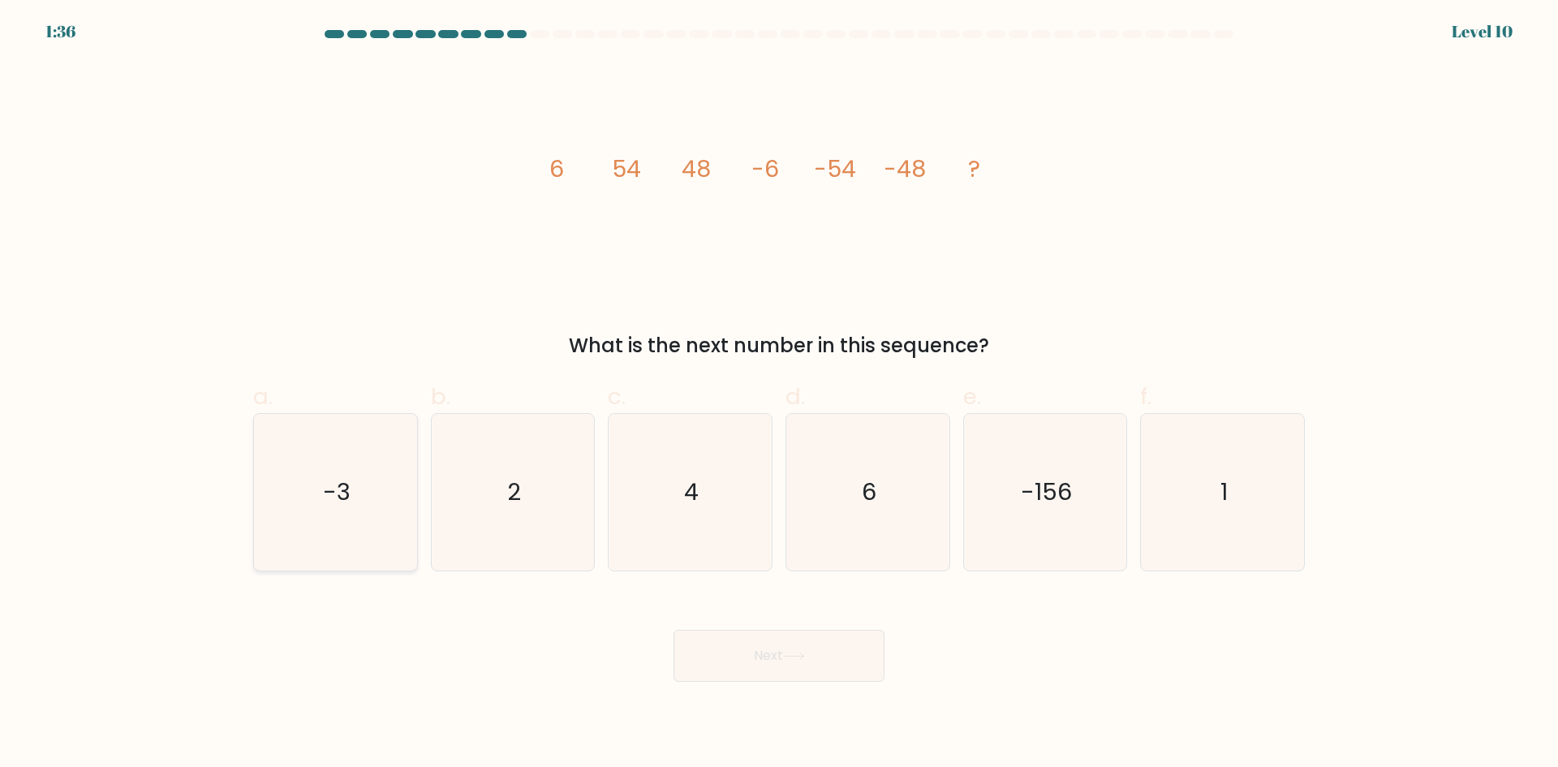
click at [379, 496] on icon "-3" at bounding box center [335, 492] width 157 height 157
click at [779, 394] on input "a. -3" at bounding box center [779, 389] width 1 height 11
radio input "true"
click at [970, 502] on icon "-156" at bounding box center [1044, 492] width 157 height 157
click at [780, 394] on input "e. -156" at bounding box center [779, 389] width 1 height 11
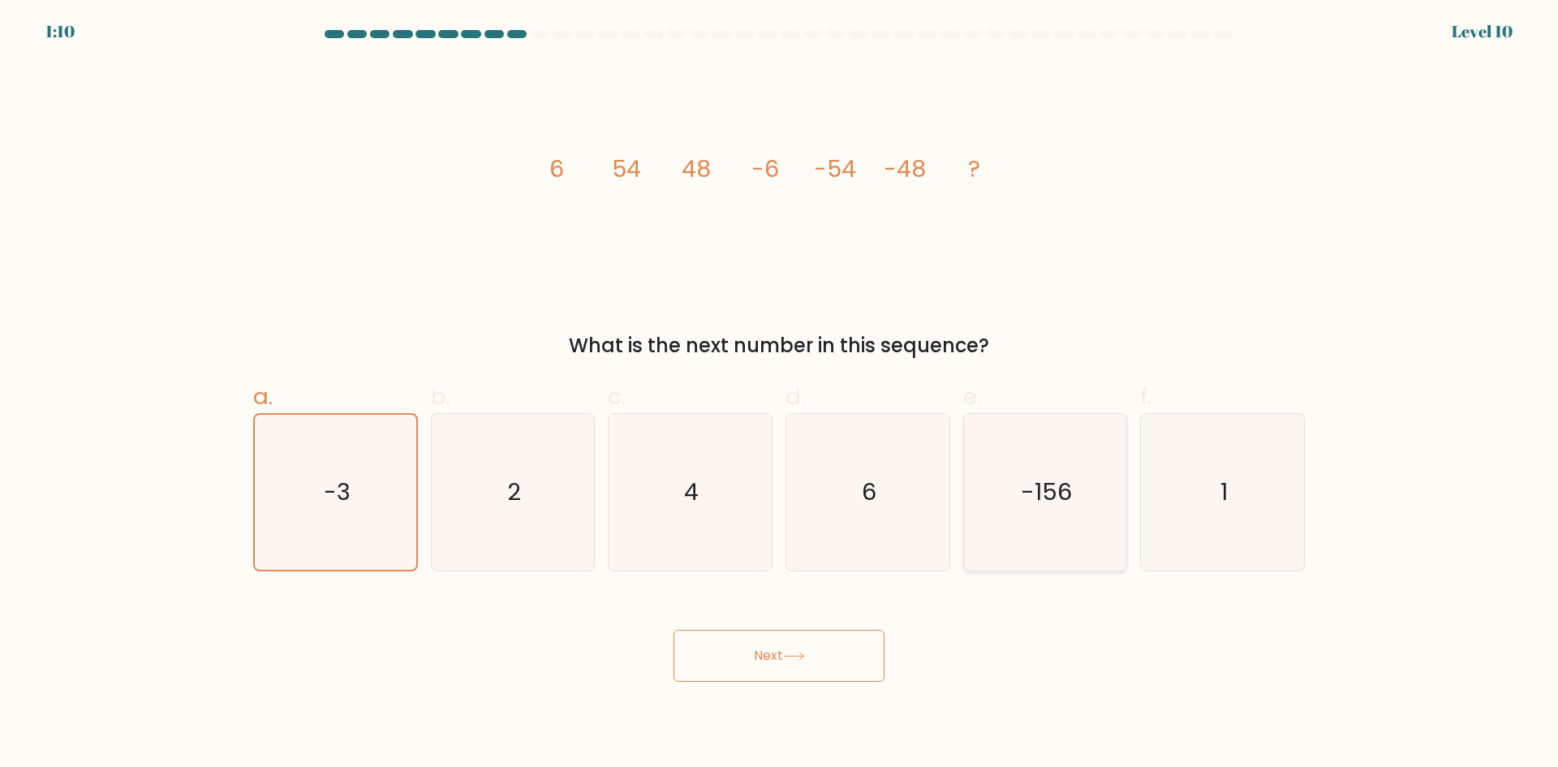
radio input "true"
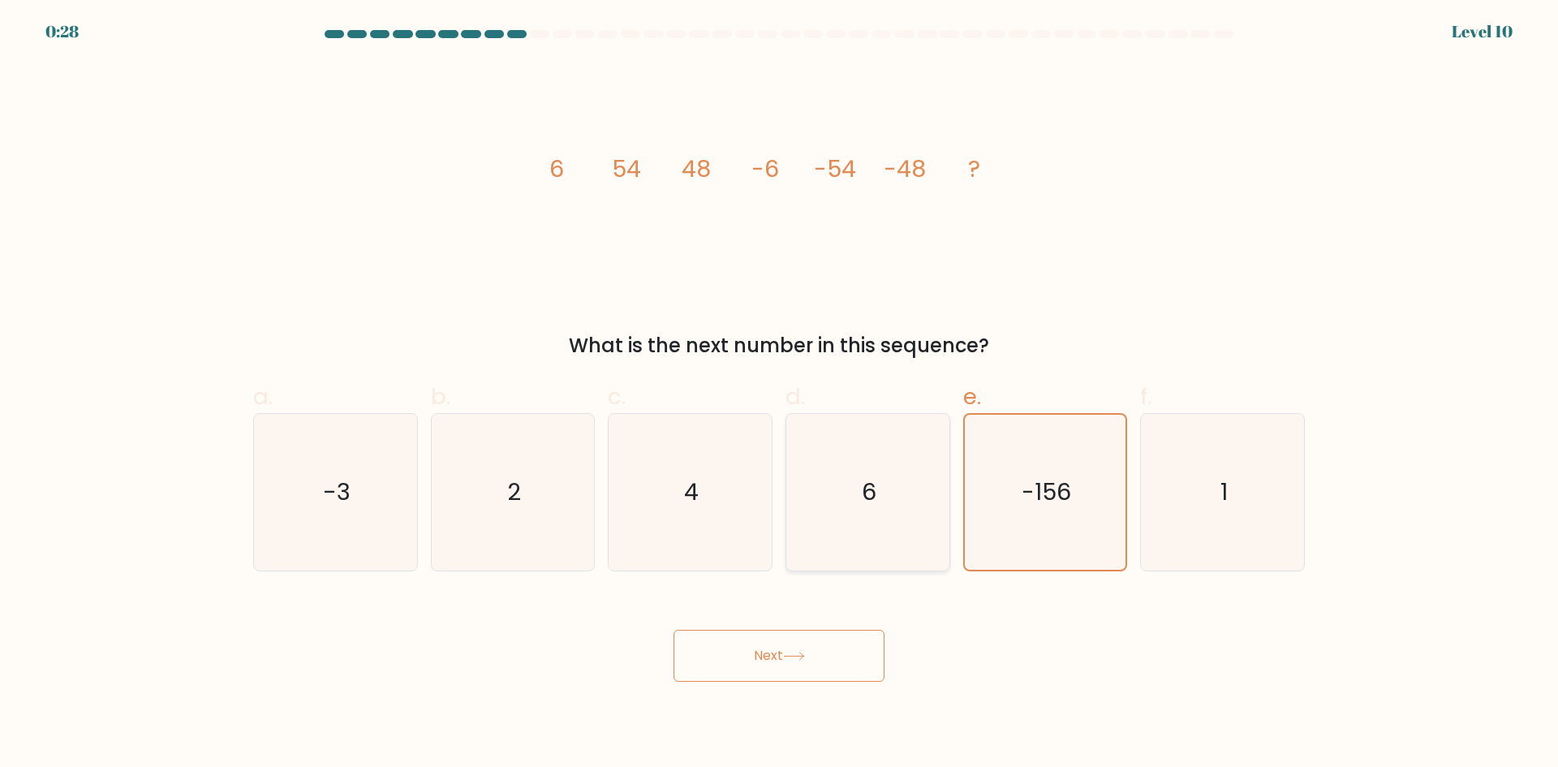
click at [822, 517] on icon "6" at bounding box center [867, 492] width 157 height 157
click at [780, 394] on input "d. 6" at bounding box center [779, 389] width 1 height 11
radio input "true"
click at [838, 645] on button "Next" at bounding box center [778, 655] width 211 height 52
click at [765, 649] on button "Next" at bounding box center [778, 655] width 211 height 52
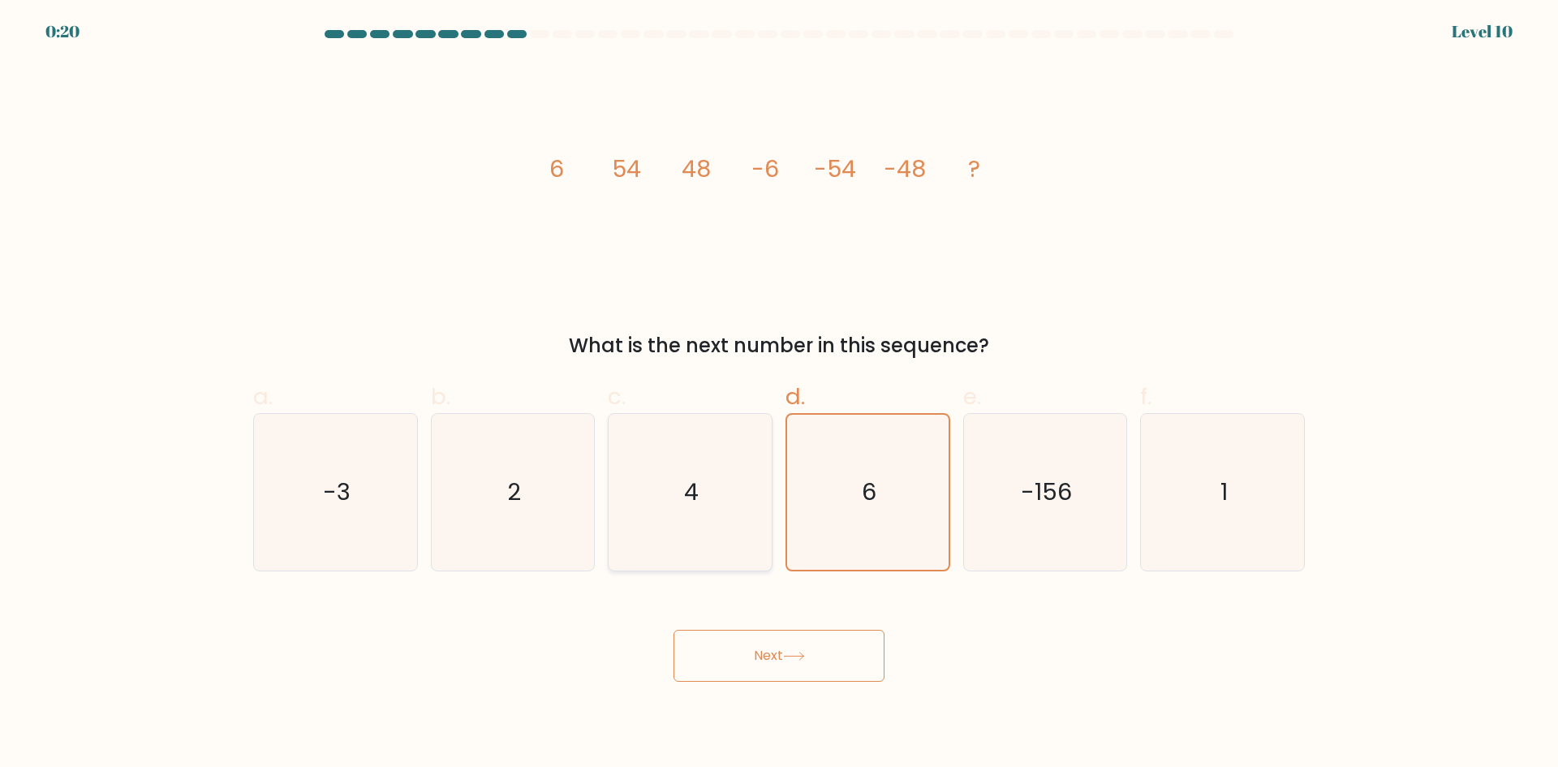
click at [684, 443] on icon "4" at bounding box center [690, 492] width 157 height 157
click at [779, 394] on input "c. 4" at bounding box center [779, 389] width 1 height 11
radio input "true"
click at [522, 487] on icon "2" at bounding box center [512, 492] width 157 height 157
click at [779, 394] on input "b. 2" at bounding box center [779, 389] width 1 height 11
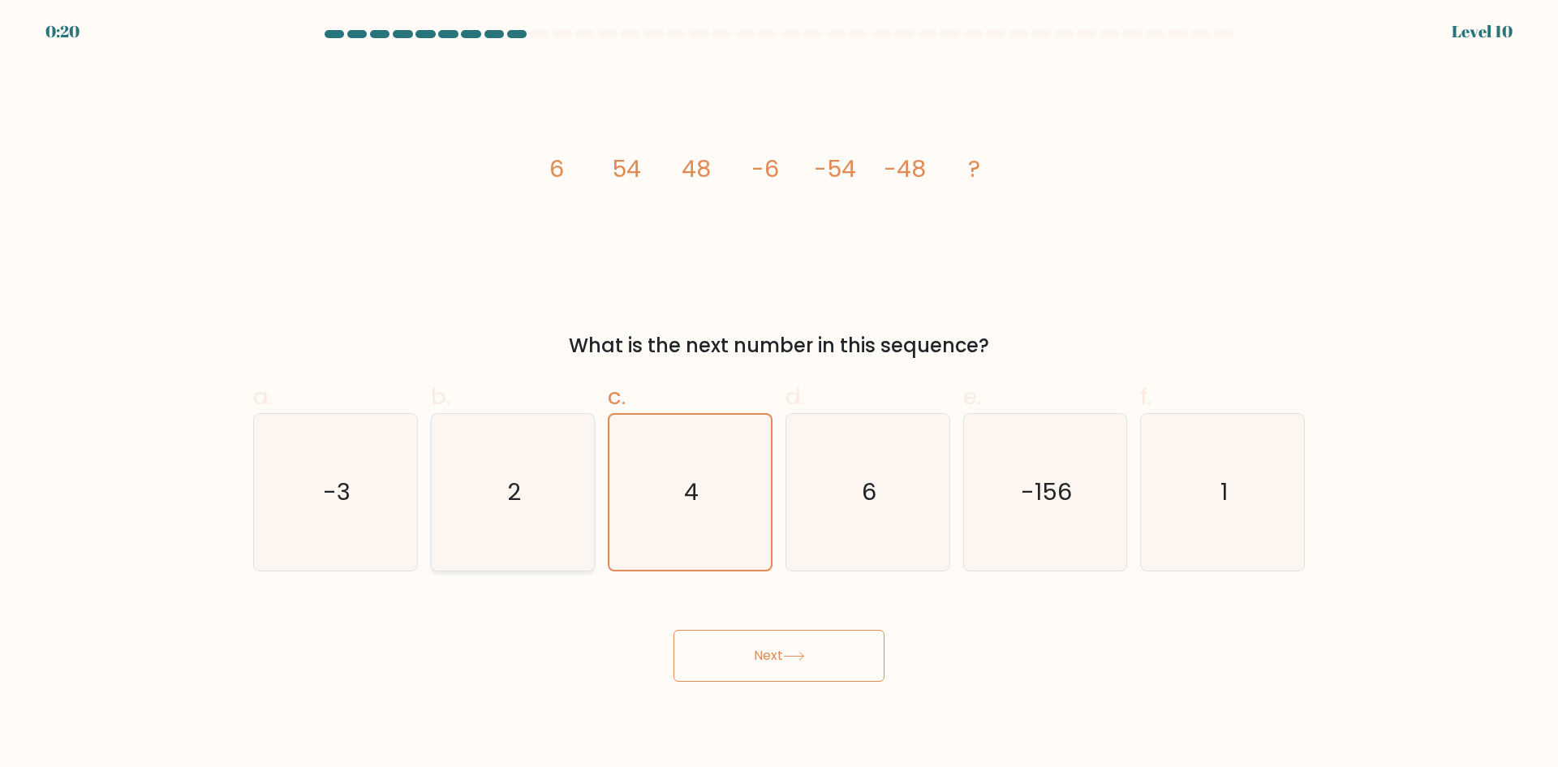
radio input "true"
drag, startPoint x: 634, startPoint y: 496, endPoint x: 643, endPoint y: 496, distance: 9.7
click at [637, 496] on icon "4" at bounding box center [690, 492] width 157 height 157
click at [779, 394] on input "c. 4" at bounding box center [779, 389] width 1 height 11
radio input "true"
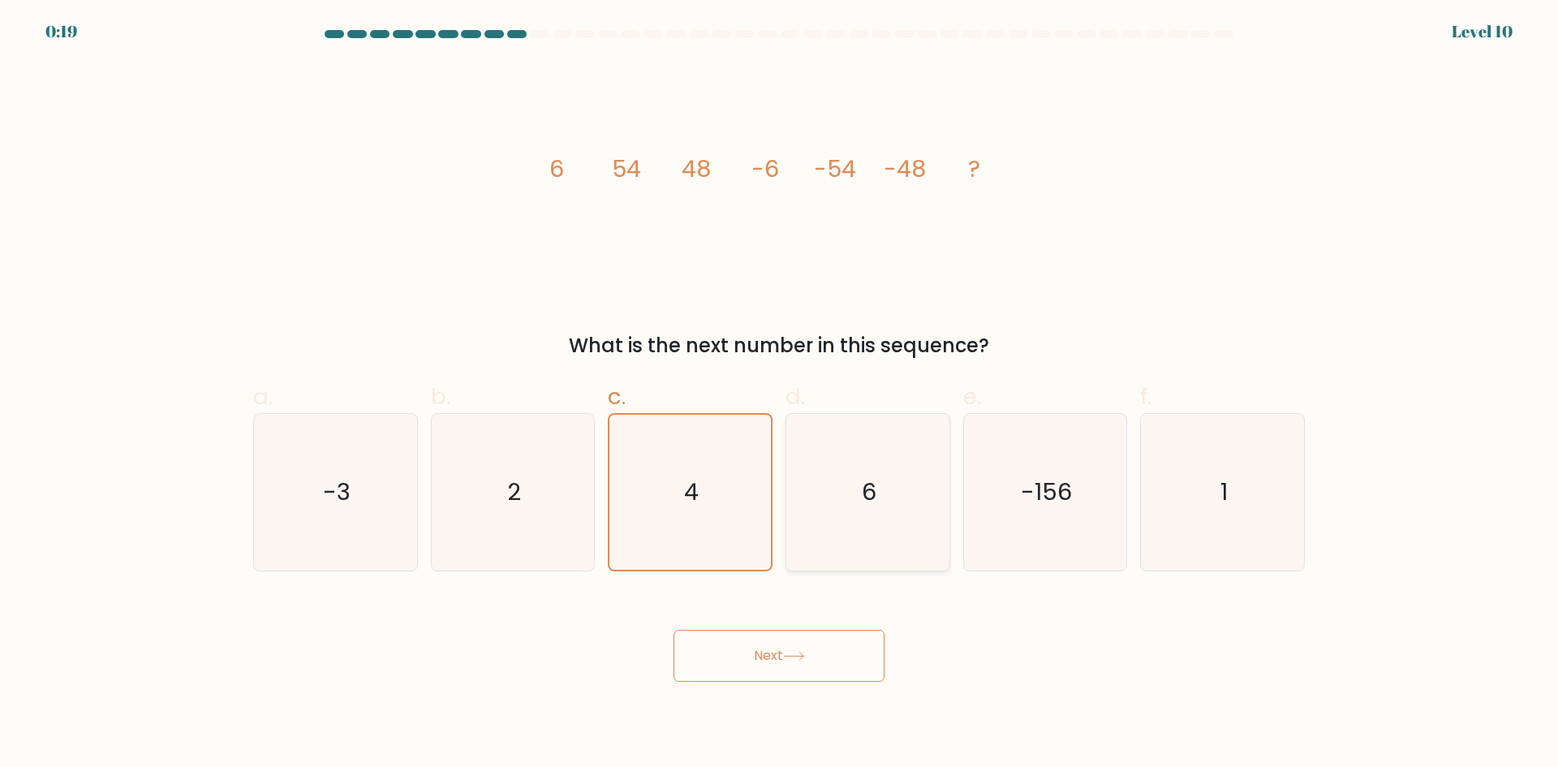
click at [859, 494] on icon "6" at bounding box center [867, 492] width 157 height 157
click at [780, 394] on input "d. 6" at bounding box center [779, 389] width 1 height 11
radio input "true"
click at [775, 647] on button "Next" at bounding box center [778, 655] width 211 height 52
click at [773, 647] on button "Next" at bounding box center [778, 655] width 211 height 52
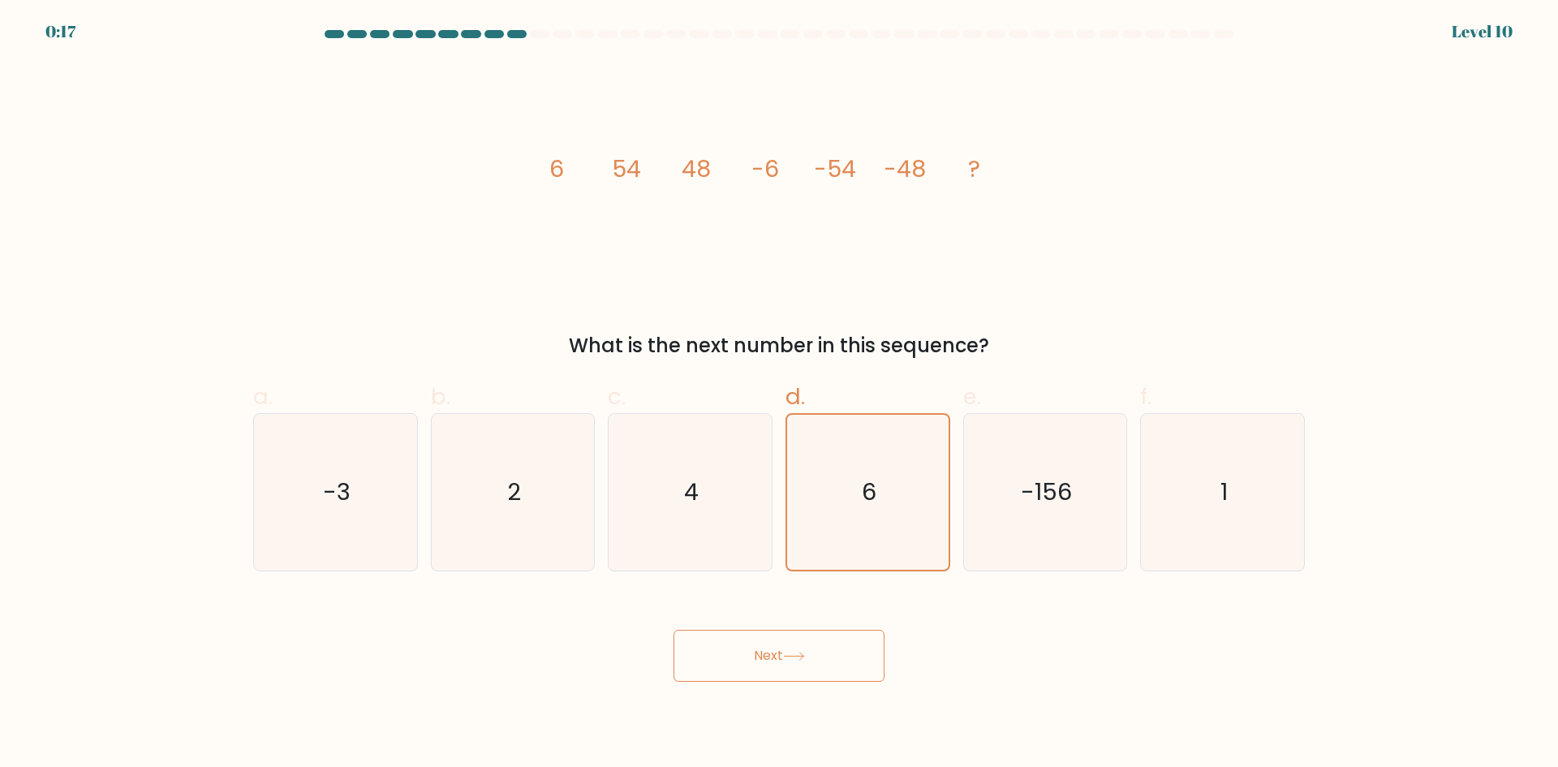
click at [772, 644] on button "Next" at bounding box center [778, 655] width 211 height 52
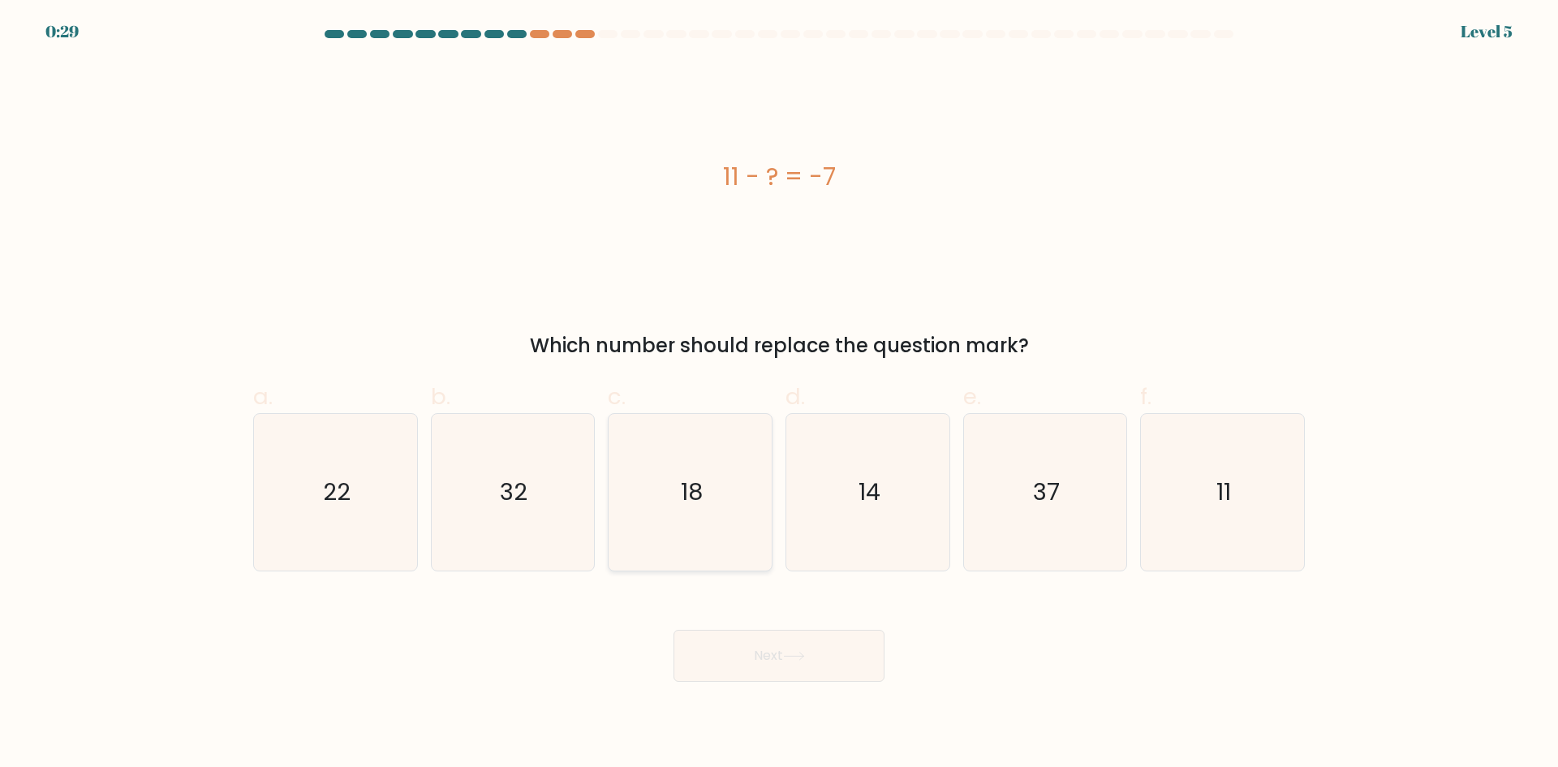
click at [697, 492] on text "18" at bounding box center [692, 491] width 22 height 32
click at [779, 394] on input "c. 18" at bounding box center [779, 389] width 1 height 11
radio input "true"
click at [780, 655] on button "Next" at bounding box center [778, 655] width 211 height 52
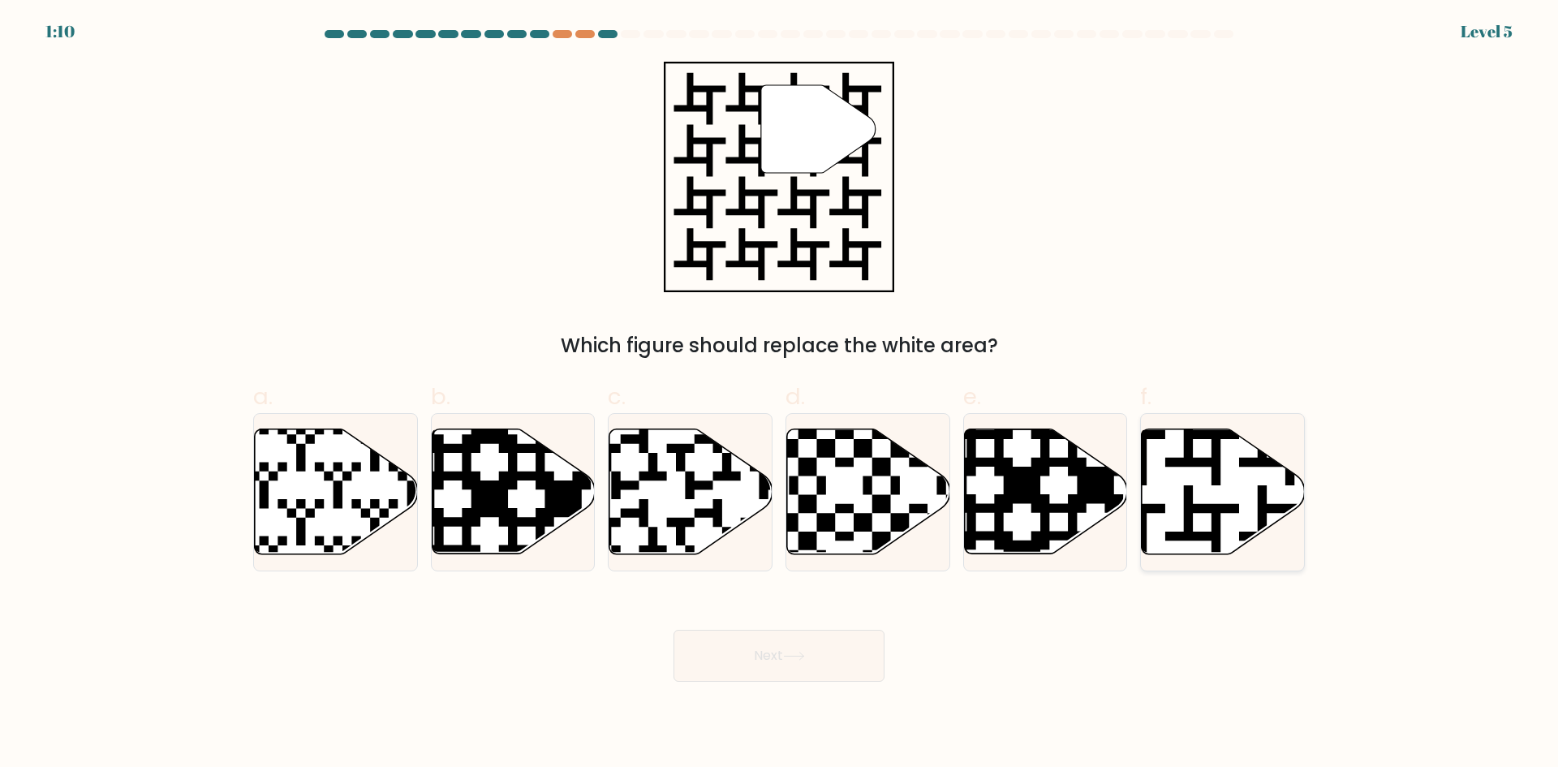
drag, startPoint x: 1222, startPoint y: 496, endPoint x: 1067, endPoint y: 618, distance: 197.6
click at [1219, 493] on icon at bounding box center [1222, 491] width 163 height 125
click at [780, 394] on input "f." at bounding box center [779, 389] width 1 height 11
radio input "true"
click at [806, 631] on button "Next" at bounding box center [778, 655] width 211 height 52
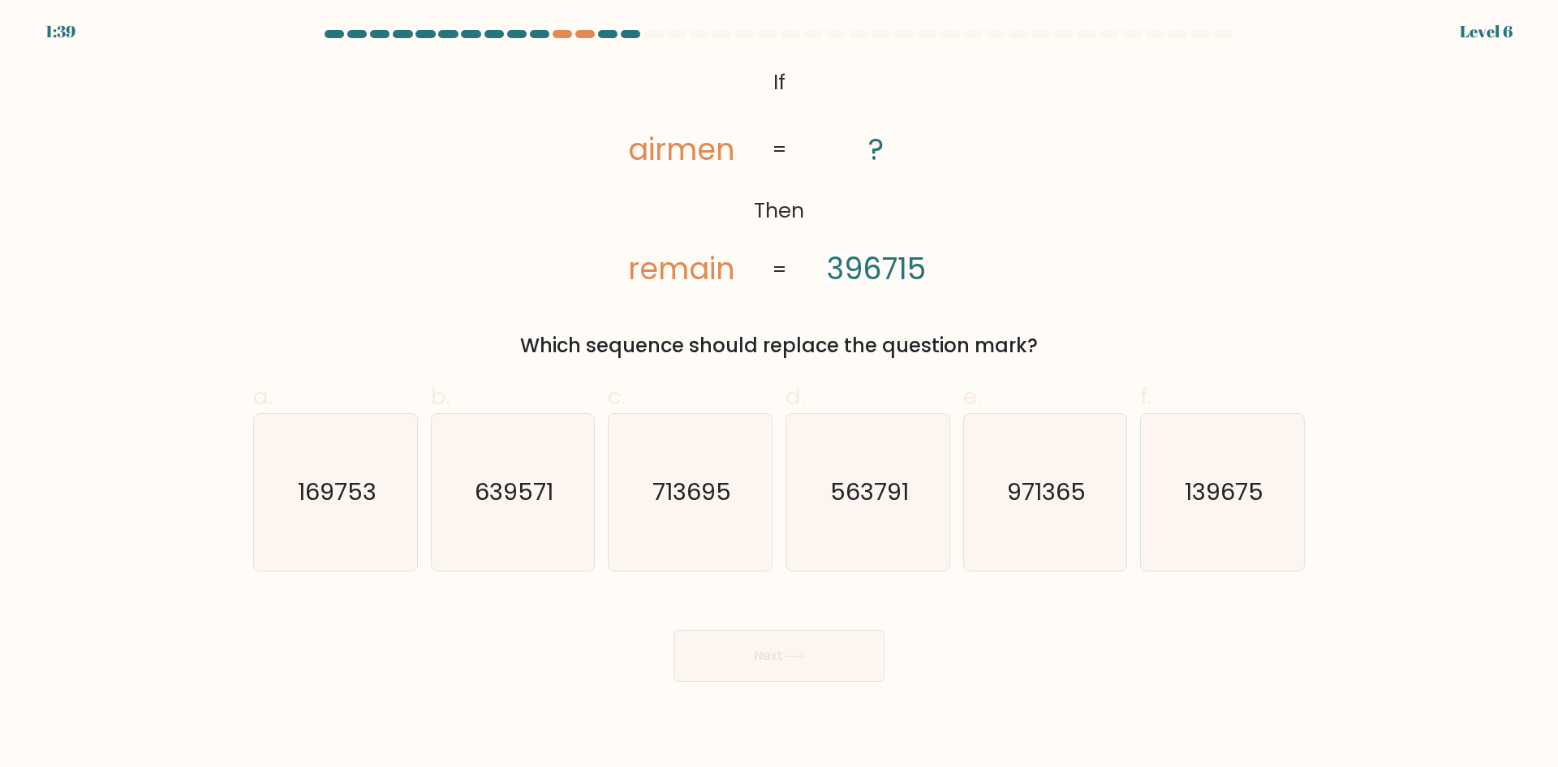
click at [698, 273] on tspan "remain" at bounding box center [681, 268] width 107 height 42
click at [730, 531] on icon "713695" at bounding box center [690, 492] width 157 height 157
click at [779, 394] on input "c. 713695" at bounding box center [779, 389] width 1 height 11
radio input "true"
click at [805, 659] on icon at bounding box center [794, 655] width 22 height 9
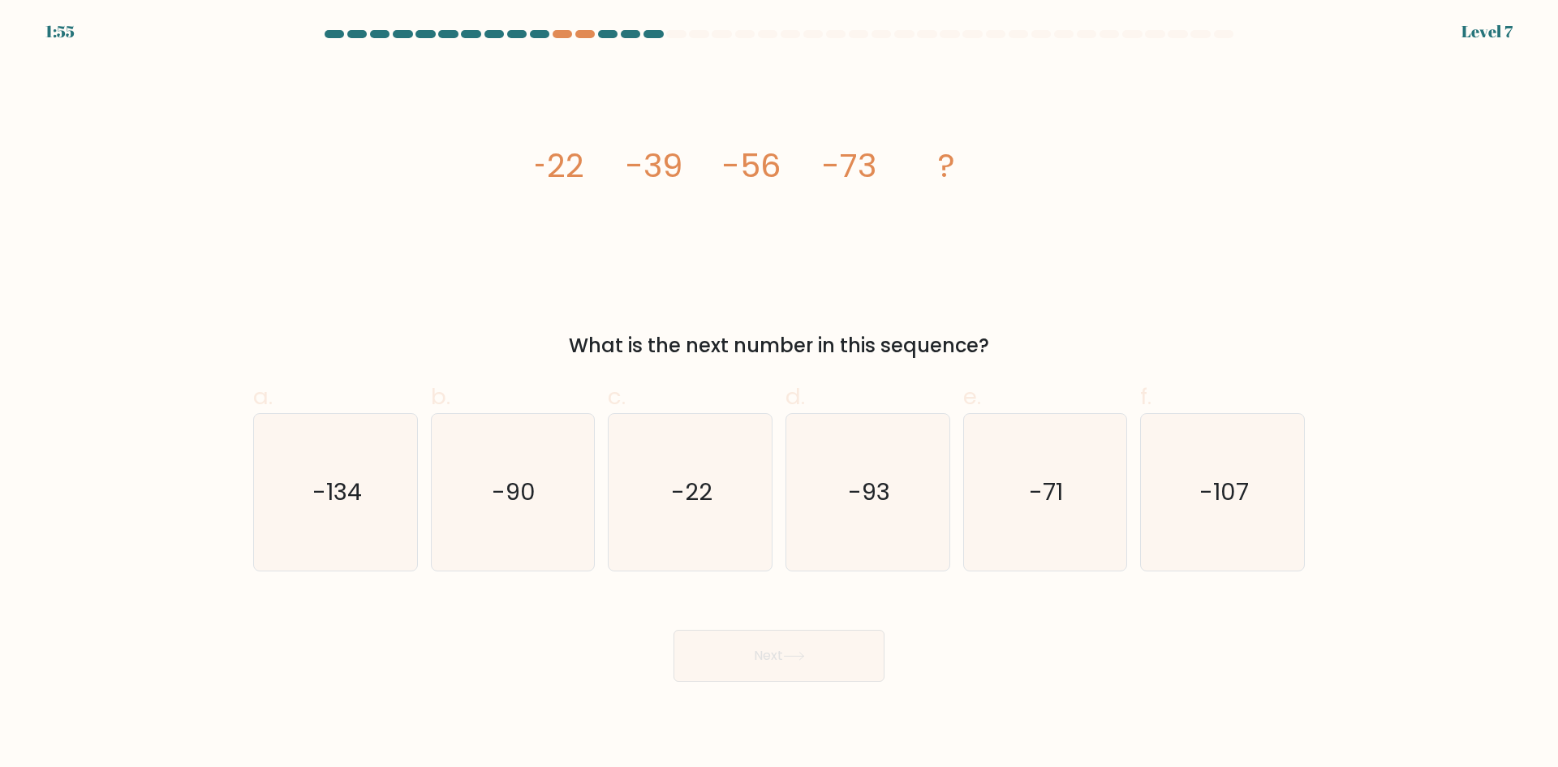
click at [893, 350] on div "What is the next number in this sequence?" at bounding box center [779, 345] width 1032 height 29
click at [886, 448] on icon "-93" at bounding box center [867, 492] width 157 height 157
click at [780, 394] on input "d. -93" at bounding box center [779, 389] width 1 height 11
radio input "true"
click at [792, 664] on button "Next" at bounding box center [778, 655] width 211 height 52
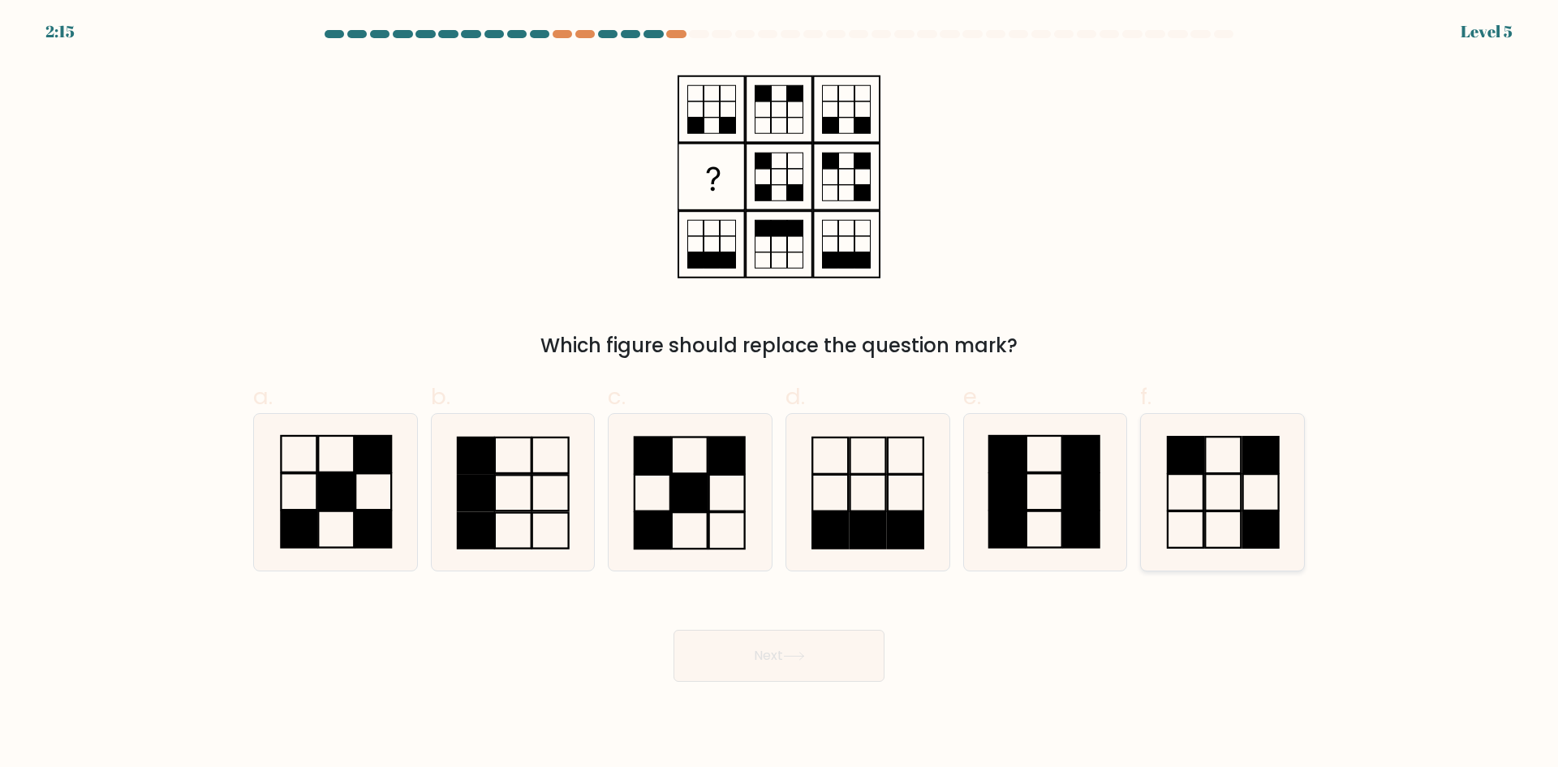
click at [1248, 516] on rect at bounding box center [1261, 529] width 36 height 37
click at [780, 394] on input "f." at bounding box center [779, 389] width 1 height 11
radio input "true"
click at [763, 660] on button "Next" at bounding box center [778, 655] width 211 height 52
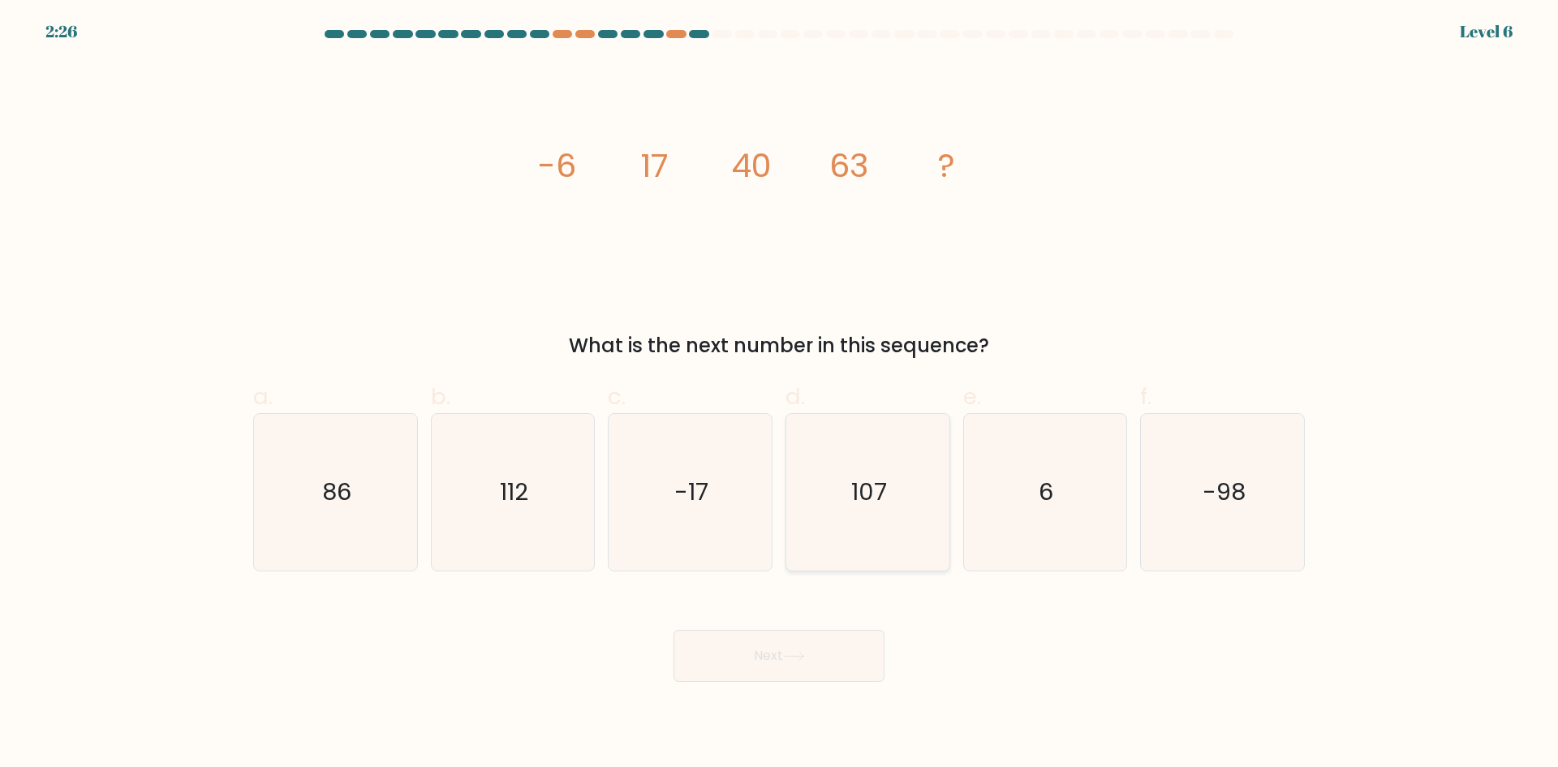
click at [947, 508] on div "107" at bounding box center [867, 492] width 165 height 158
click at [780, 394] on input "d. 107" at bounding box center [779, 389] width 1 height 11
radio input "true"
click at [767, 524] on icon "-17" at bounding box center [690, 492] width 157 height 157
click at [779, 394] on input "c. -17" at bounding box center [779, 389] width 1 height 11
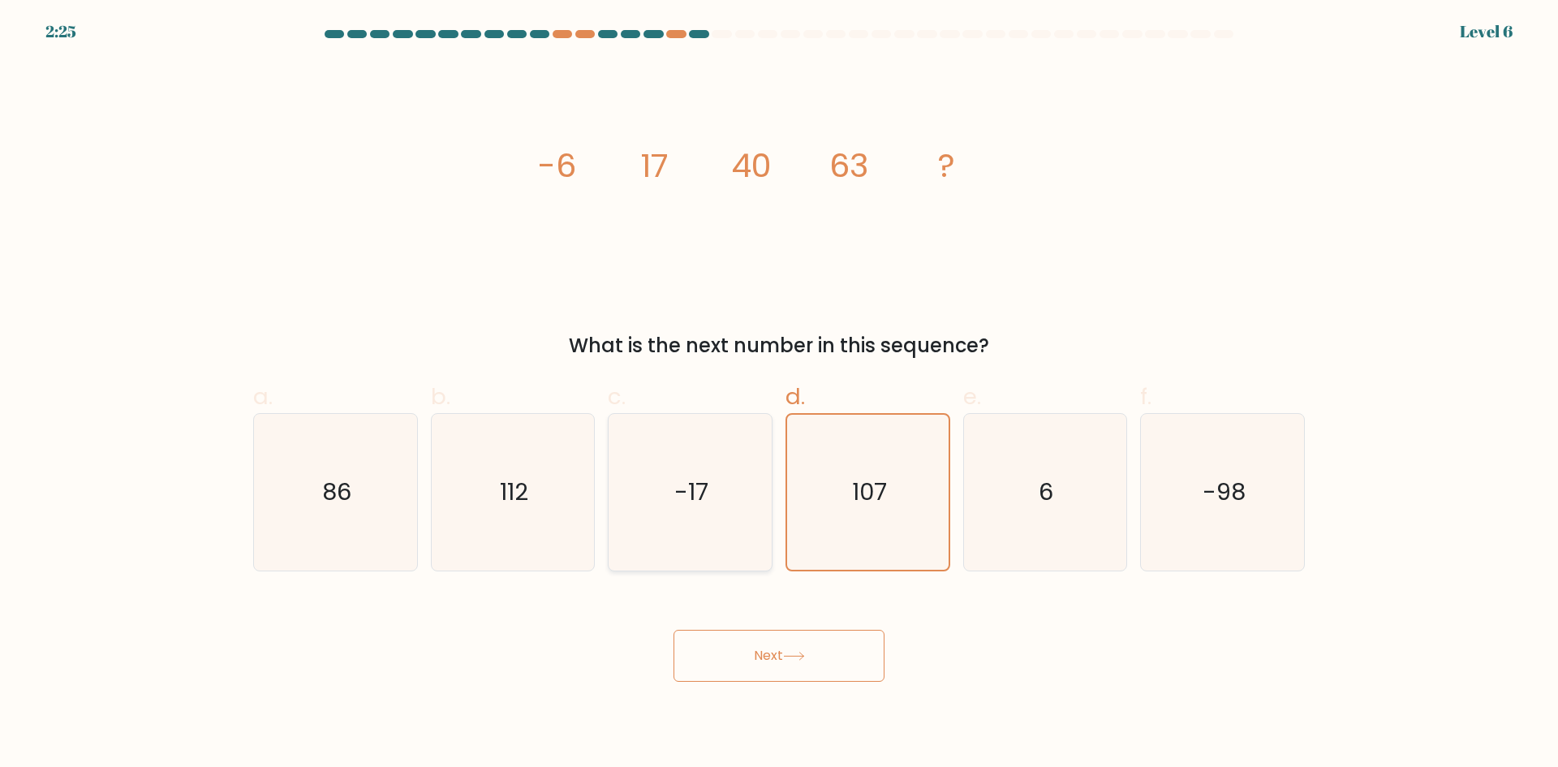
radio input "true"
drag, startPoint x: 530, startPoint y: 493, endPoint x: 502, endPoint y: 486, distance: 28.5
click at [526, 491] on icon "112" at bounding box center [512, 492] width 157 height 157
click at [779, 394] on input "b. 112" at bounding box center [779, 389] width 1 height 11
radio input "true"
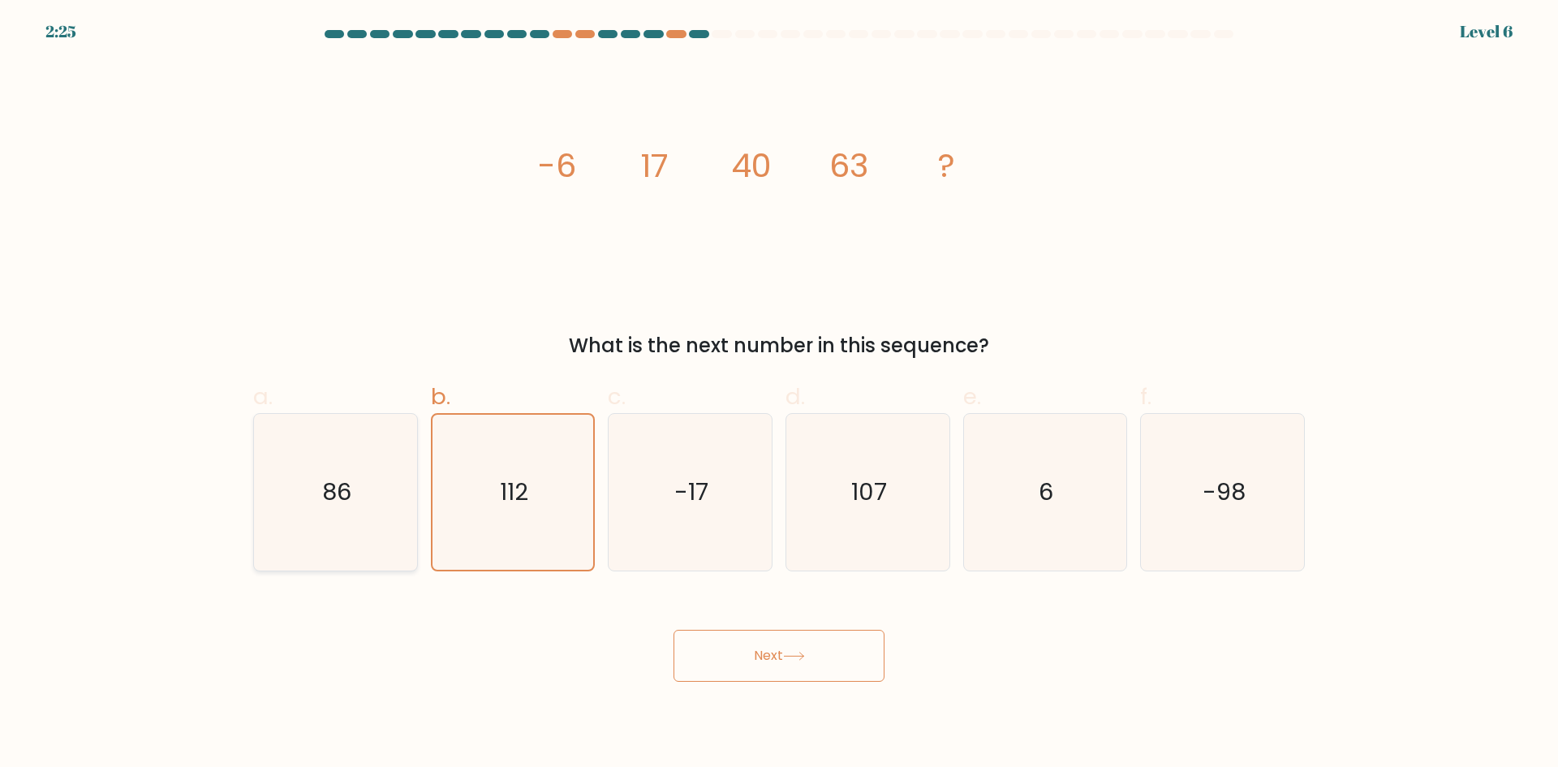
click at [349, 486] on text "86" at bounding box center [336, 491] width 29 height 32
click at [779, 394] on input "a. 86" at bounding box center [779, 389] width 1 height 11
radio input "true"
click at [870, 455] on icon "107" at bounding box center [867, 492] width 157 height 157
click at [780, 394] on input "d. 107" at bounding box center [779, 389] width 1 height 11
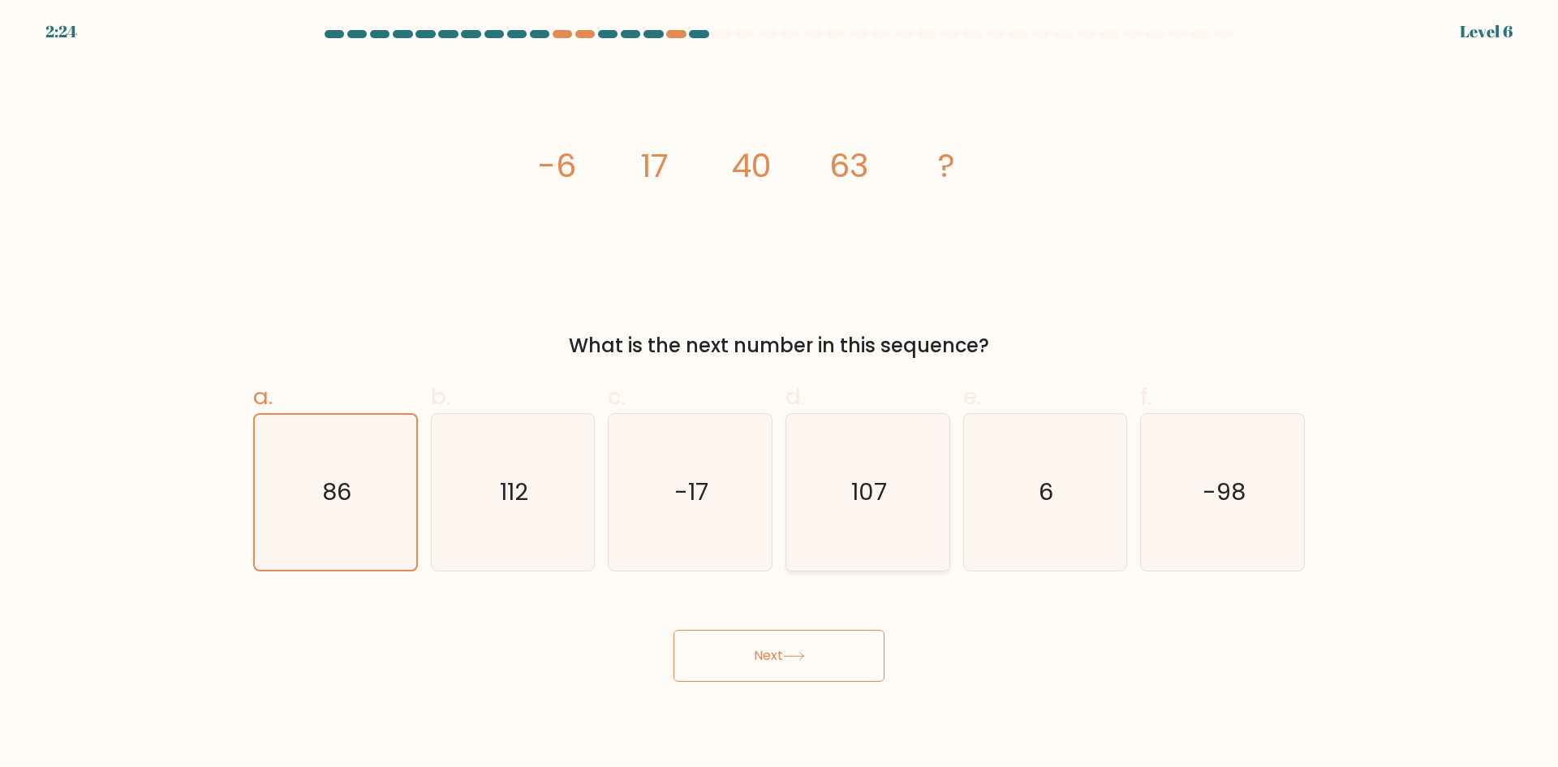
radio input "true"
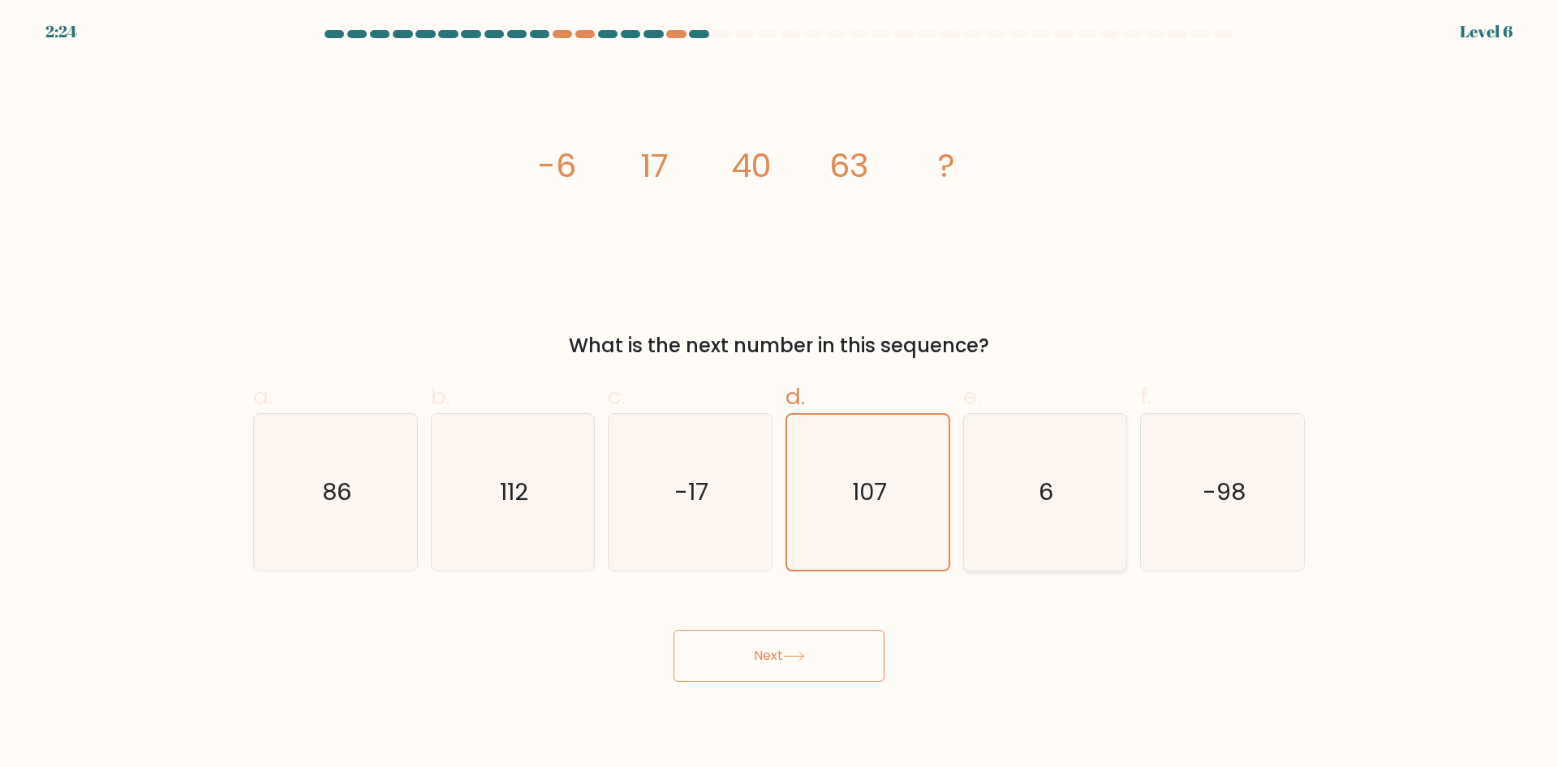
drag, startPoint x: 991, startPoint y: 488, endPoint x: 1175, endPoint y: 488, distance: 184.1
click at [994, 488] on icon "6" at bounding box center [1044, 492] width 157 height 157
click at [780, 394] on input "e. 6" at bounding box center [779, 389] width 1 height 11
radio input "true"
drag, startPoint x: 1231, startPoint y: 494, endPoint x: 1136, endPoint y: 504, distance: 95.4
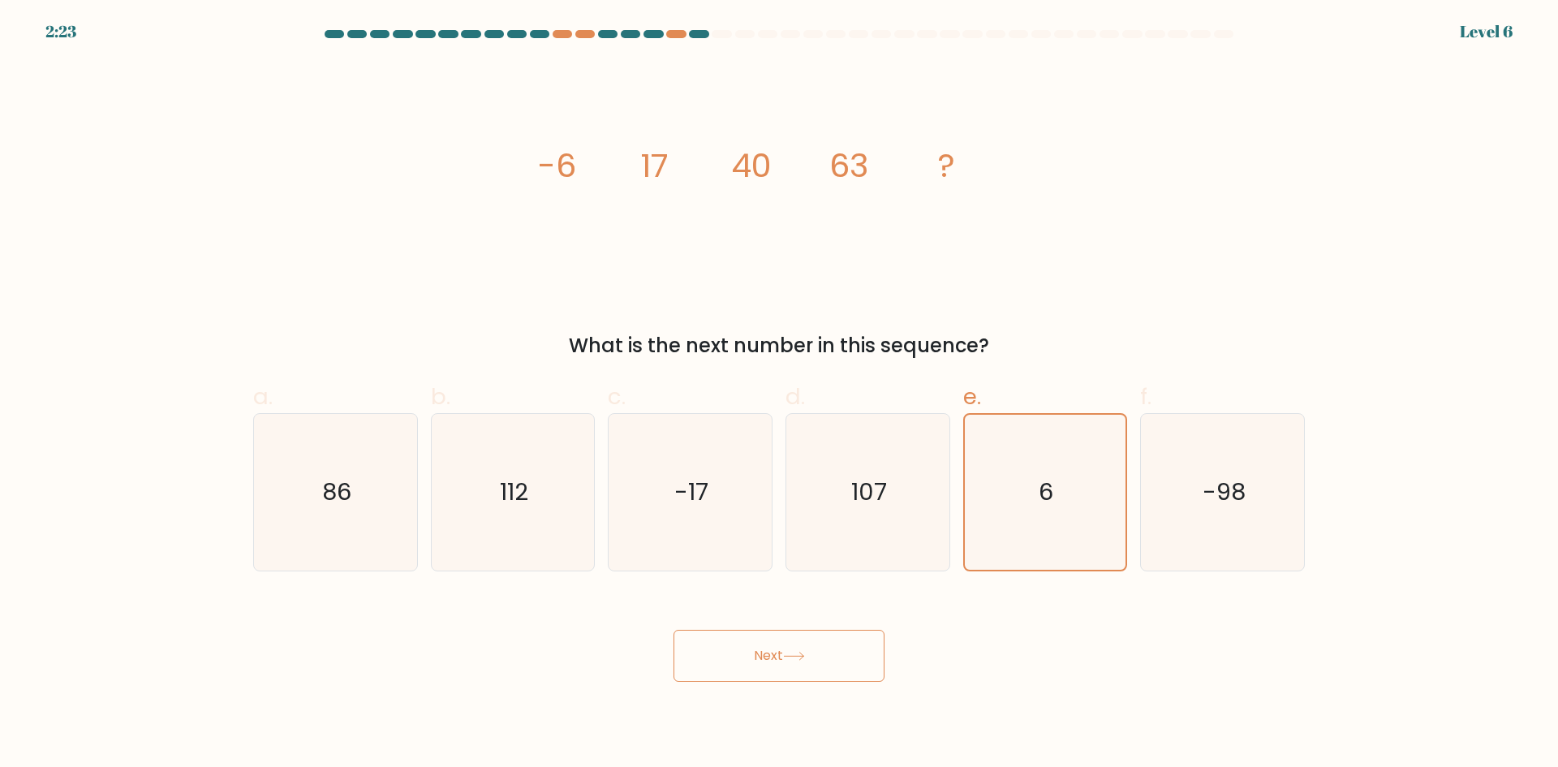
click at [1217, 496] on text "-98" at bounding box center [1223, 491] width 43 height 32
click at [918, 522] on icon "107" at bounding box center [867, 492] width 157 height 157
click at [780, 394] on input "d. 107" at bounding box center [779, 389] width 1 height 11
radio input "true"
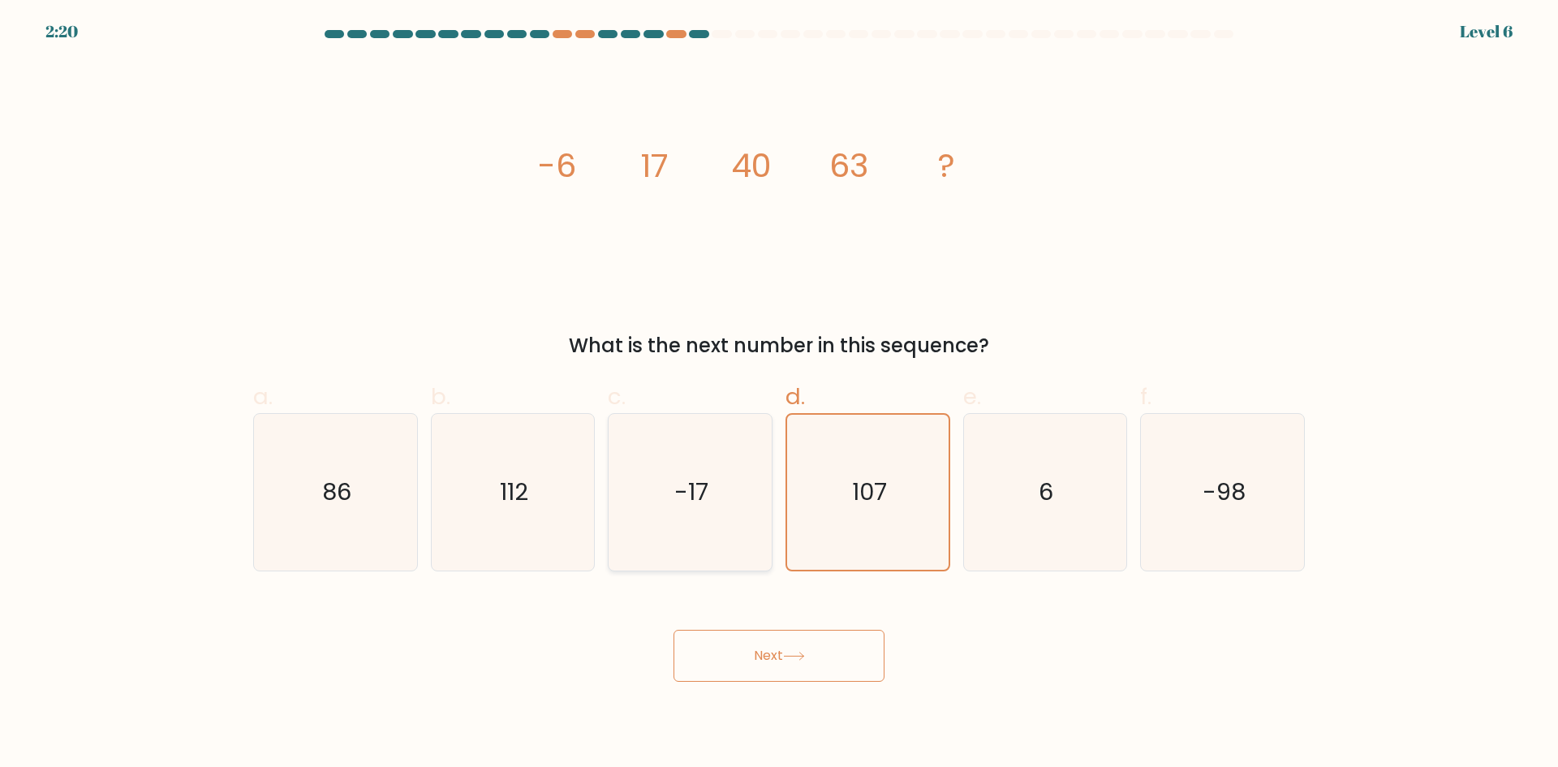
click at [691, 496] on text "-17" at bounding box center [692, 491] width 34 height 32
click at [779, 394] on input "c. -17" at bounding box center [779, 389] width 1 height 11
radio input "true"
click at [952, 491] on div "d. 107" at bounding box center [868, 475] width 178 height 191
click at [1080, 482] on icon "6" at bounding box center [1044, 492] width 157 height 157
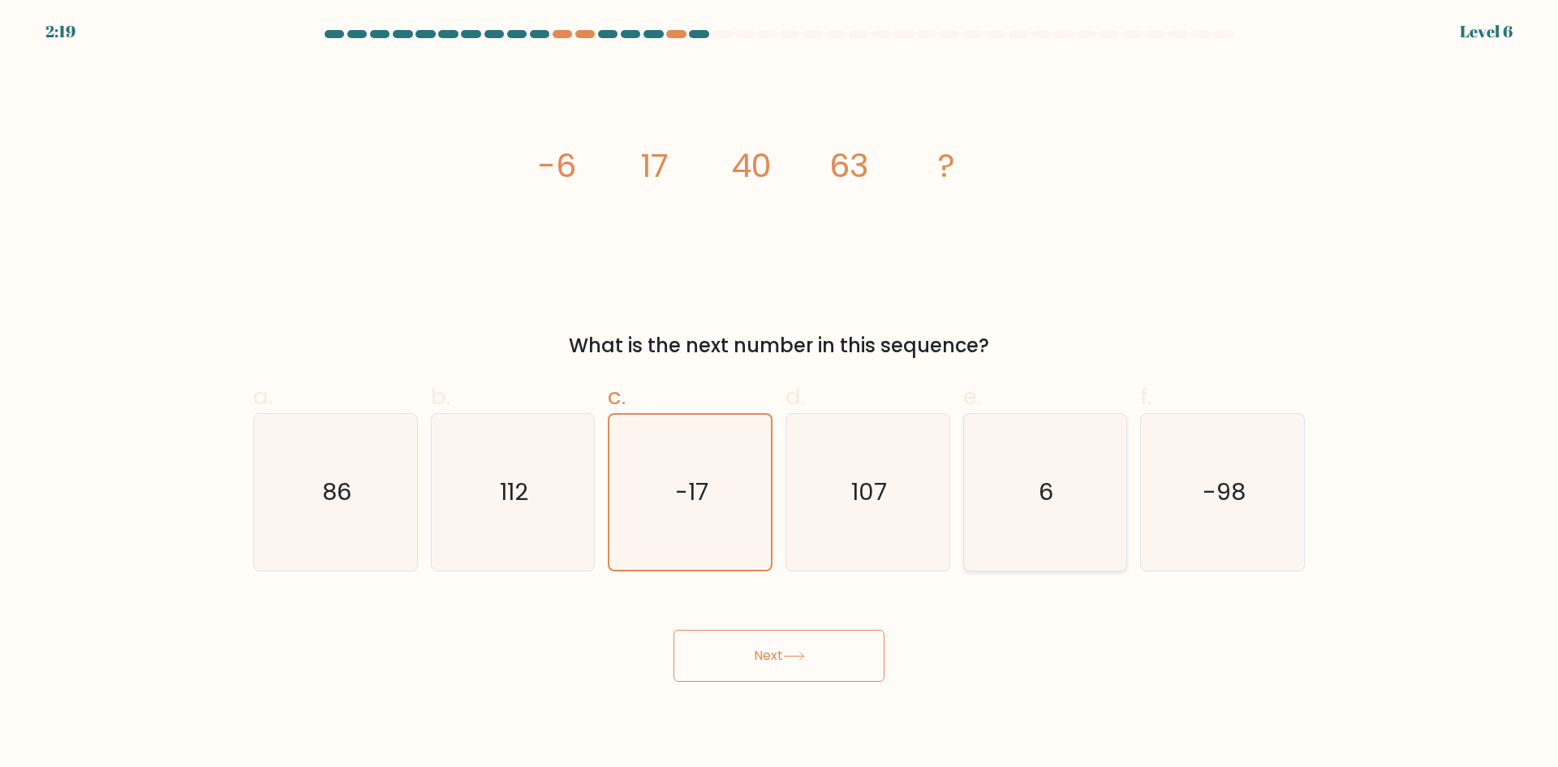
click at [780, 394] on input "e. 6" at bounding box center [779, 389] width 1 height 11
radio input "true"
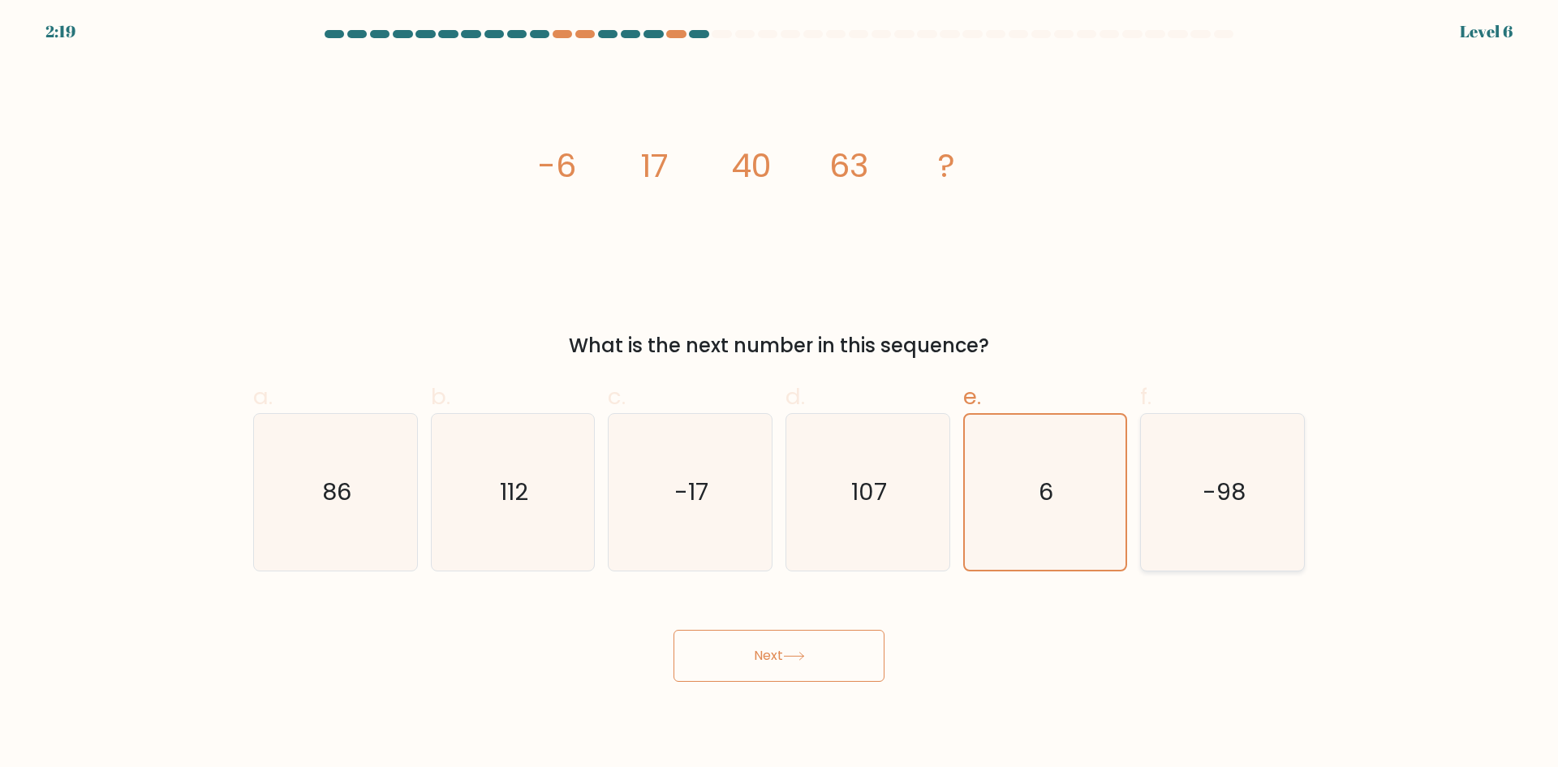
click at [1228, 482] on text "-98" at bounding box center [1223, 491] width 43 height 32
click at [780, 394] on input "f. -98" at bounding box center [779, 389] width 1 height 11
radio input "true"
drag, startPoint x: 754, startPoint y: 478, endPoint x: 596, endPoint y: 484, distance: 158.3
click at [746, 479] on icon "-17" at bounding box center [690, 492] width 157 height 157
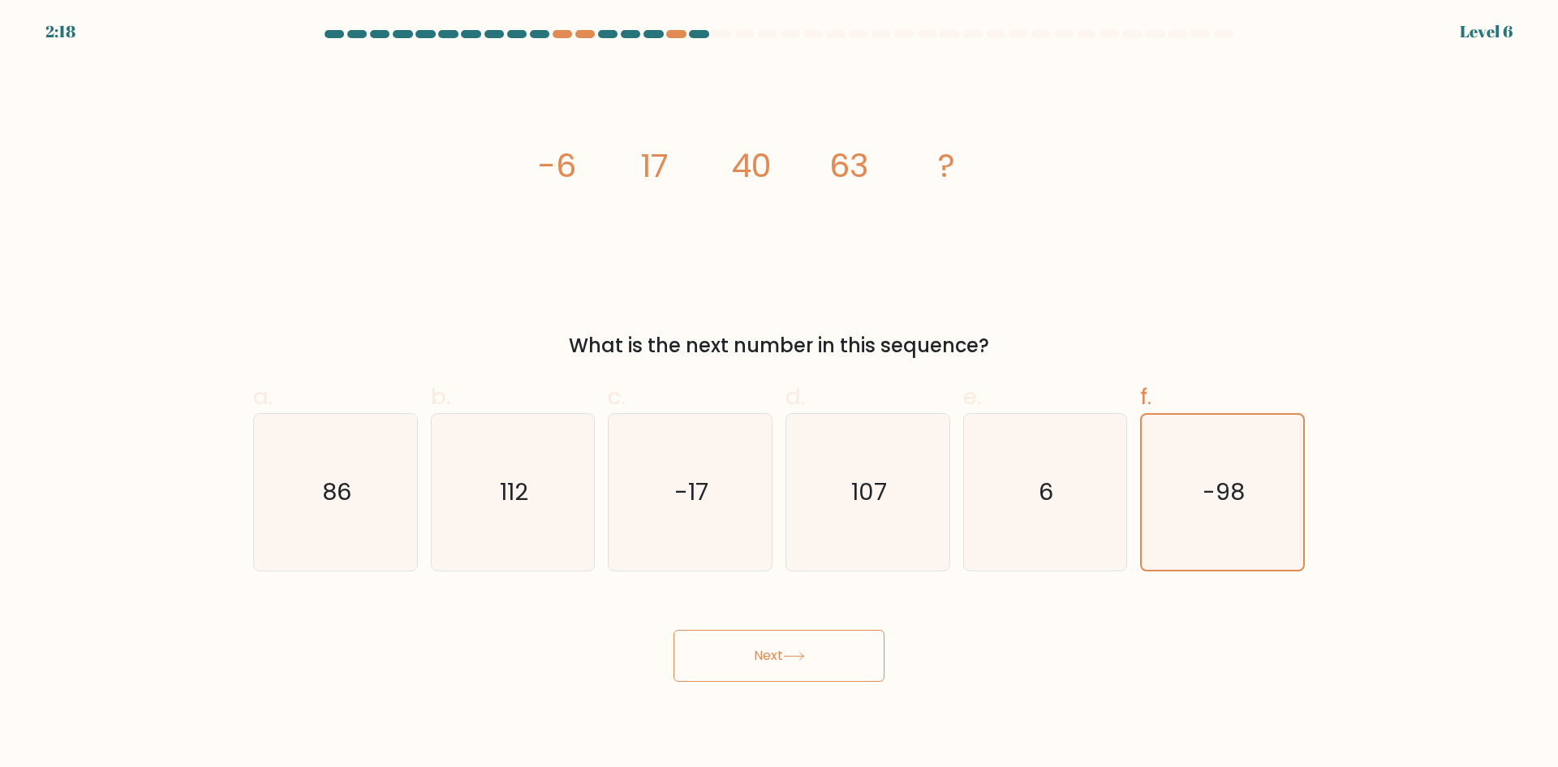
click at [779, 394] on input "c. -17" at bounding box center [779, 389] width 1 height 11
radio input "true"
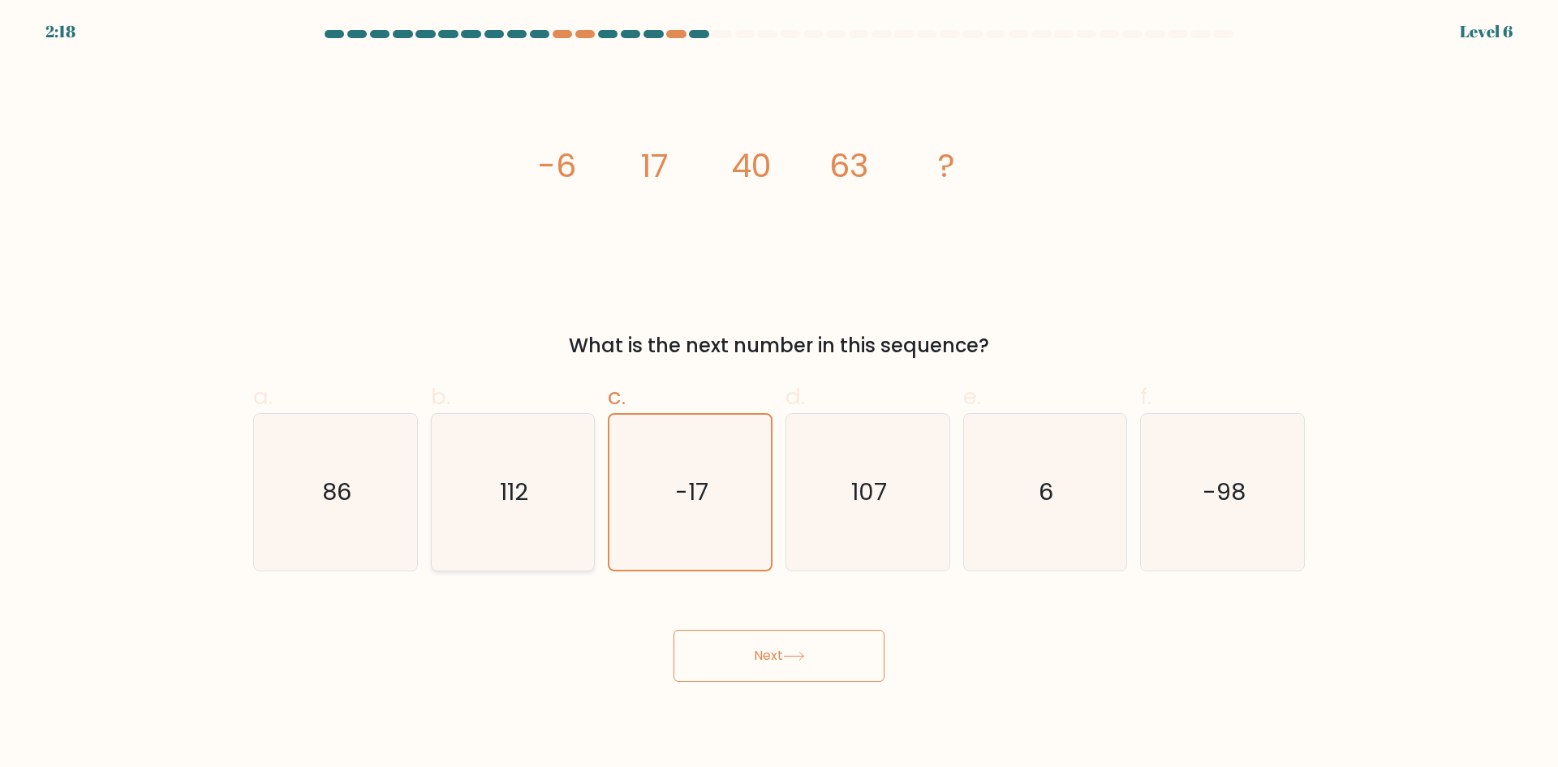
click at [553, 486] on icon "112" at bounding box center [512, 492] width 157 height 157
click at [779, 394] on input "b. 112" at bounding box center [779, 389] width 1 height 11
radio input "true"
click at [367, 502] on icon "86" at bounding box center [335, 492] width 157 height 157
click at [779, 394] on input "a. 86" at bounding box center [779, 389] width 1 height 11
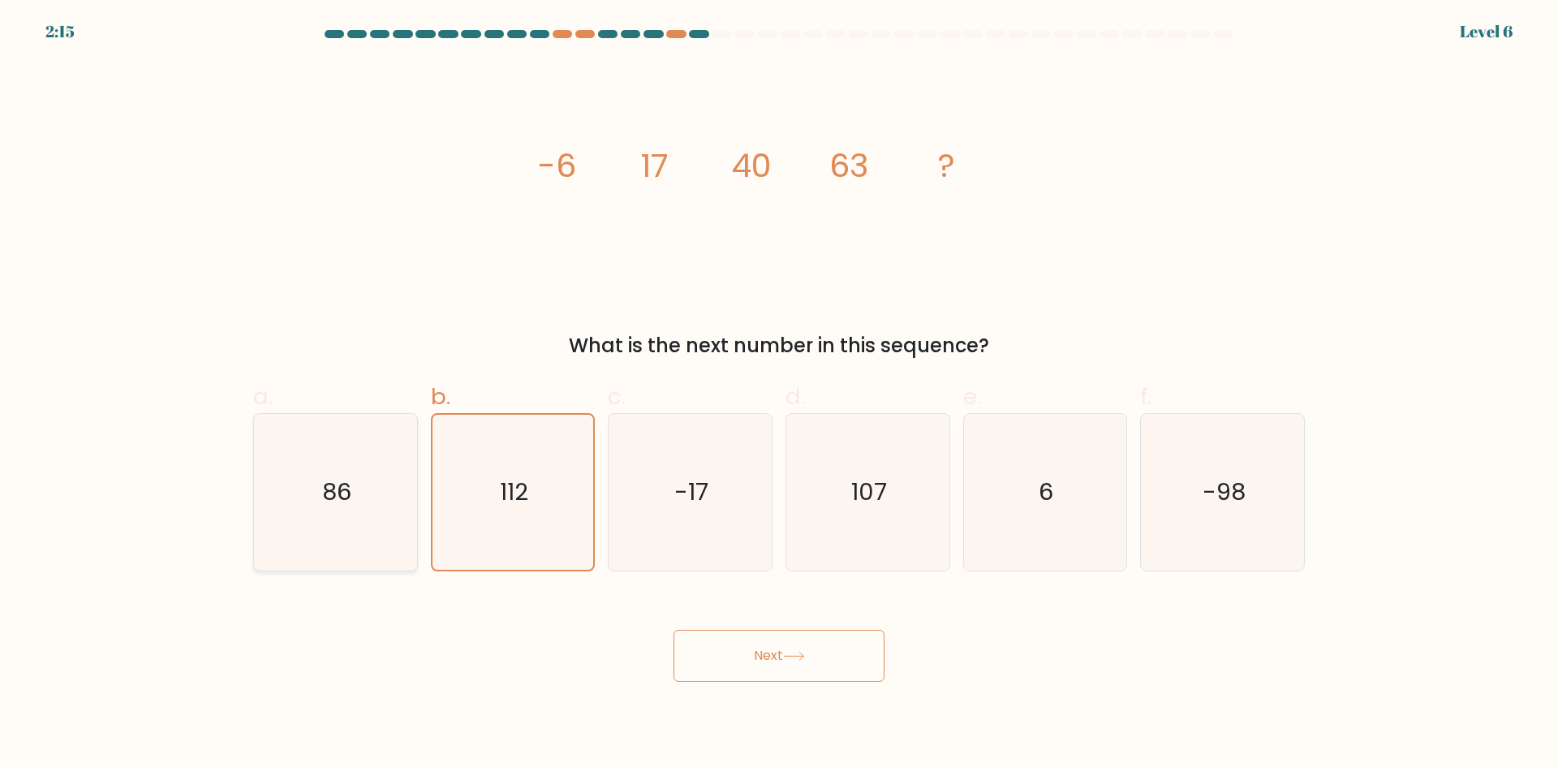
radio input "true"
drag, startPoint x: 541, startPoint y: 495, endPoint x: 528, endPoint y: 487, distance: 15.3
click at [540, 494] on icon "112" at bounding box center [512, 492] width 157 height 157
click at [779, 394] on input "b. 112" at bounding box center [779, 389] width 1 height 11
radio input "true"
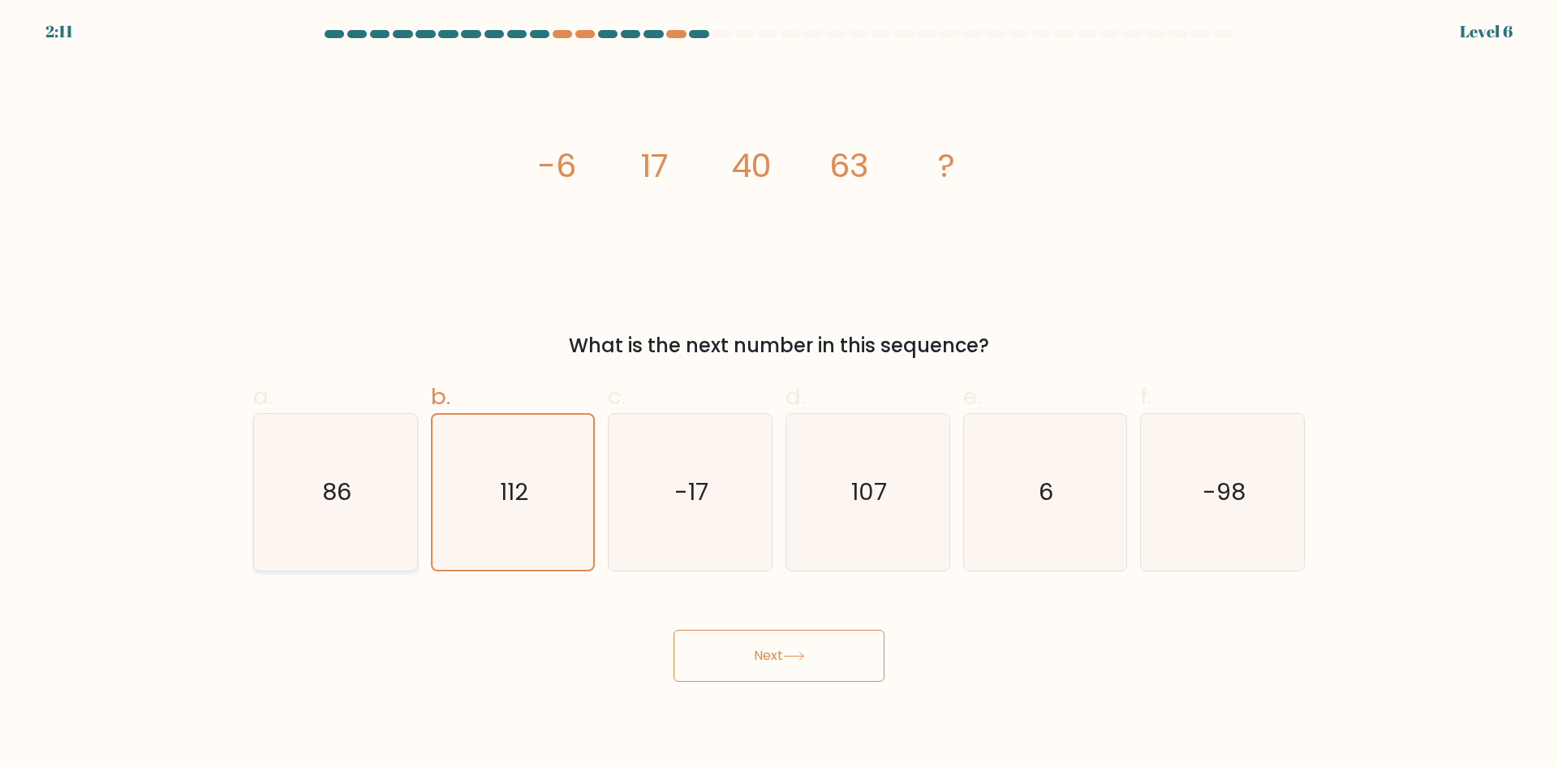
click at [265, 480] on icon "86" at bounding box center [335, 492] width 157 height 157
click at [779, 394] on input "a. 86" at bounding box center [779, 389] width 1 height 11
radio input "true"
click at [765, 656] on button "Next" at bounding box center [778, 655] width 211 height 52
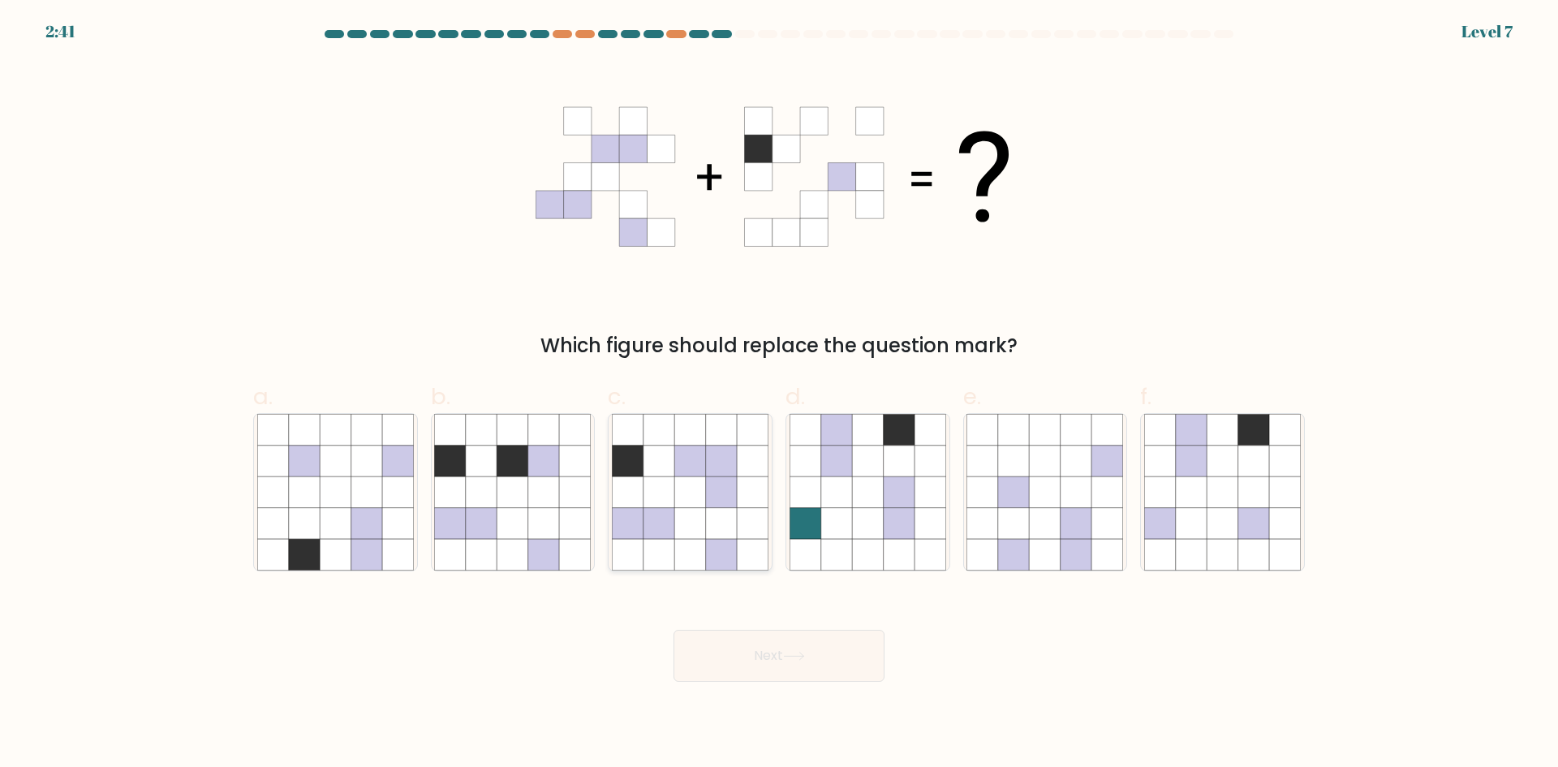
click at [672, 463] on icon at bounding box center [658, 460] width 31 height 31
click at [779, 394] on input "c." at bounding box center [779, 389] width 1 height 11
radio input "true"
click at [754, 649] on button "Next" at bounding box center [778, 655] width 211 height 52
click at [814, 651] on button "Next" at bounding box center [778, 655] width 211 height 52
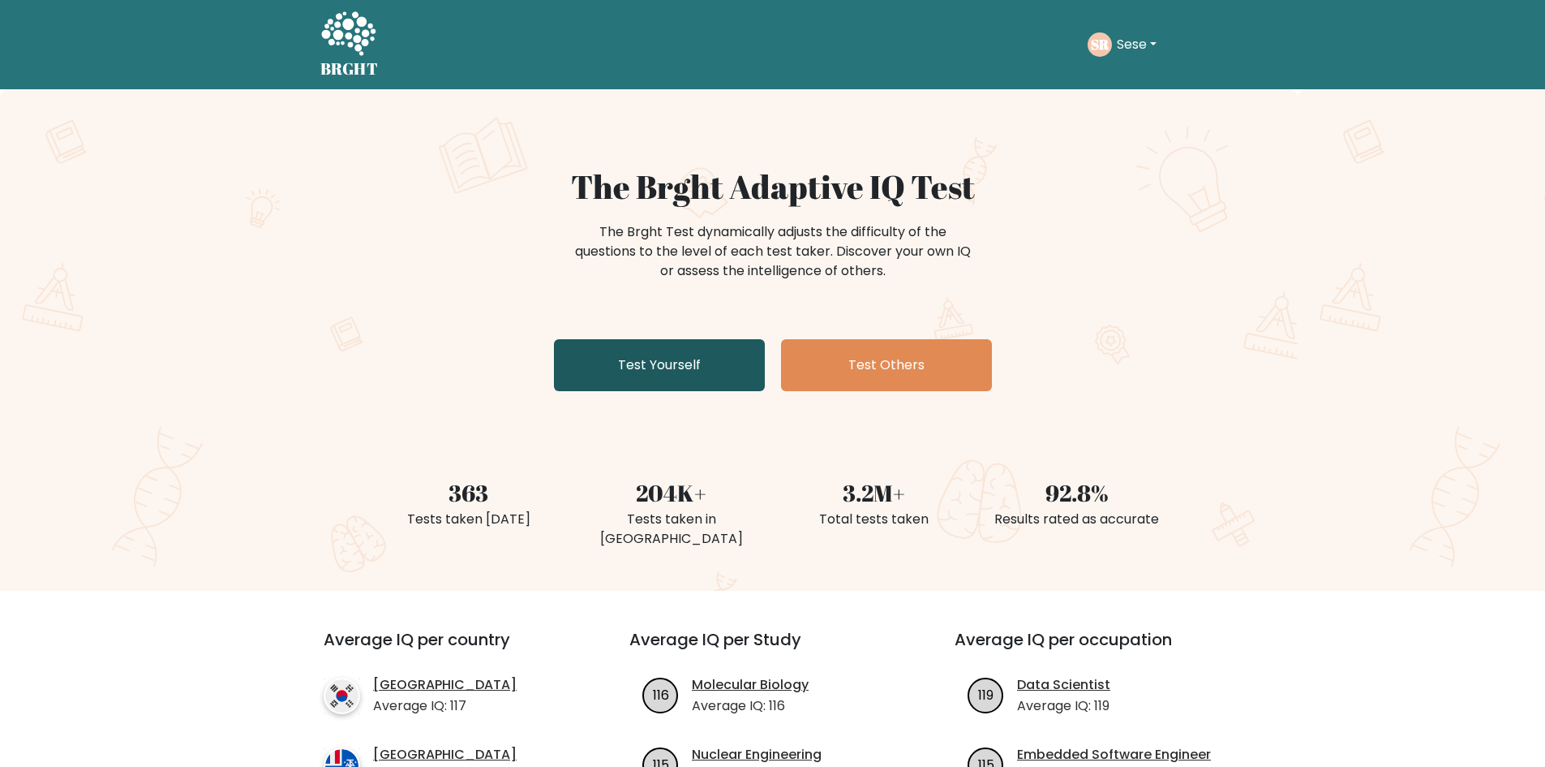
click at [664, 359] on link "Test Yourself" at bounding box center [659, 365] width 211 height 52
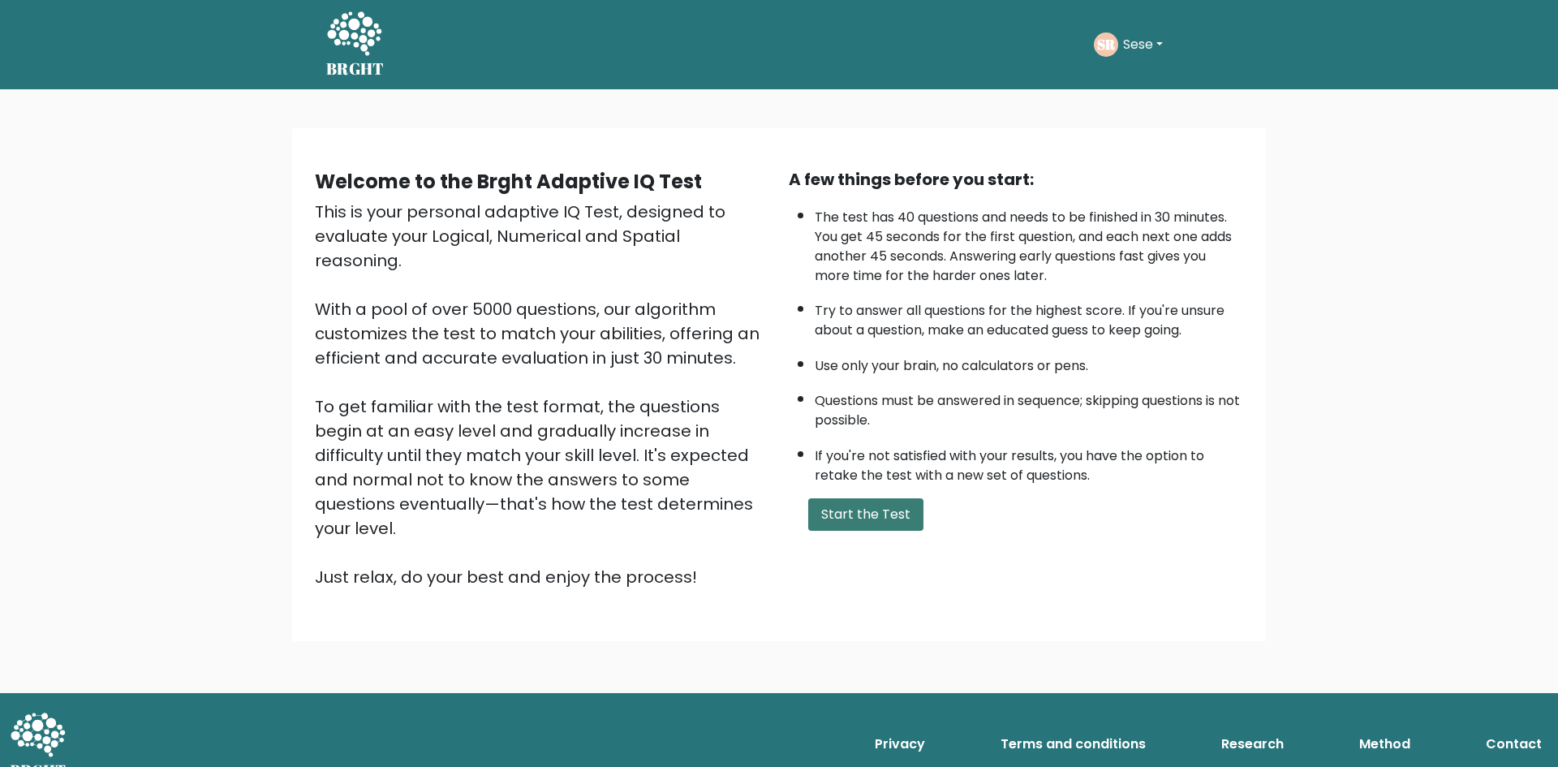
click at [879, 517] on button "Start the Test" at bounding box center [865, 514] width 115 height 32
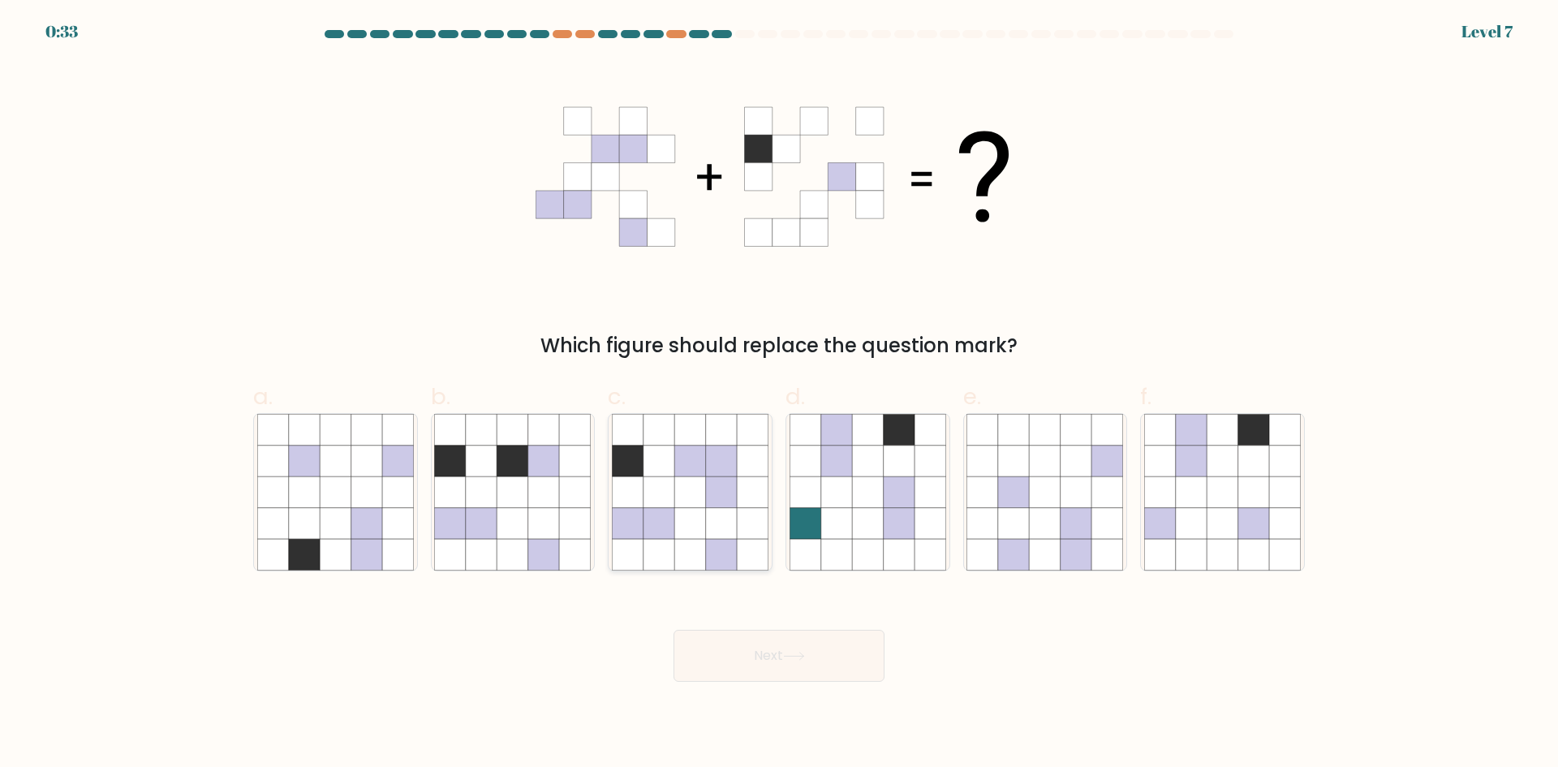
click at [687, 519] on icon at bounding box center [689, 523] width 31 height 31
click at [779, 394] on input "c." at bounding box center [779, 389] width 1 height 11
radio input "true"
click at [788, 661] on button "Next" at bounding box center [778, 655] width 211 height 52
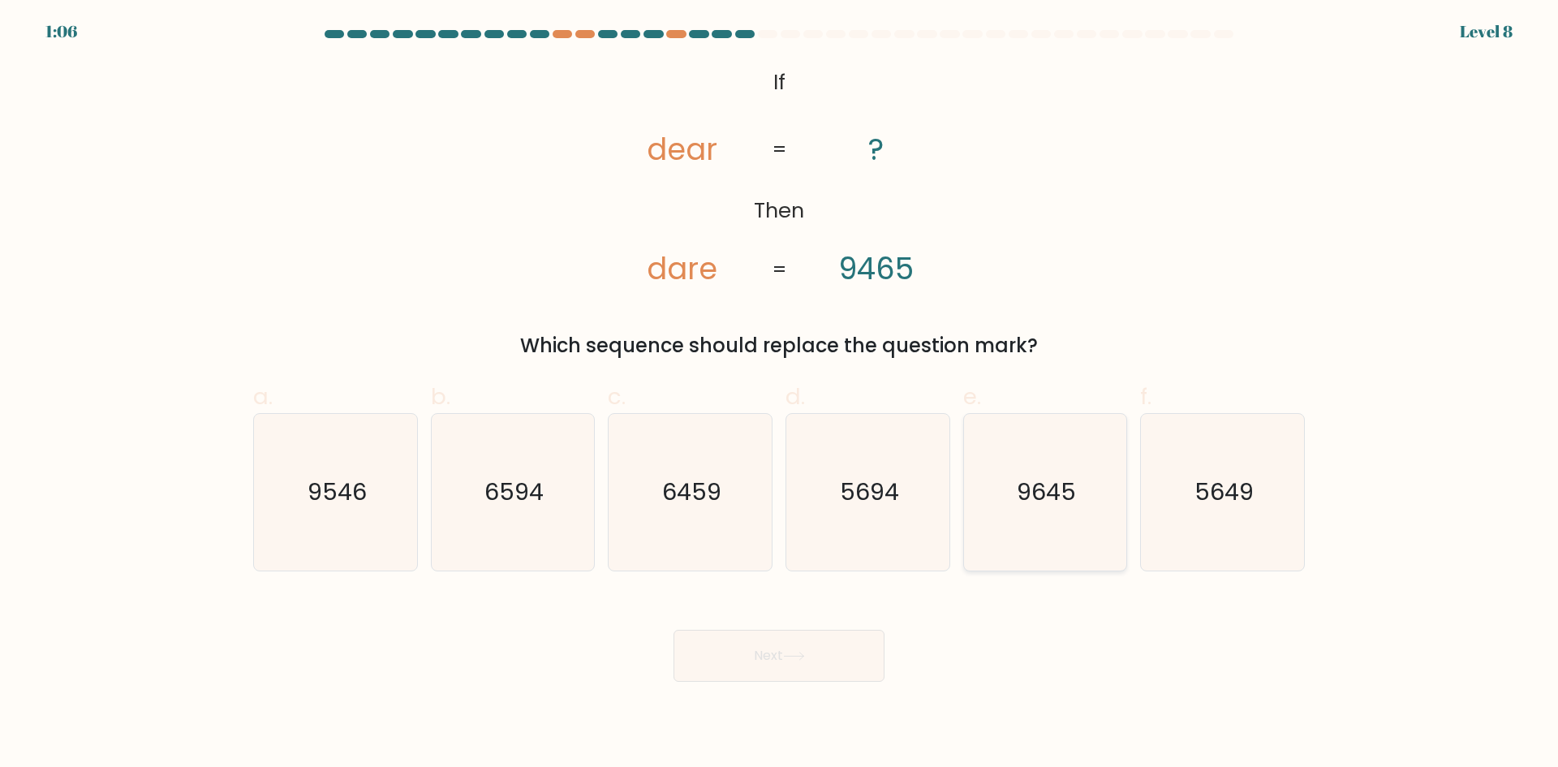
click at [1021, 518] on icon "9645" at bounding box center [1044, 492] width 157 height 157
click at [780, 394] on input "e. 9645" at bounding box center [779, 389] width 1 height 11
radio input "true"
click at [849, 278] on tspan "9465" at bounding box center [875, 268] width 75 height 42
drag, startPoint x: 653, startPoint y: 264, endPoint x: 671, endPoint y: 183, distance: 83.1
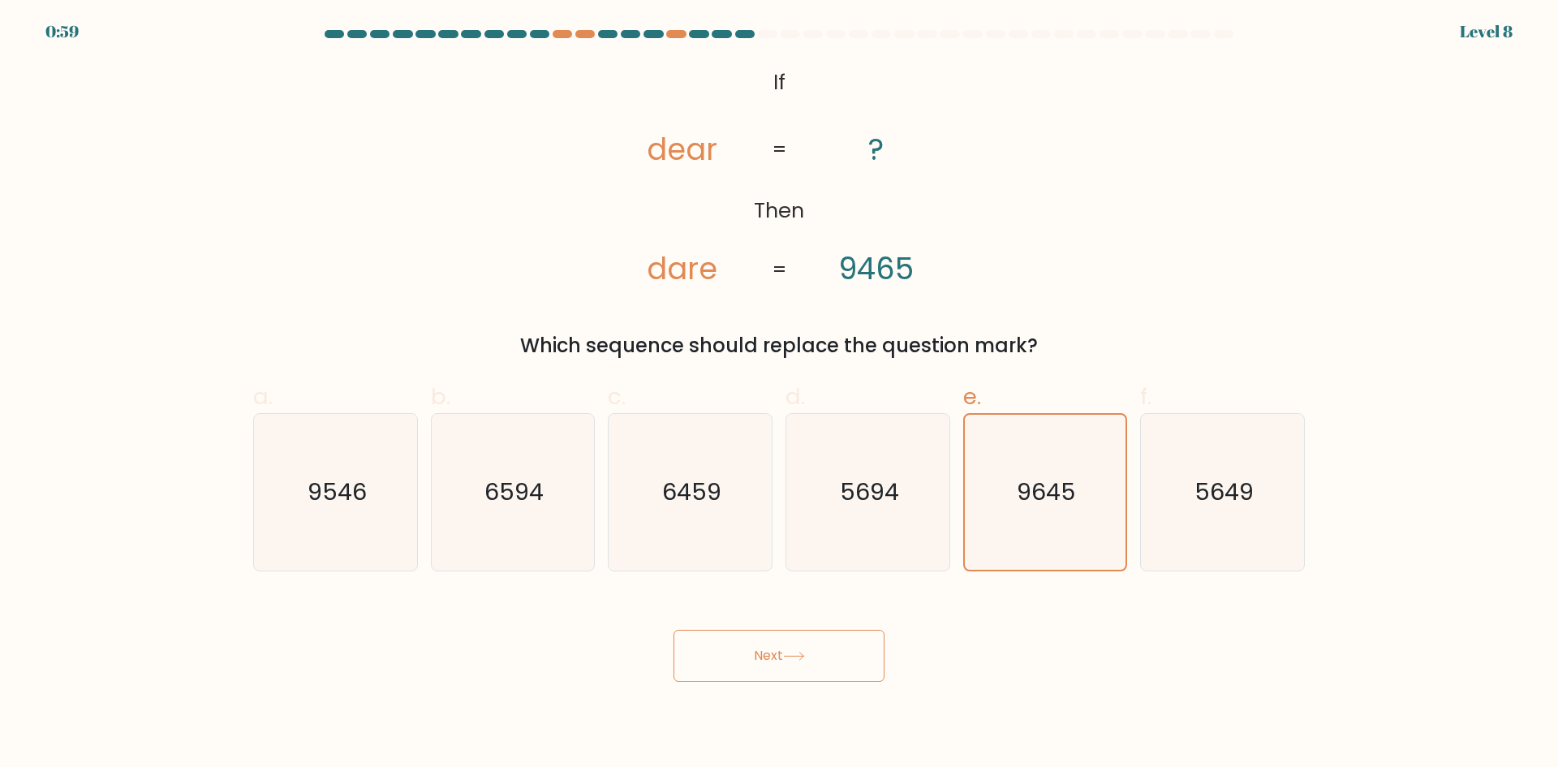
click at [658, 247] on icon "@import url('[URL][DOMAIN_NAME]); If Then dear dare ? 9465 = =" at bounding box center [778, 177] width 373 height 230
click at [661, 152] on tspan "dear" at bounding box center [682, 149] width 71 height 42
click at [677, 273] on tspan "dare" at bounding box center [682, 268] width 71 height 42
click at [677, 274] on tspan "dare" at bounding box center [682, 268] width 71 height 42
drag, startPoint x: 845, startPoint y: 275, endPoint x: 814, endPoint y: 276, distance: 30.8
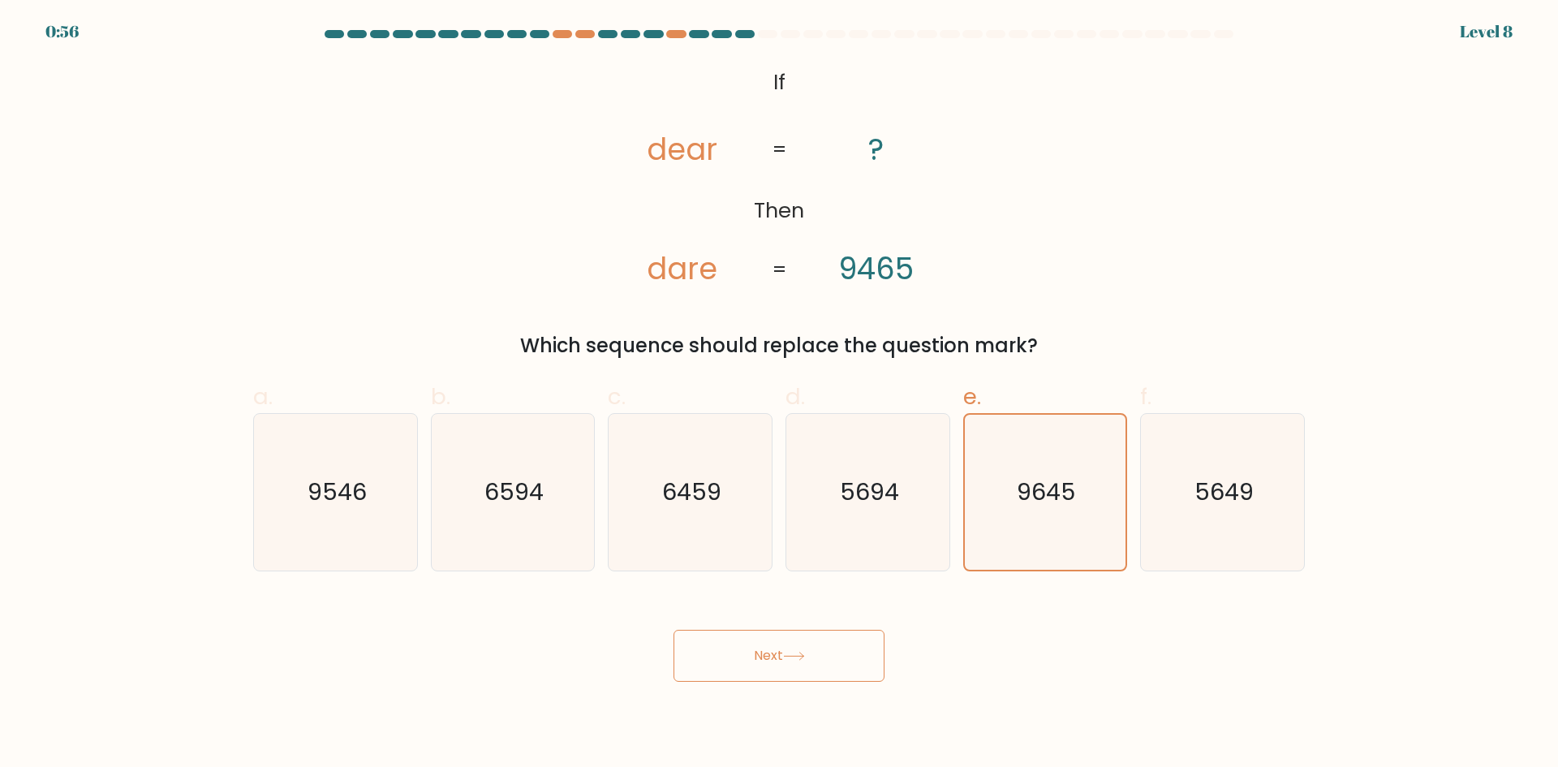
click at [844, 276] on tspan "9465" at bounding box center [875, 268] width 75 height 42
click at [364, 503] on text "9546" at bounding box center [336, 491] width 59 height 32
click at [779, 394] on input "a. 9546" at bounding box center [779, 389] width 1 height 11
radio input "true"
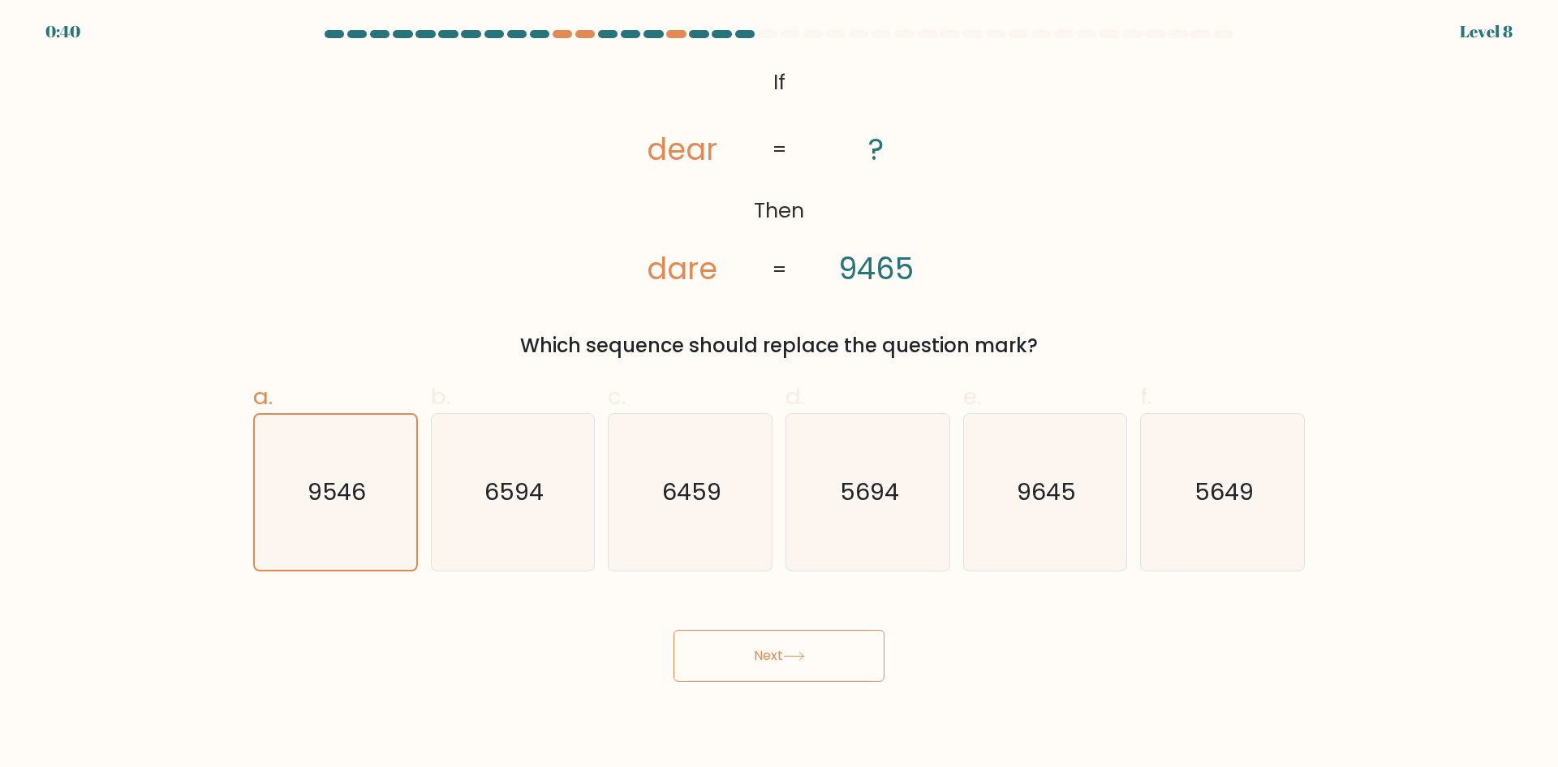
click at [770, 644] on button "Next" at bounding box center [778, 655] width 211 height 52
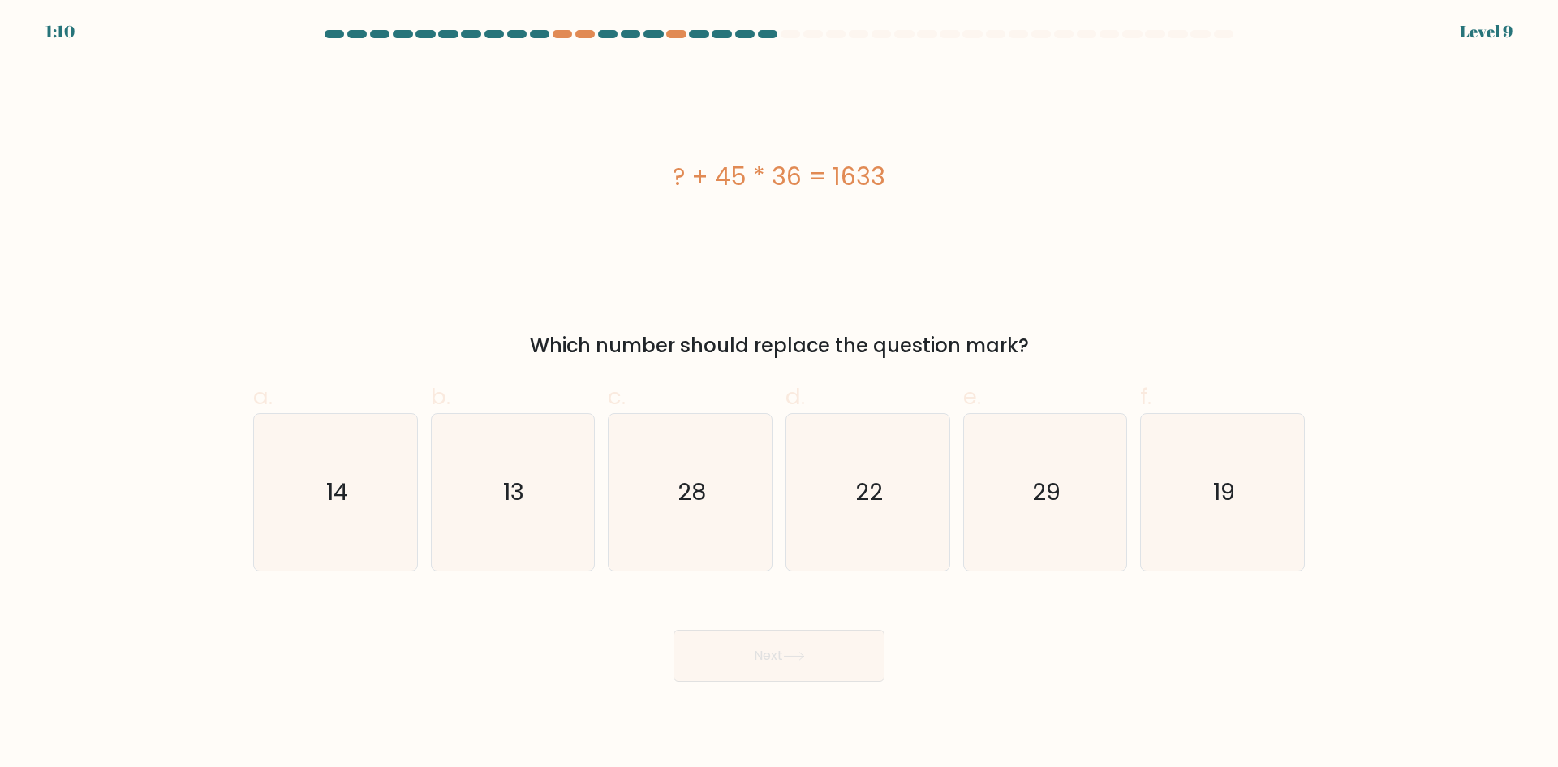
drag, startPoint x: 982, startPoint y: 201, endPoint x: 969, endPoint y: 187, distance: 19.0
click at [976, 200] on div "? + 45 * 36 = 1633" at bounding box center [778, 177] width 1051 height 230
click at [313, 497] on icon "14" at bounding box center [335, 492] width 157 height 157
click at [779, 394] on input "a. 14" at bounding box center [779, 389] width 1 height 11
radio input "true"
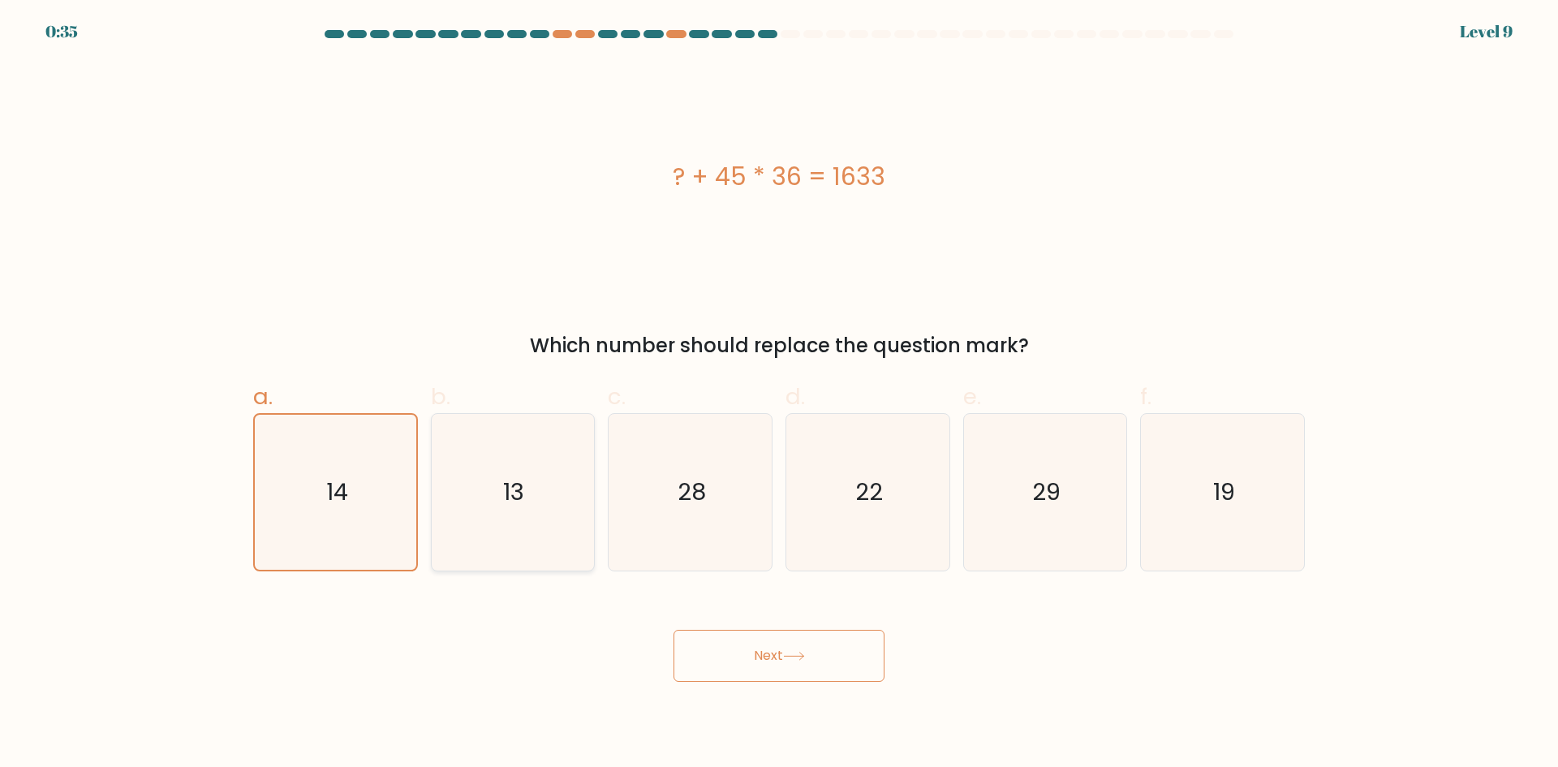
click at [464, 501] on icon "13" at bounding box center [512, 492] width 157 height 157
click at [779, 394] on input "b. 13" at bounding box center [779, 389] width 1 height 11
radio input "true"
click at [763, 671] on button "Next" at bounding box center [778, 655] width 211 height 52
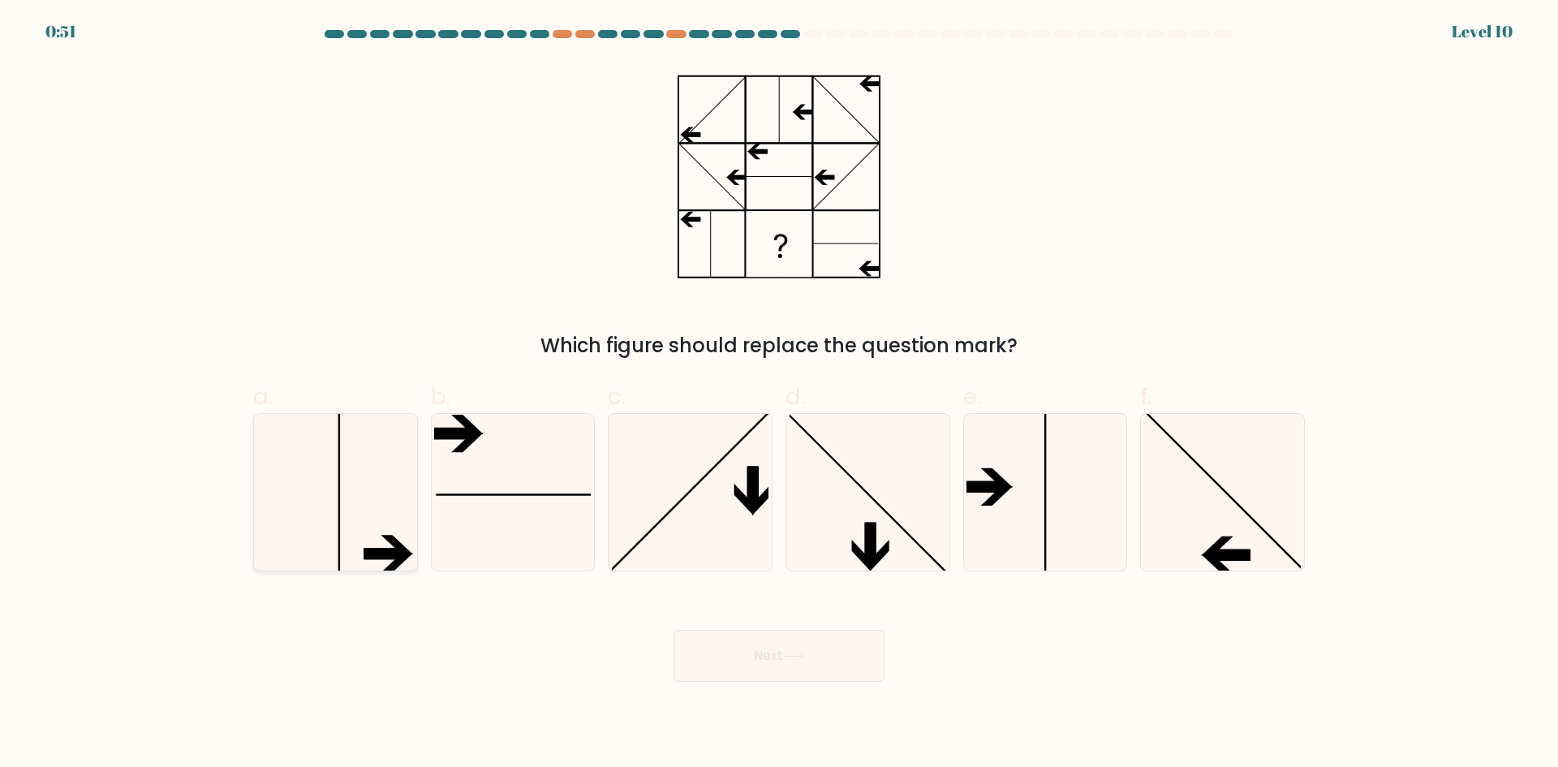
click at [346, 527] on icon at bounding box center [335, 492] width 157 height 157
click at [779, 394] on input "a." at bounding box center [779, 389] width 1 height 11
radio input "true"
click at [724, 241] on icon at bounding box center [778, 177] width 203 height 230
click at [724, 169] on icon at bounding box center [778, 177] width 203 height 230
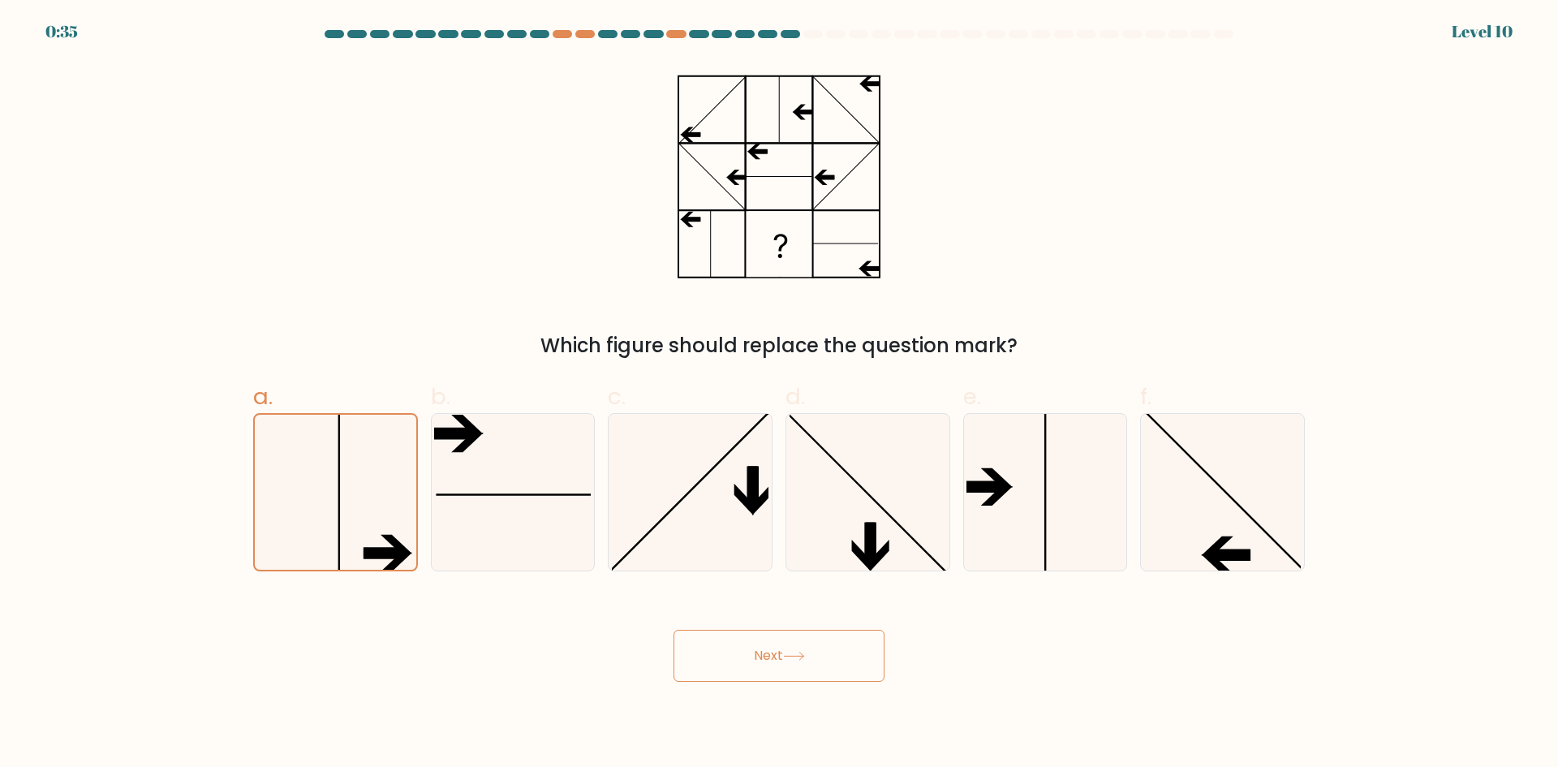
click at [784, 182] on icon at bounding box center [778, 177] width 203 height 230
click at [853, 182] on icon at bounding box center [778, 177] width 203 height 230
click at [729, 183] on icon at bounding box center [778, 177] width 203 height 230
click at [721, 264] on icon at bounding box center [778, 177] width 203 height 230
click at [728, 250] on icon at bounding box center [778, 177] width 203 height 230
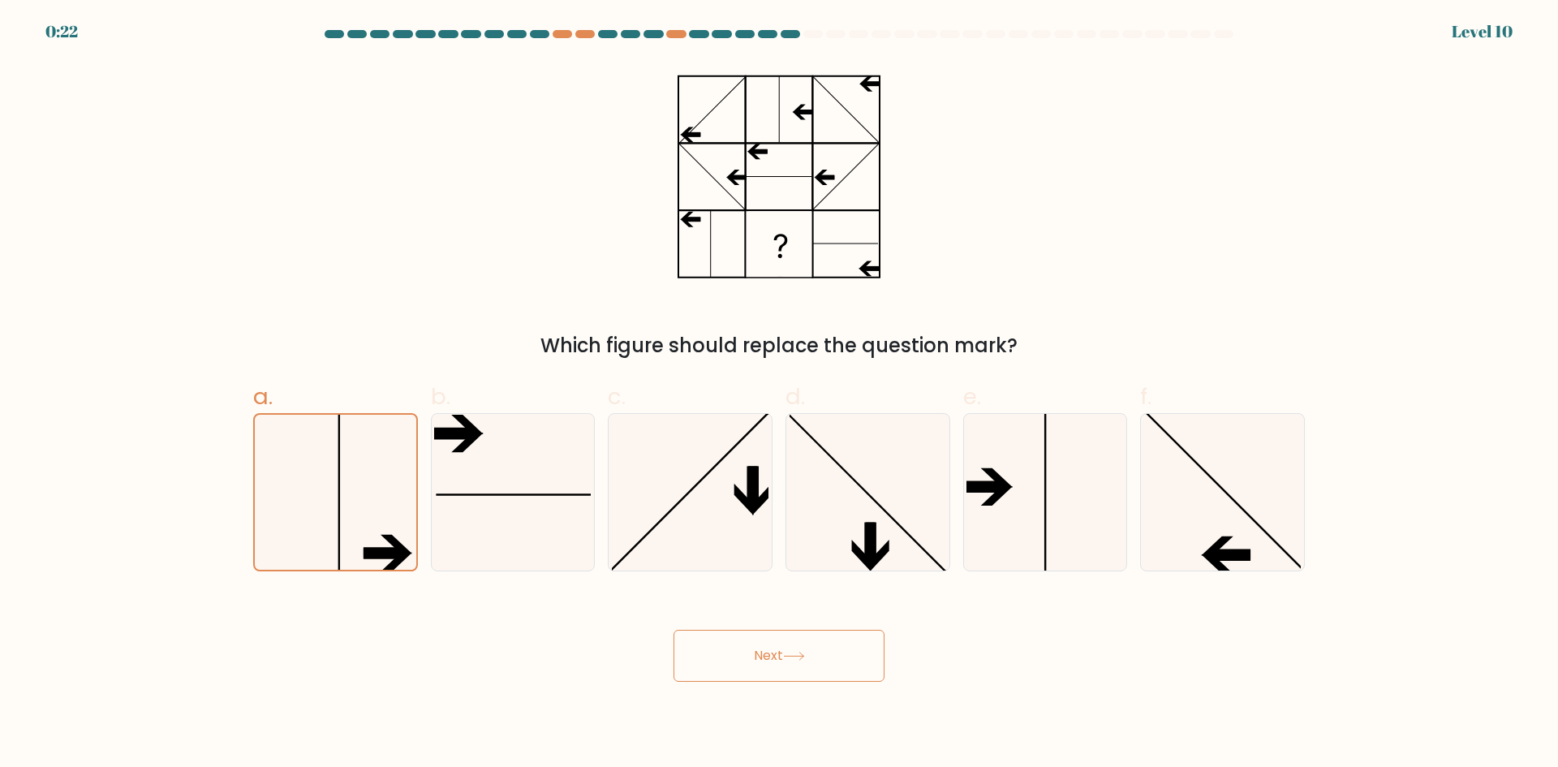
drag, startPoint x: 783, startPoint y: 127, endPoint x: 783, endPoint y: 141, distance: 13.8
click at [783, 127] on icon at bounding box center [778, 177] width 203 height 230
click at [781, 174] on icon at bounding box center [778, 177] width 203 height 230
click at [716, 196] on icon at bounding box center [778, 177] width 203 height 230
click at [1210, 539] on icon at bounding box center [1222, 492] width 157 height 157
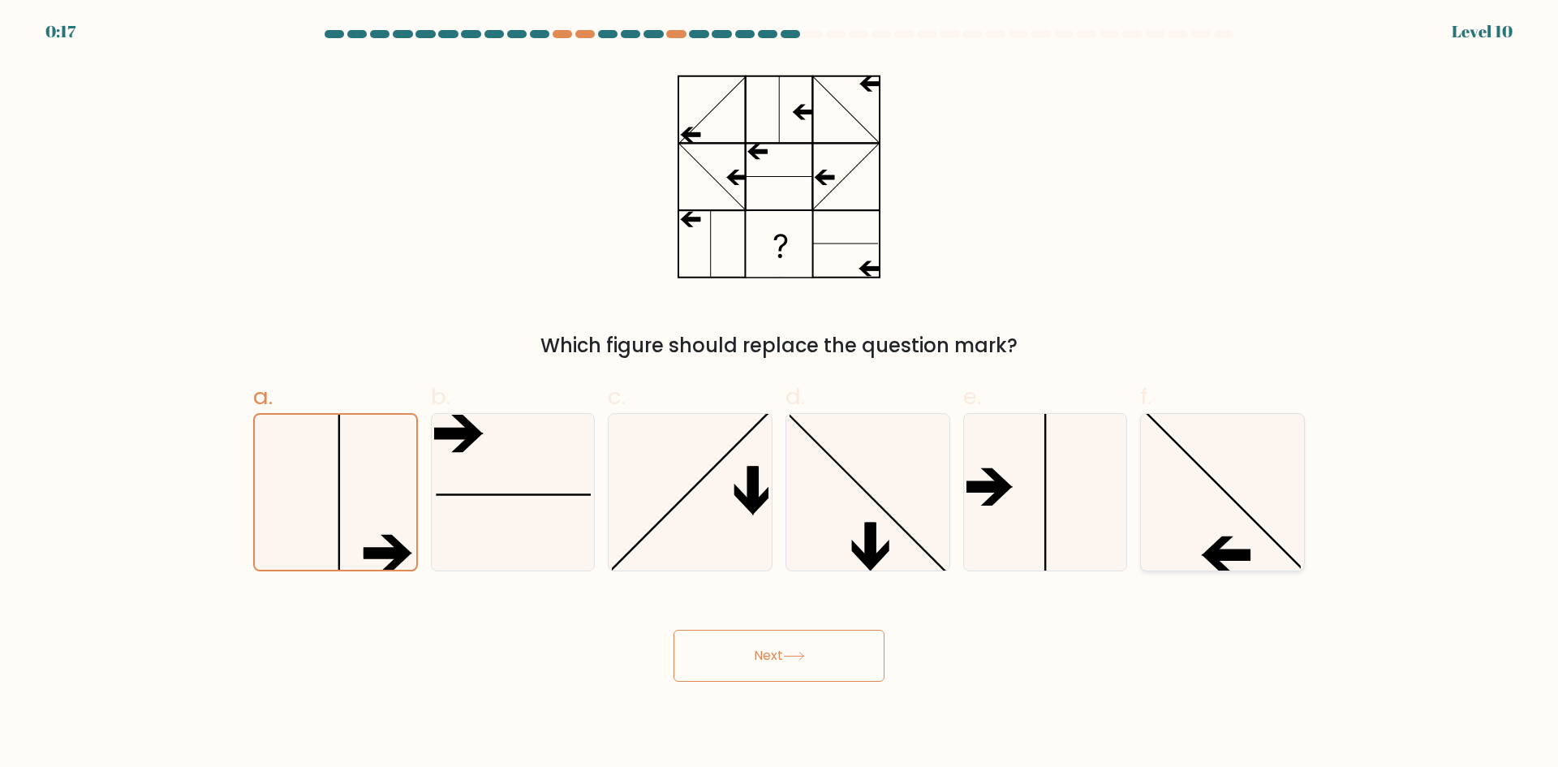
click at [780, 394] on input "f." at bounding box center [779, 389] width 1 height 11
radio input "true"
click at [829, 649] on button "Next" at bounding box center [778, 655] width 211 height 52
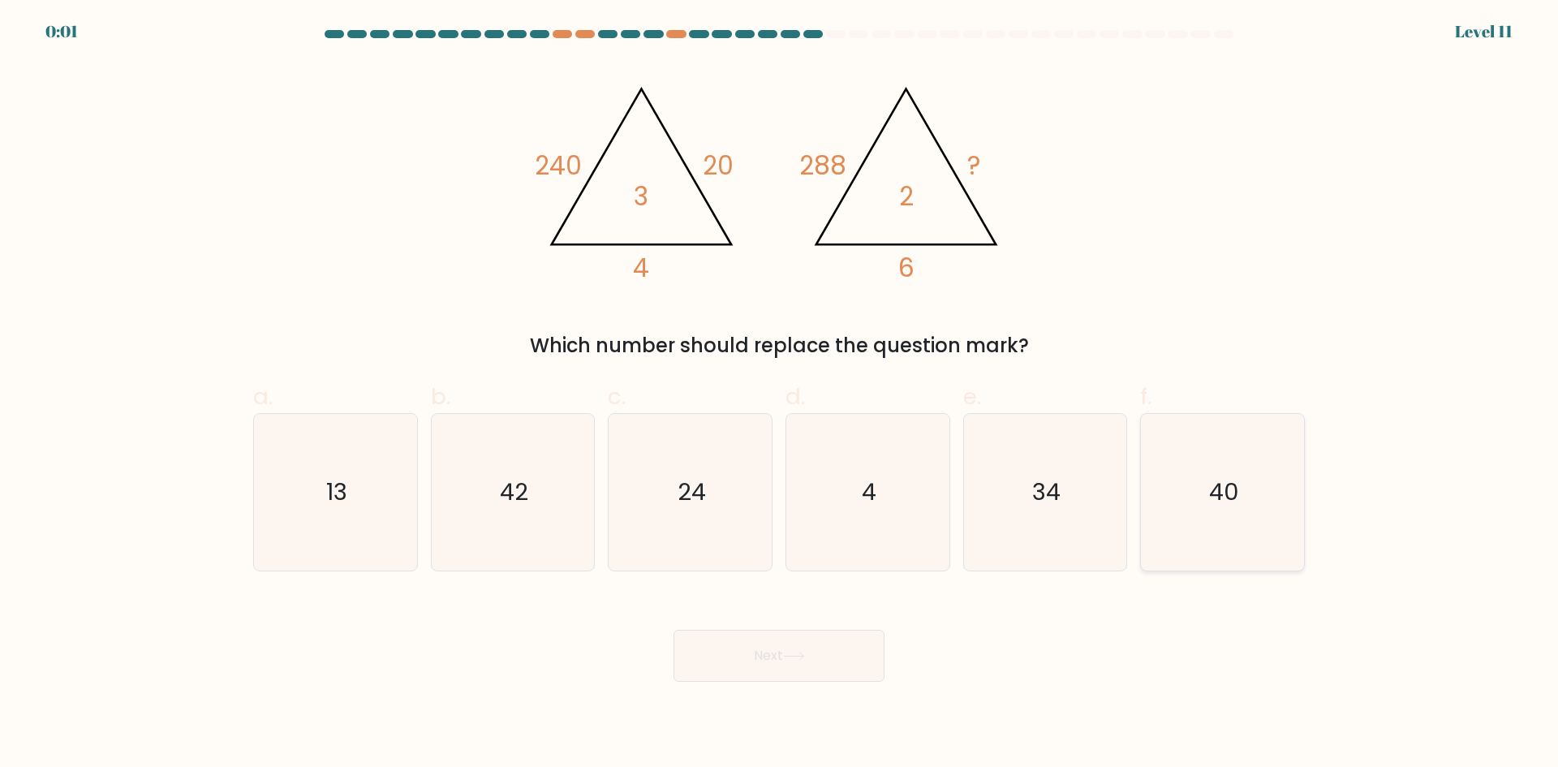
click at [1189, 505] on icon "40" at bounding box center [1222, 492] width 157 height 157
click at [780, 394] on input "f. 40" at bounding box center [779, 389] width 1 height 11
radio input "true"
click at [757, 501] on icon "24" at bounding box center [690, 492] width 157 height 157
click at [779, 394] on input "c. 24" at bounding box center [779, 389] width 1 height 11
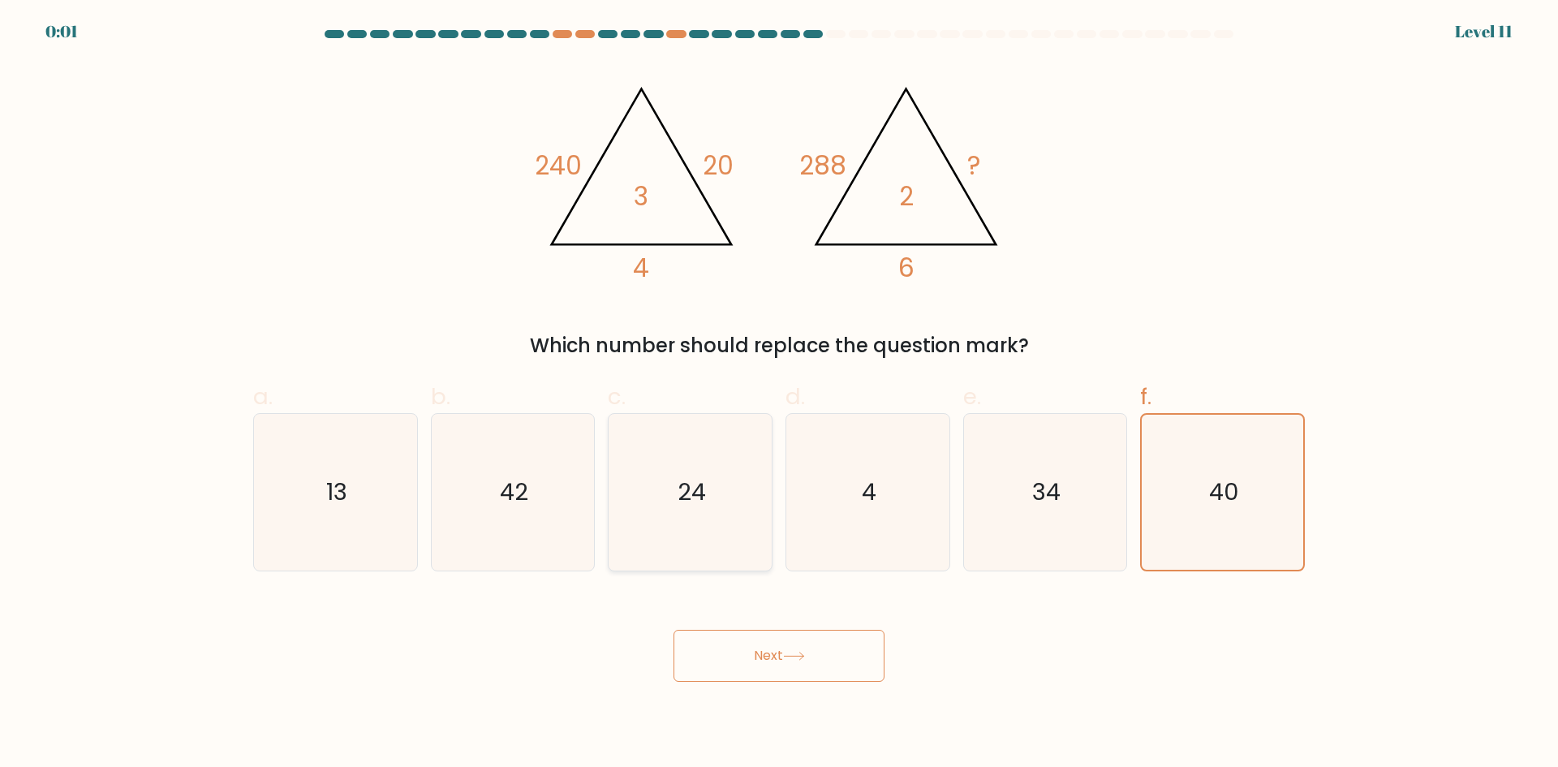
radio input "true"
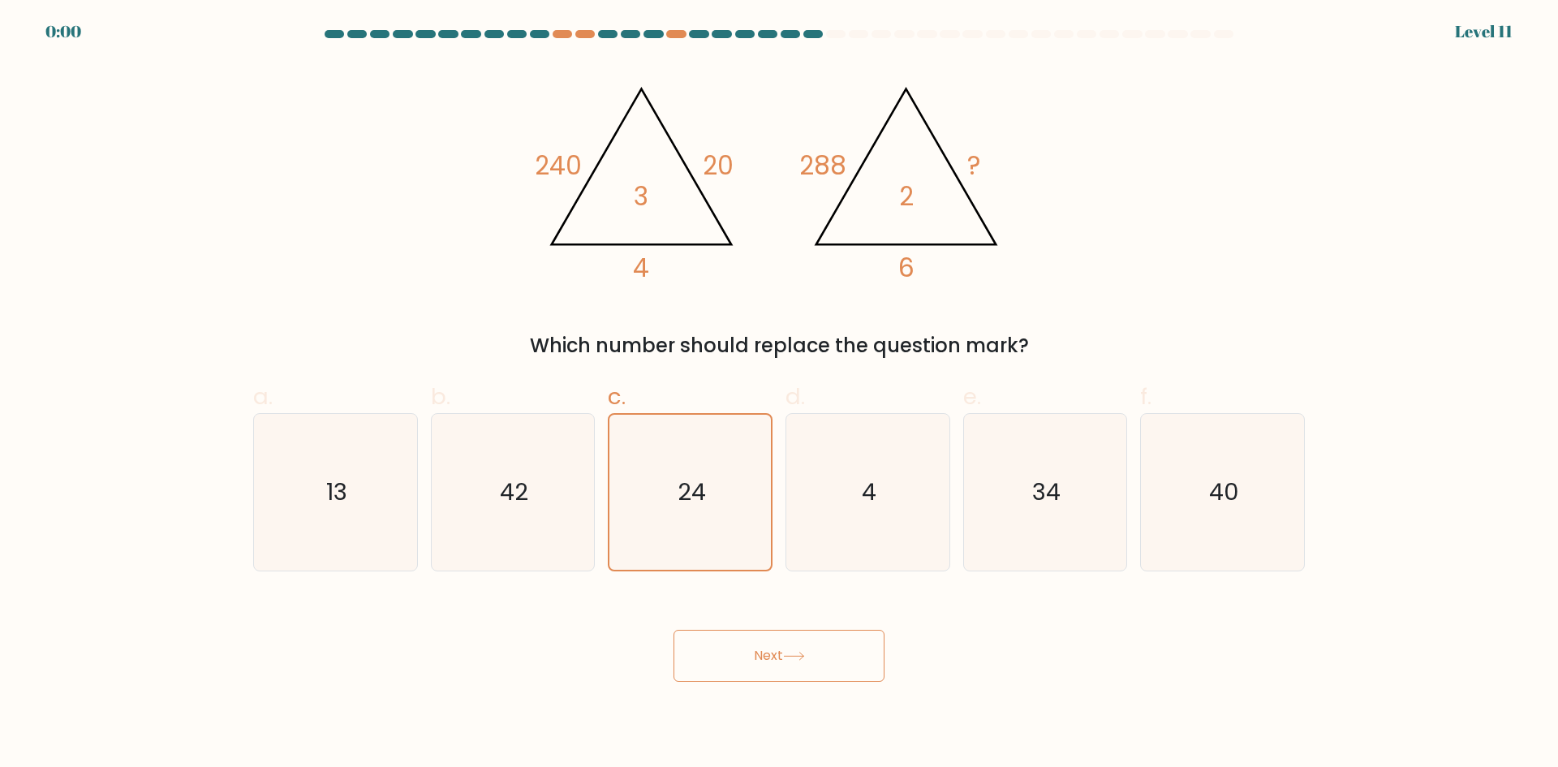
click at [777, 645] on button "Next" at bounding box center [778, 655] width 211 height 52
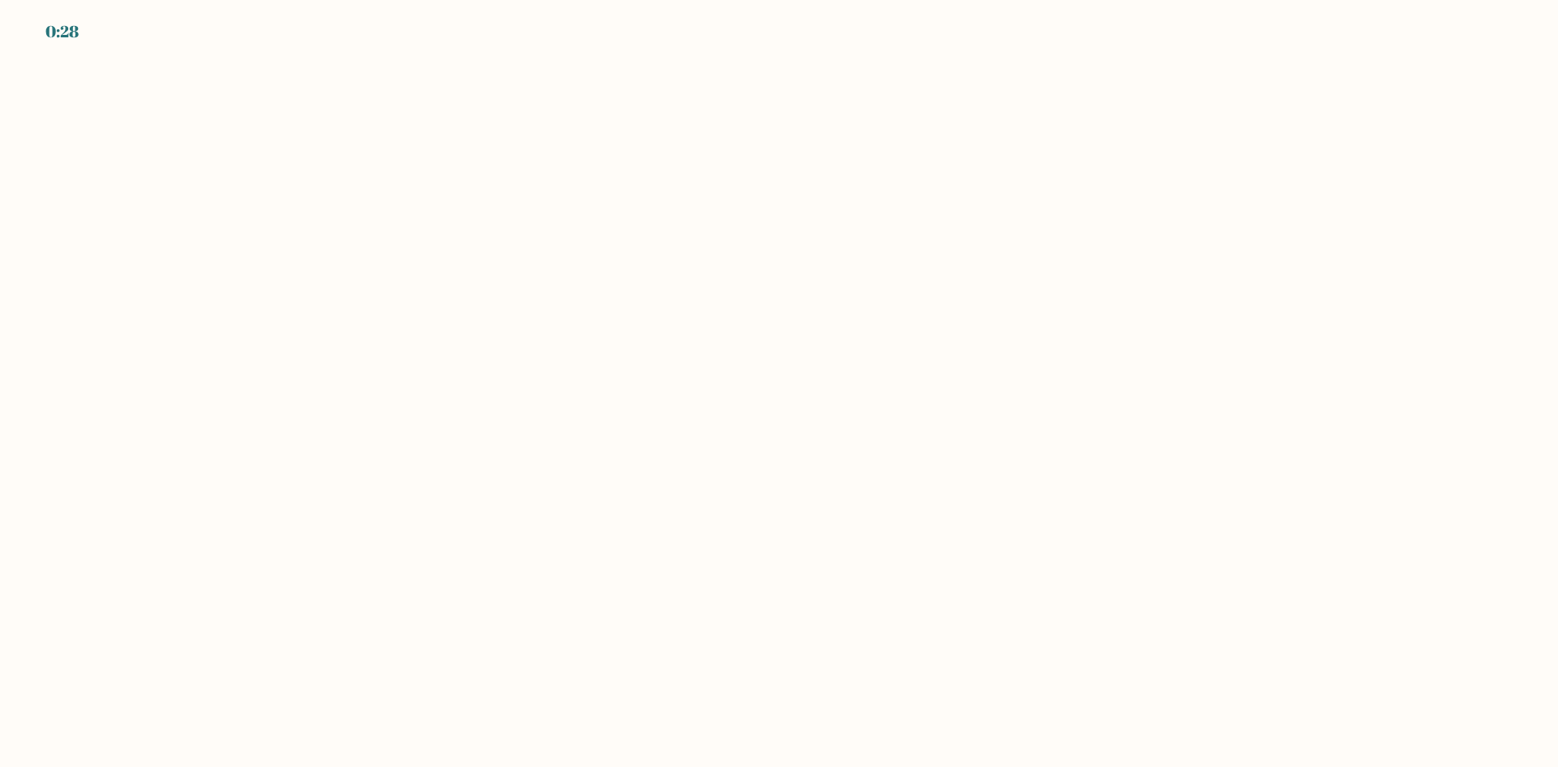
click at [793, 209] on body "0:28" at bounding box center [779, 383] width 1558 height 767
drag, startPoint x: 710, startPoint y: 316, endPoint x: 591, endPoint y: 531, distance: 245.4
click at [698, 334] on body "0:28" at bounding box center [779, 383] width 1558 height 767
click at [597, 566] on body "0:28" at bounding box center [779, 383] width 1558 height 767
click at [800, 578] on body "0:27" at bounding box center [779, 383] width 1558 height 767
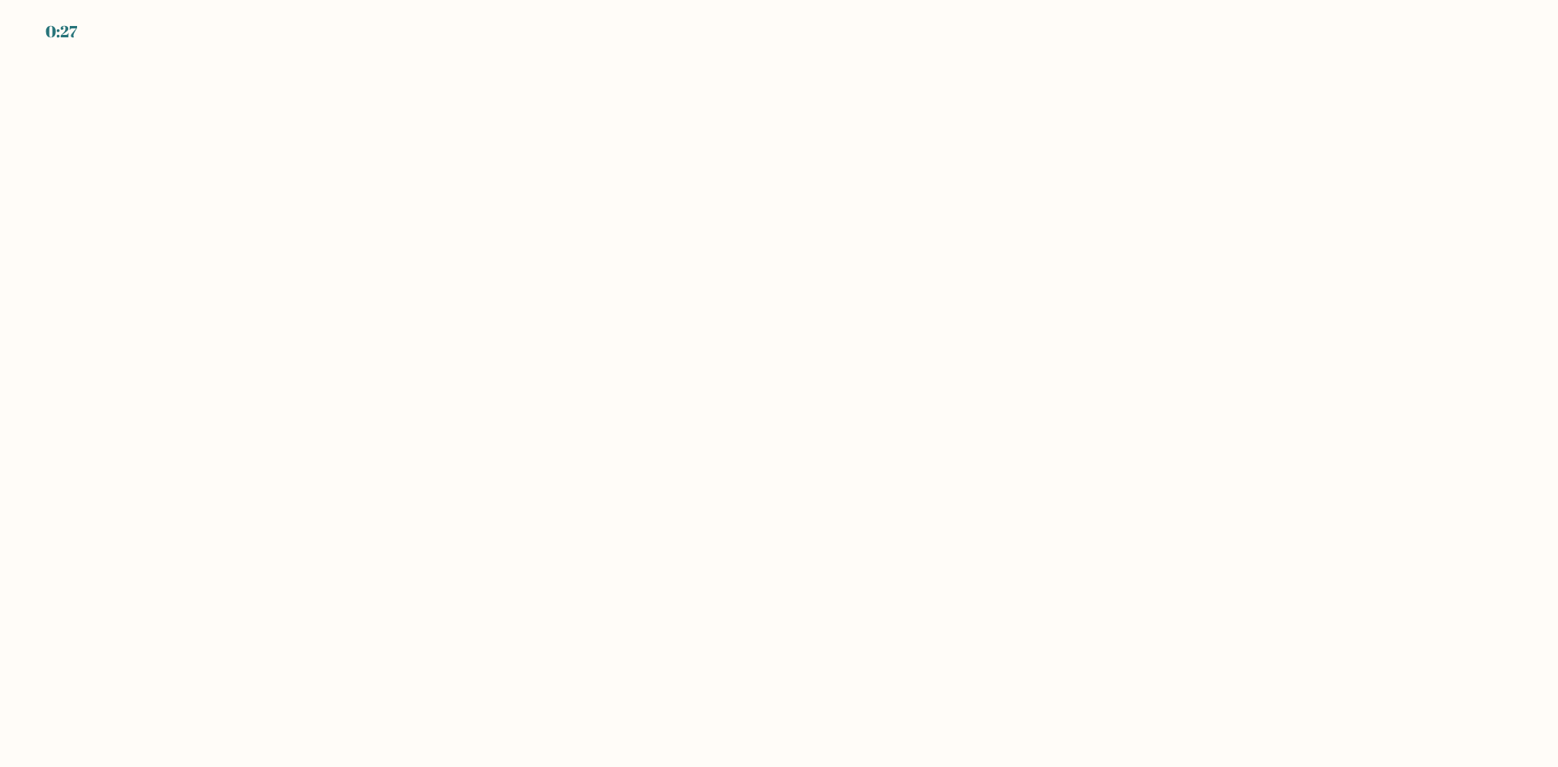
click at [770, 669] on body "0:27" at bounding box center [779, 383] width 1558 height 767
drag, startPoint x: 770, startPoint y: 668, endPoint x: 713, endPoint y: 560, distance: 121.9
click at [770, 667] on body "0:27" at bounding box center [779, 383] width 1558 height 767
click at [711, 560] on body "0:26" at bounding box center [779, 383] width 1558 height 767
drag, startPoint x: 845, startPoint y: 710, endPoint x: 837, endPoint y: 696, distance: 16.0
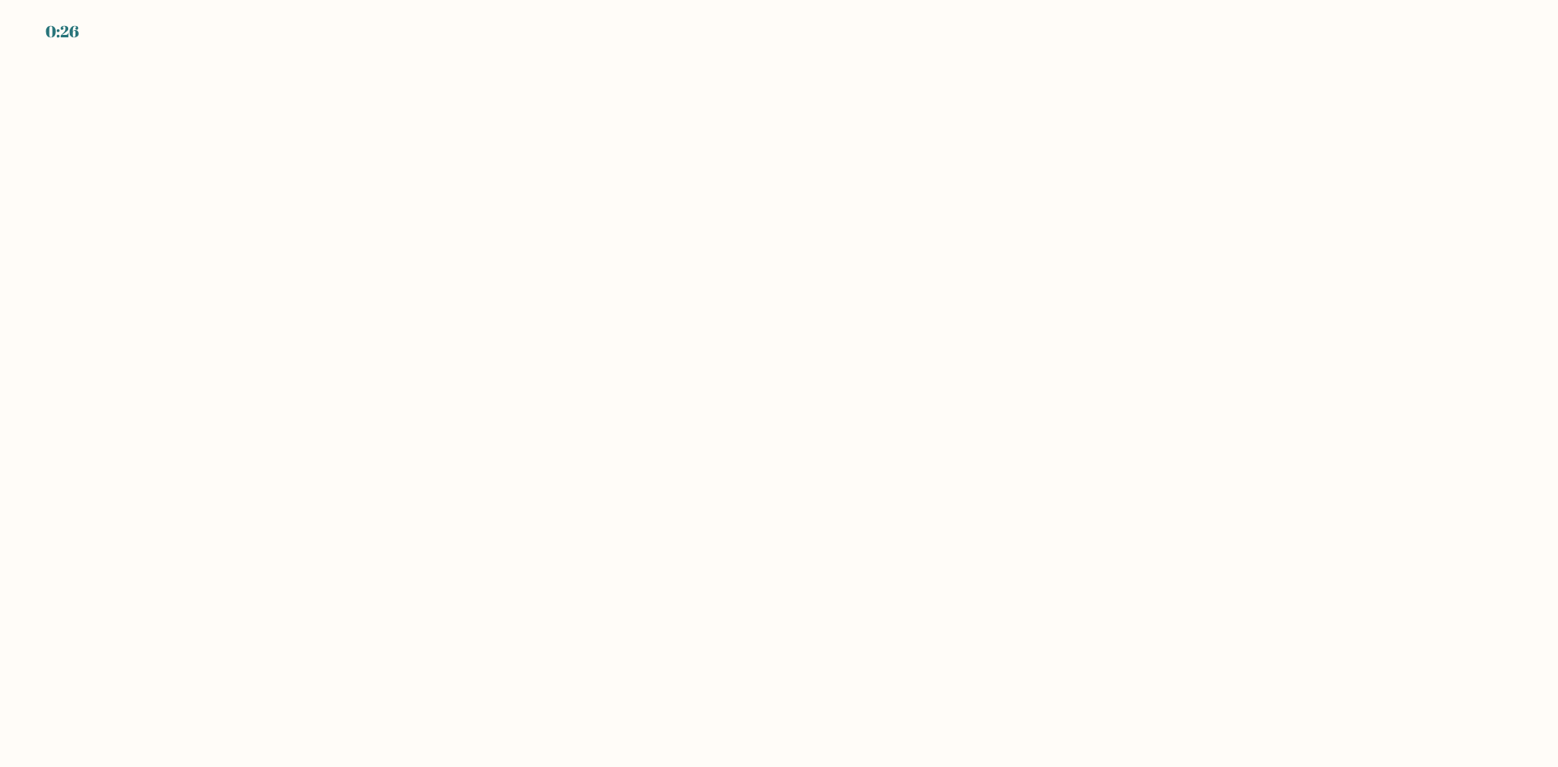
click at [846, 706] on body "0:26" at bounding box center [779, 383] width 1558 height 767
drag, startPoint x: 808, startPoint y: 595, endPoint x: 882, endPoint y: 597, distance: 73.9
click at [818, 595] on body "0:25" at bounding box center [779, 383] width 1558 height 767
drag, startPoint x: 1197, startPoint y: 625, endPoint x: 827, endPoint y: 563, distance: 375.8
click at [1169, 621] on body "0:25" at bounding box center [779, 383] width 1558 height 767
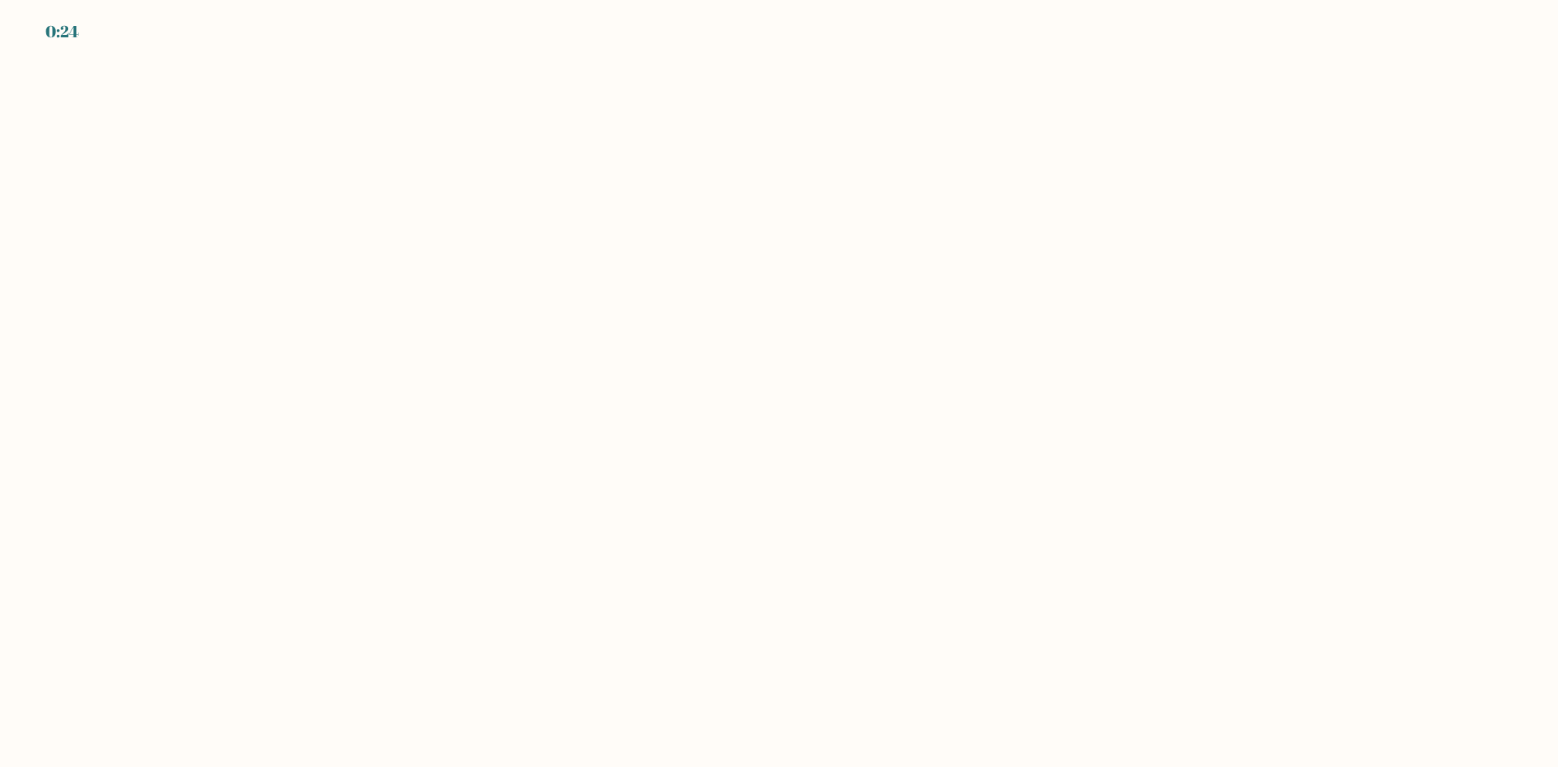
drag, startPoint x: 717, startPoint y: 572, endPoint x: 605, endPoint y: 527, distance: 120.5
click at [708, 565] on body "0:24" at bounding box center [779, 383] width 1558 height 767
